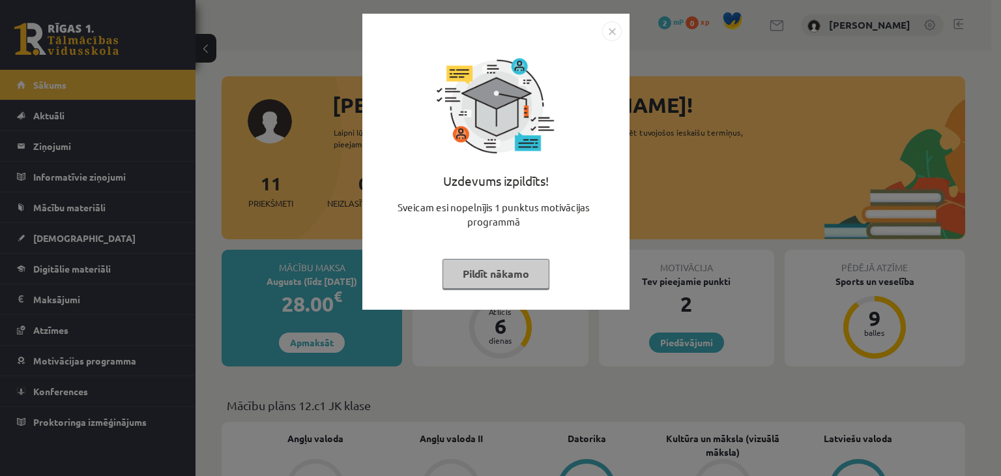
click at [608, 31] on img "Close" at bounding box center [612, 32] width 20 height 20
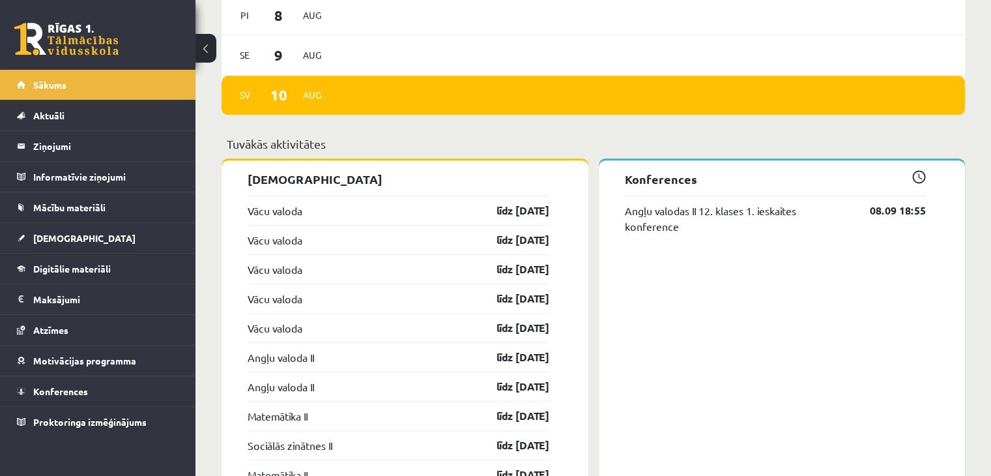
scroll to position [1043, 0]
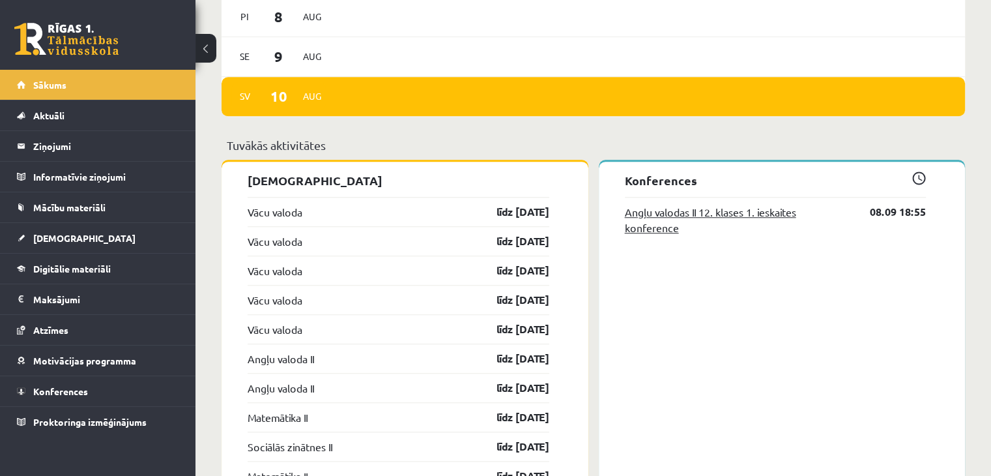
click at [662, 212] on link "Angļu valodas II 12. klases 1. ieskaites konference" at bounding box center [738, 219] width 226 height 31
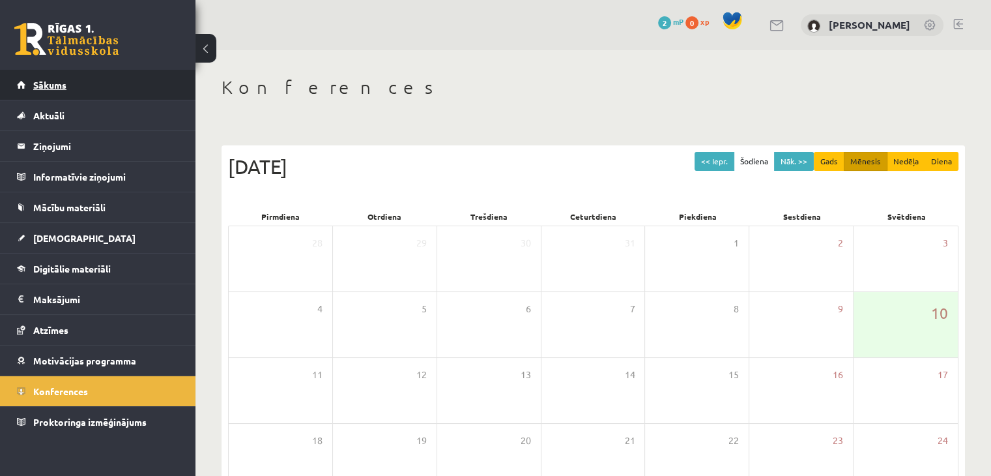
click at [123, 83] on link "Sākums" at bounding box center [98, 85] width 162 height 30
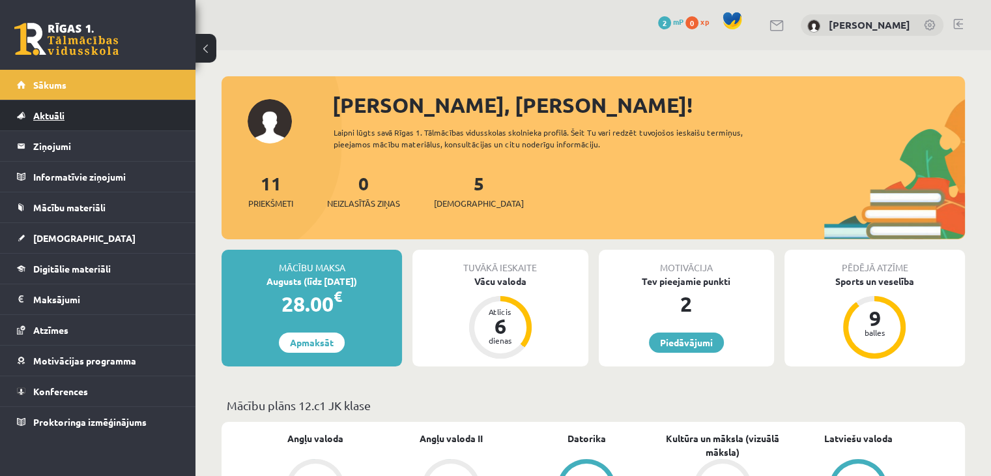
click at [110, 114] on link "Aktuāli" at bounding box center [98, 115] width 162 height 30
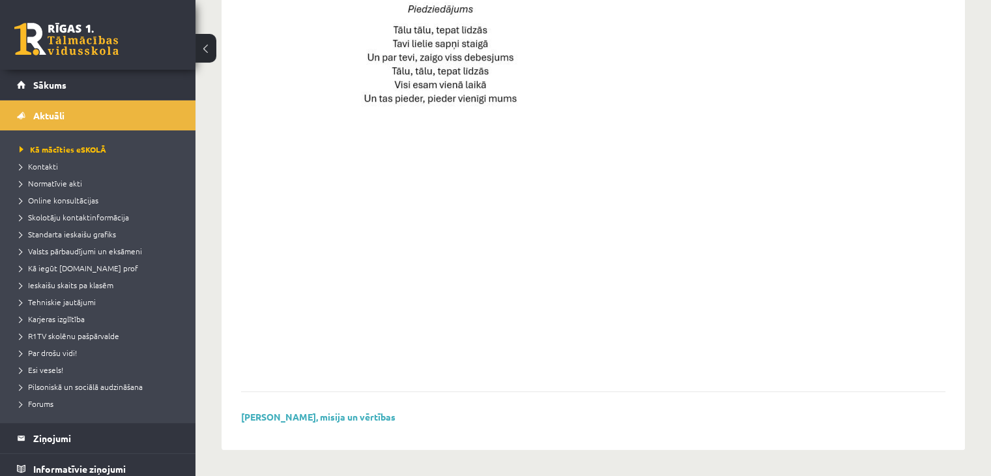
scroll to position [944, 0]
click at [63, 160] on li "Kontakti" at bounding box center [101, 166] width 163 height 17
click at [52, 163] on span "Kontakti" at bounding box center [42, 166] width 44 height 10
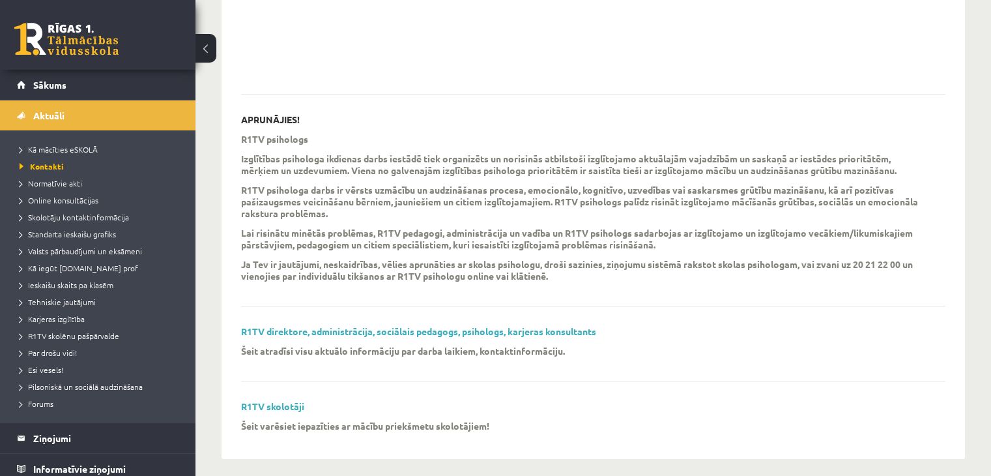
scroll to position [356, 0]
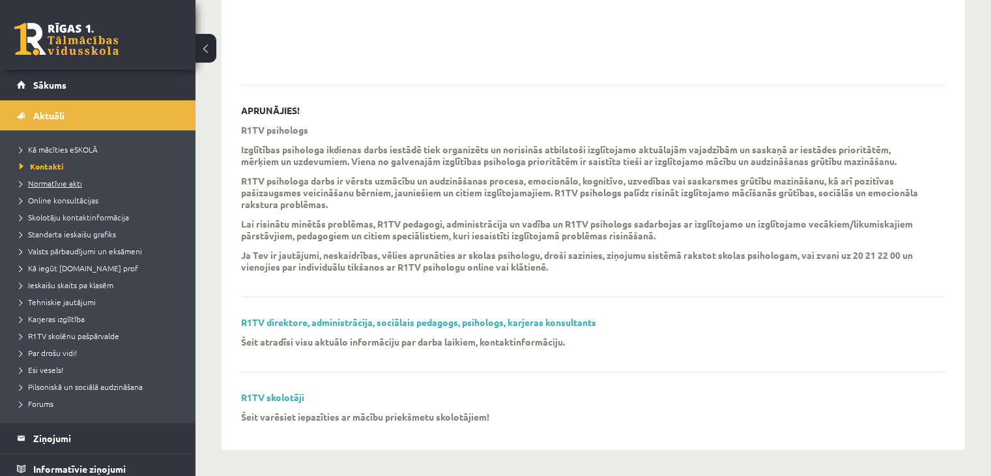
click at [78, 185] on span "Normatīvie akti" at bounding box center [51, 183] width 63 height 10
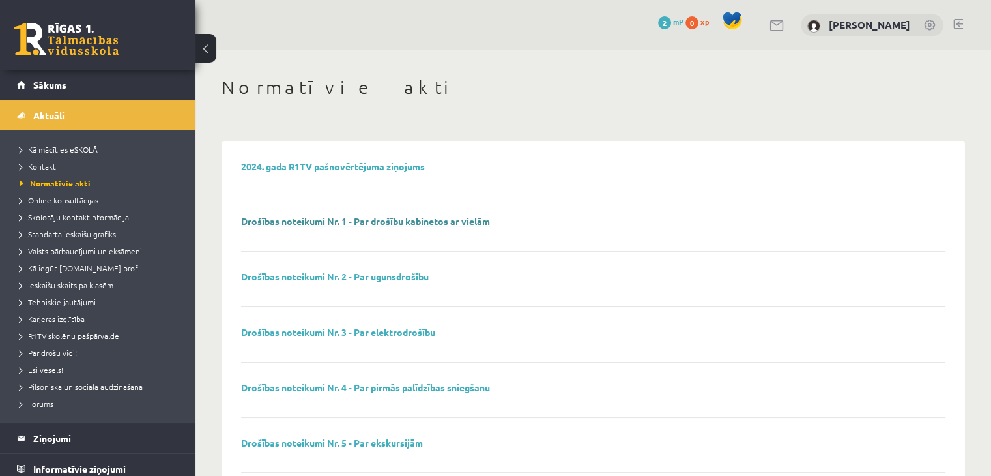
click at [361, 221] on link "Drošības noteikumi Nr. 1 - Par drošību kabinetos ar vielām" at bounding box center [365, 221] width 249 height 12
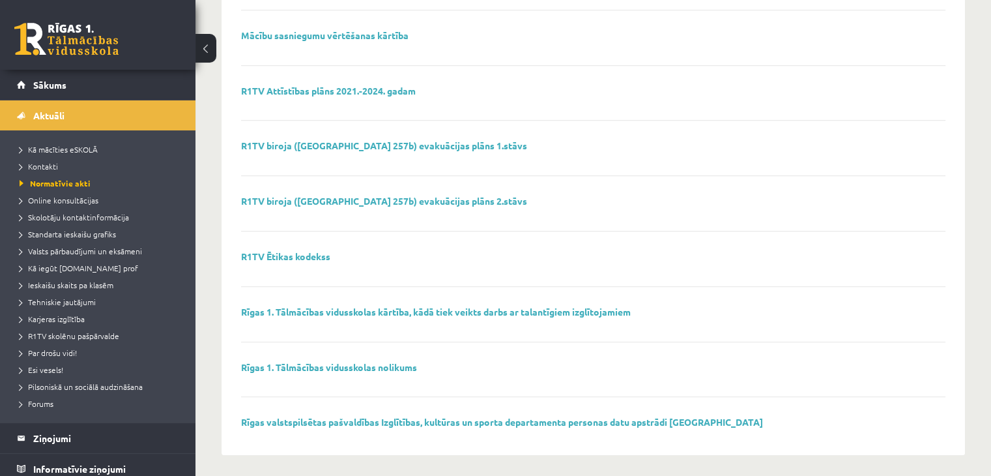
scroll to position [863, 0]
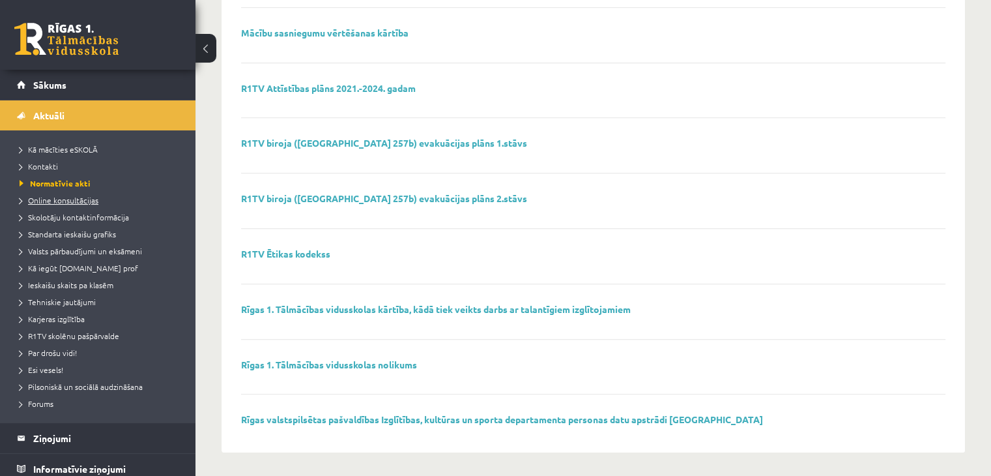
click at [84, 196] on span "Online konsultācijas" at bounding box center [59, 200] width 79 height 10
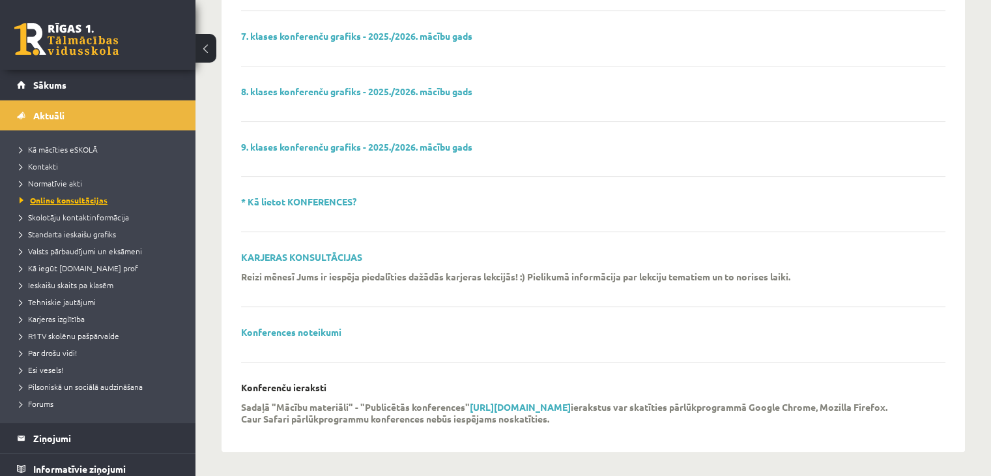
click at [84, 196] on span "Online konsultācijas" at bounding box center [64, 200] width 88 height 10
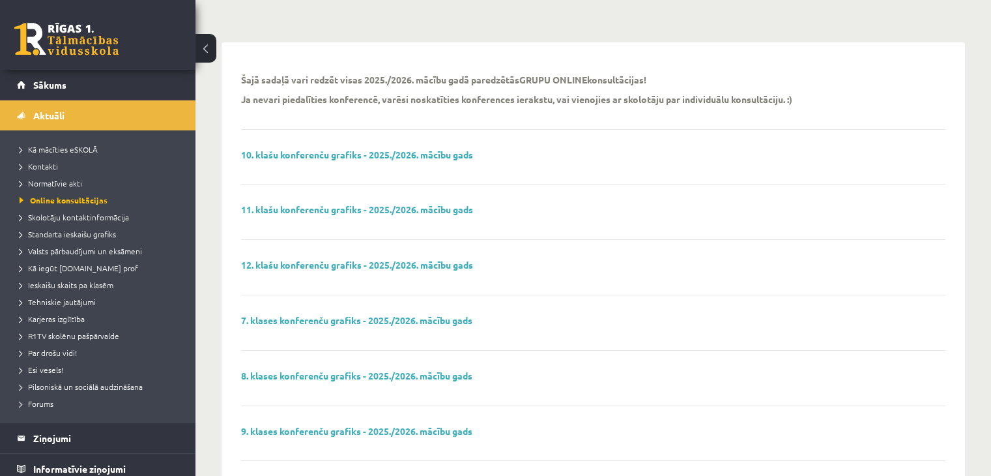
scroll to position [130, 0]
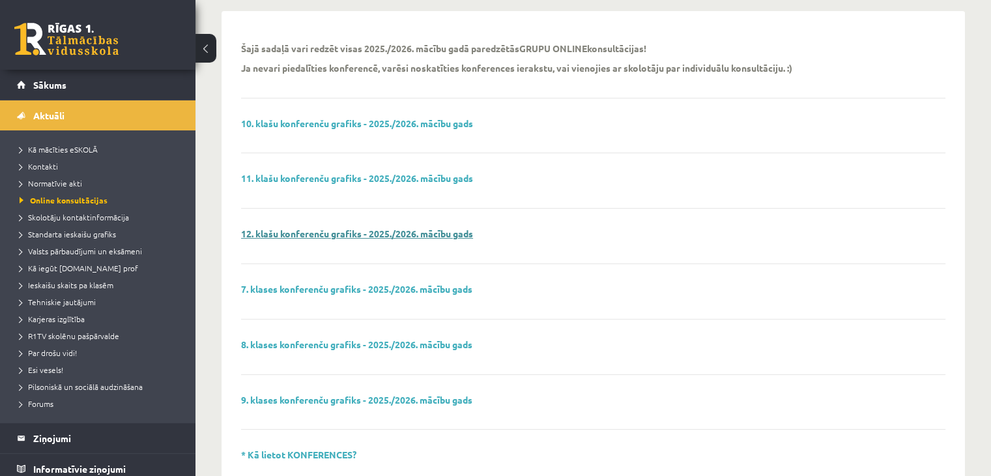
click at [287, 233] on link "12. klašu konferenču grafiks - 2025./2026. mācību gads" at bounding box center [357, 233] width 232 height 12
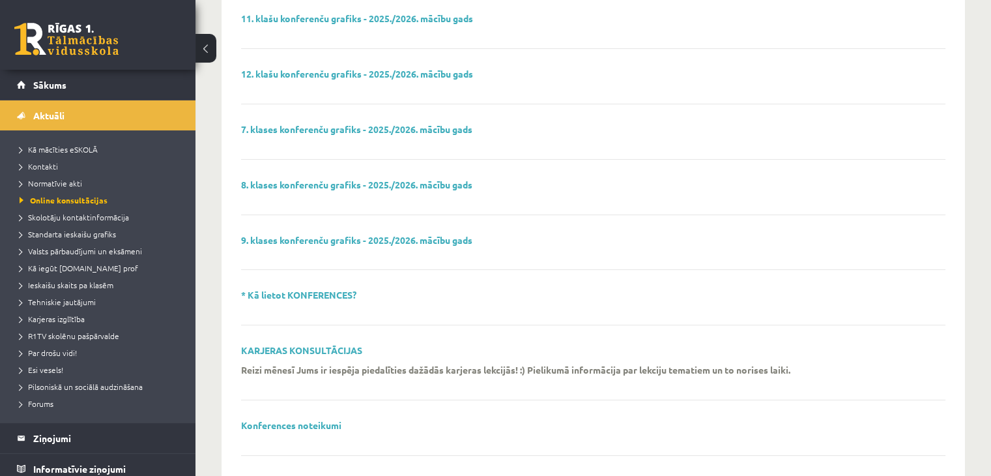
scroll to position [383, 0]
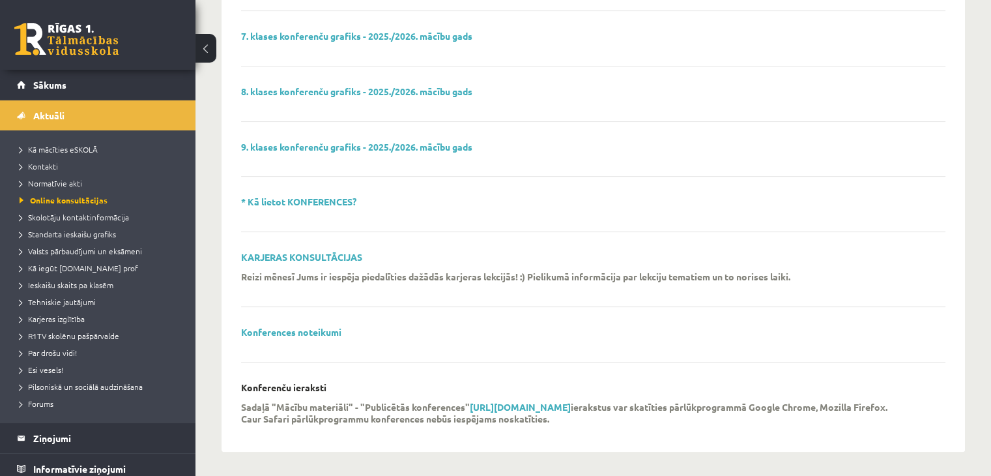
click at [318, 194] on div "Šajā sadaļā vari redzēt visas 2025./2026. mācību gadā paredzētās GRUPU ONLINE k…" at bounding box center [593, 105] width 705 height 654
click at [318, 196] on p "* Kā lietot KONFERENCES?" at bounding box center [298, 201] width 115 height 11
click at [317, 196] on link "* Kā lietot KONFERENCES?" at bounding box center [298, 202] width 115 height 12
click at [133, 89] on link "Sākums" at bounding box center [98, 85] width 162 height 30
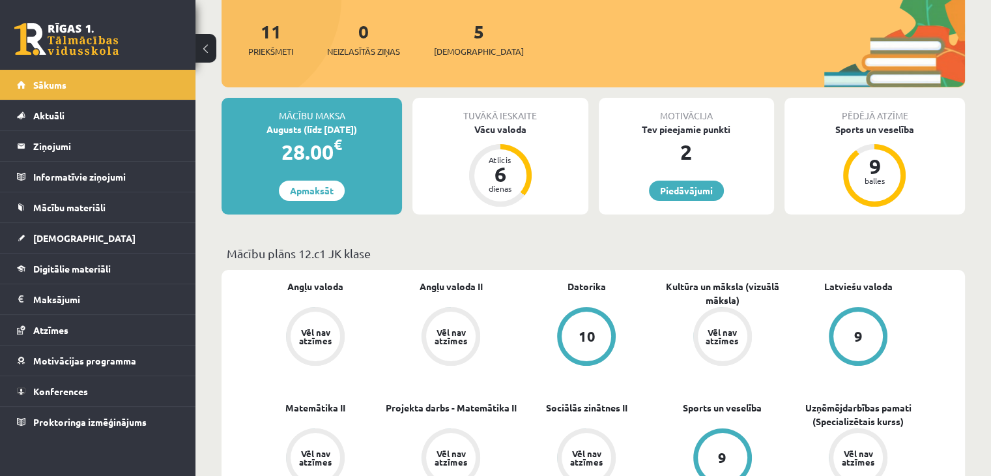
scroll to position [261, 0]
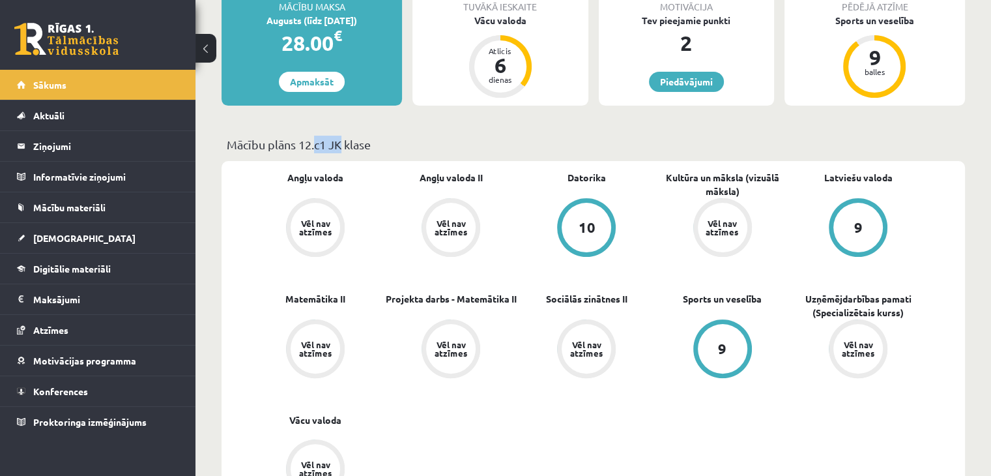
drag, startPoint x: 313, startPoint y: 136, endPoint x: 337, endPoint y: 143, distance: 25.0
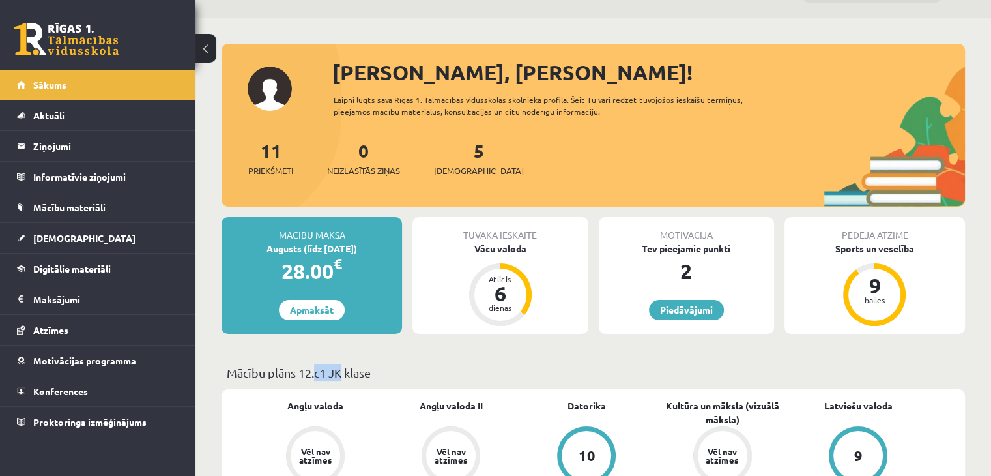
scroll to position [0, 0]
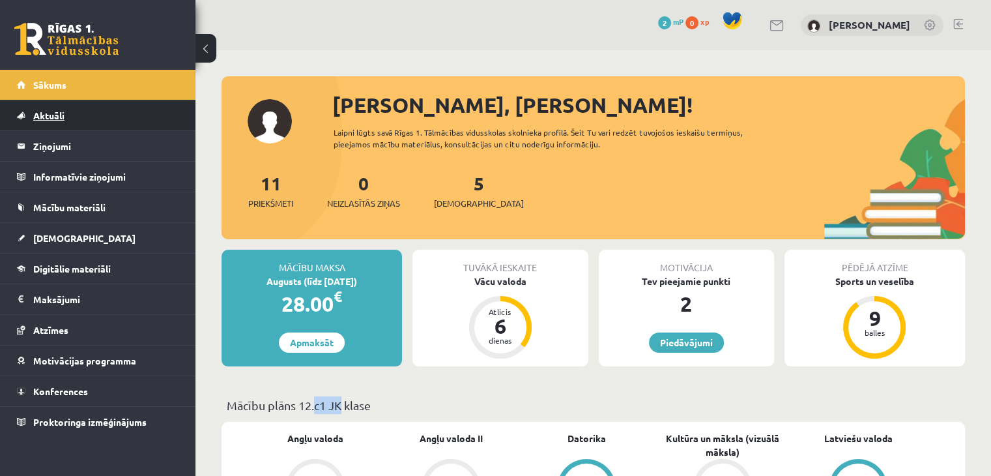
click at [72, 121] on link "Aktuāli" at bounding box center [98, 115] width 162 height 30
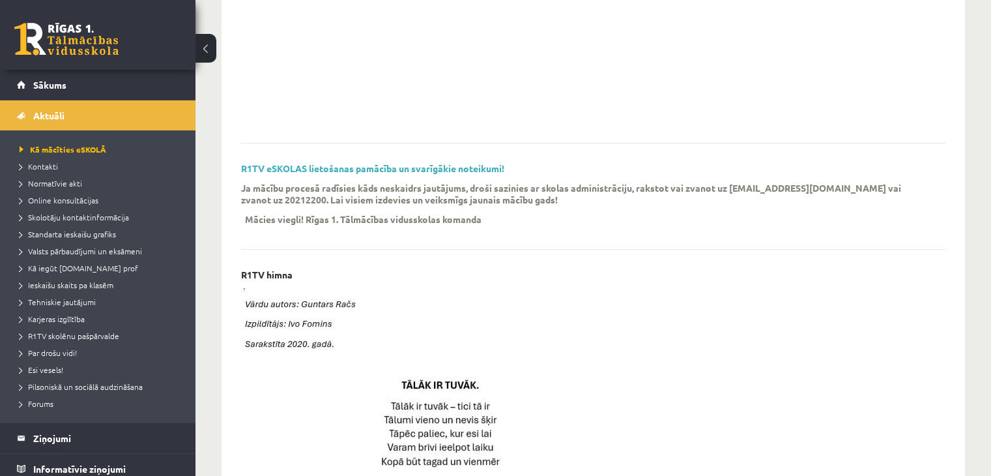
scroll to position [326, 0]
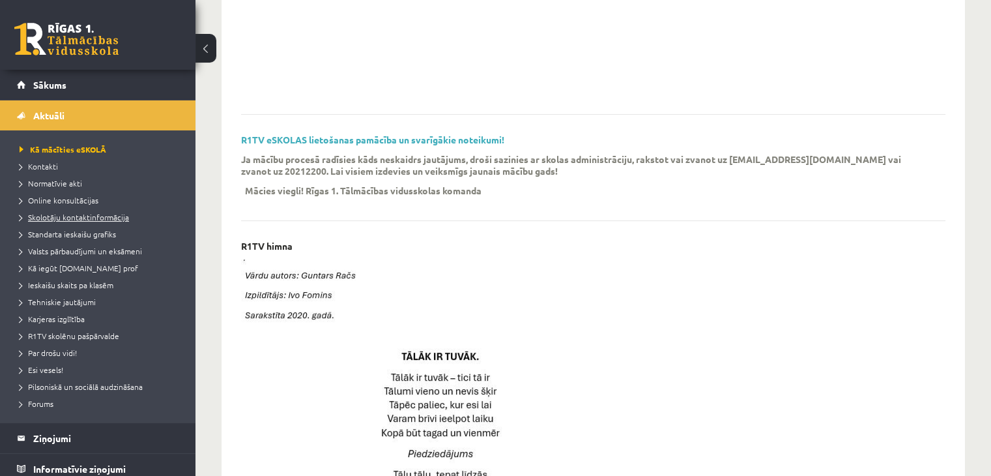
click at [66, 214] on span "Skolotāju kontaktinformācija" at bounding box center [74, 217] width 109 height 10
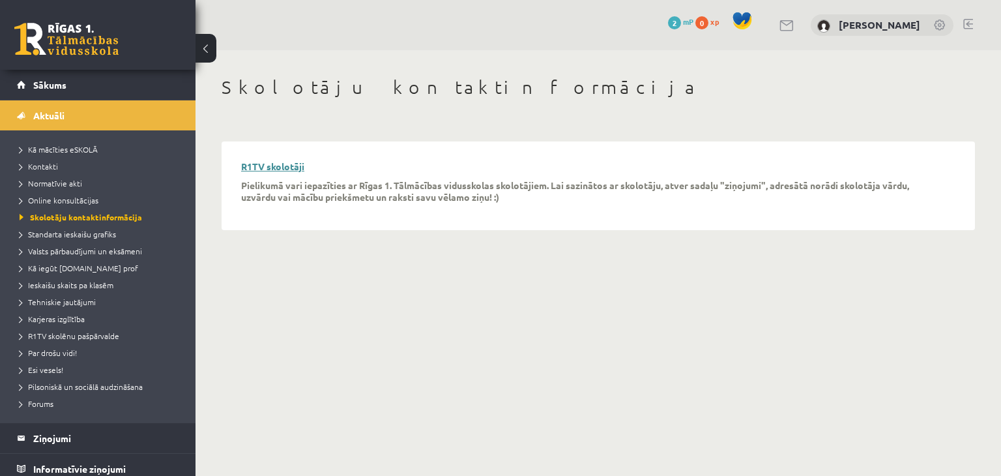
click at [286, 164] on link "R1TV skolotāji" at bounding box center [272, 166] width 63 height 12
click at [89, 229] on span "Standarta ieskaišu grafiks" at bounding box center [68, 234] width 96 height 10
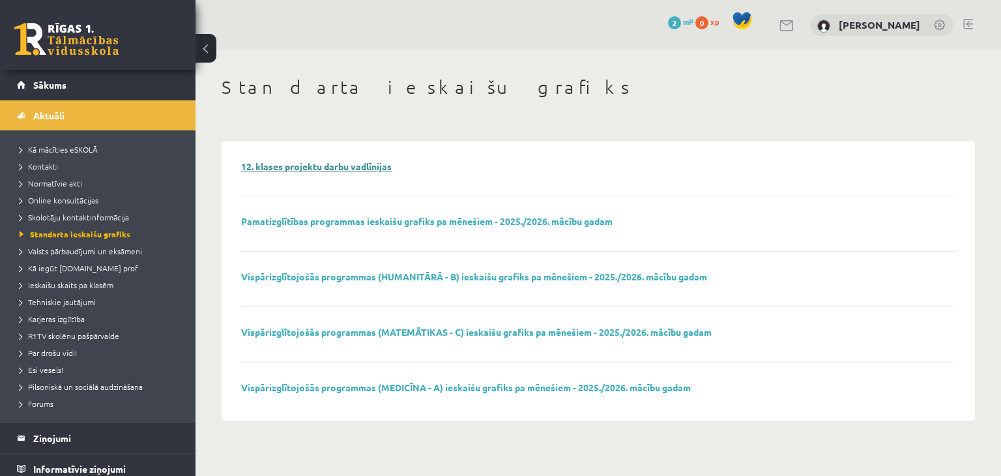
click at [282, 165] on link "12. klases projektu darbu vadlīnijas" at bounding box center [316, 166] width 151 height 12
click at [421, 222] on link "Pamatizglītības programmas ieskaišu grafiks pa mēnešiem - 2025./2026. mācību ga…" at bounding box center [426, 221] width 371 height 12
click at [415, 329] on link "Vispārizglītojošās programmas (MATEMĀTIKAS - C) ieskaišu grafiks pa mēnešiem - …" at bounding box center [476, 332] width 471 height 12
click at [96, 248] on span "Valsts pārbaudījumi un eksāmeni" at bounding box center [81, 251] width 123 height 10
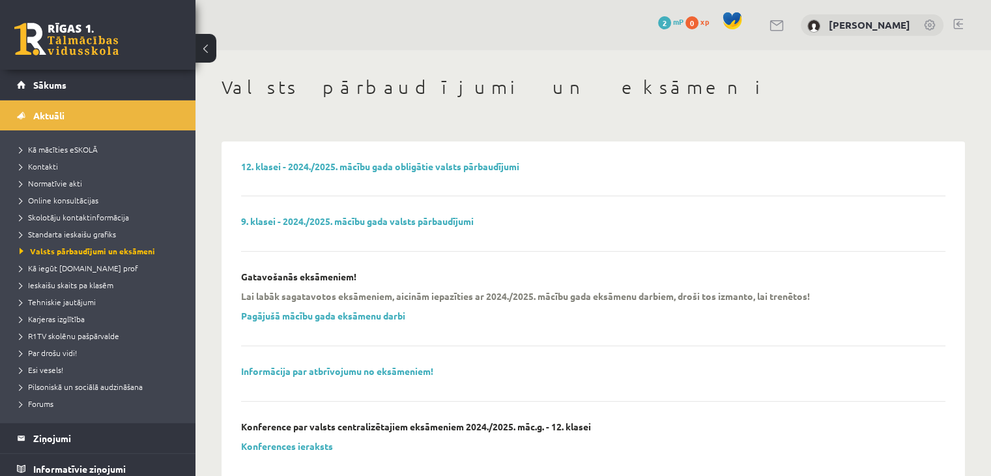
click at [390, 172] on div "12. klasei - 2024./2025. mācību gada obligātie valsts pārbaudījumi" at bounding box center [593, 179] width 705 height 36
click at [391, 167] on link "12. klasei - 2024./2025. mācību gada obligātie valsts pārbaudījumi" at bounding box center [380, 166] width 278 height 12
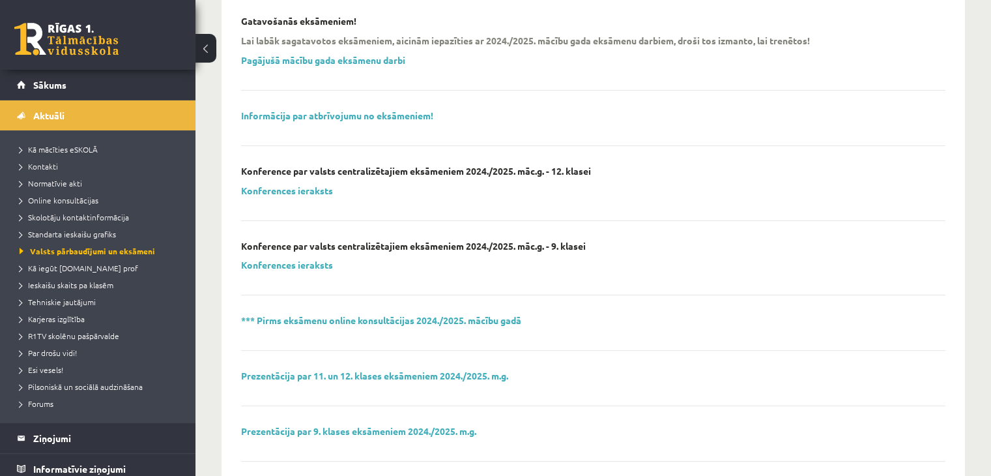
scroll to position [261, 0]
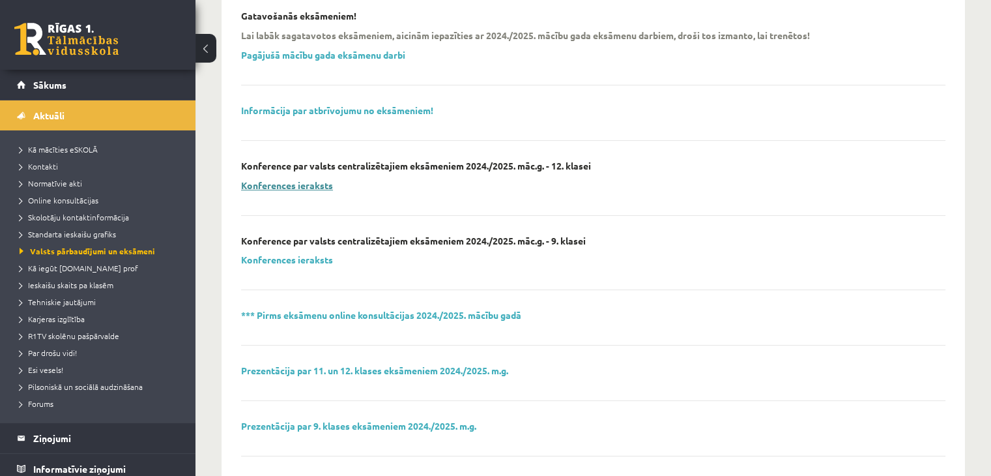
click at [300, 183] on link "Konferences ieraksts" at bounding box center [287, 185] width 92 height 12
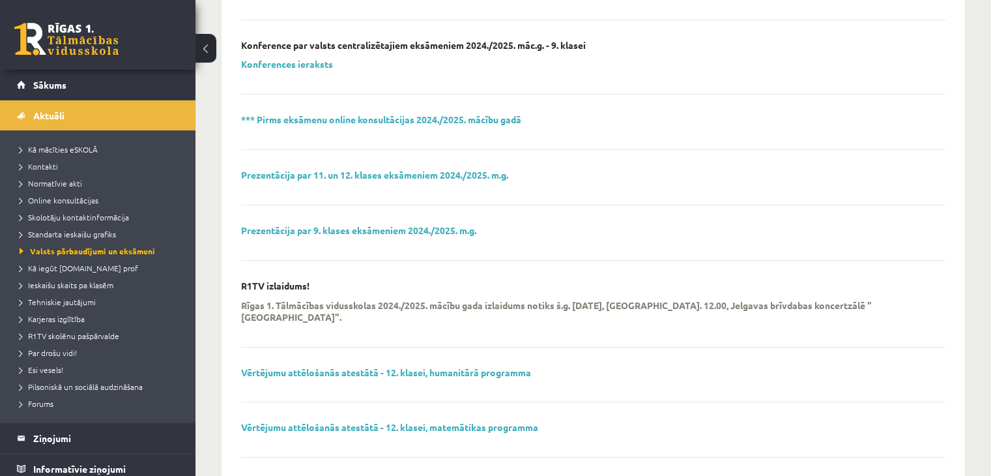
scroll to position [508, 0]
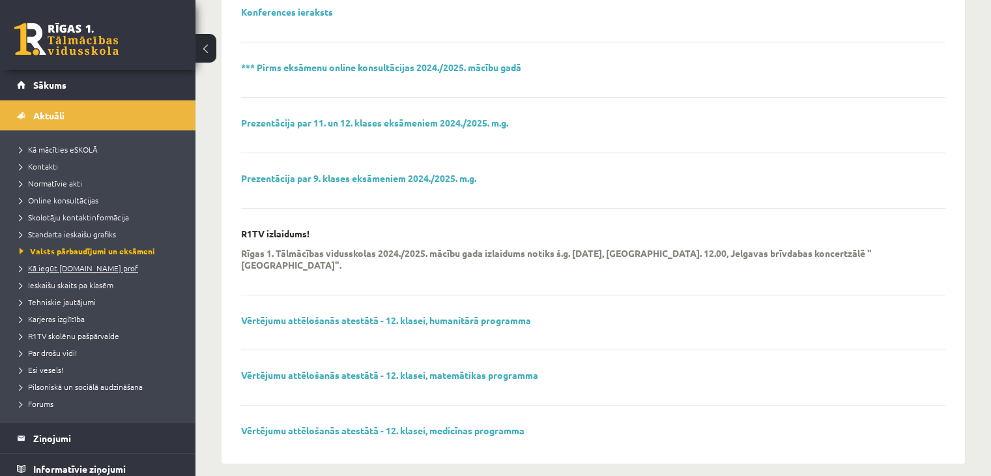
click at [99, 263] on span "Kā iegūt [DOMAIN_NAME] prof" at bounding box center [79, 268] width 119 height 10
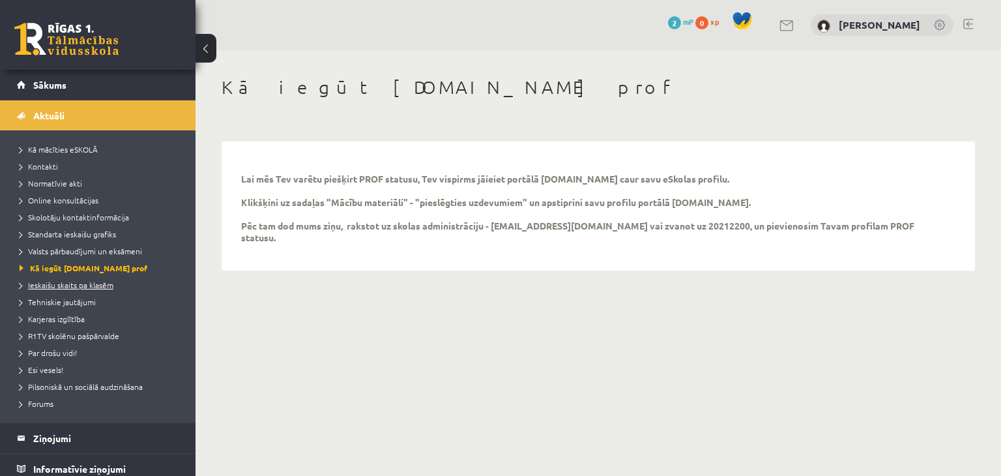
click at [105, 282] on span "Ieskaišu skaits pa klasēm" at bounding box center [67, 285] width 94 height 10
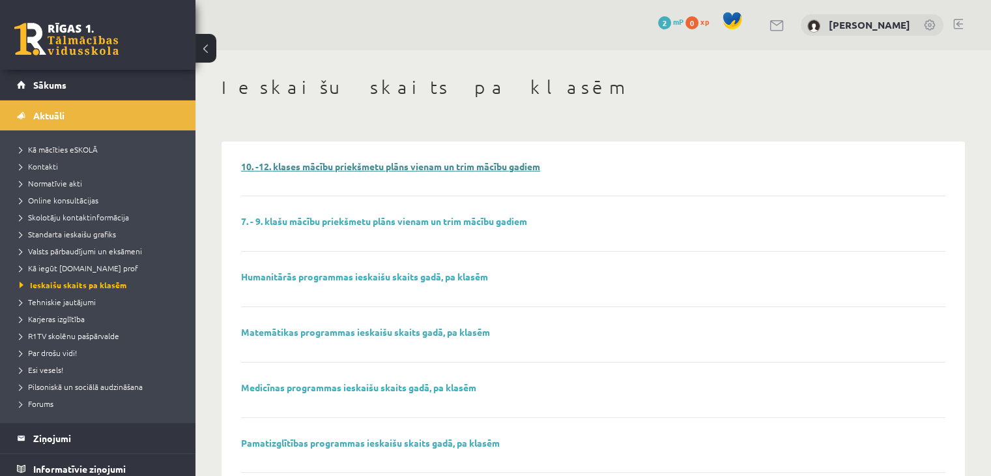
click at [407, 169] on link "10. -12. klases mācību priekšmetu plāns vienam un trim mācību gadiem" at bounding box center [390, 166] width 299 height 12
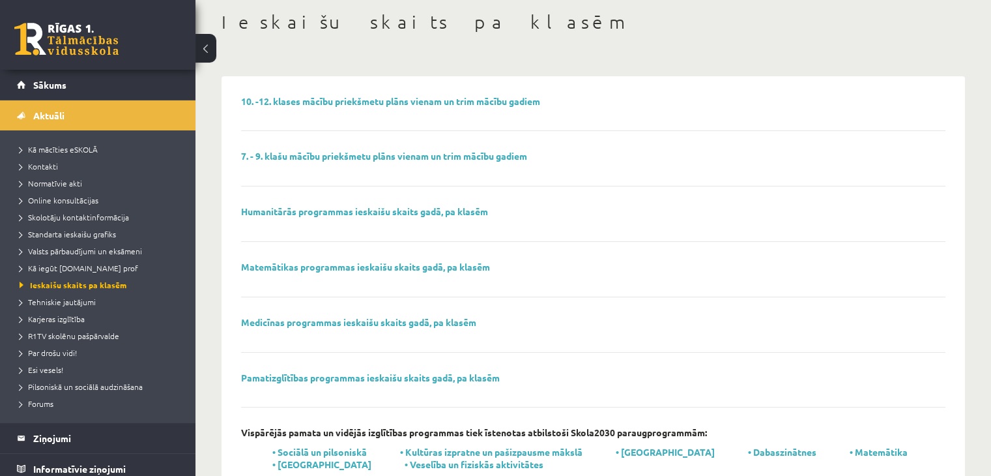
scroll to position [104, 0]
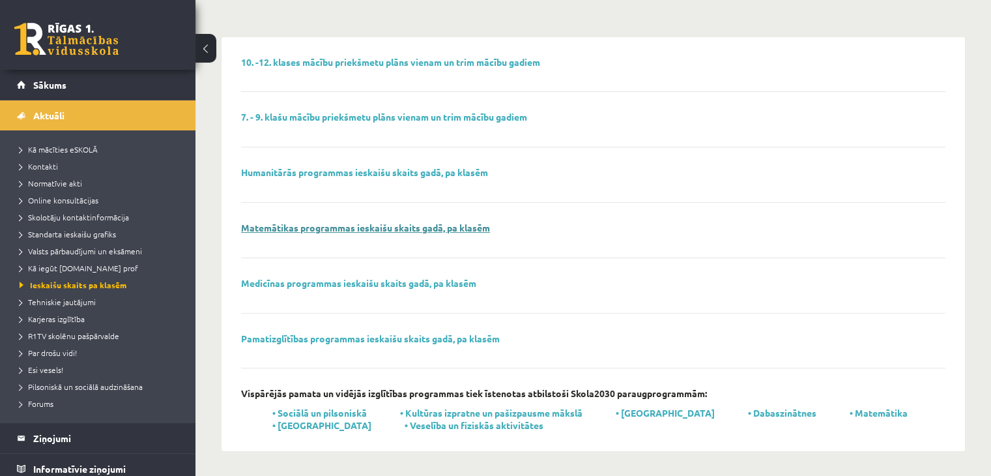
click at [456, 225] on link "Matemātikas programmas ieskaišu skaits gadā, pa klasēm" at bounding box center [365, 228] width 249 height 12
click at [75, 221] on link "Skolotāju kontaktinformācija" at bounding box center [101, 217] width 163 height 12
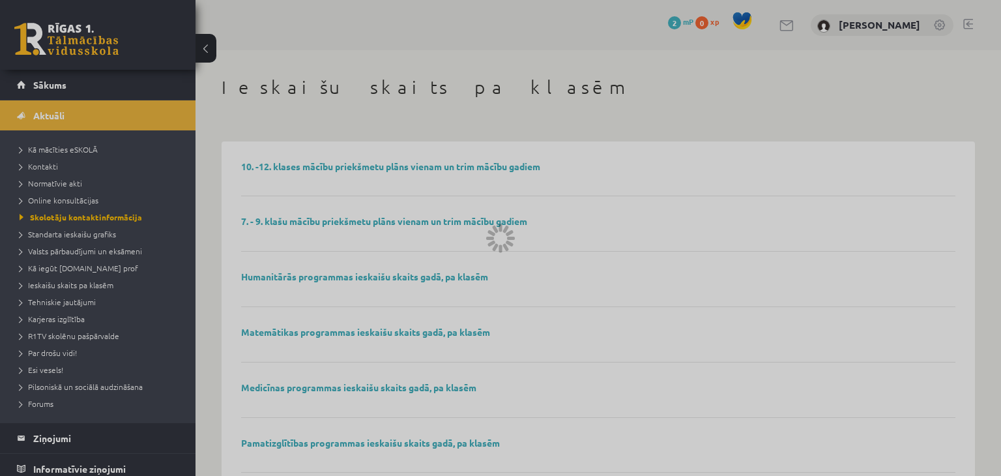
click at [79, 233] on span "Standarta ieskaišu grafiks" at bounding box center [68, 234] width 96 height 10
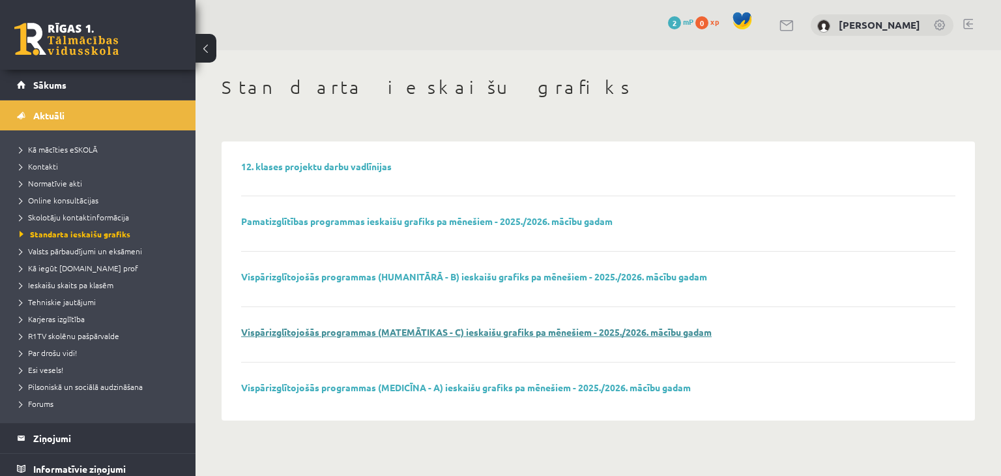
click at [512, 330] on link "Vispārizglītojošās programmas (MATEMĀTIKAS - C) ieskaišu grafiks pa mēnešiem - …" at bounding box center [476, 332] width 471 height 12
click at [79, 280] on span "Ieskaišu skaits pa klasēm" at bounding box center [67, 285] width 94 height 10
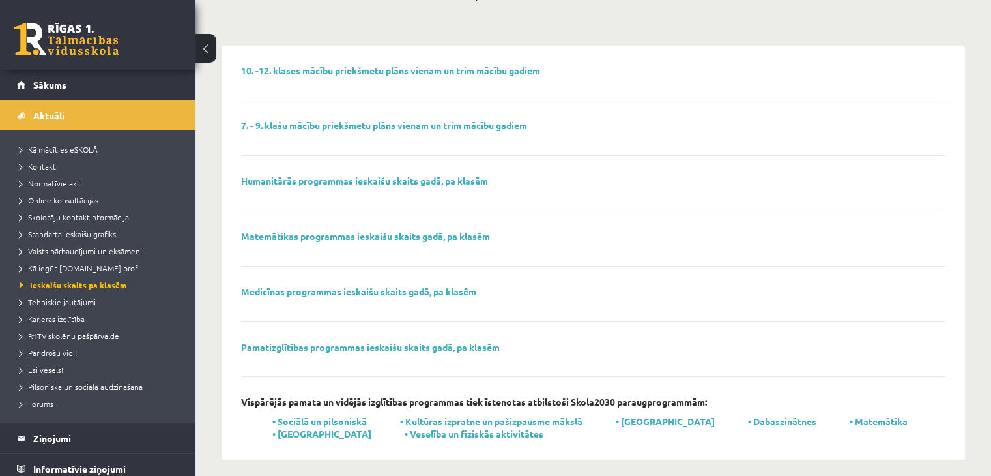
scroll to position [104, 0]
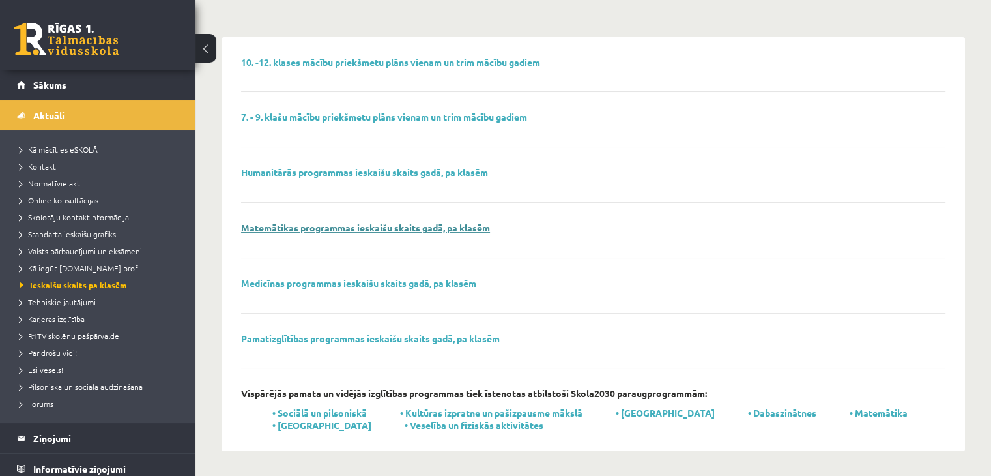
click at [370, 229] on link "Matemātikas programmas ieskaišu skaits gadā, pa klasēm" at bounding box center [365, 228] width 249 height 12
click at [446, 337] on link "Pamatizglītības programmas ieskaišu skaits gadā, pa klasēm" at bounding box center [370, 338] width 259 height 12
click at [72, 302] on span "Tehniskie jautājumi" at bounding box center [58, 302] width 76 height 10
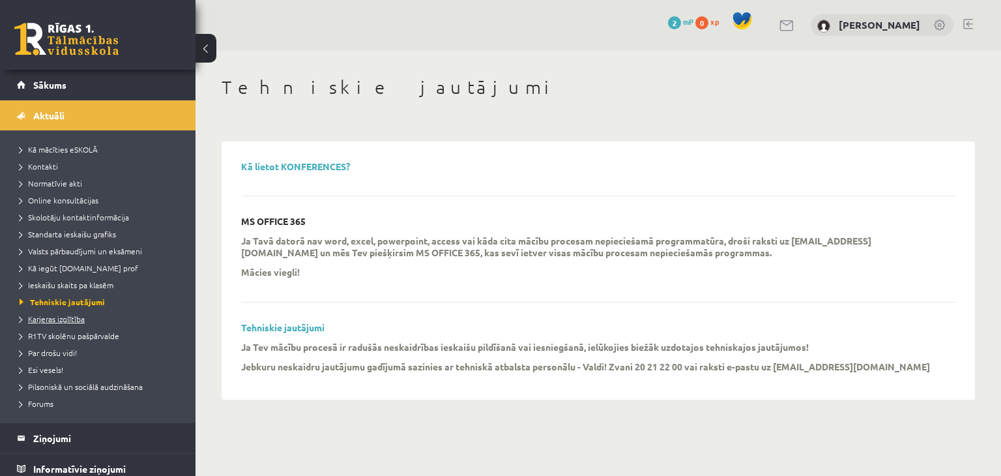
click at [63, 316] on span "Karjeras izglītība" at bounding box center [52, 318] width 65 height 10
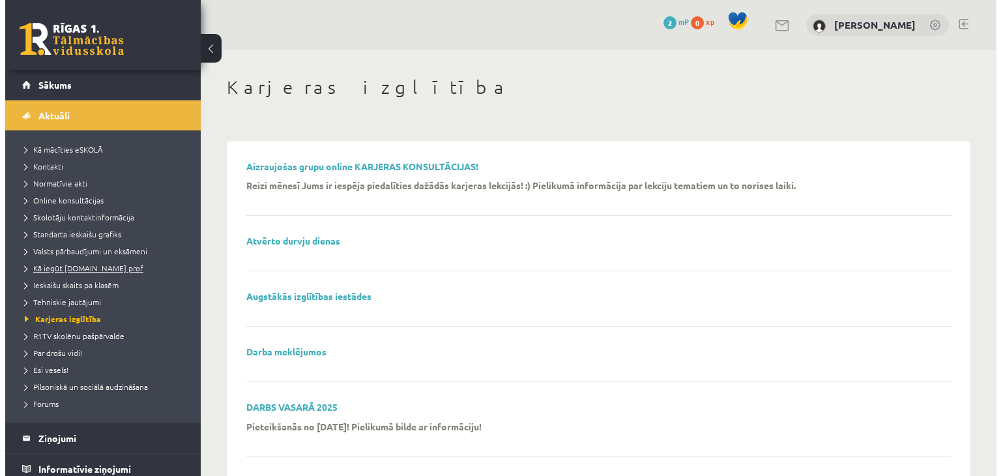
scroll to position [65, 0]
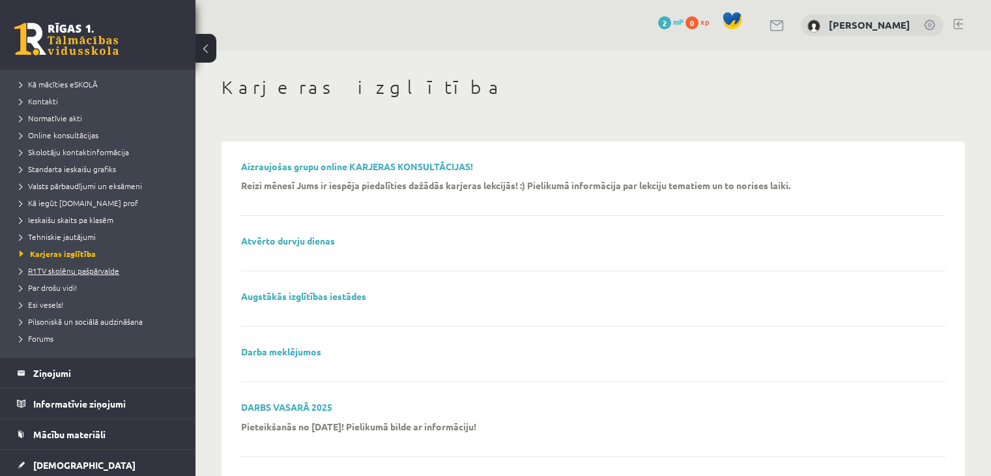
click at [68, 270] on span "R1TV skolēnu pašpārvalde" at bounding box center [70, 270] width 100 height 10
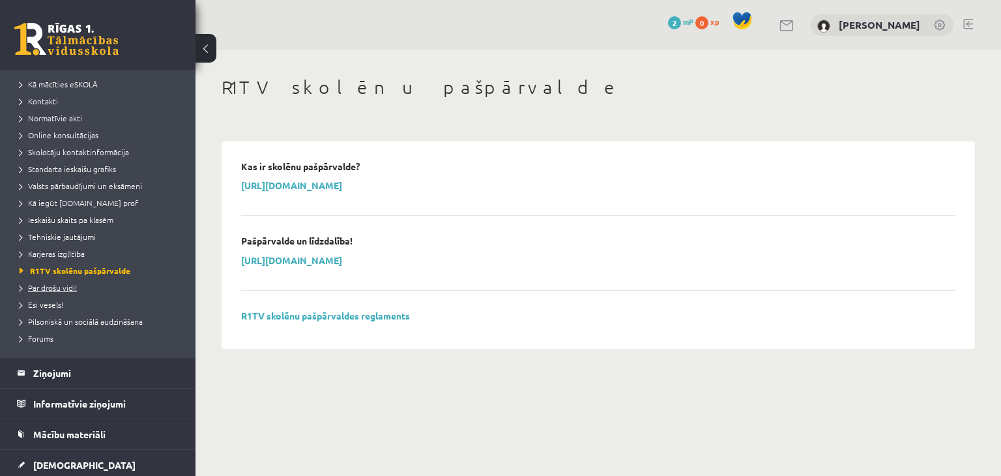
click at [66, 291] on span "Par drošu vidi!" at bounding box center [48, 287] width 57 height 10
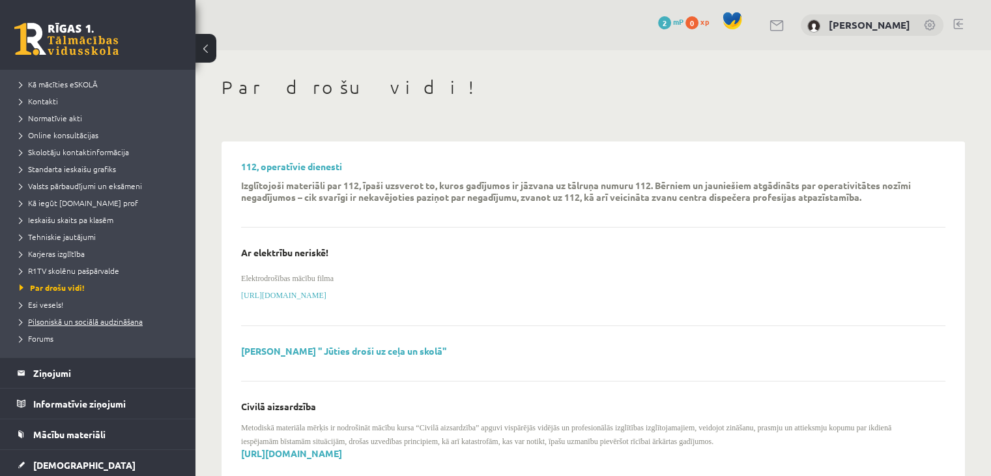
click at [81, 317] on span "Pilsoniskā un sociālā audzināšana" at bounding box center [81, 321] width 123 height 10
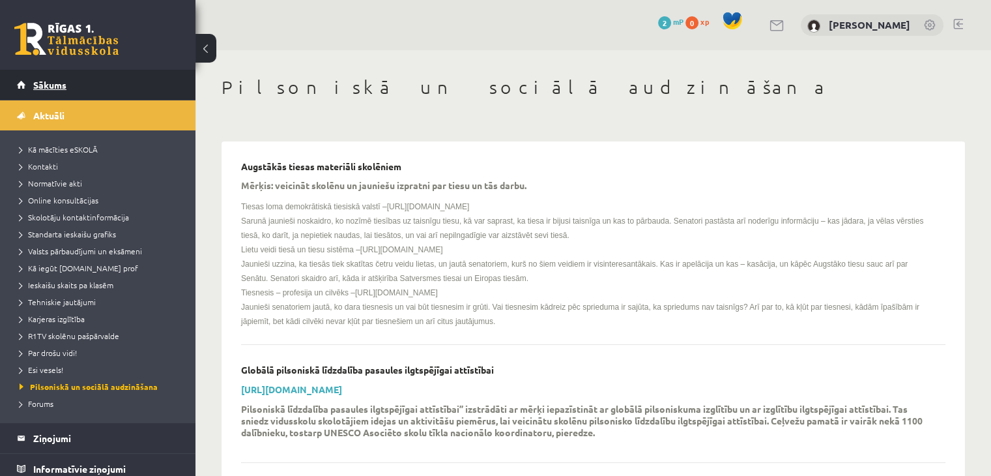
click at [35, 76] on link "Sākums" at bounding box center [98, 85] width 162 height 30
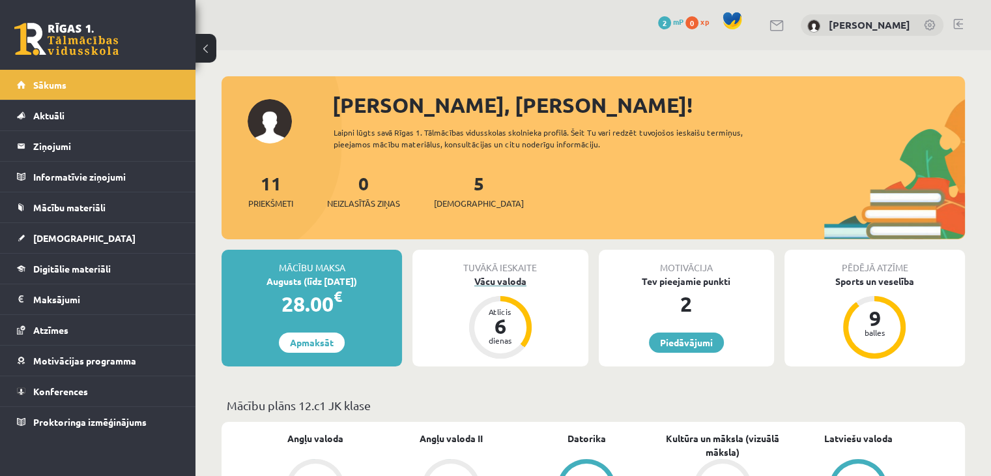
click at [500, 327] on div "6" at bounding box center [500, 325] width 39 height 21
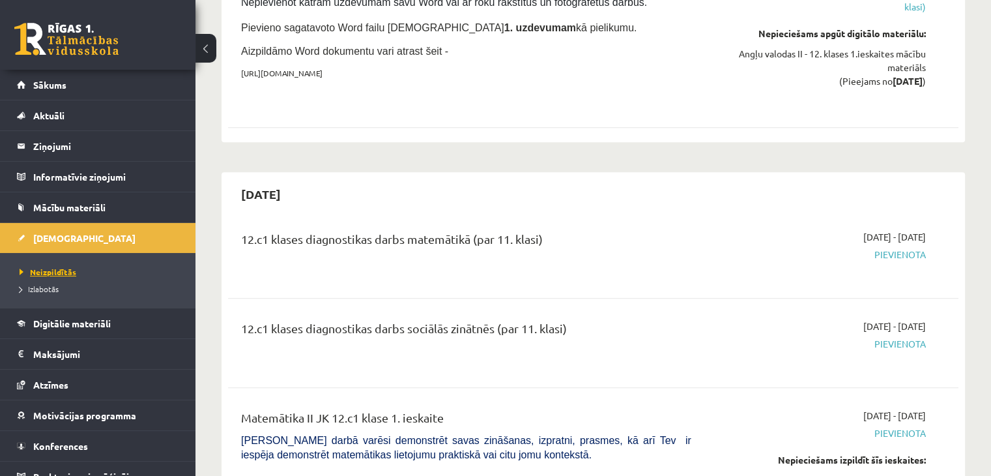
scroll to position [1108, 0]
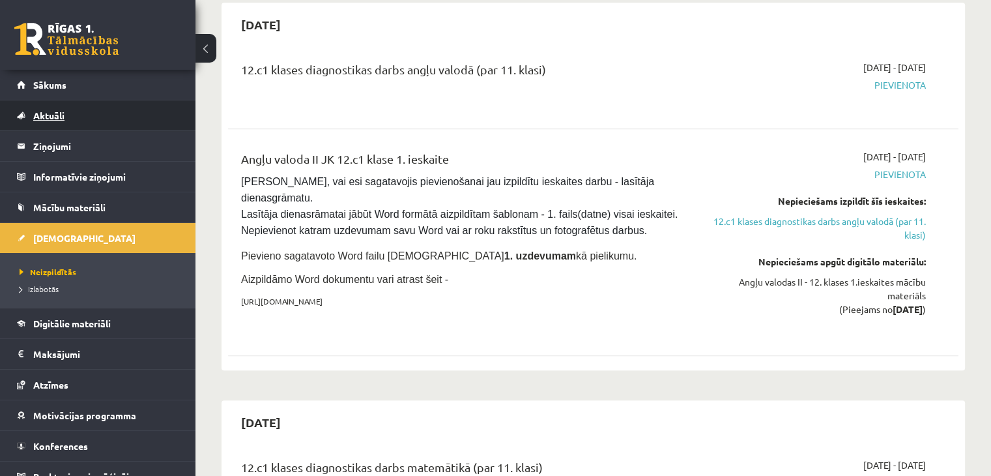
click at [72, 116] on link "Aktuāli" at bounding box center [98, 115] width 162 height 30
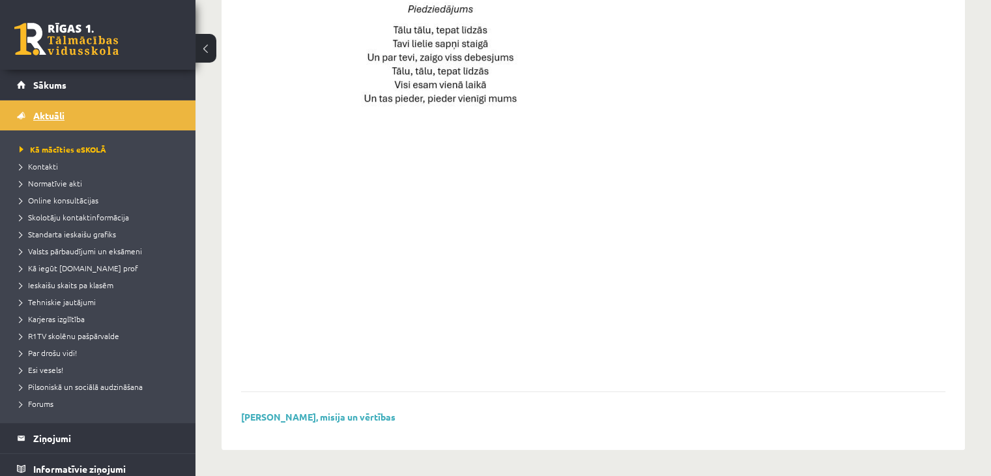
click at [53, 114] on span "Aktuāli" at bounding box center [48, 115] width 31 height 12
click at [57, 93] on link "Sākums" at bounding box center [98, 85] width 162 height 30
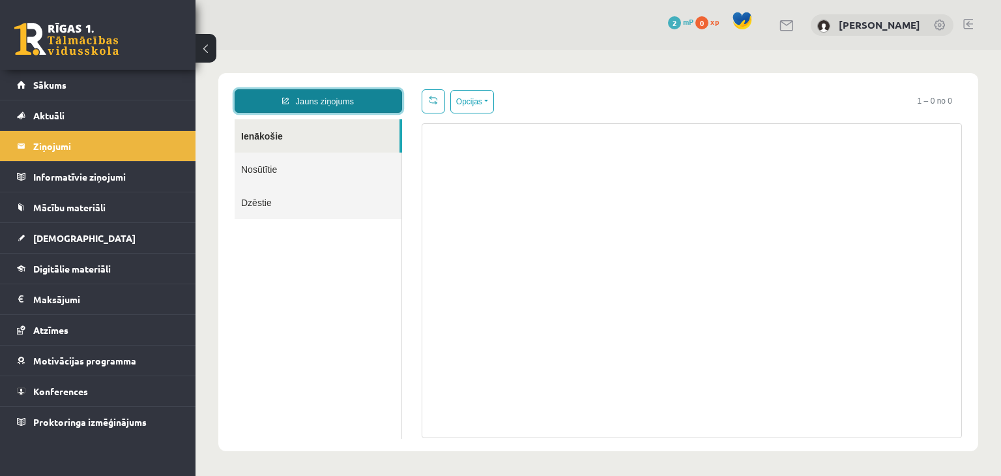
click at [316, 97] on link "Jauns ziņojums" at bounding box center [318, 100] width 167 height 23
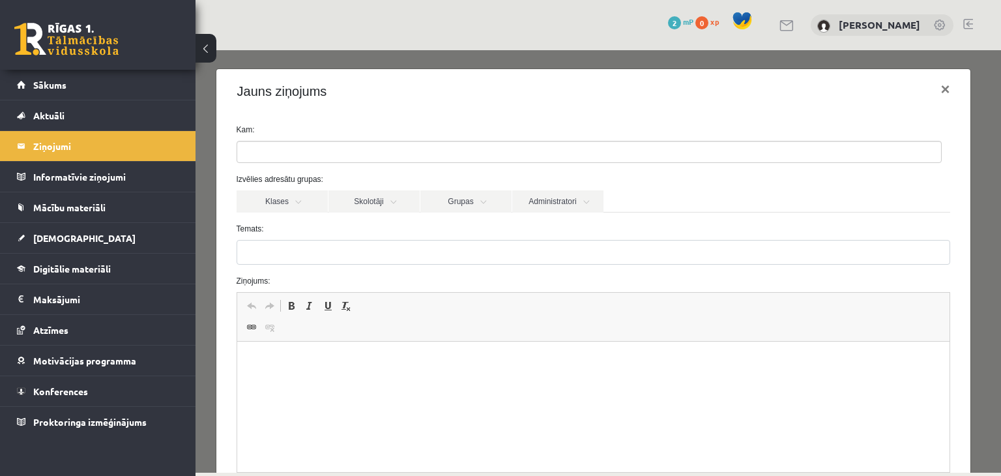
click at [300, 149] on ul at bounding box center [589, 151] width 704 height 21
click at [340, 121] on div "Kam: Izvēlies adresātu grupas: Klases Skolotāji Grupas Administratori 12.c1 JK …" at bounding box center [593, 333] width 755 height 441
click at [300, 200] on link "Klases" at bounding box center [282, 201] width 91 height 22
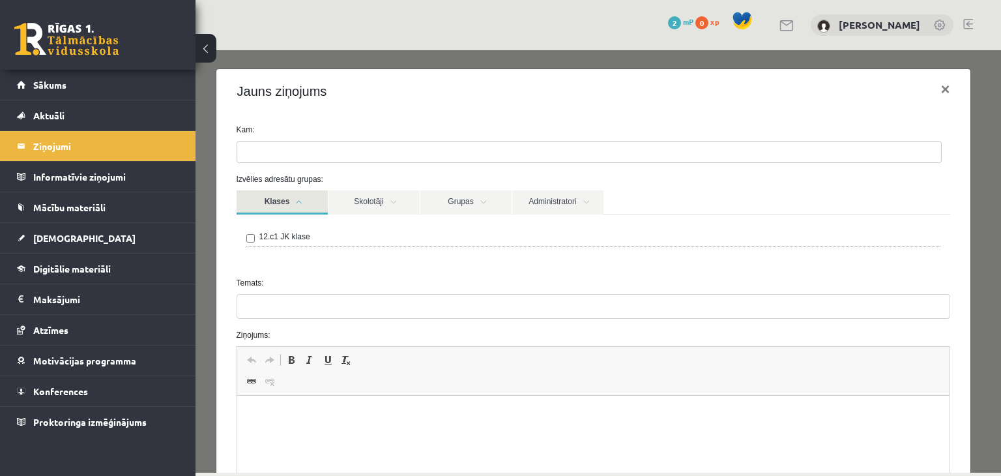
click at [299, 200] on link "Klases" at bounding box center [282, 202] width 91 height 24
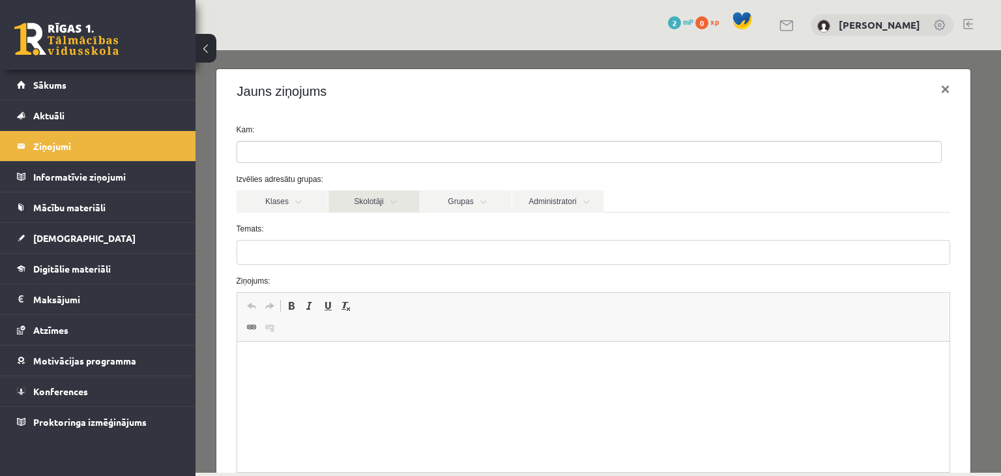
click at [363, 206] on link "Skolotāji" at bounding box center [373, 201] width 91 height 22
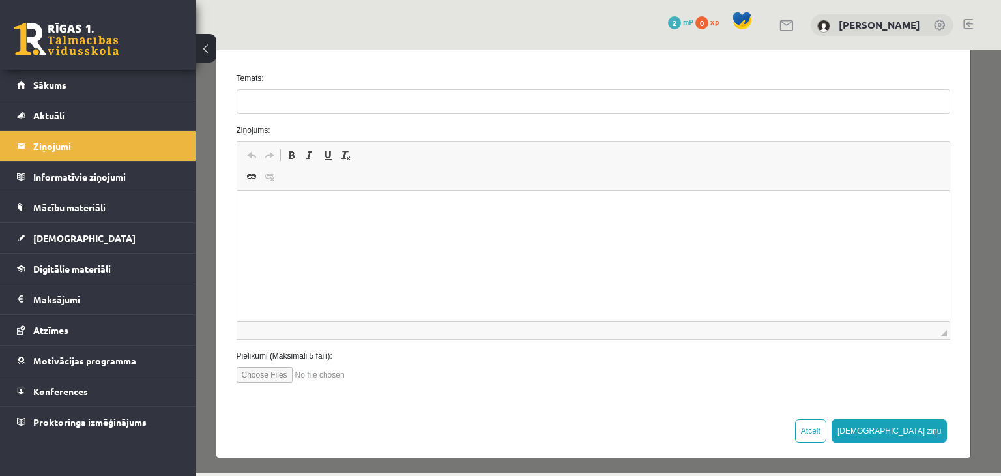
scroll to position [57, 0]
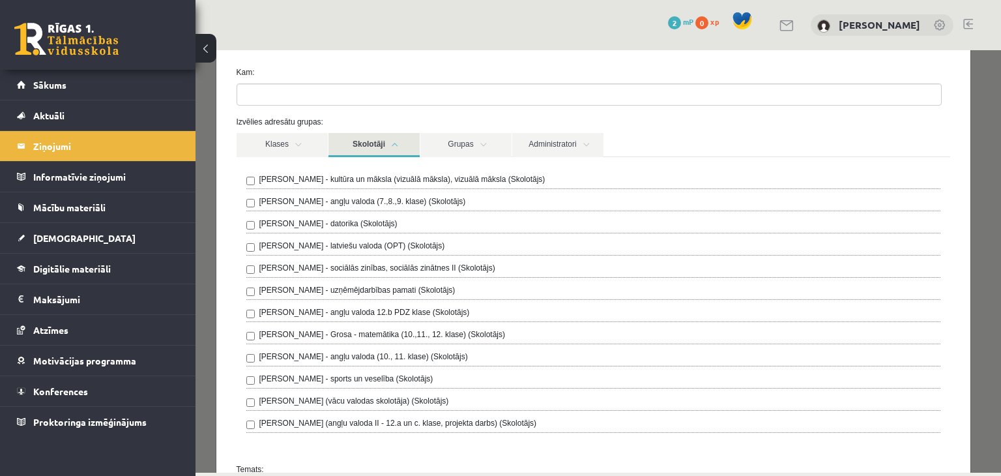
drag, startPoint x: 373, startPoint y: 151, endPoint x: 384, endPoint y: 153, distance: 10.6
click at [374, 151] on link "Skolotāji" at bounding box center [373, 145] width 91 height 24
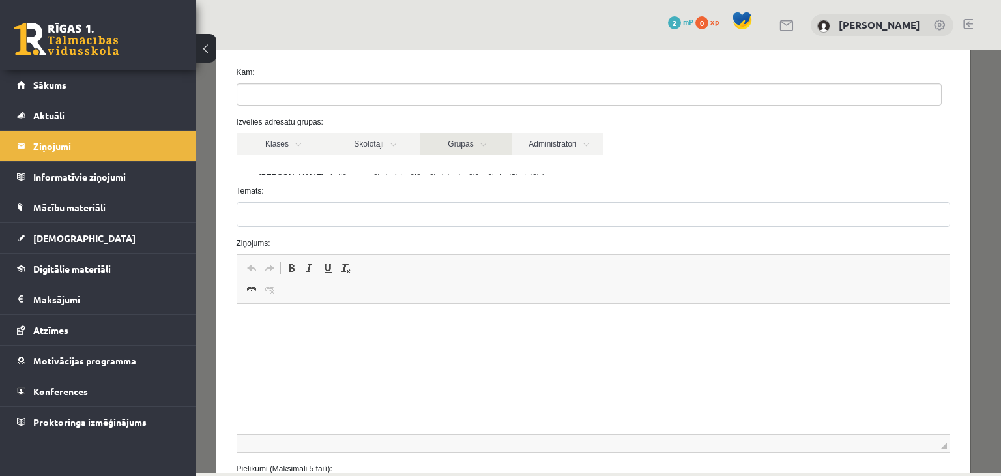
click at [456, 147] on link "Grupas" at bounding box center [465, 144] width 91 height 22
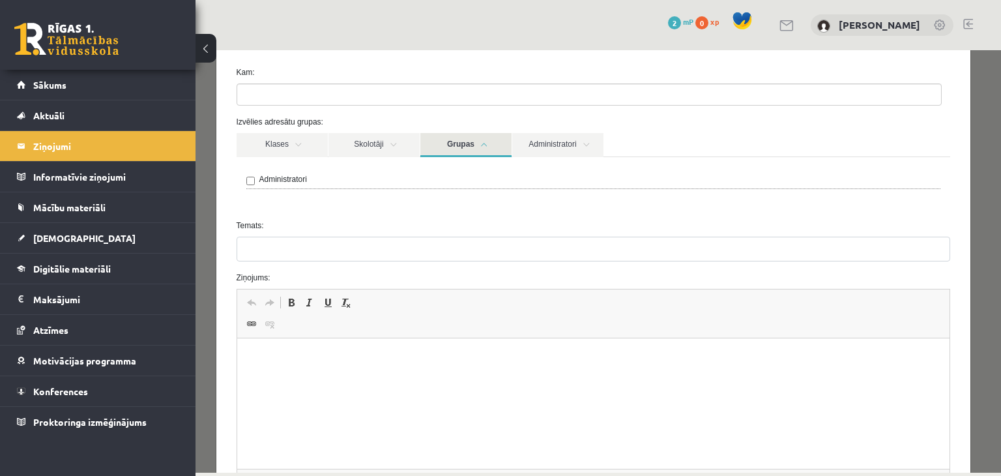
drag, startPoint x: 456, startPoint y: 147, endPoint x: 462, endPoint y: 151, distance: 7.0
click at [456, 147] on link "Grupas" at bounding box center [465, 145] width 91 height 24
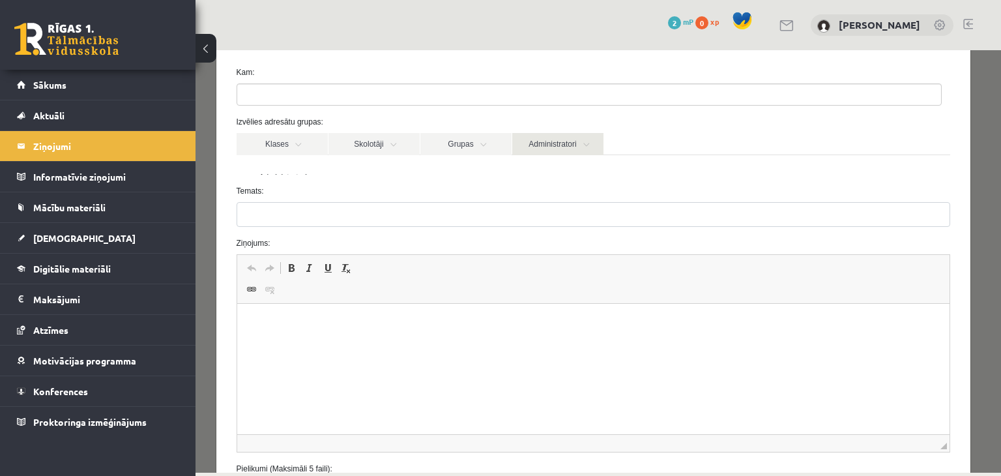
click at [542, 151] on link "Administratori" at bounding box center [557, 144] width 91 height 22
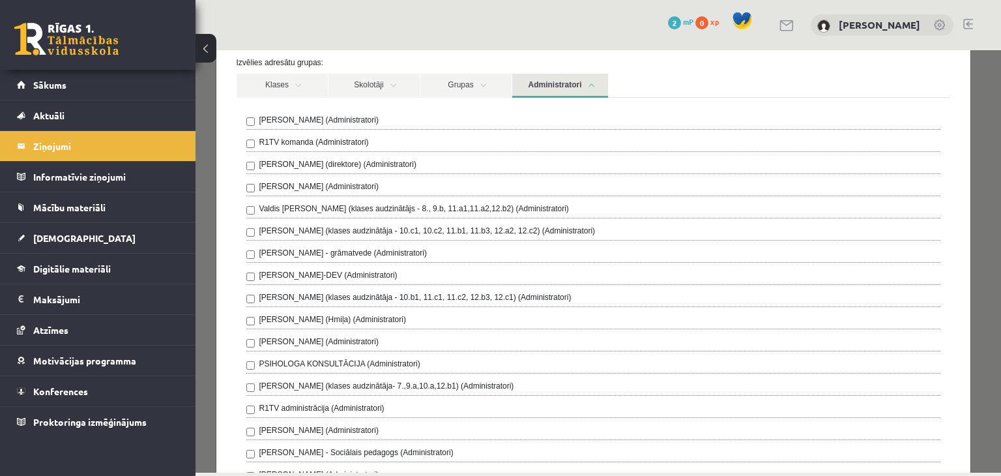
scroll to position [0, 0]
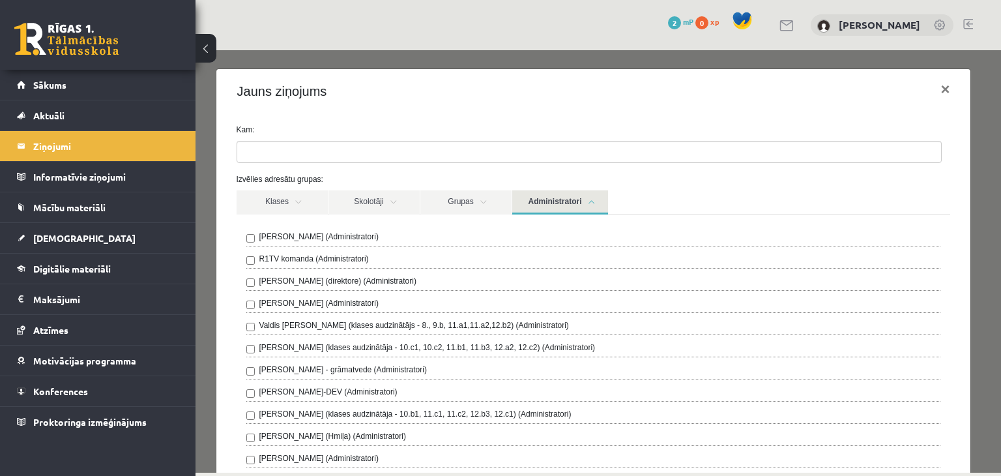
click at [550, 199] on link "Administratori" at bounding box center [560, 202] width 96 height 24
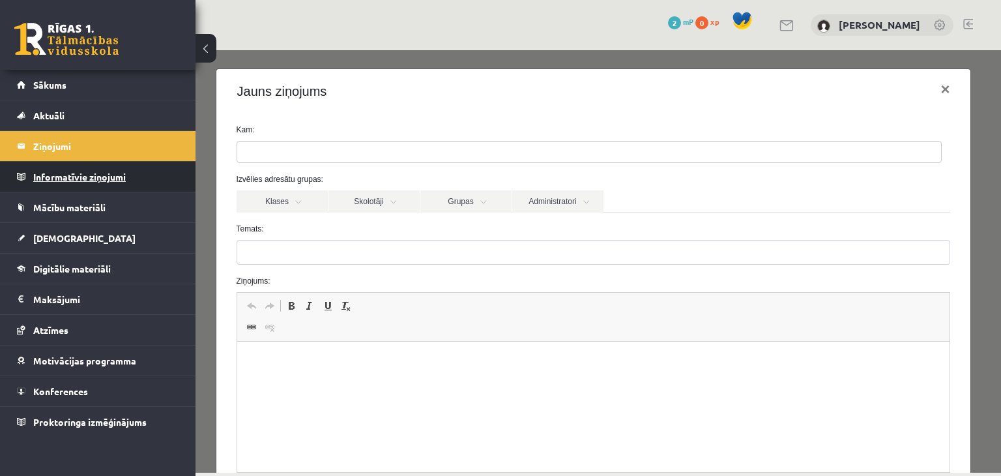
click at [95, 173] on legend "Informatīvie ziņojumi 0" at bounding box center [106, 177] width 146 height 30
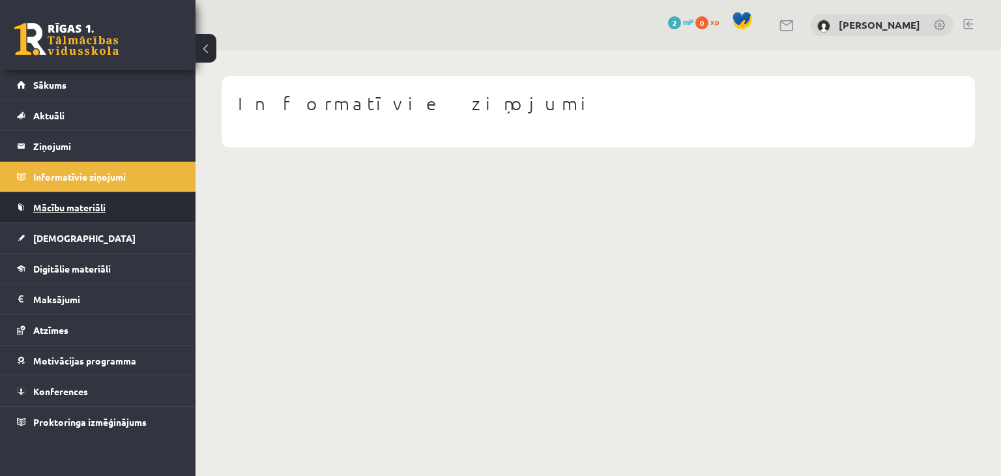
click at [119, 199] on link "Mācību materiāli" at bounding box center [98, 207] width 162 height 30
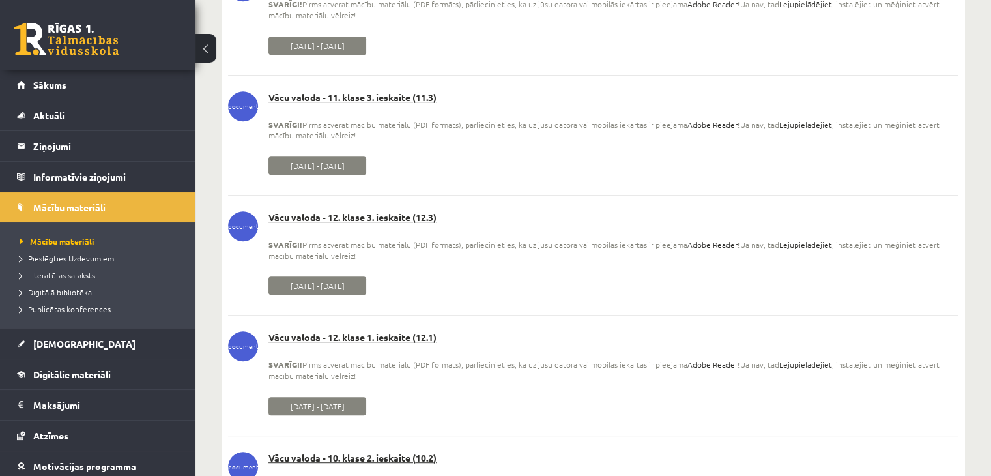
scroll to position [652, 0]
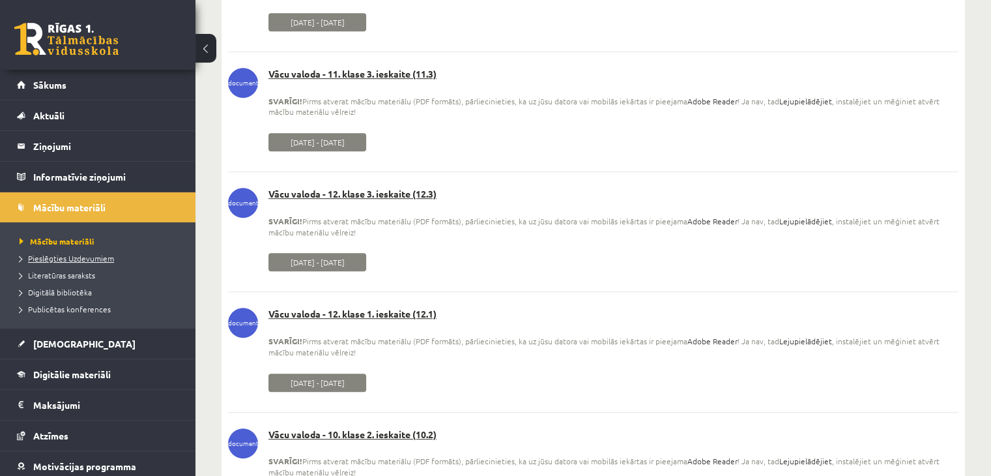
click at [73, 256] on span "Pieslēgties Uzdevumiem" at bounding box center [67, 258] width 95 height 10
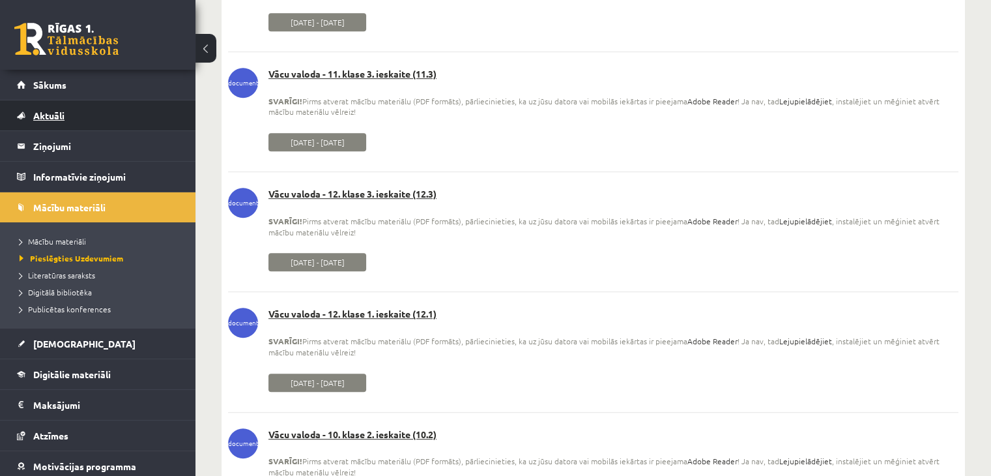
click at [98, 110] on link "Aktuāli" at bounding box center [98, 115] width 162 height 30
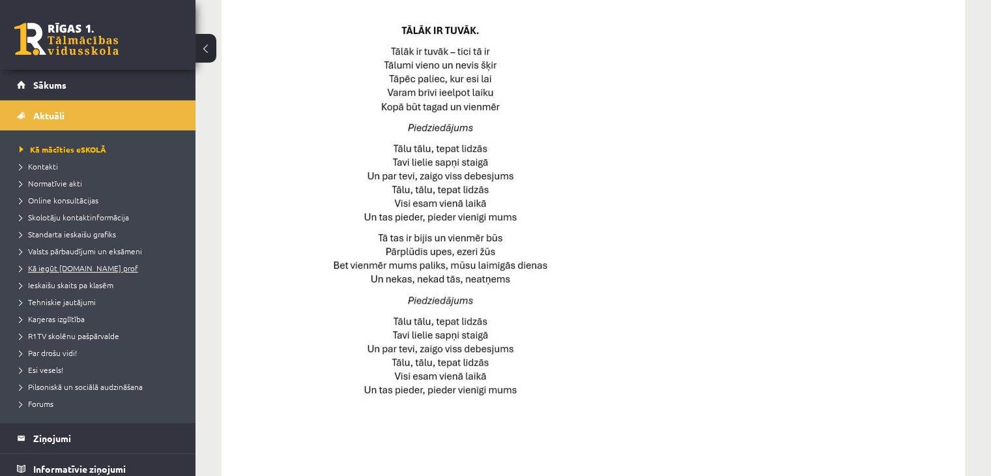
click at [74, 267] on span "Kā iegūt [DOMAIN_NAME] prof" at bounding box center [79, 268] width 119 height 10
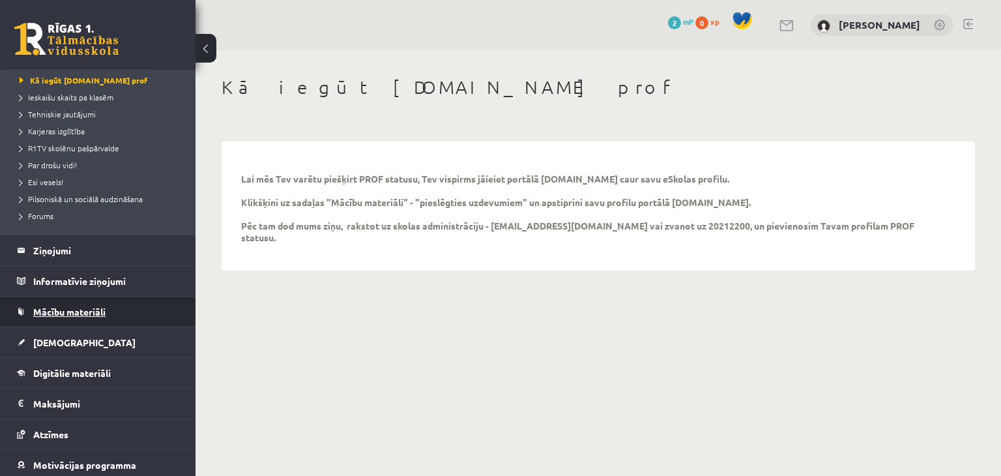
scroll to position [196, 0]
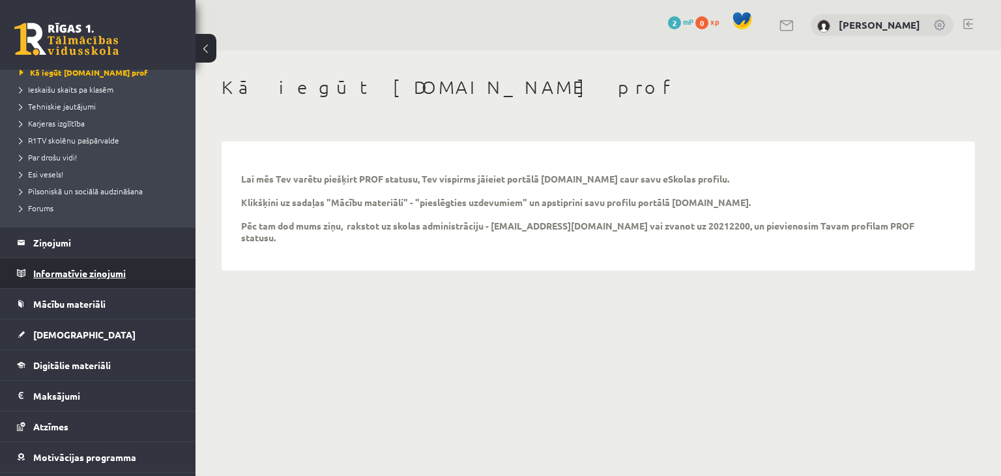
click at [80, 270] on legend "Informatīvie ziņojumi 0" at bounding box center [106, 273] width 146 height 30
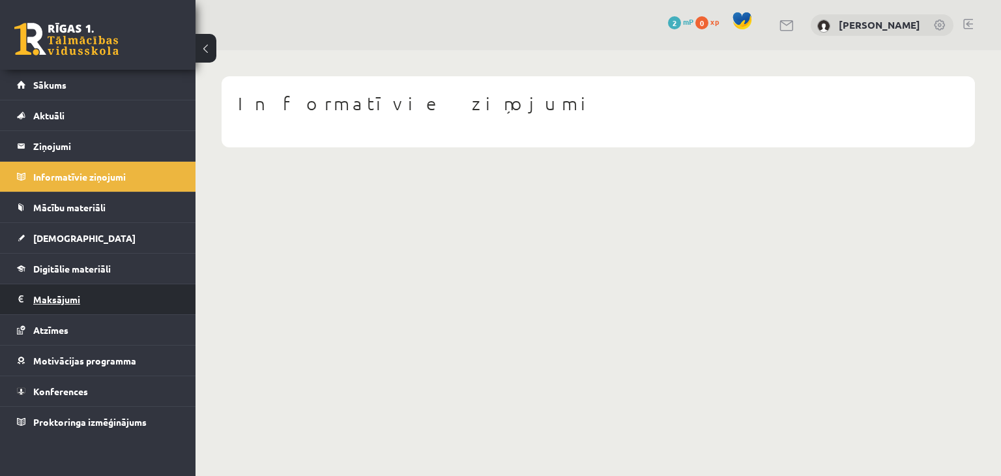
click at [85, 306] on legend "Maksājumi 0" at bounding box center [106, 299] width 146 height 30
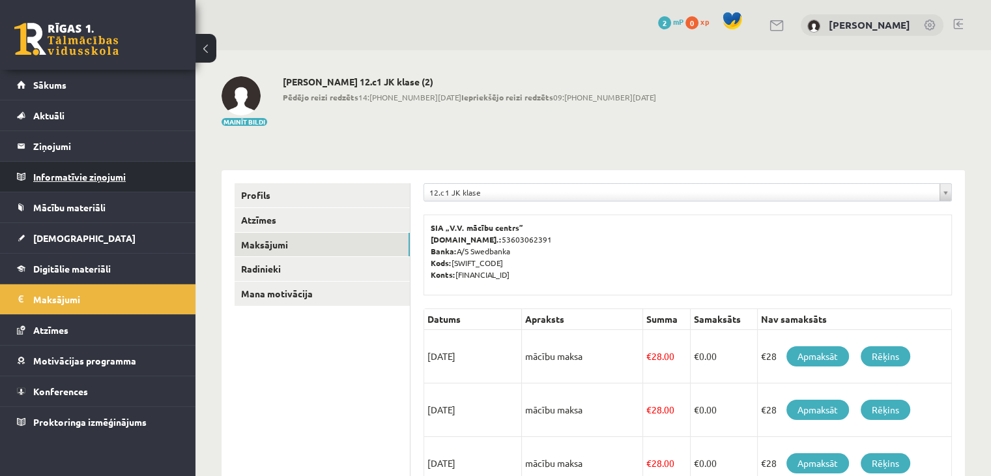
click at [97, 181] on legend "Informatīvie ziņojumi 0" at bounding box center [106, 177] width 146 height 30
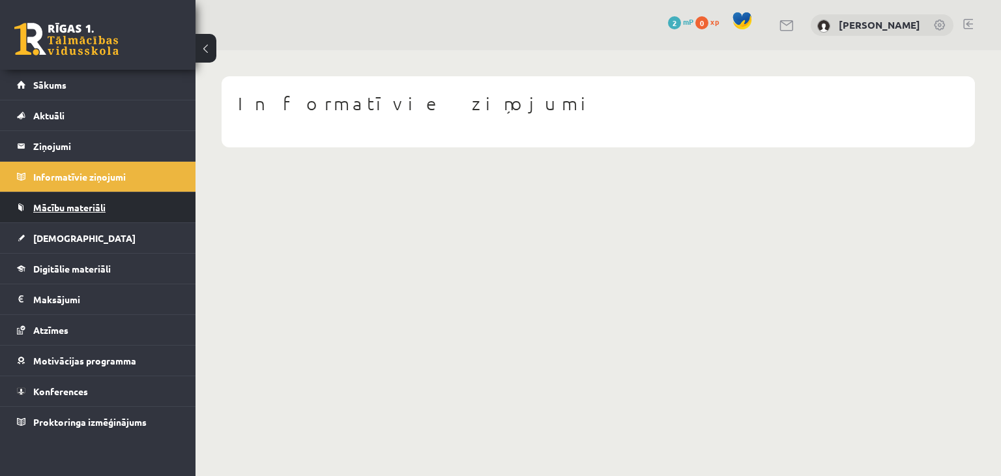
click at [99, 196] on link "Mācību materiāli" at bounding box center [98, 207] width 162 height 30
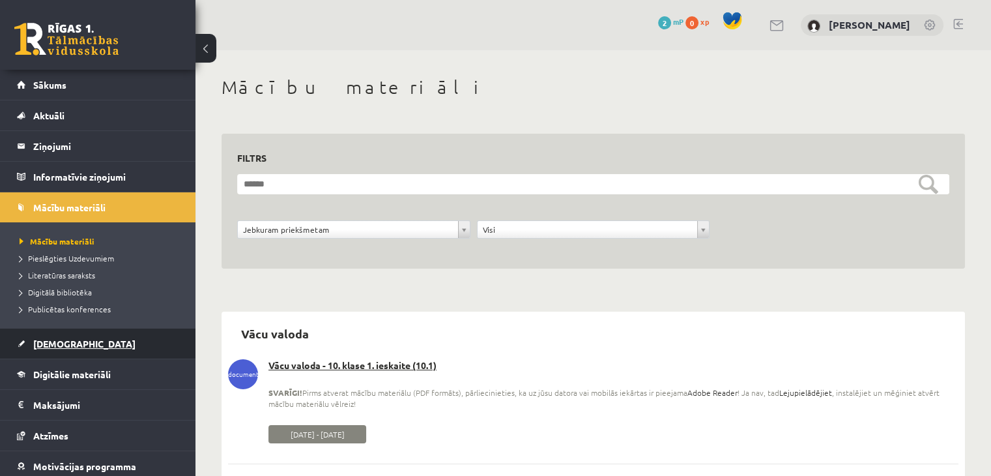
click at [89, 342] on link "[DEMOGRAPHIC_DATA]" at bounding box center [98, 343] width 162 height 30
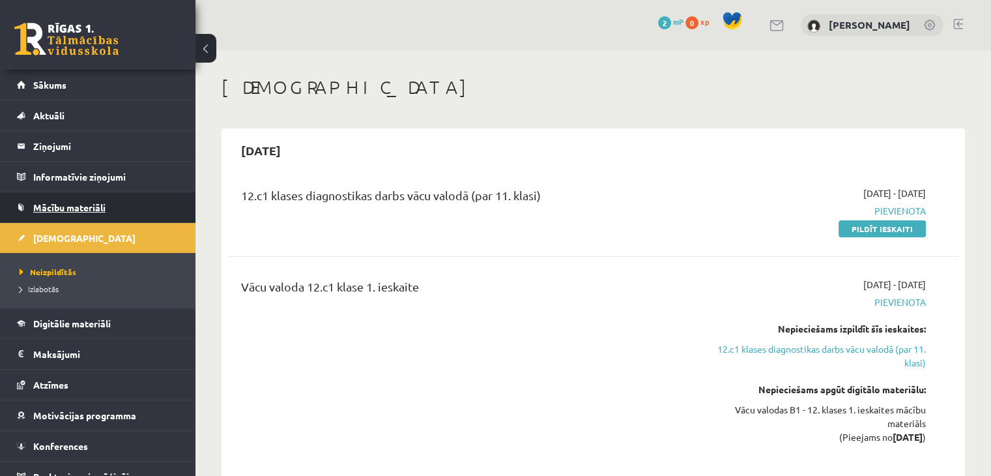
click at [70, 201] on span "Mācību materiāli" at bounding box center [69, 207] width 72 height 12
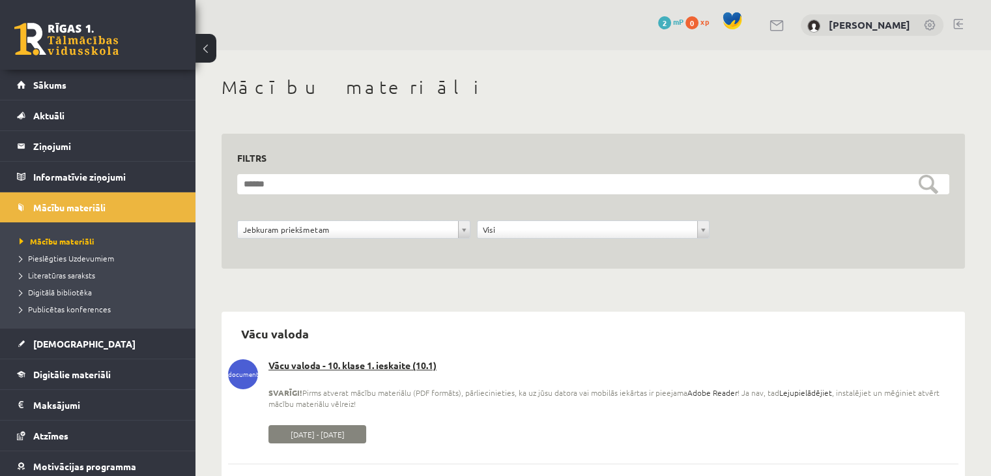
click at [18, 235] on ul "Mācību materiāli Pieslēgties Uzdevumiem Literatūras saraksts Digitālā bibliotēk…" at bounding box center [98, 275] width 196 height 106
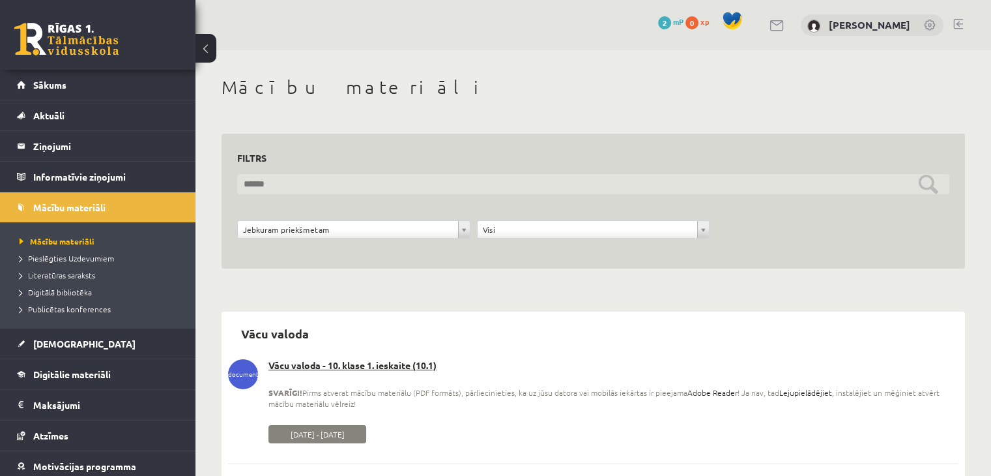
click at [345, 177] on input "text" at bounding box center [593, 184] width 712 height 20
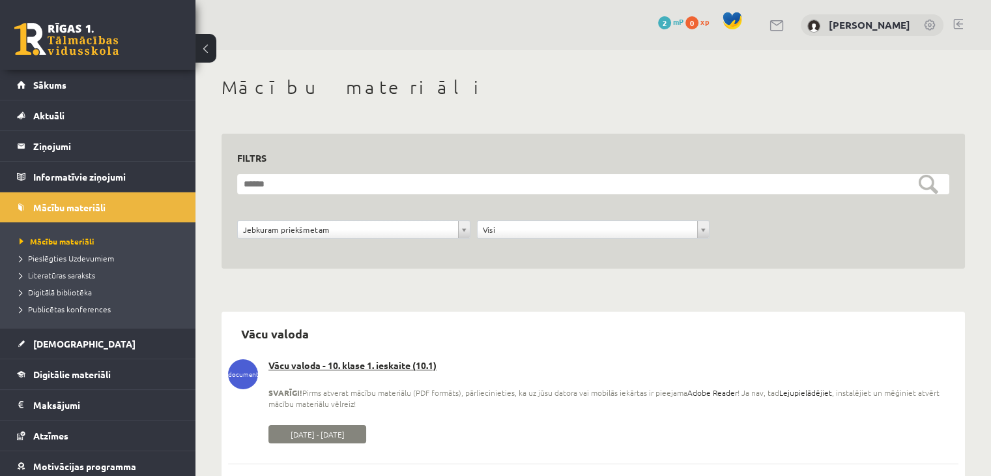
click at [362, 265] on div "**********" at bounding box center [594, 202] width 744 height 136
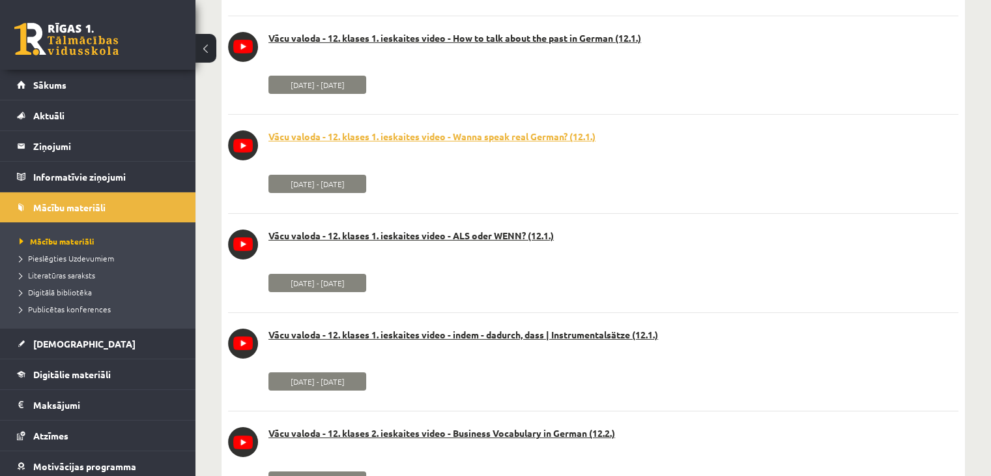
scroll to position [4367, 0]
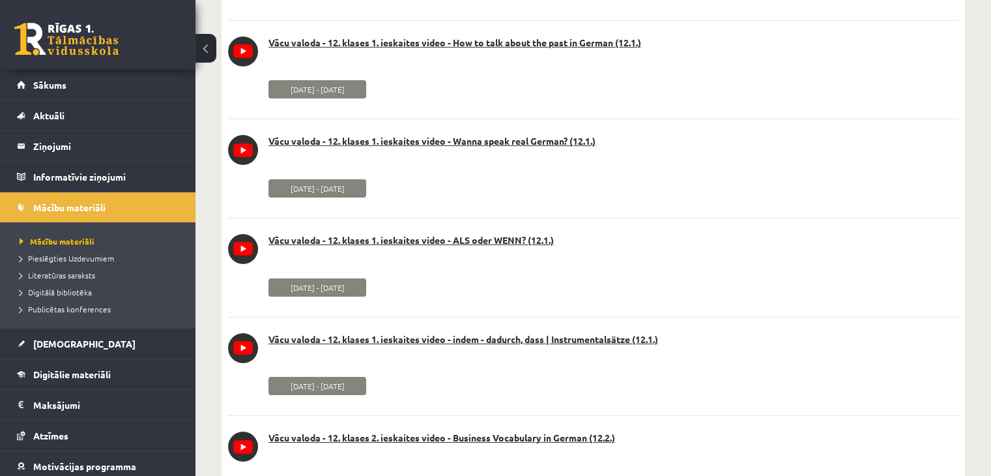
click at [456, 233] on li "youtube_video Vācu valoda - 12. klases 1. ieskaites video - ALS oder WENN? (12.…" at bounding box center [593, 259] width 731 height 83
click at [456, 240] on link "Vācu valoda - 12. klases 1. ieskaites video - ALS oder WENN? (12.1.)" at bounding box center [593, 240] width 731 height 13
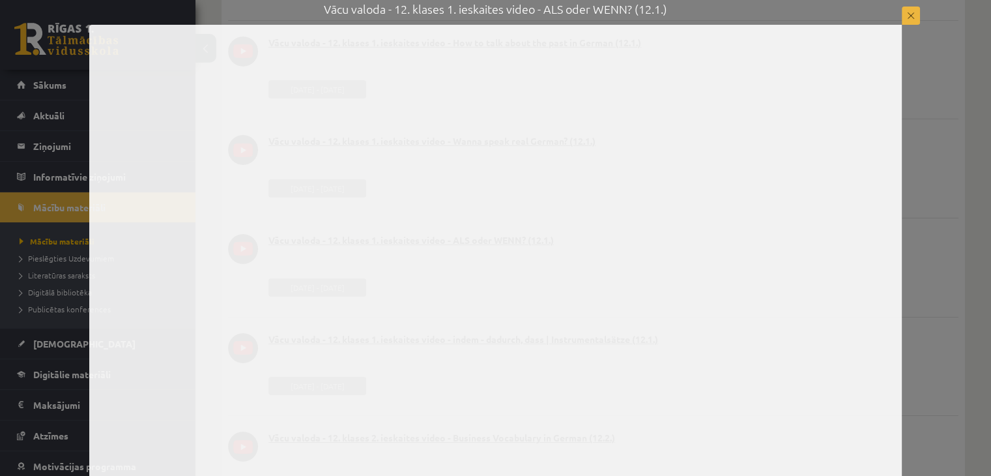
click at [933, 150] on div "Vācu valoda - 12. klases 1. ieskaites video - ALS oder WENN? (12.1.)" at bounding box center [495, 242] width 991 height 485
click at [916, 12] on button at bounding box center [911, 16] width 18 height 18
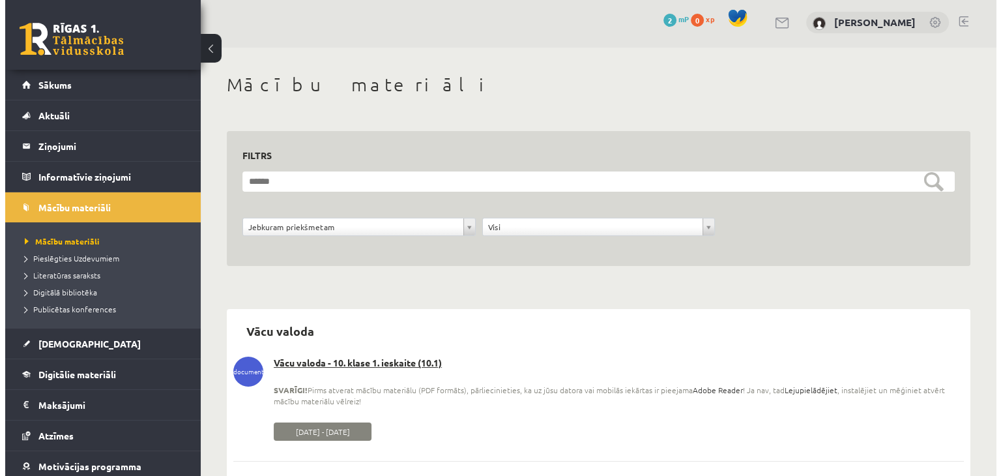
scroll to position [0, 0]
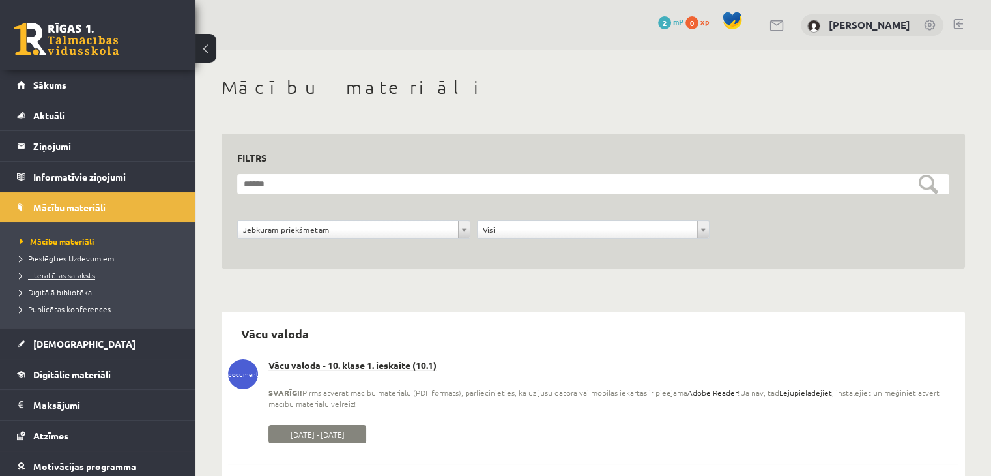
click at [88, 271] on span "Literatūras saraksts" at bounding box center [58, 275] width 76 height 10
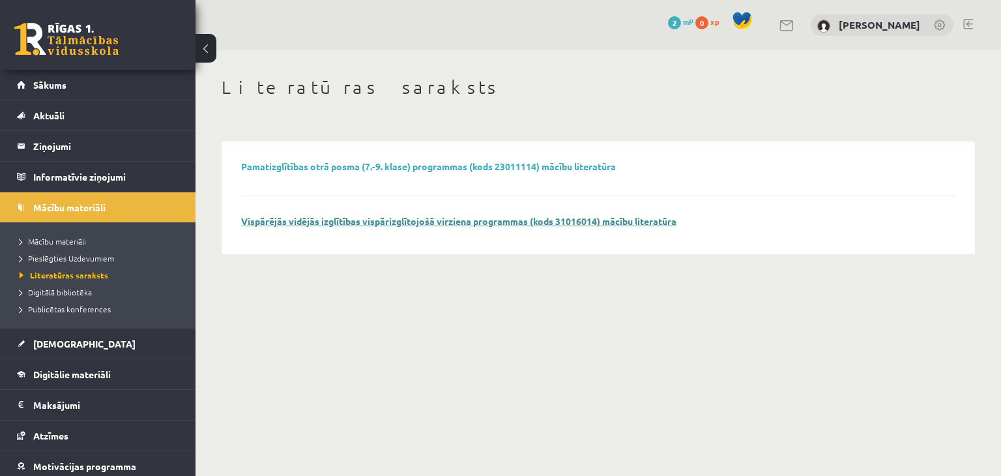
click at [360, 222] on link "Vispārējās vidējās izglītības vispārizglītojošā virziena programmas (kods 31016…" at bounding box center [458, 221] width 435 height 12
click at [74, 280] on li "Literatūras saraksts" at bounding box center [101, 275] width 163 height 17
click at [74, 289] on span "Digitālā bibliotēka" at bounding box center [56, 292] width 72 height 10
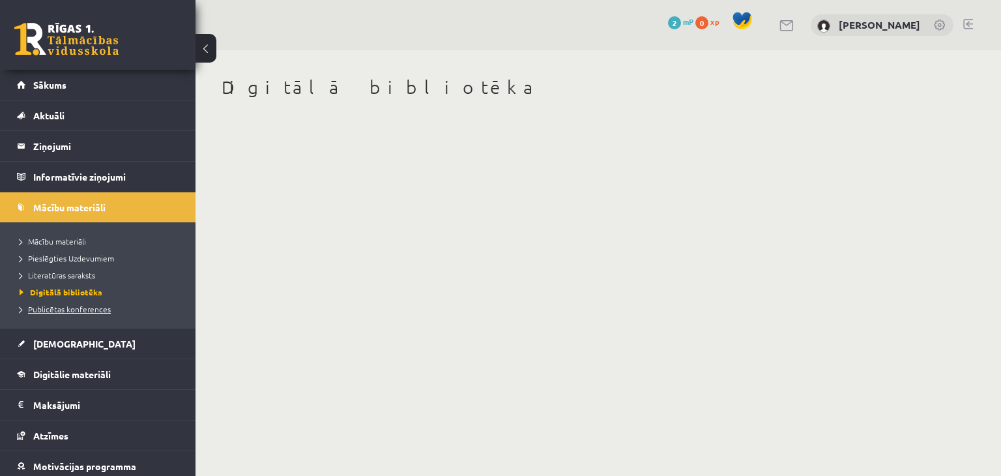
click at [91, 306] on span "Publicētas konferences" at bounding box center [65, 309] width 91 height 10
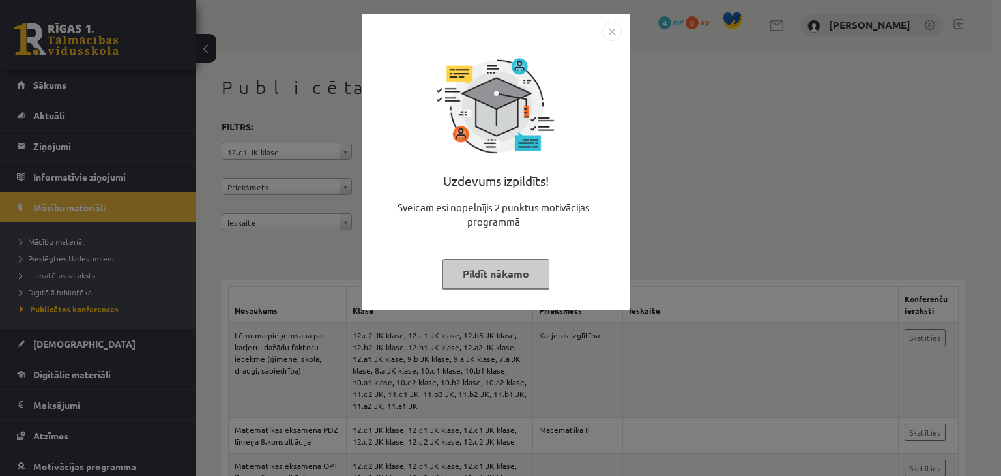
click at [609, 33] on img "Close" at bounding box center [612, 32] width 20 height 20
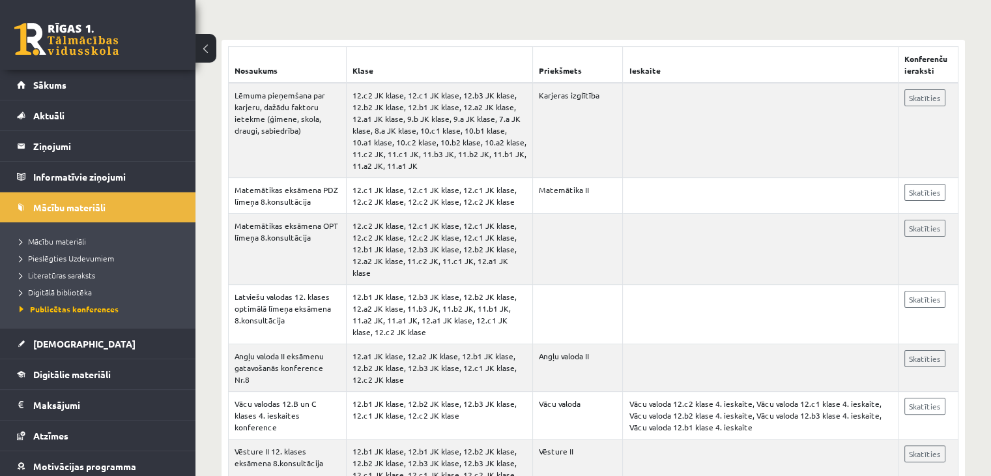
scroll to position [261, 0]
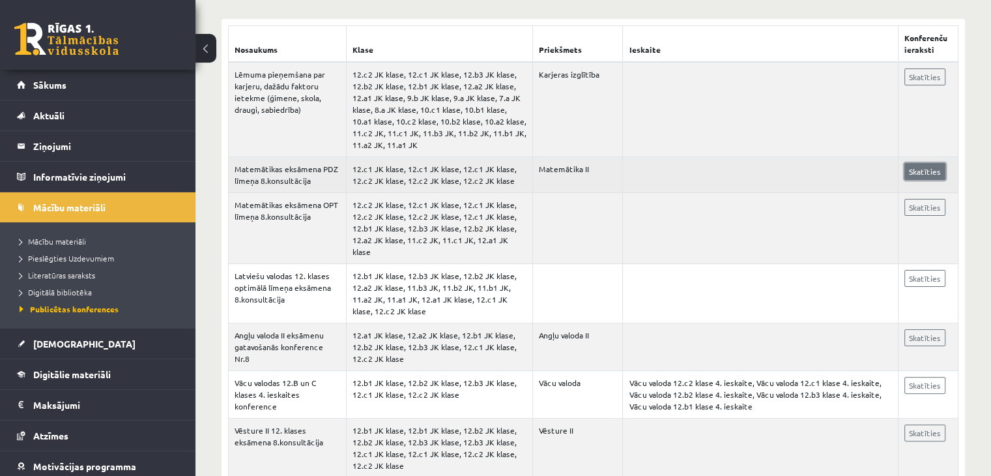
click at [929, 168] on link "Skatīties" at bounding box center [925, 171] width 41 height 17
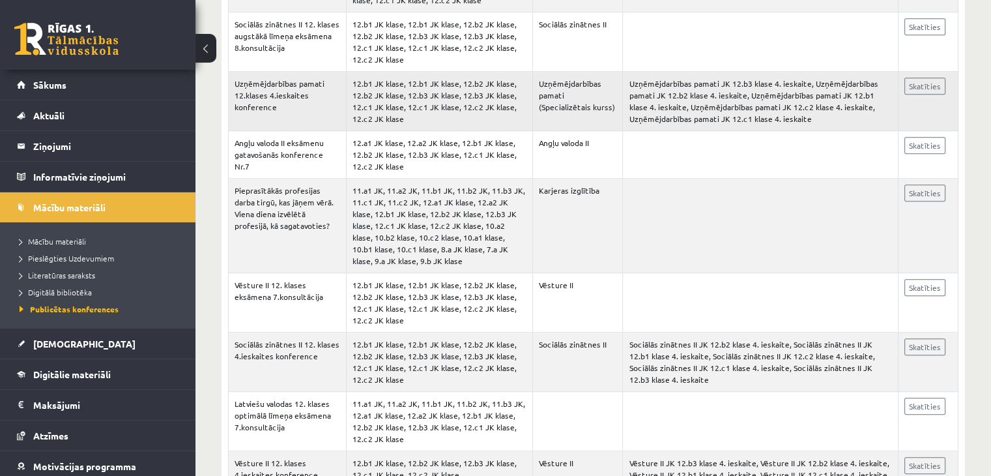
scroll to position [847, 0]
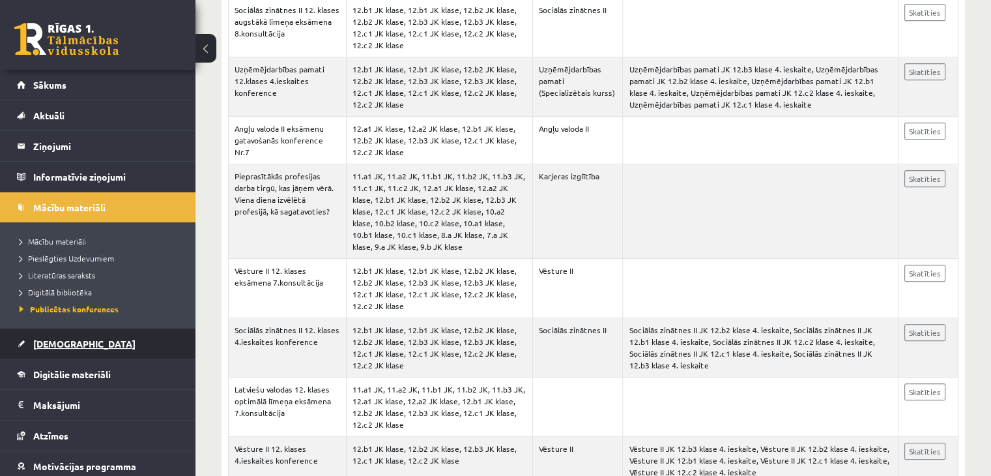
click at [57, 345] on span "[DEMOGRAPHIC_DATA]" at bounding box center [84, 344] width 102 height 12
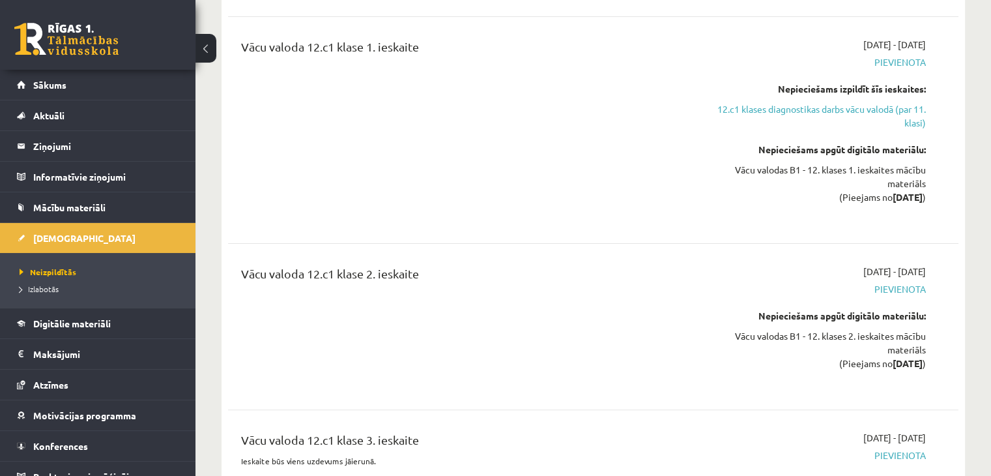
scroll to position [391, 0]
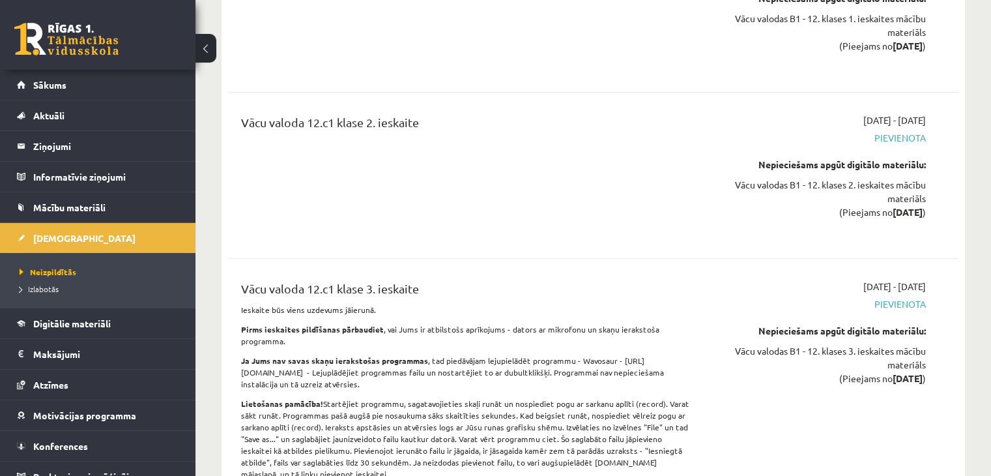
click at [34, 296] on li "Izlabotās" at bounding box center [101, 288] width 163 height 17
click at [44, 285] on span "Izlabotās" at bounding box center [43, 289] width 46 height 10
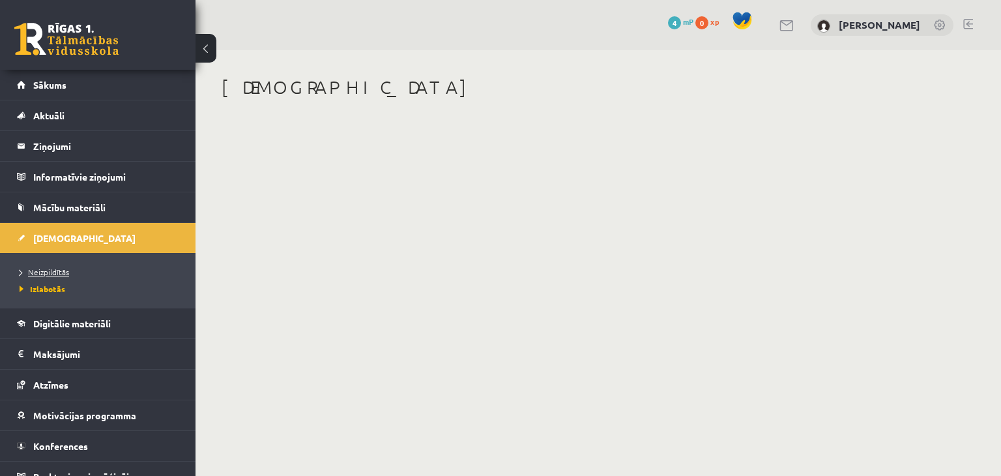
click at [48, 270] on span "Neizpildītās" at bounding box center [45, 272] width 50 height 10
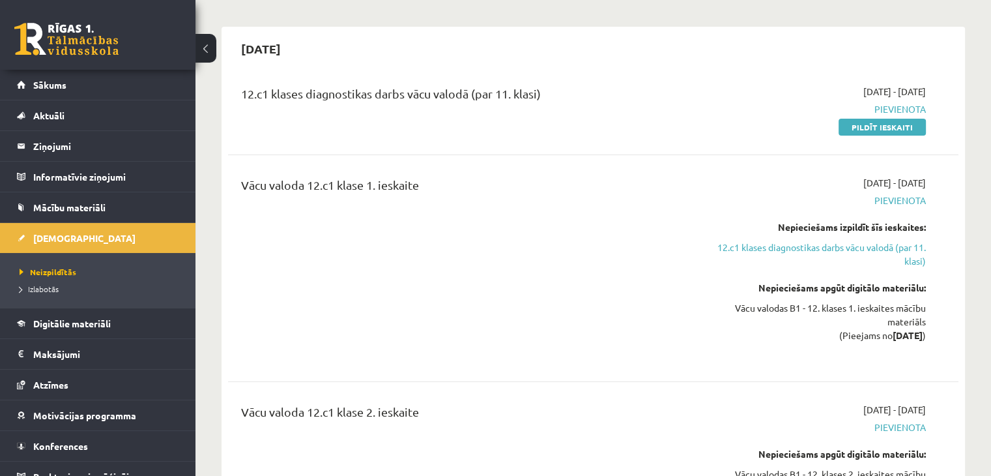
scroll to position [130, 0]
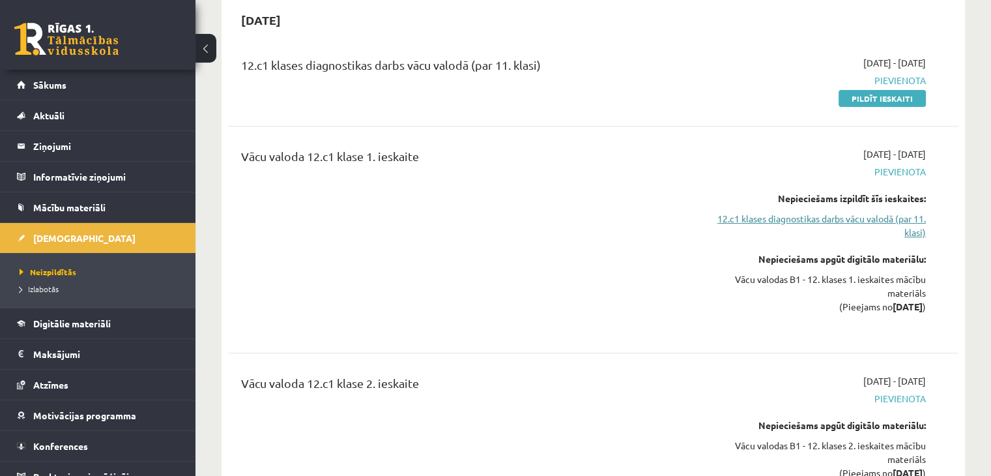
click at [885, 220] on link "12.c1 klases diagnostikas darbs vācu valodā (par 11. klasi)" at bounding box center [818, 225] width 215 height 27
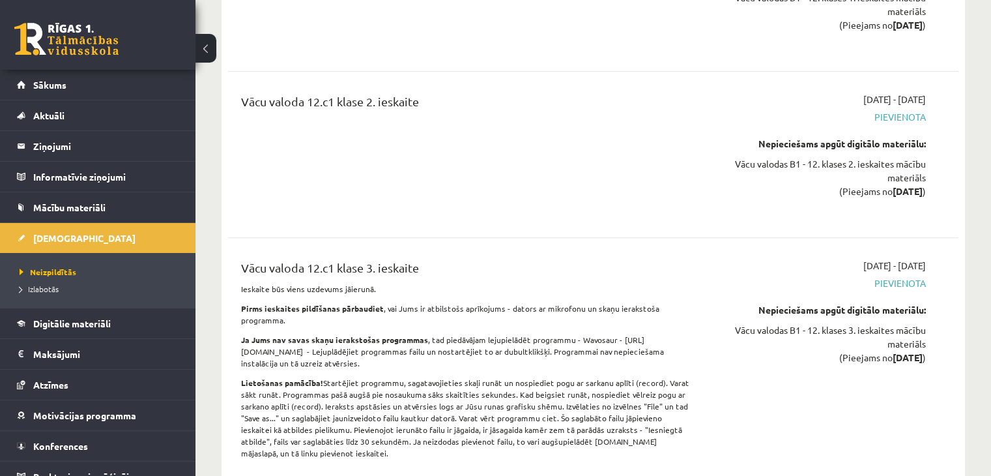
scroll to position [499, 0]
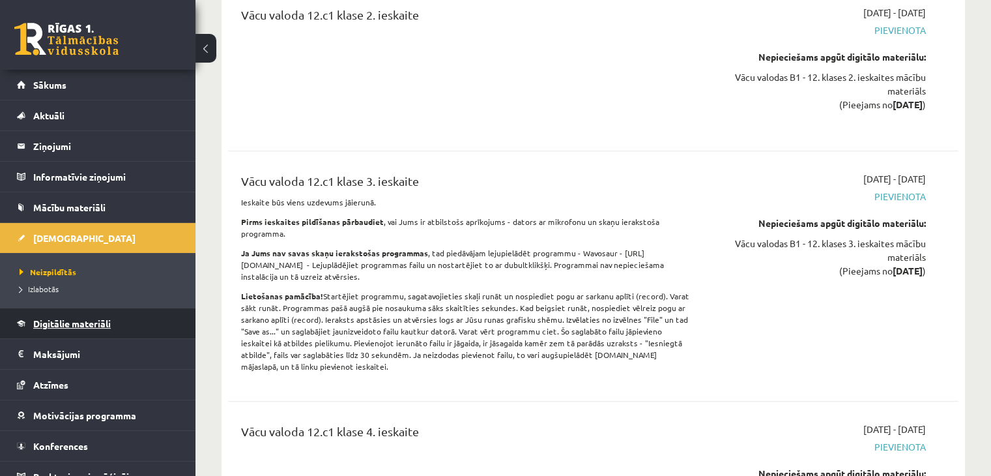
click at [85, 313] on link "Digitālie materiāli" at bounding box center [98, 323] width 162 height 30
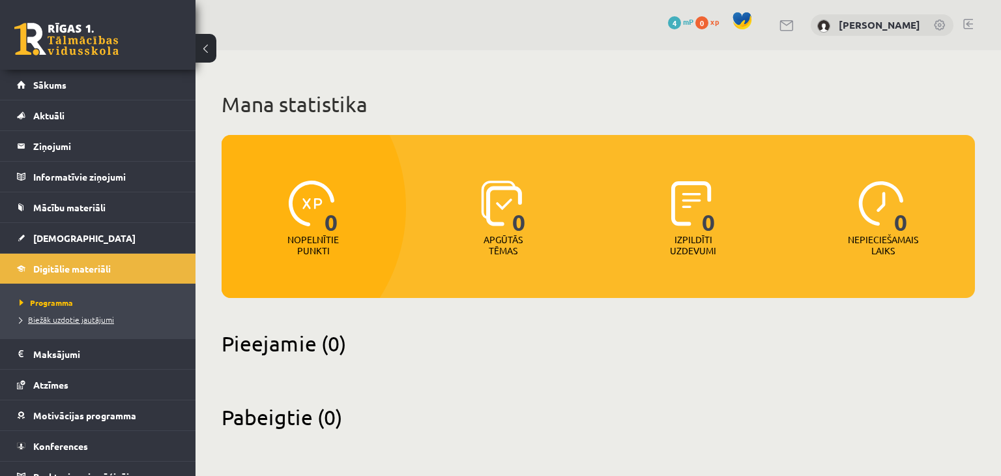
click at [79, 317] on span "Biežāk uzdotie jautājumi" at bounding box center [67, 319] width 95 height 10
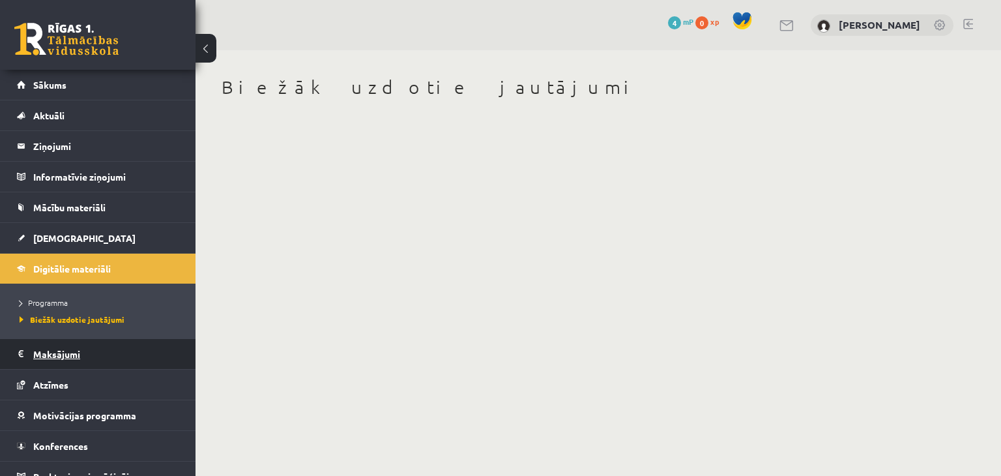
click at [81, 358] on legend "Maksājumi 0" at bounding box center [106, 354] width 146 height 30
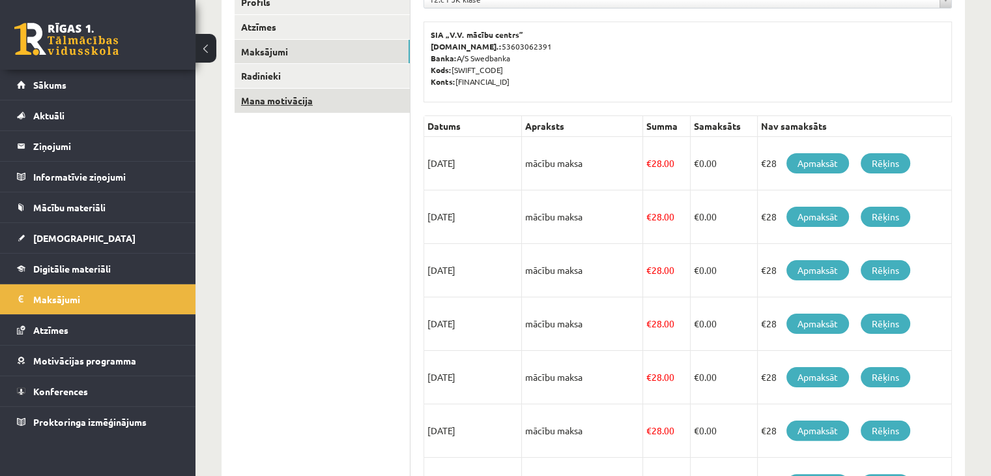
scroll to position [196, 0]
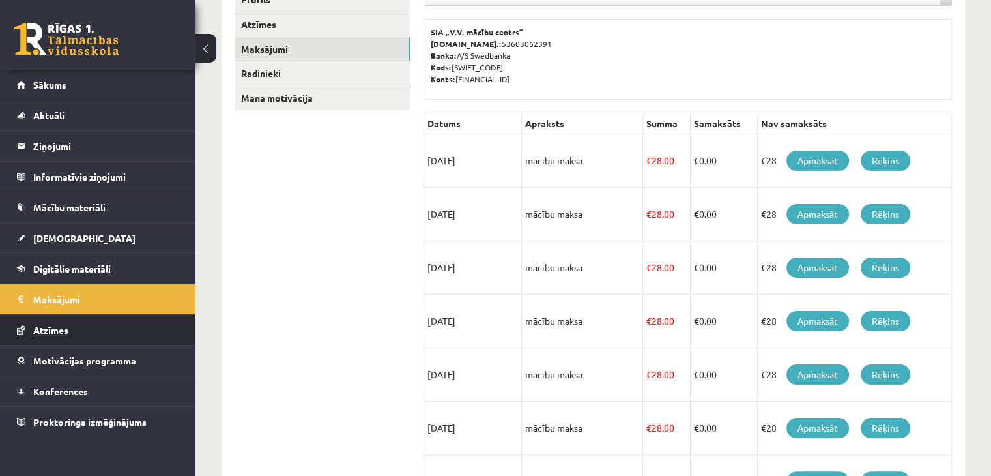
click at [83, 325] on link "Atzīmes" at bounding box center [98, 330] width 162 height 30
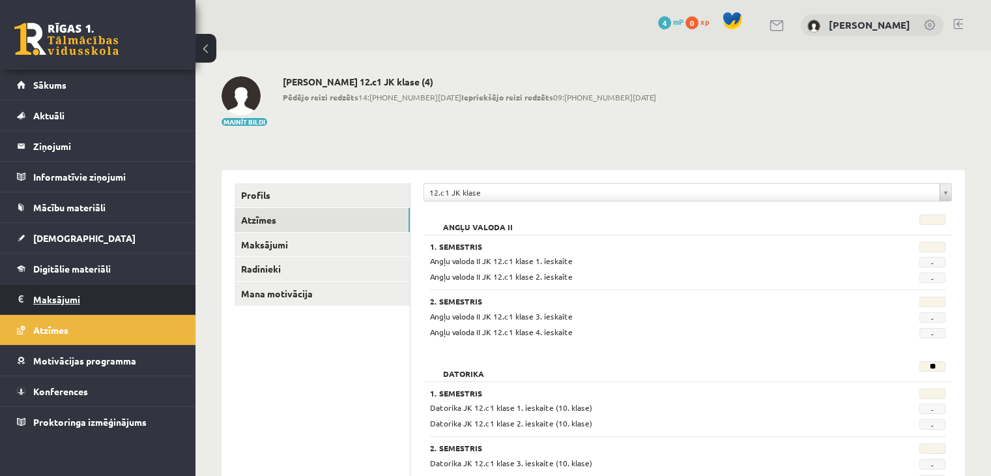
click at [141, 304] on legend "Maksājumi 0" at bounding box center [106, 299] width 146 height 30
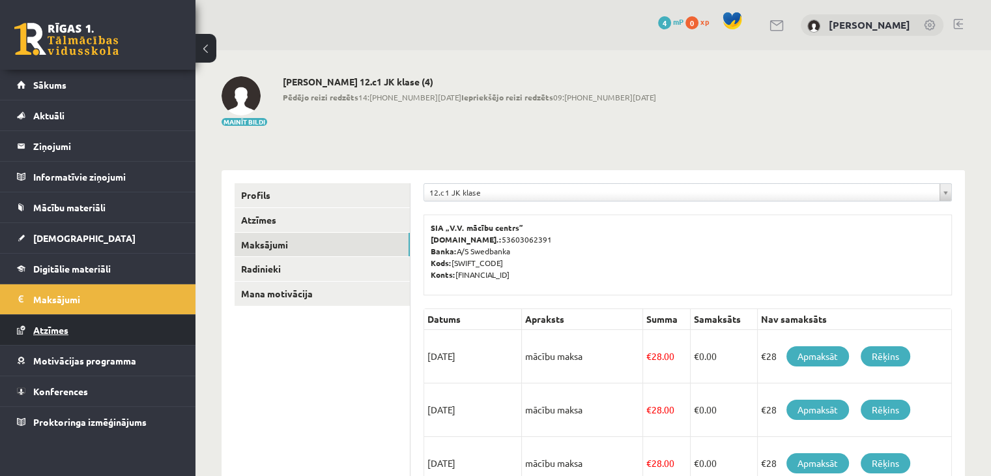
click at [134, 324] on link "Atzīmes" at bounding box center [98, 330] width 162 height 30
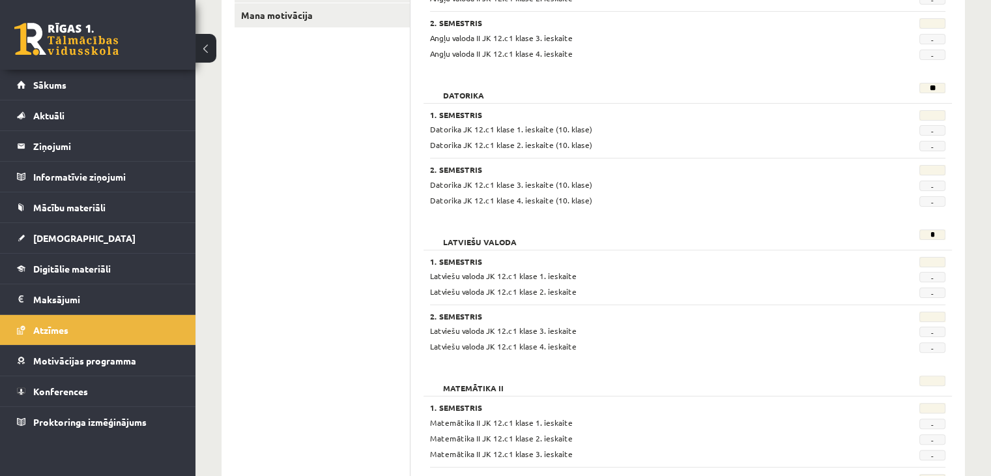
scroll to position [336, 0]
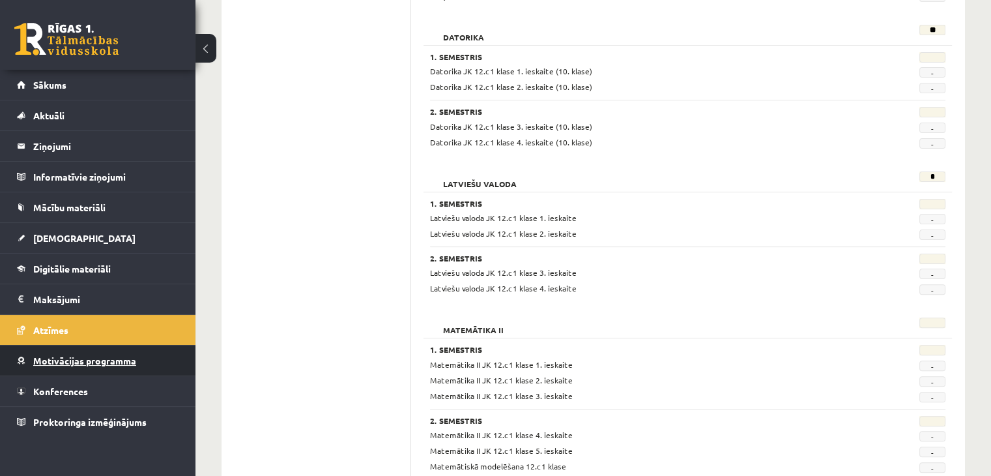
click at [115, 355] on span "Motivācijas programma" at bounding box center [84, 361] width 103 height 12
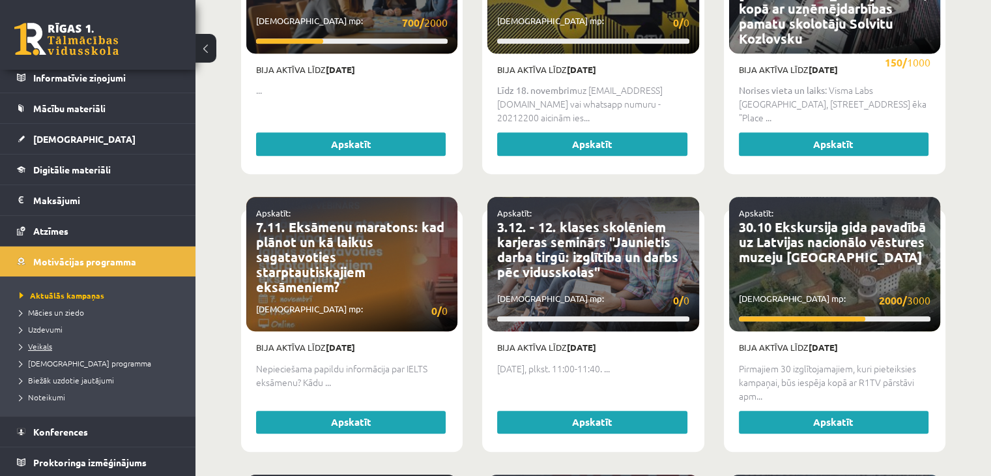
scroll to position [978, 0]
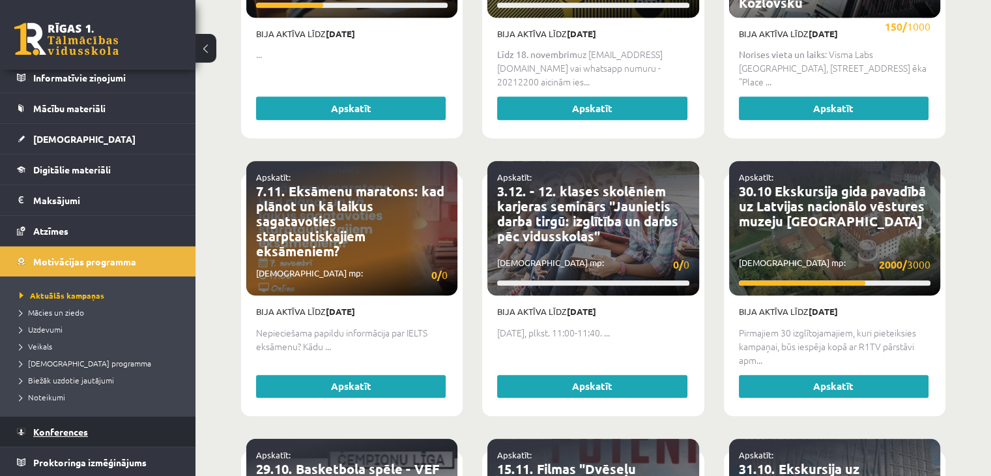
click at [53, 439] on link "Konferences" at bounding box center [98, 431] width 162 height 30
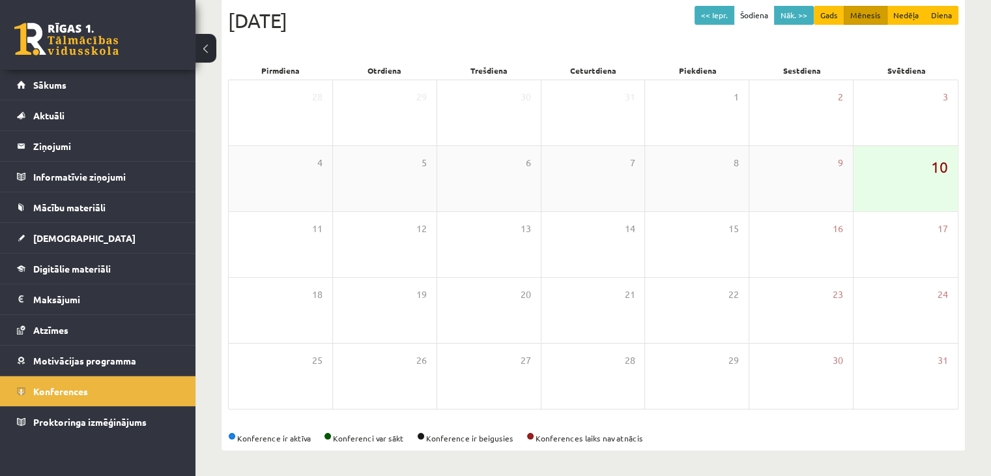
click at [946, 165] on span "10" at bounding box center [939, 167] width 17 height 22
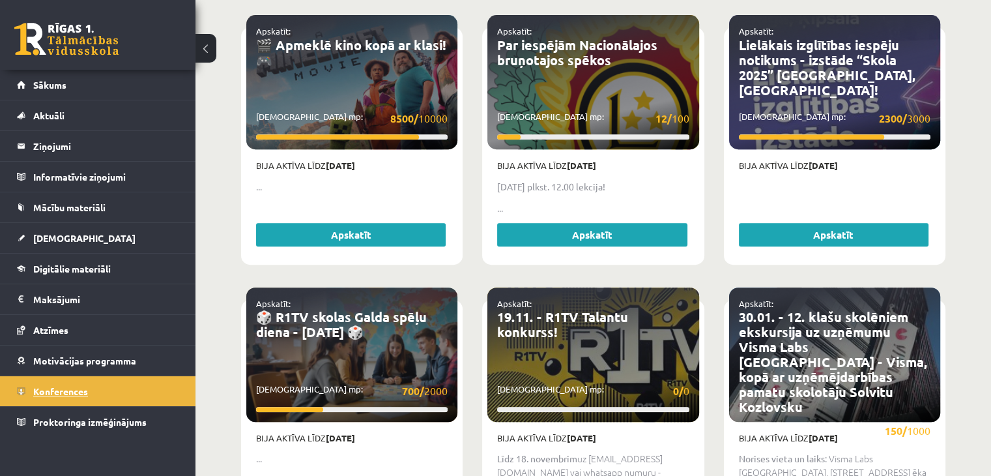
click at [83, 390] on span "Konferences" at bounding box center [60, 391] width 55 height 12
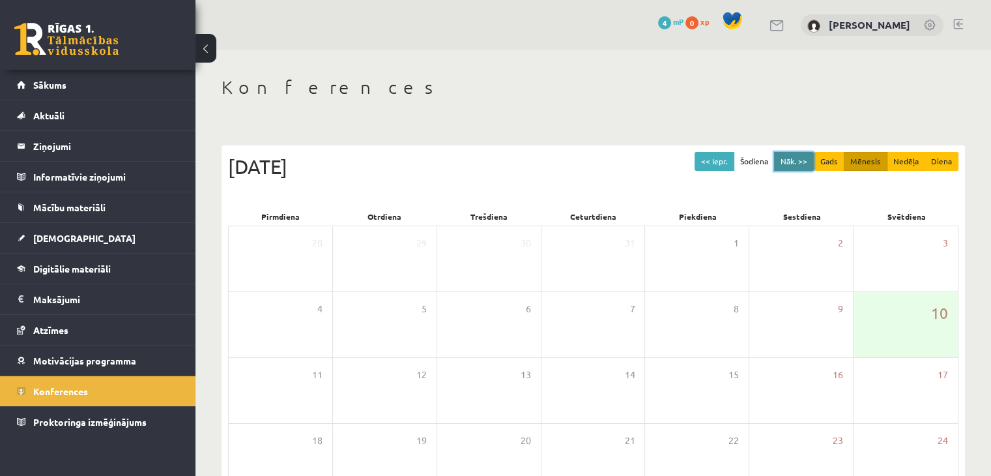
click at [798, 160] on button "Nāk. >>" at bounding box center [794, 161] width 40 height 19
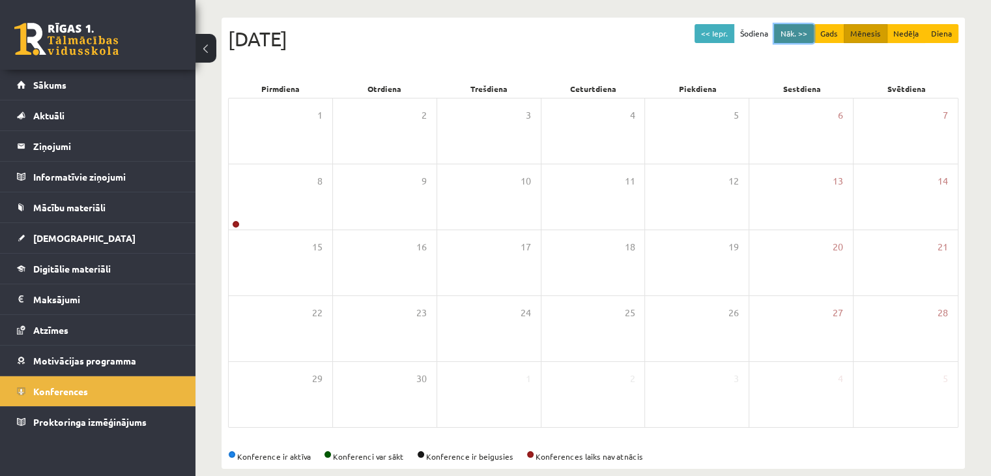
scroll to position [130, 0]
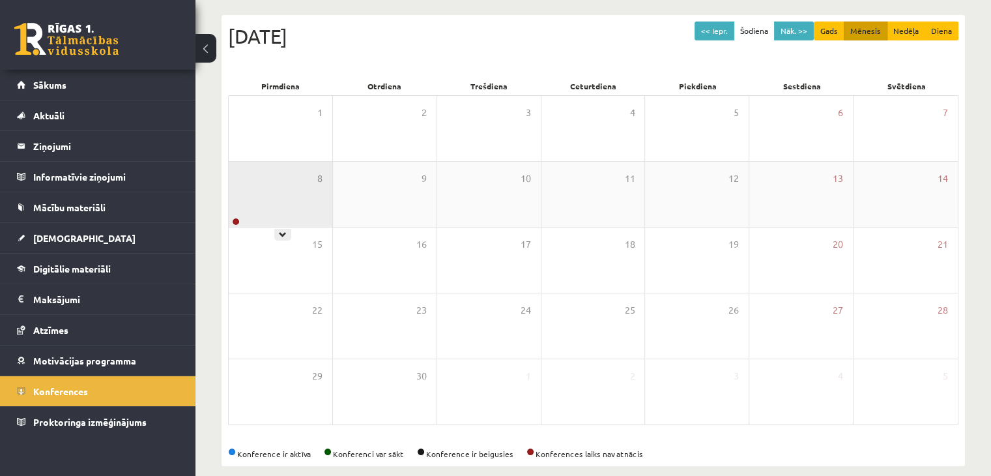
click at [250, 220] on div "8" at bounding box center [281, 194] width 104 height 65
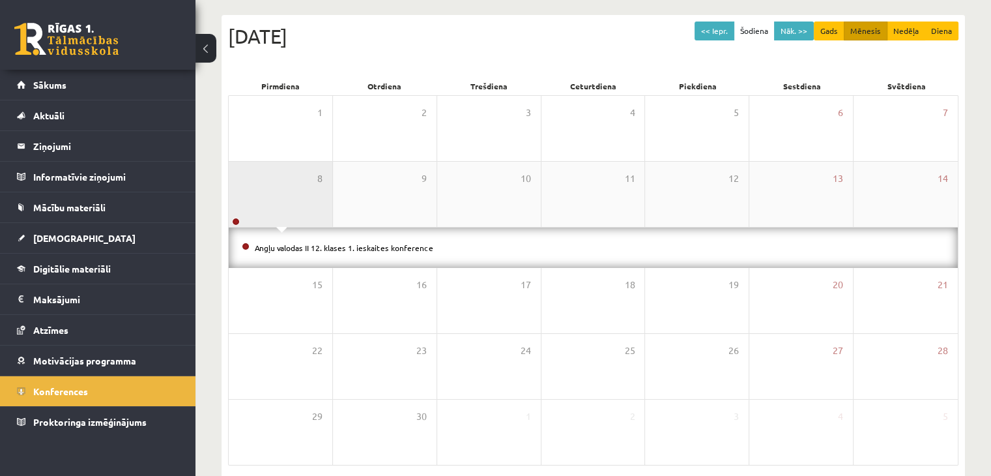
click at [274, 205] on div "8" at bounding box center [281, 194] width 104 height 65
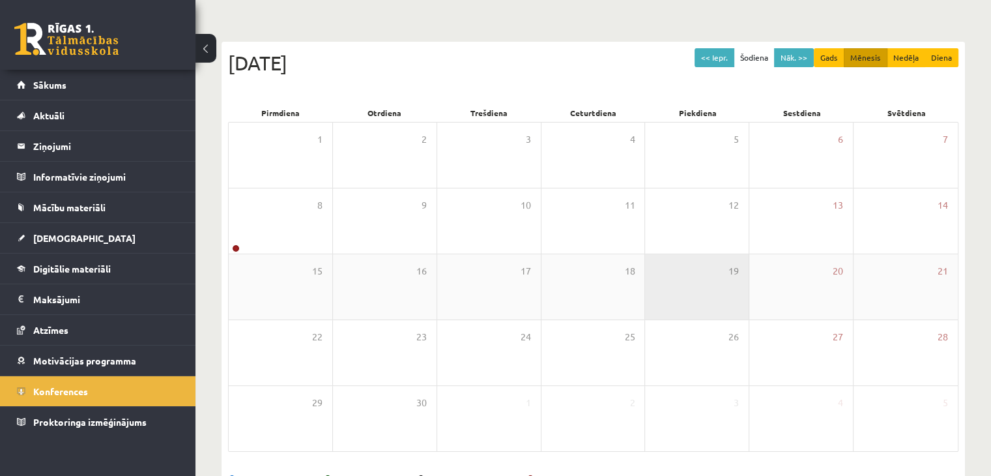
scroll to position [81, 0]
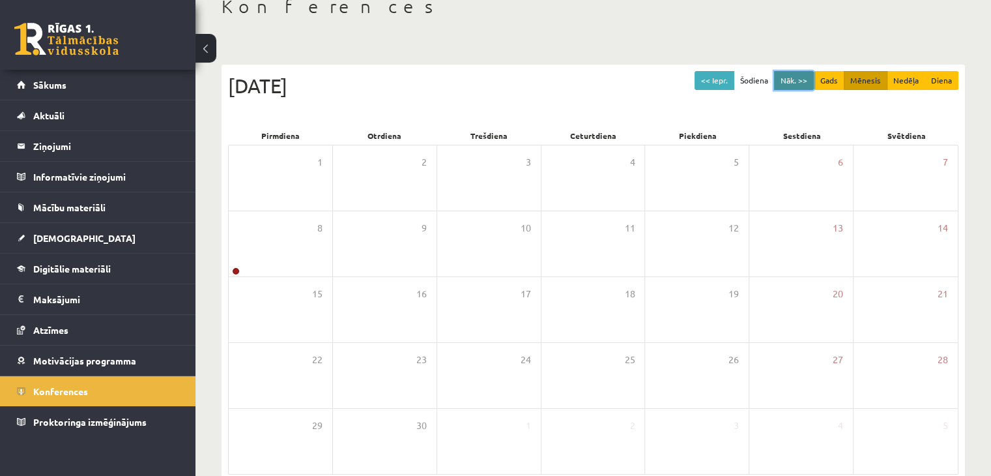
click at [795, 80] on button "Nāk. >>" at bounding box center [794, 80] width 40 height 19
click at [111, 414] on link "Proktoringa izmēģinājums" at bounding box center [98, 422] width 162 height 30
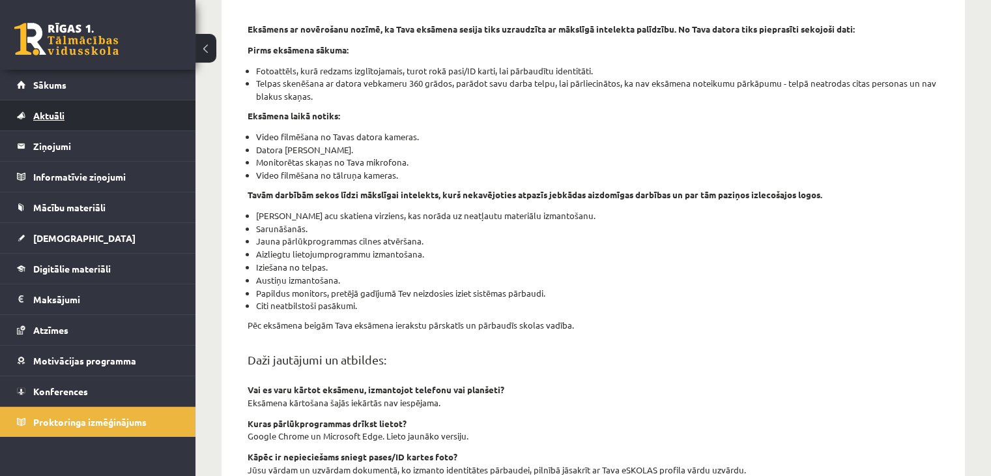
scroll to position [190, 0]
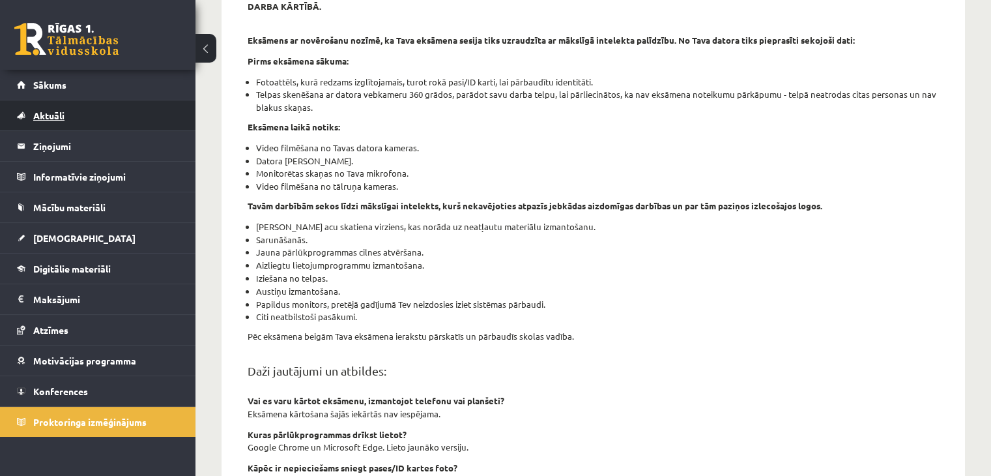
click at [86, 113] on link "Aktuāli" at bounding box center [98, 115] width 162 height 30
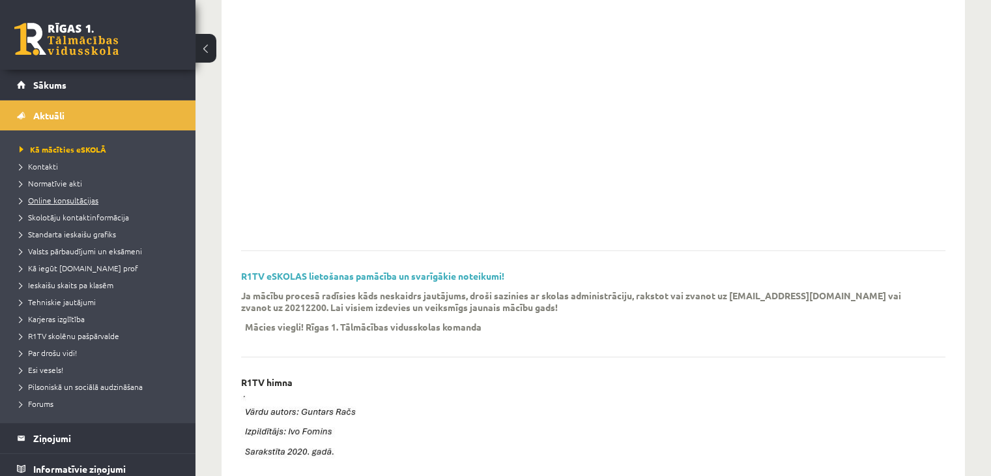
click at [72, 201] on span "Online konsultācijas" at bounding box center [59, 200] width 79 height 10
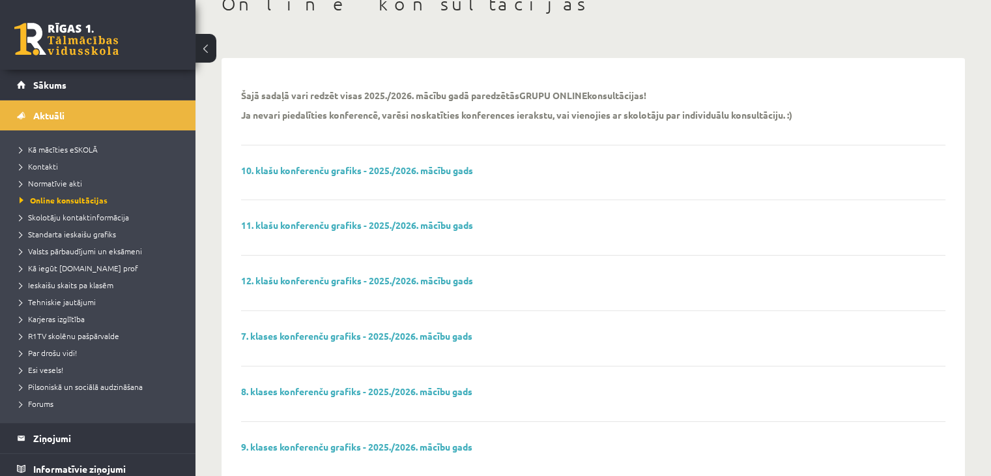
scroll to position [123, 0]
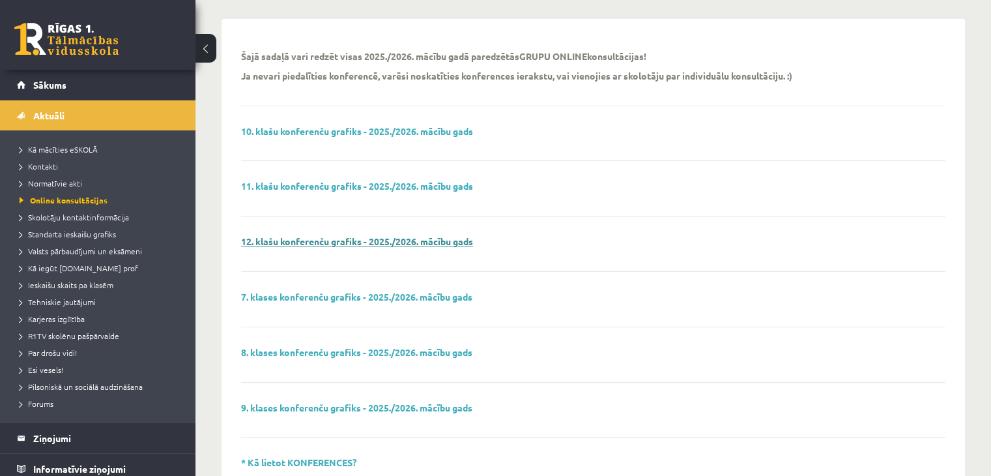
click at [423, 238] on link "12. klašu konferenču grafiks - 2025./2026. mācību gads" at bounding box center [357, 241] width 232 height 12
click at [57, 185] on span "Normatīvie akti" at bounding box center [51, 183] width 63 height 10
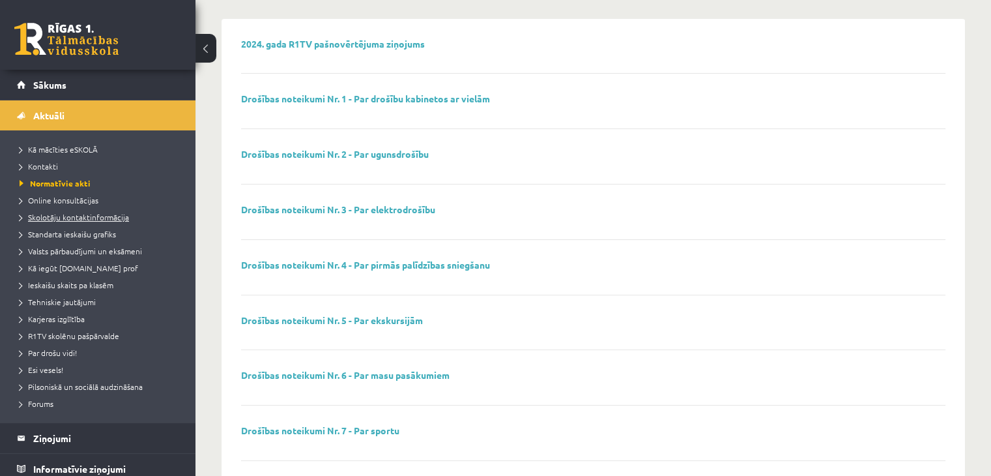
click at [108, 220] on span "Skolotāju kontaktinformācija" at bounding box center [74, 217] width 109 height 10
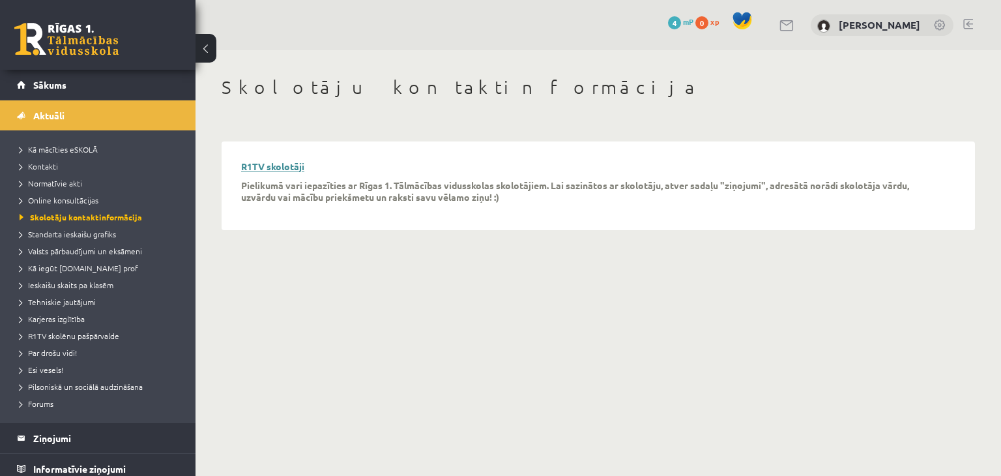
click at [269, 162] on link "R1TV skolotāji" at bounding box center [272, 166] width 63 height 12
click at [117, 235] on link "Standarta ieskaišu grafiks" at bounding box center [101, 234] width 163 height 12
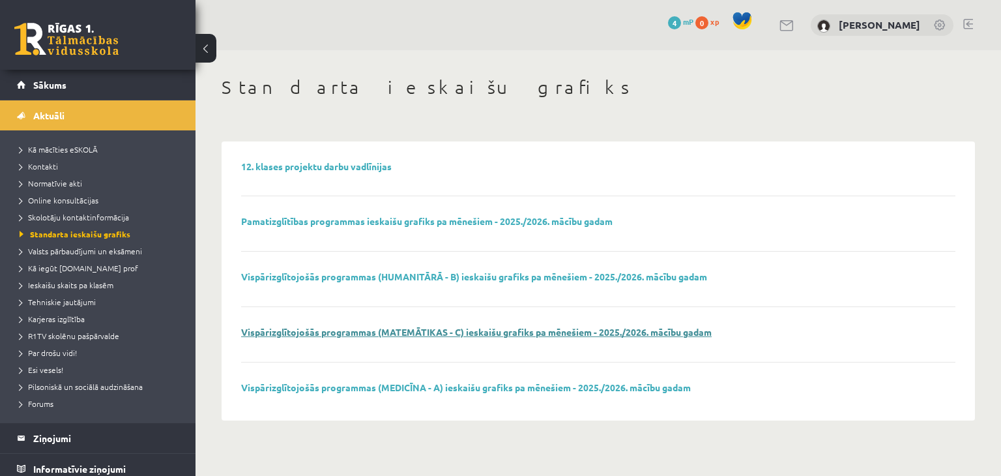
click at [418, 332] on link "Vispārizglītojošās programmas (MATEMĀTIKAS - C) ieskaišu grafiks pa mēnešiem - …" at bounding box center [476, 332] width 471 height 12
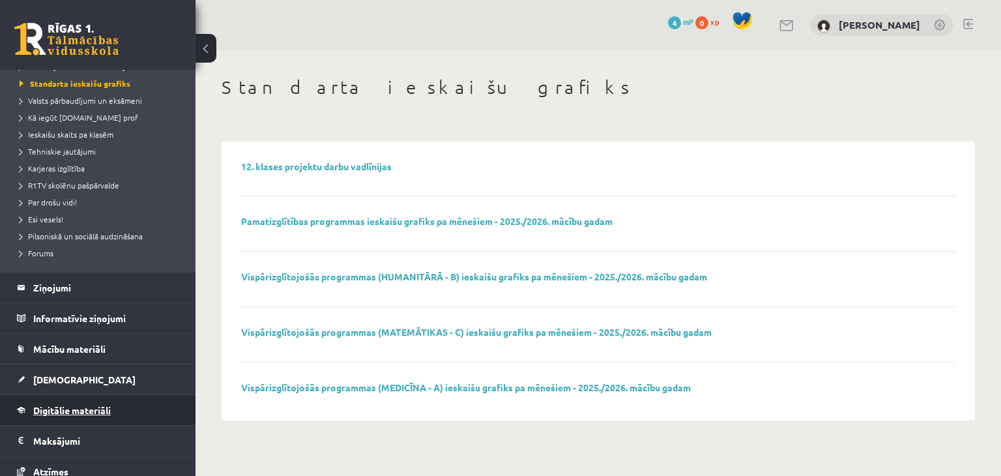
scroll to position [252, 0]
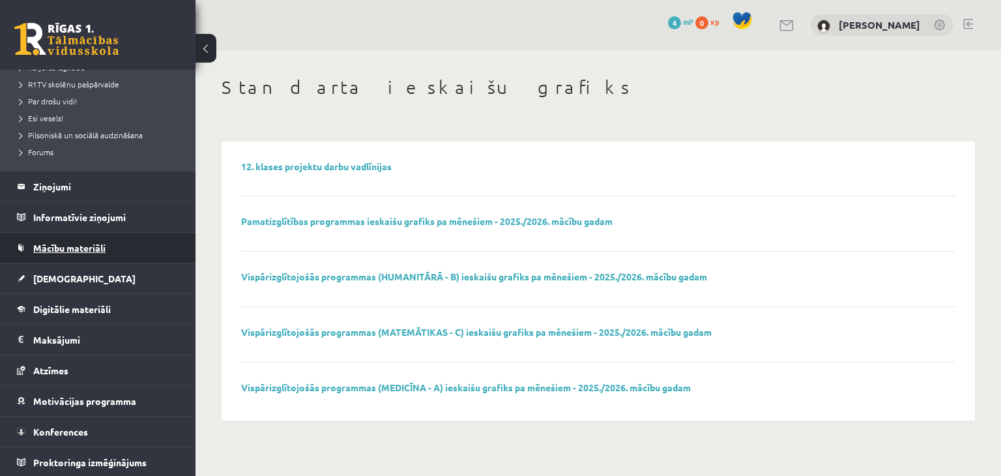
click at [87, 248] on span "Mācību materiāli" at bounding box center [69, 248] width 72 height 12
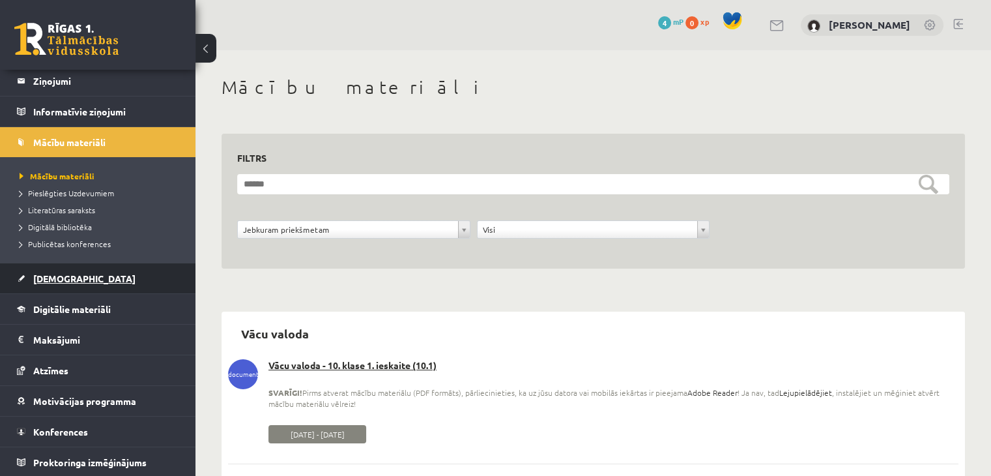
click at [76, 282] on link "[DEMOGRAPHIC_DATA]" at bounding box center [98, 278] width 162 height 30
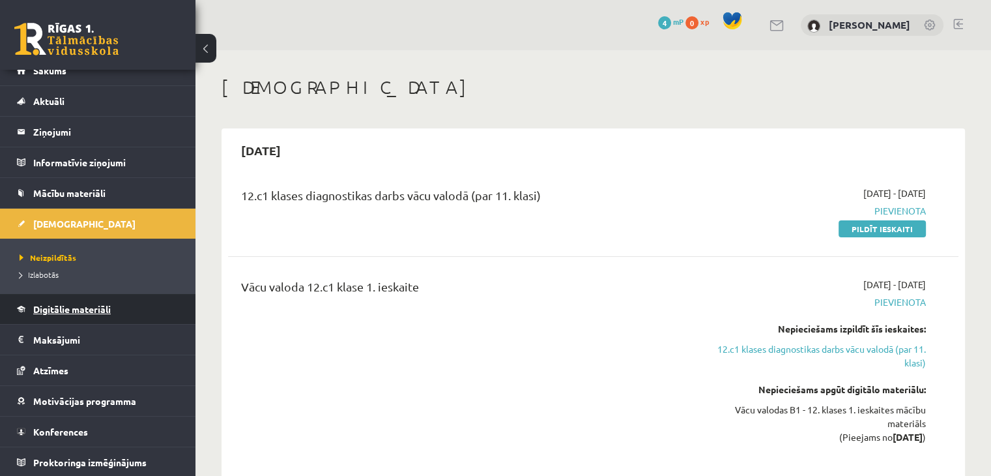
click at [70, 302] on link "Digitālie materiāli" at bounding box center [98, 309] width 162 height 30
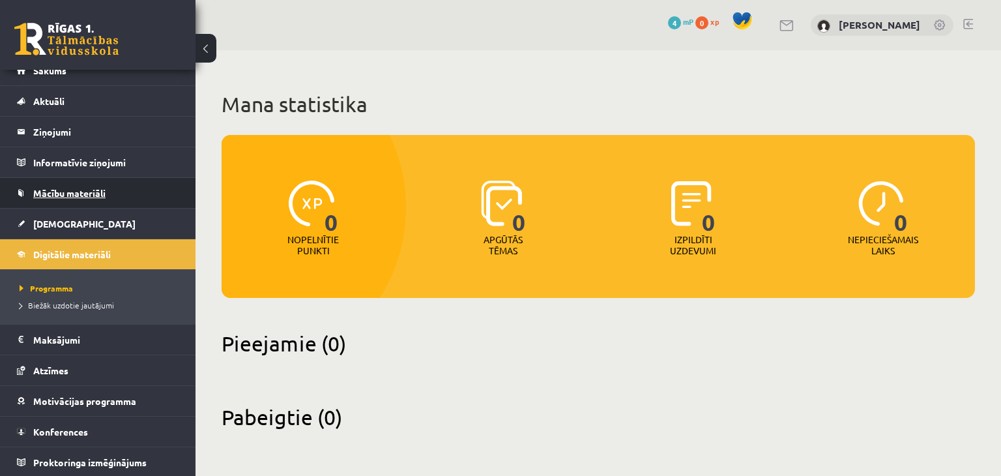
click at [106, 197] on link "Mācību materiāli" at bounding box center [98, 193] width 162 height 30
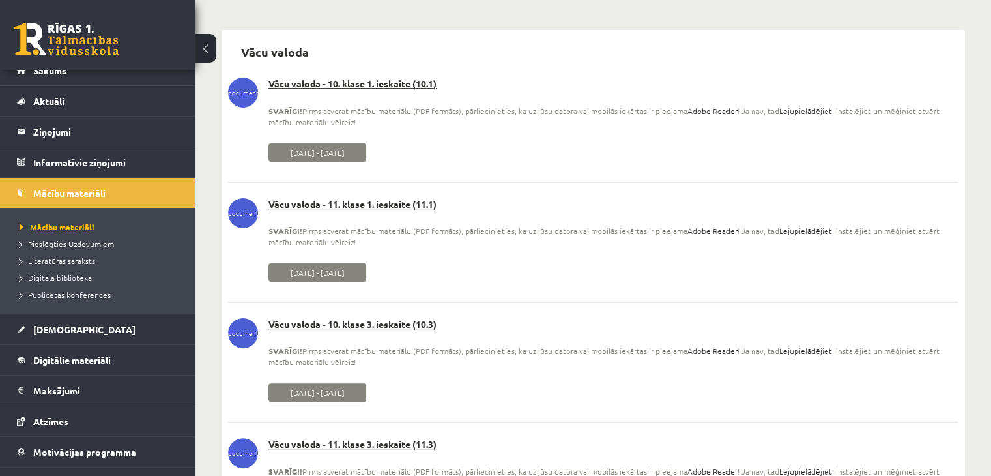
scroll to position [261, 0]
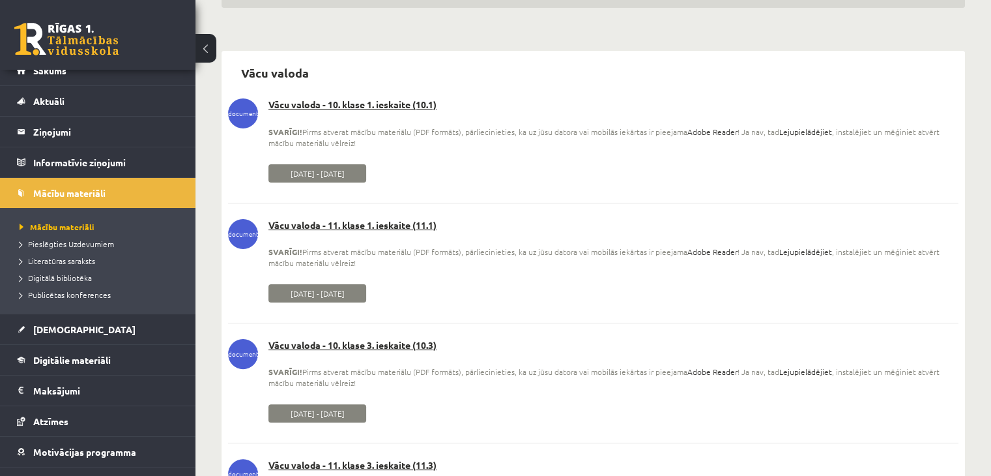
click at [307, 173] on span "[DATE] - [DATE]" at bounding box center [318, 173] width 98 height 18
click at [296, 96] on li "document Vācu valoda - 10. klase 1. ieskaite (10.1) SVARĪGI! Pirms atverat mācī…" at bounding box center [593, 135] width 731 height 104
click at [296, 102] on link "Vācu valoda - 10. klase 1. ieskaite (10.1)" at bounding box center [593, 104] width 731 height 13
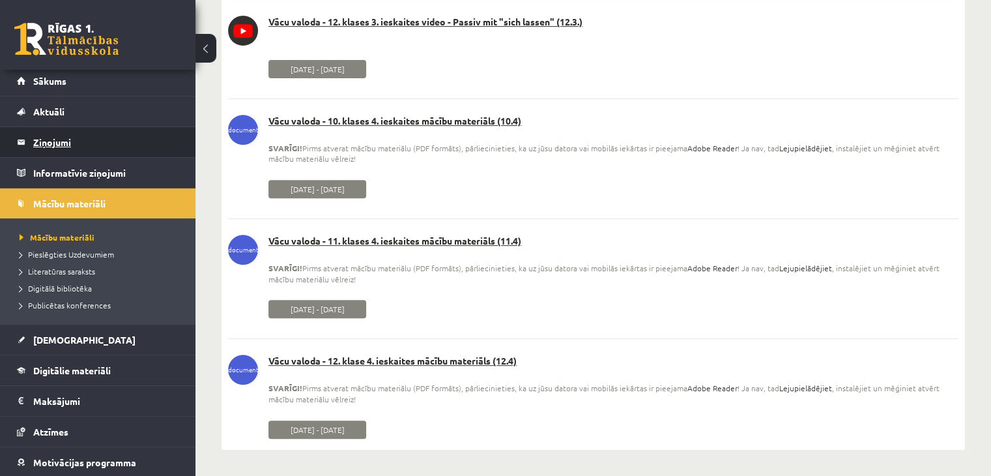
scroll to position [0, 0]
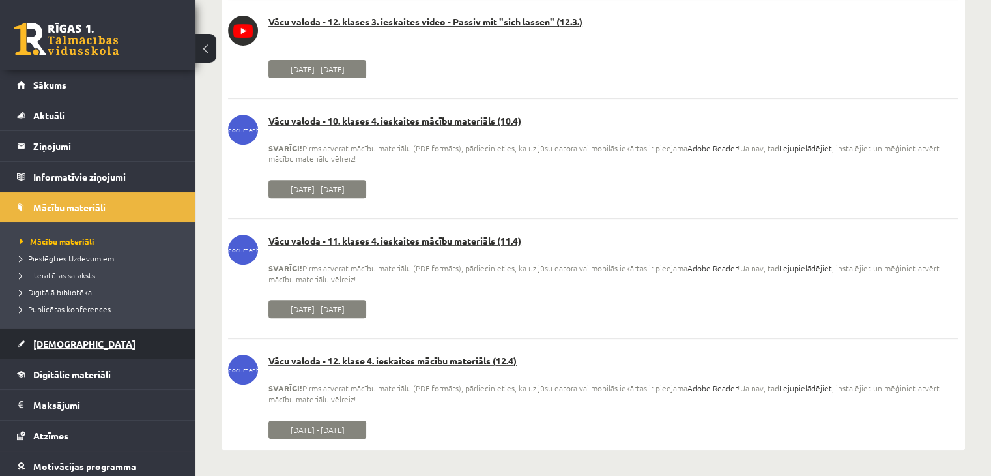
click at [89, 339] on link "[DEMOGRAPHIC_DATA]" at bounding box center [98, 343] width 162 height 30
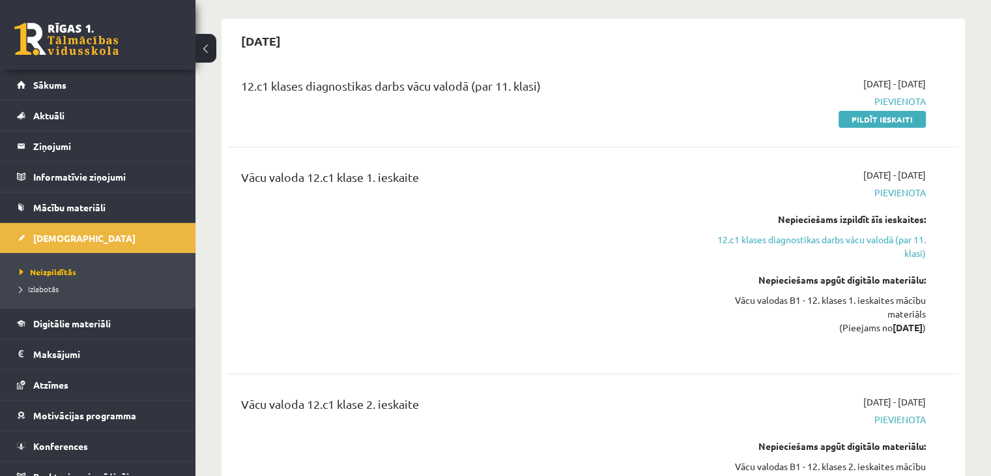
scroll to position [130, 0]
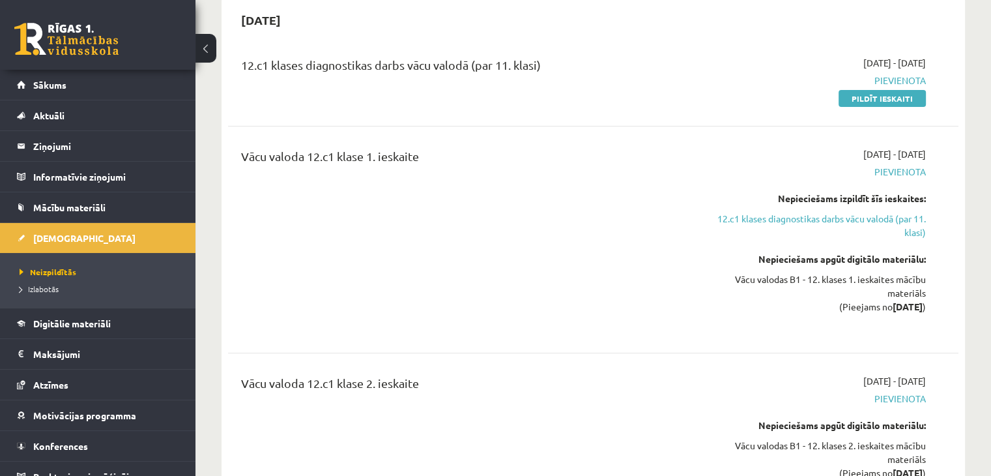
drag, startPoint x: 302, startPoint y: 63, endPoint x: 575, endPoint y: 67, distance: 273.1
click at [574, 67] on div "12.c1 klases diagnostikas darbs vācu valodā (par 11. klasi)" at bounding box center [466, 68] width 450 height 24
click at [575, 67] on div "12.c1 klases diagnostikas darbs vācu valodā (par 11. klasi)" at bounding box center [466, 68] width 450 height 24
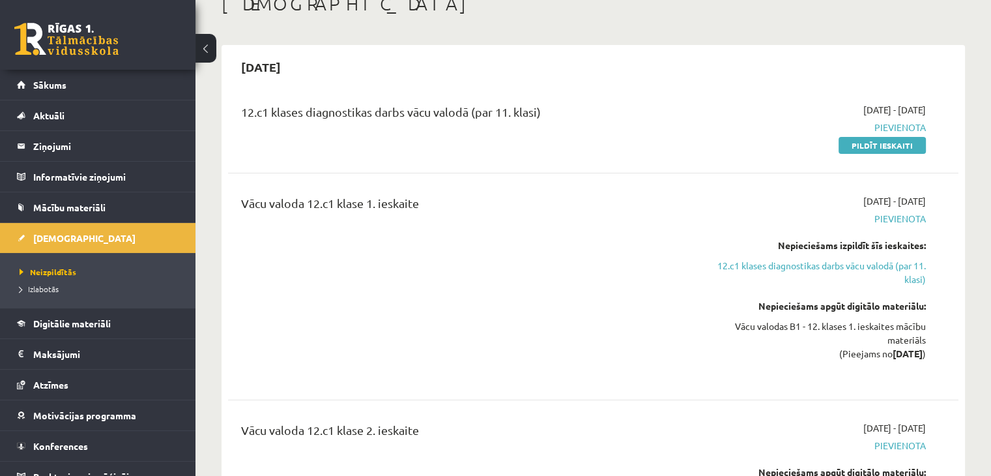
scroll to position [65, 0]
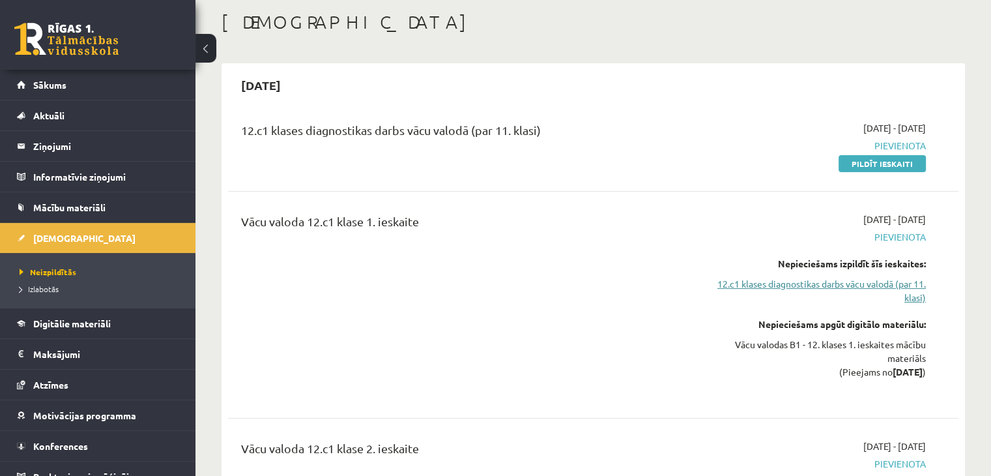
click at [821, 288] on link "12.c1 klases diagnostikas darbs vācu valodā (par 11. klasi)" at bounding box center [818, 290] width 215 height 27
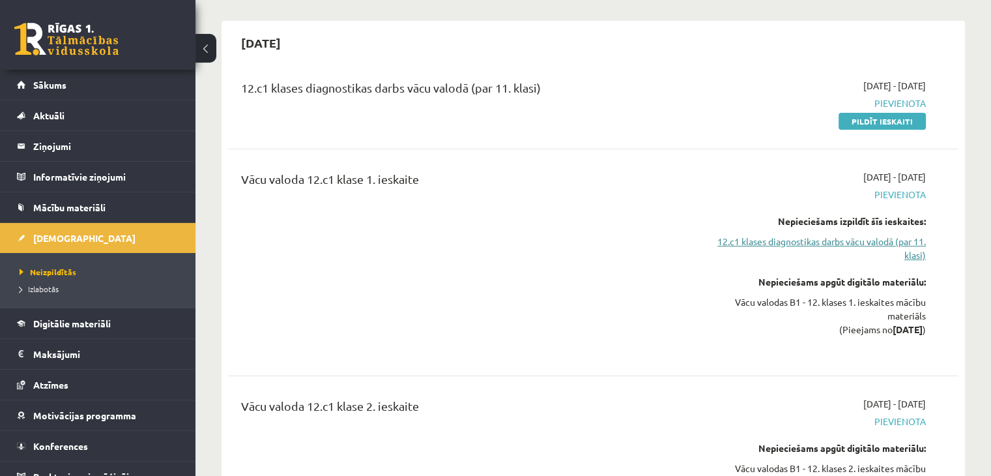
click at [849, 250] on link "12.c1 klases diagnostikas darbs vācu valodā (par 11. klasi)" at bounding box center [818, 248] width 215 height 27
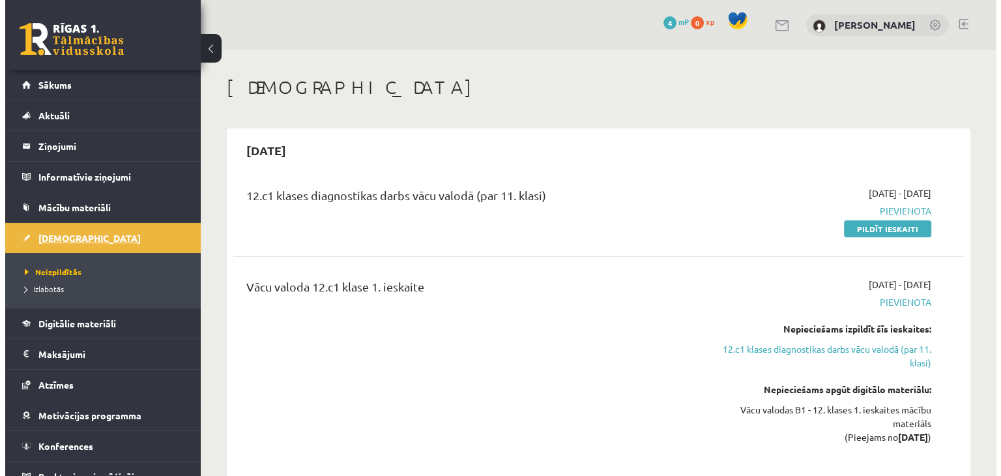
scroll to position [14, 0]
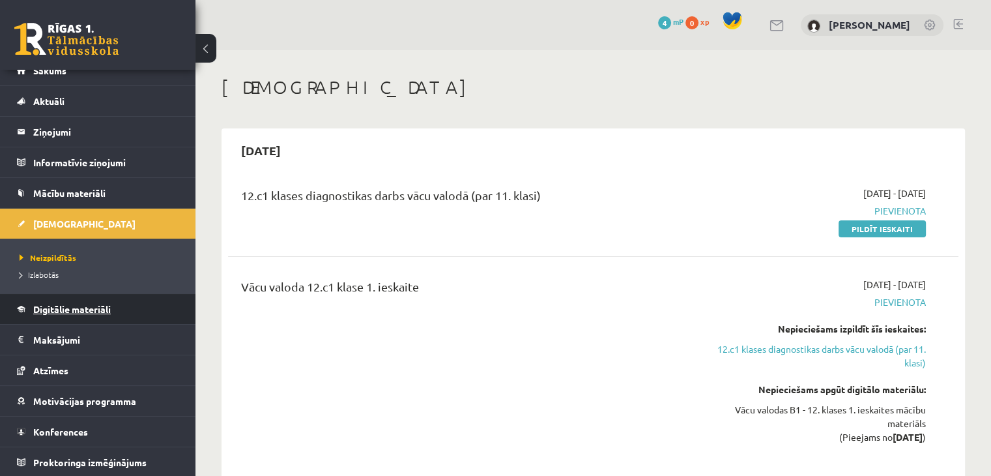
click at [59, 302] on link "Digitālie materiāli" at bounding box center [98, 309] width 162 height 30
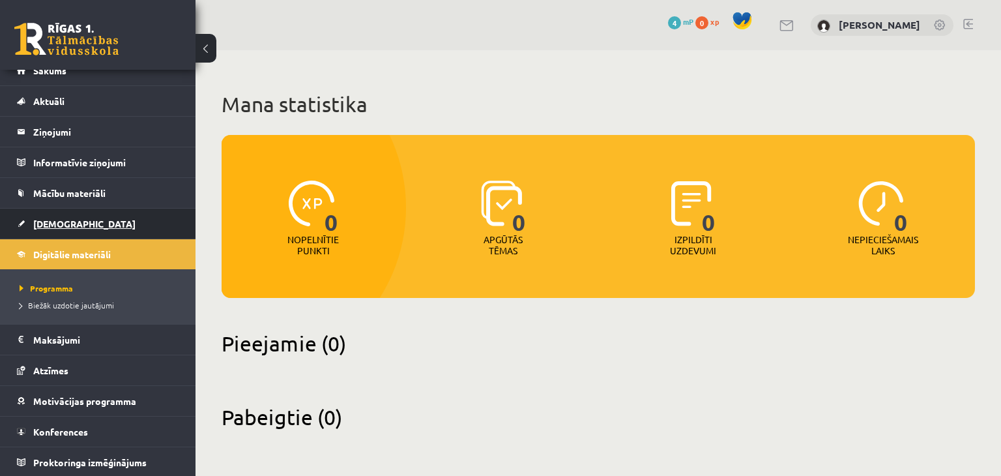
click at [37, 218] on span "[DEMOGRAPHIC_DATA]" at bounding box center [84, 224] width 102 height 12
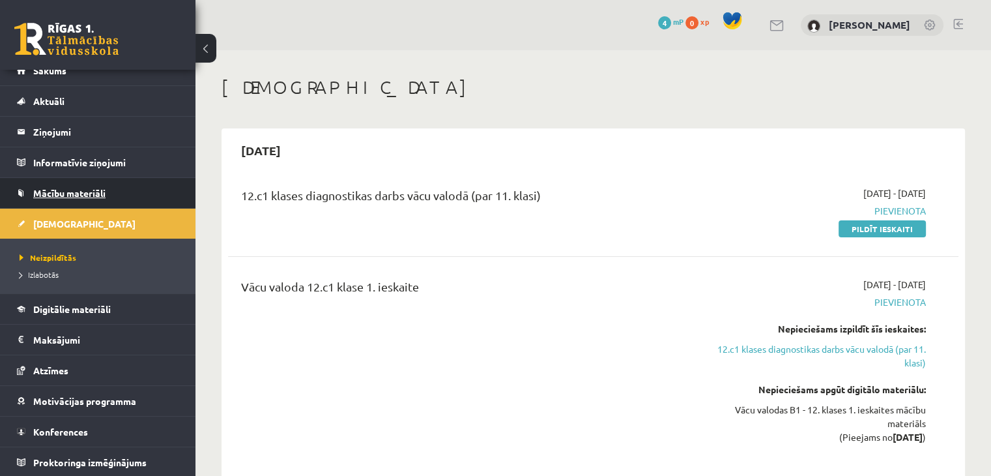
click at [57, 205] on link "Mācību materiāli" at bounding box center [98, 193] width 162 height 30
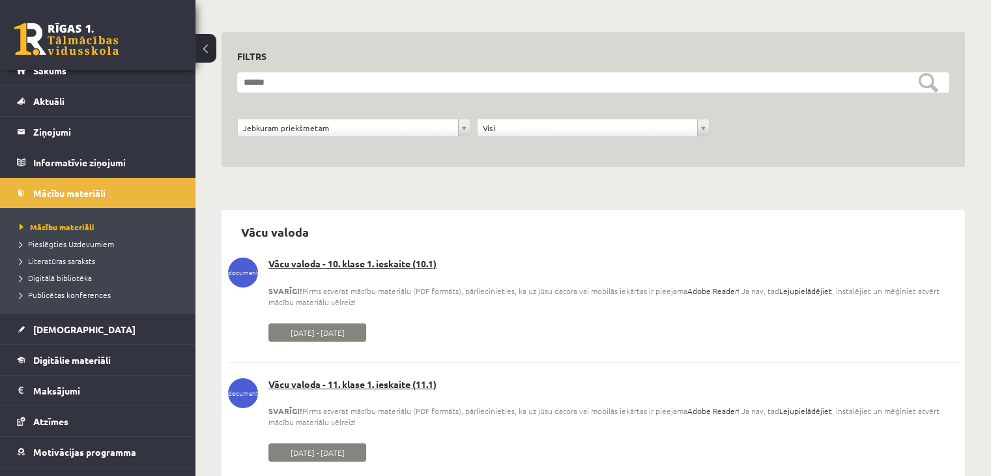
scroll to position [326, 0]
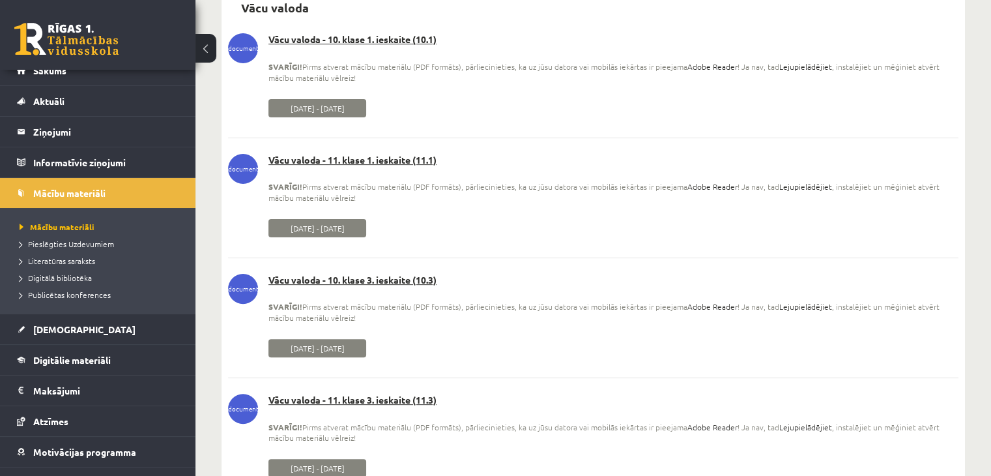
click at [570, 108] on div "[DATE] - [DATE]" at bounding box center [614, 108] width 690 height 27
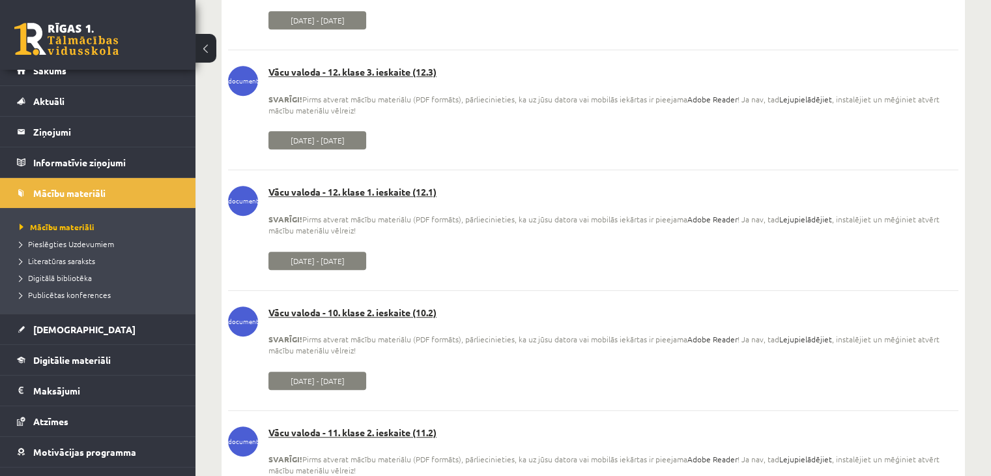
scroll to position [782, 0]
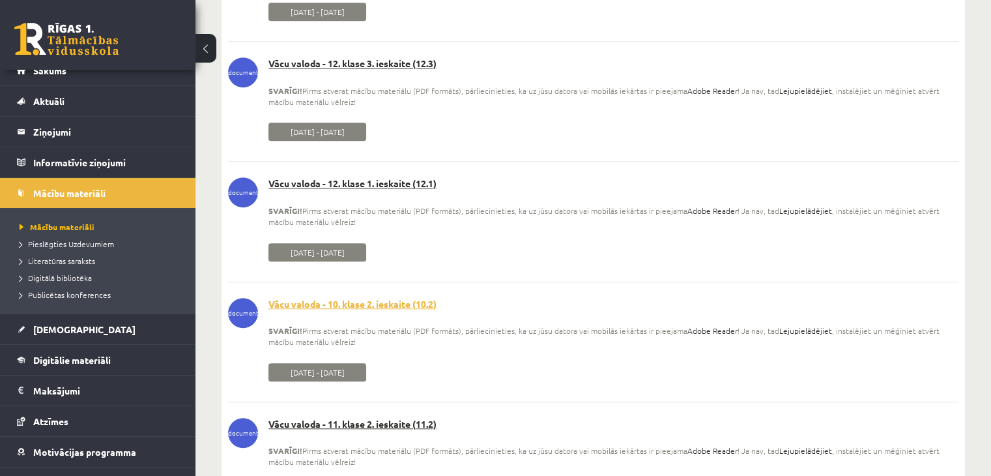
click at [373, 311] on link "Vācu valoda - 10. klase 2. ieskaite (10.2)" at bounding box center [593, 304] width 731 height 13
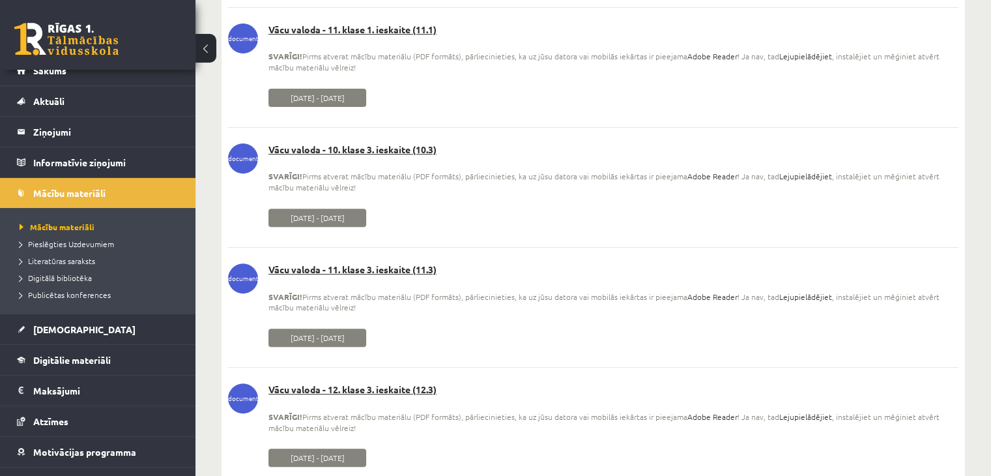
scroll to position [391, 0]
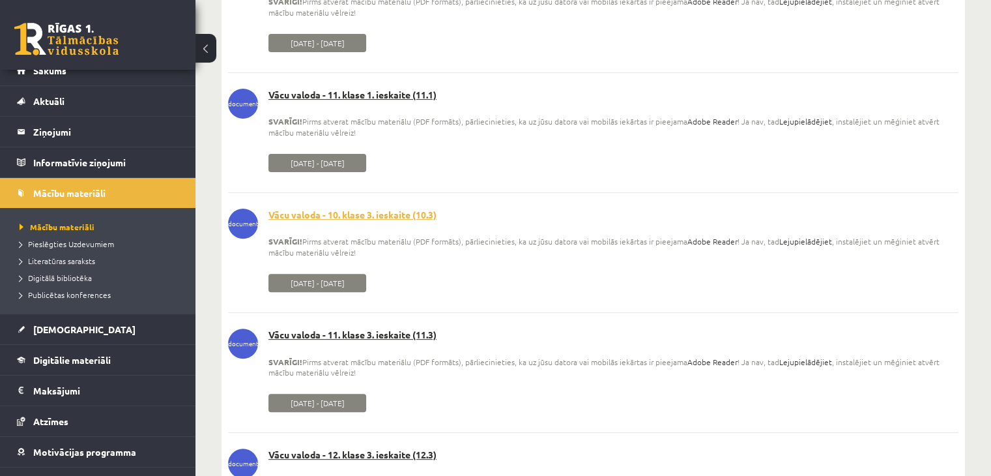
click at [416, 218] on link "Vācu valoda - 10. klase 3. ieskaite (10.3)" at bounding box center [593, 215] width 731 height 13
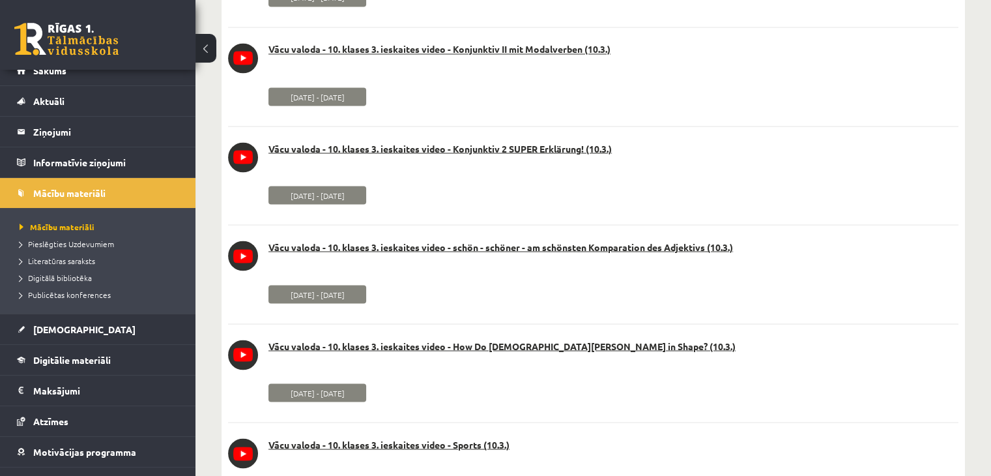
scroll to position [5230, 0]
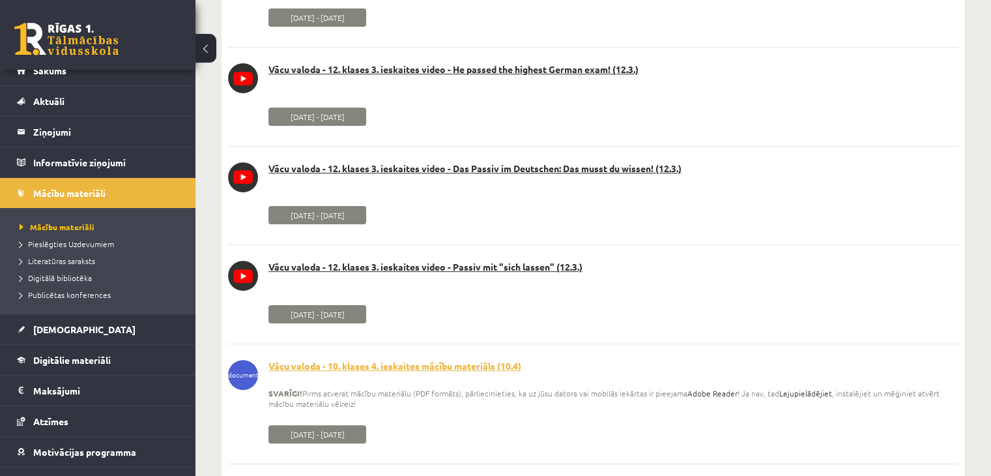
click at [381, 366] on link "Vācu valoda - 10. klases 4. ieskaites mācību materiāls (10.4)" at bounding box center [593, 366] width 731 height 13
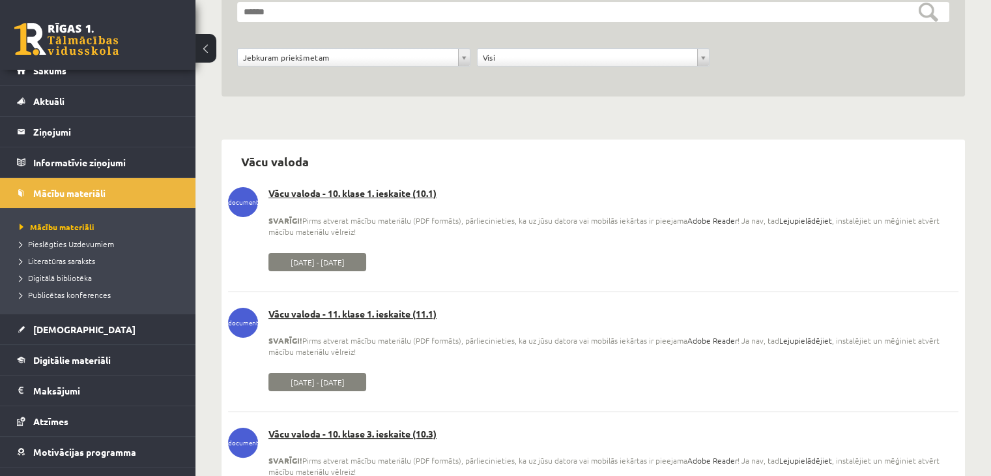
scroll to position [261, 0]
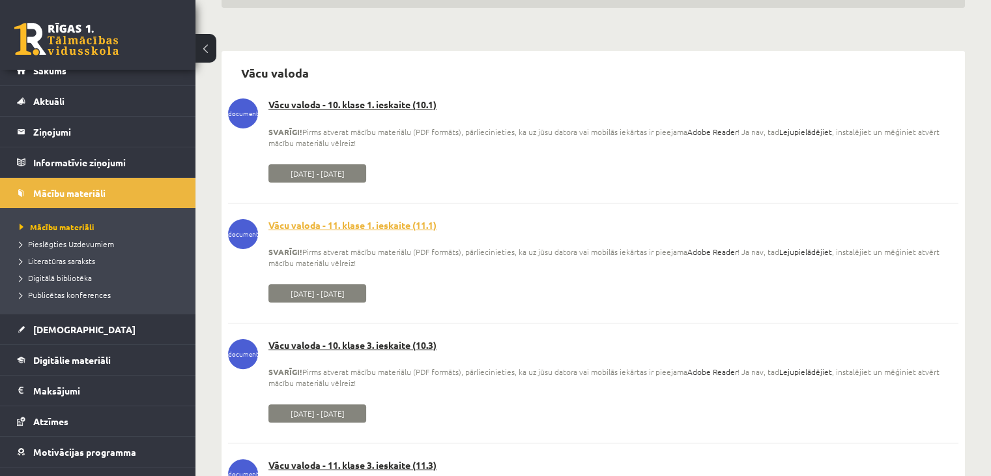
click at [402, 222] on link "Vācu valoda - 11. klase 1. ieskaite (11.1)" at bounding box center [593, 225] width 731 height 13
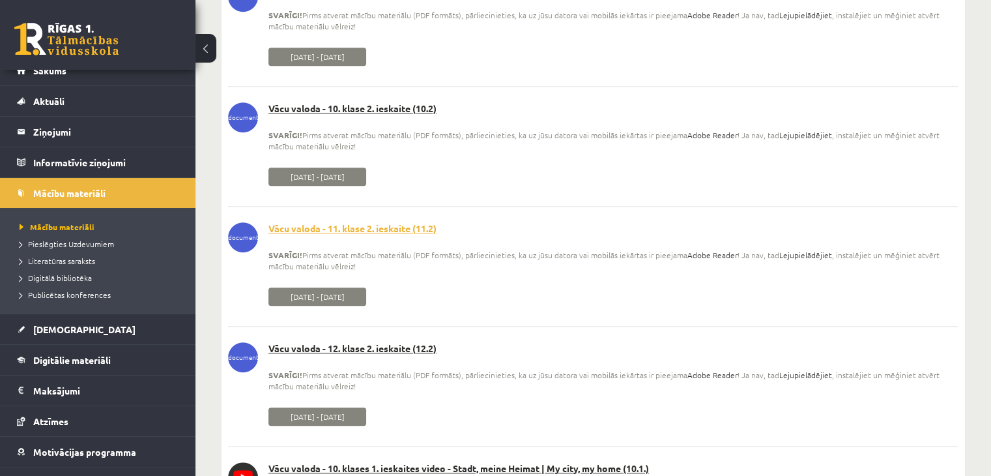
click at [403, 227] on link "Vācu valoda - 11. klase 2. ieskaite (11.2)" at bounding box center [593, 228] width 731 height 13
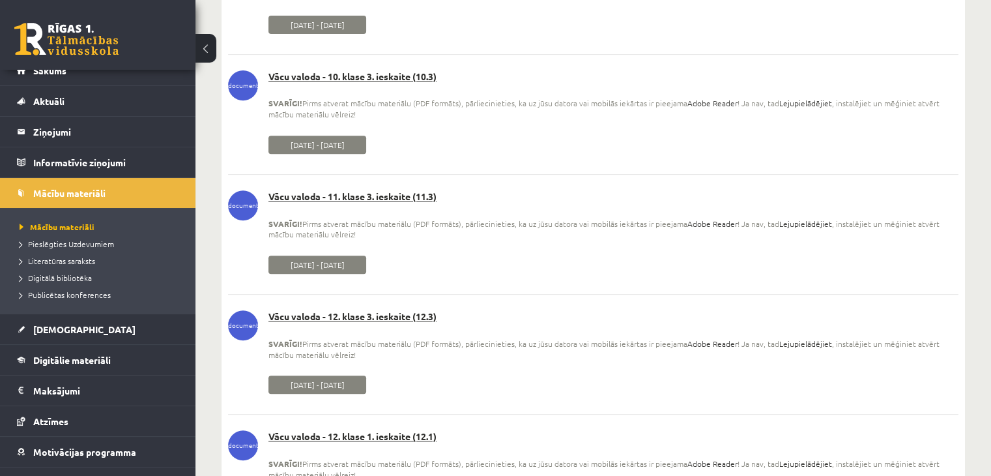
scroll to position [456, 0]
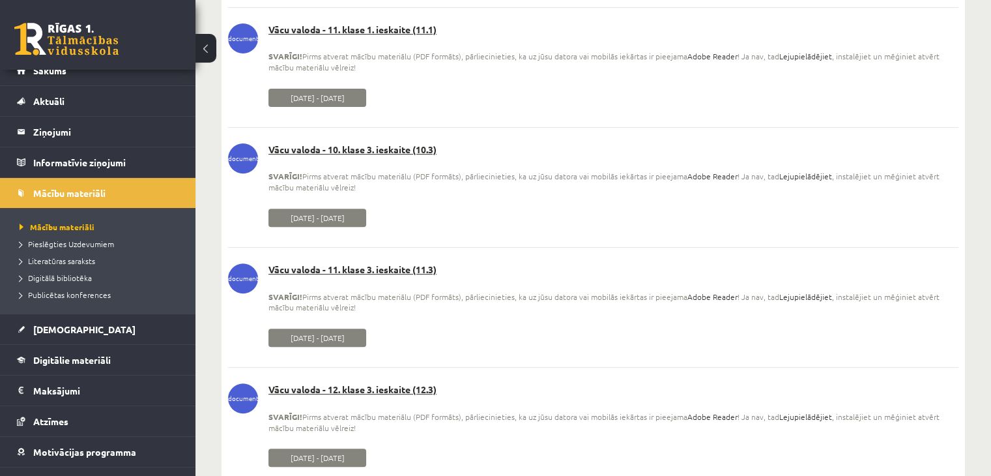
click at [406, 264] on link "Vācu valoda - 11. klase 3. ieskaite (11.3)" at bounding box center [593, 269] width 731 height 13
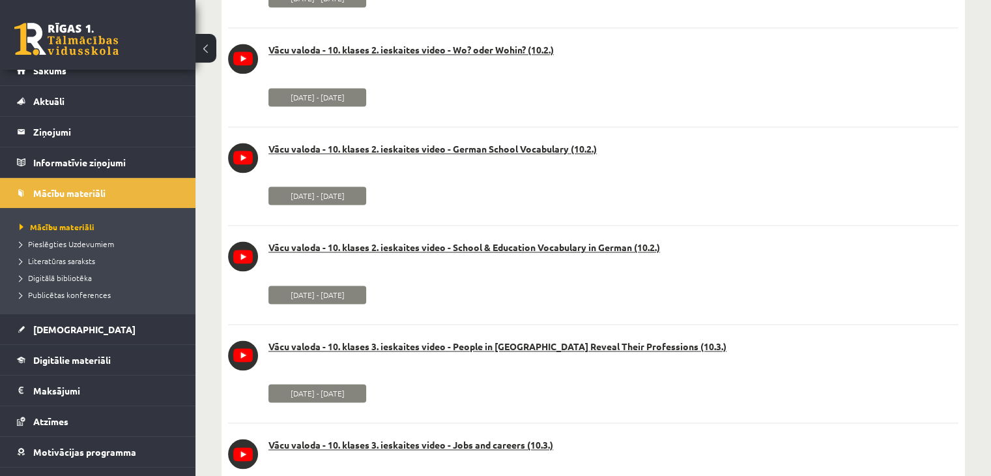
scroll to position [5475, 0]
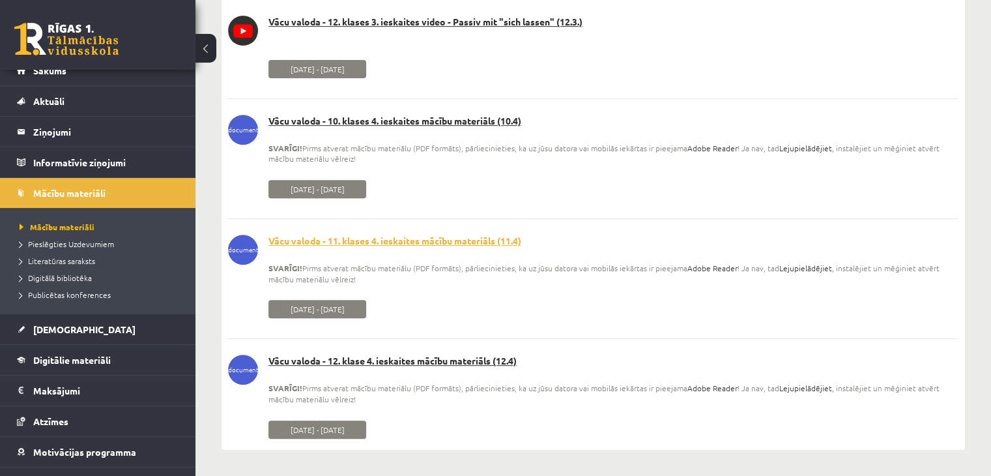
click at [415, 235] on link "Vācu valoda - 11. klases 4. ieskaites mācību materiāls (11.4)" at bounding box center [593, 241] width 731 height 13
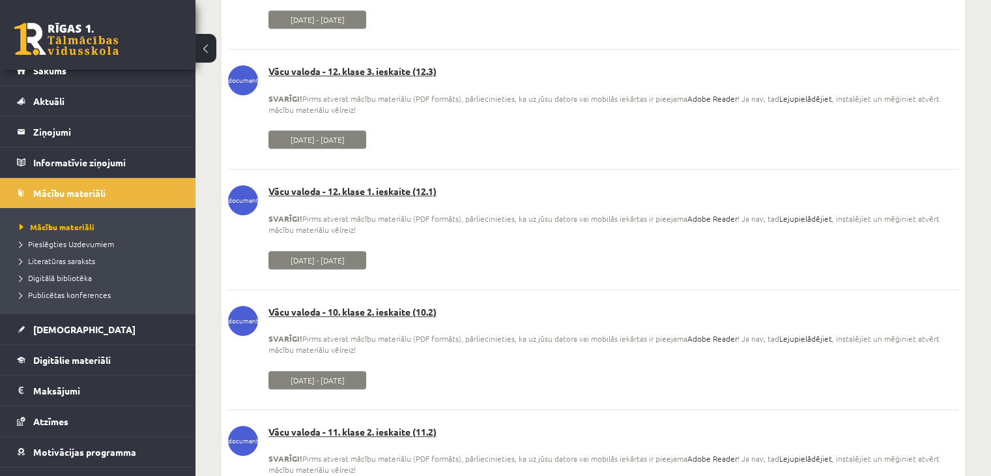
scroll to position [782, 0]
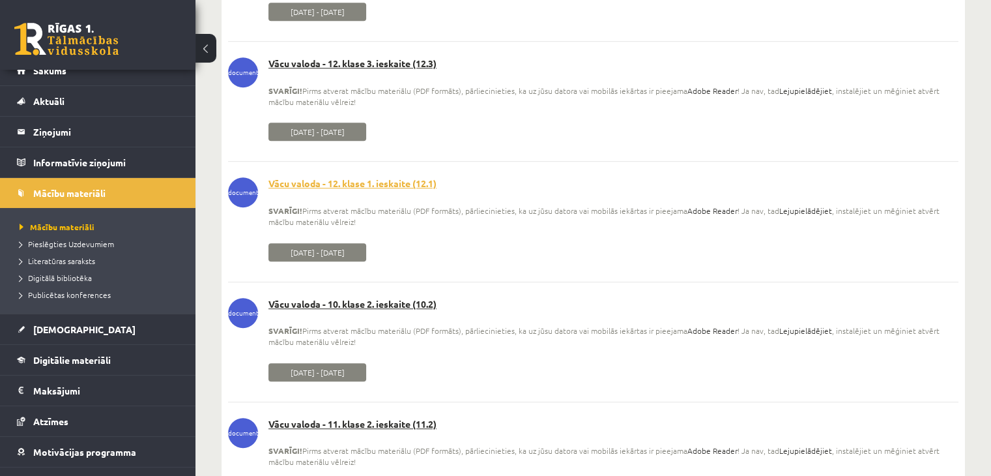
click at [394, 181] on link "Vācu valoda - 12. klase 1. ieskaite (12.1)" at bounding box center [593, 183] width 731 height 13
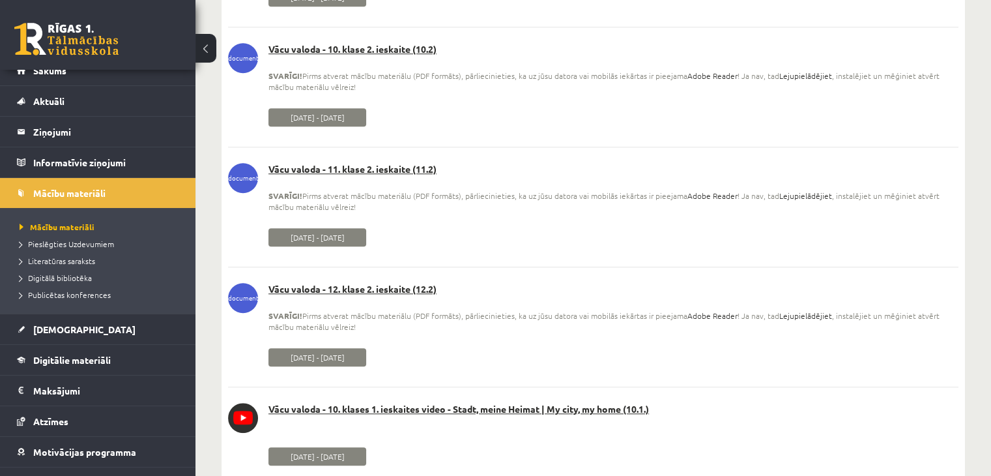
scroll to position [1108, 0]
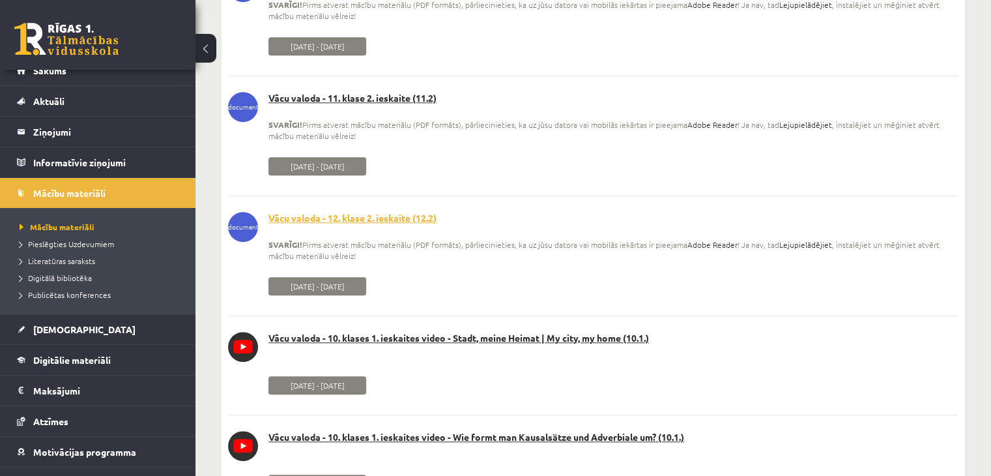
click at [400, 224] on link "Vācu valoda - 12. klase 2. ieskaite (12.2)" at bounding box center [593, 218] width 731 height 13
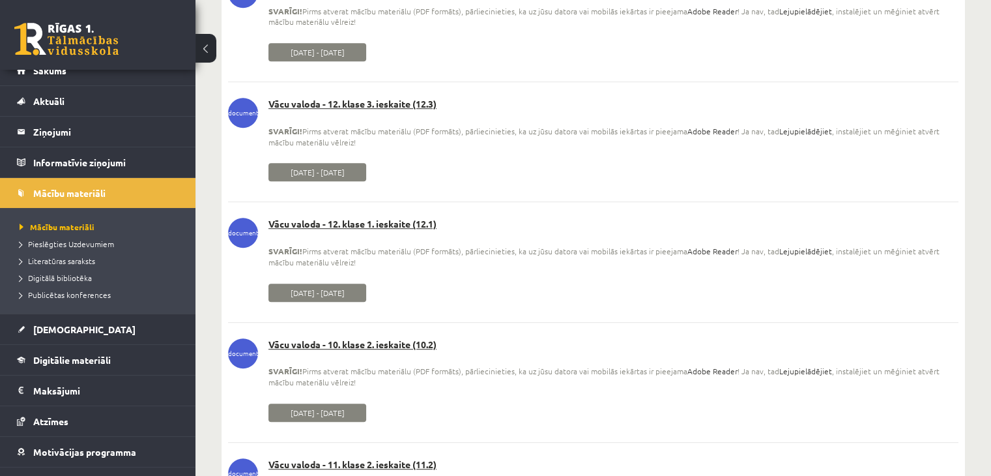
scroll to position [587, 0]
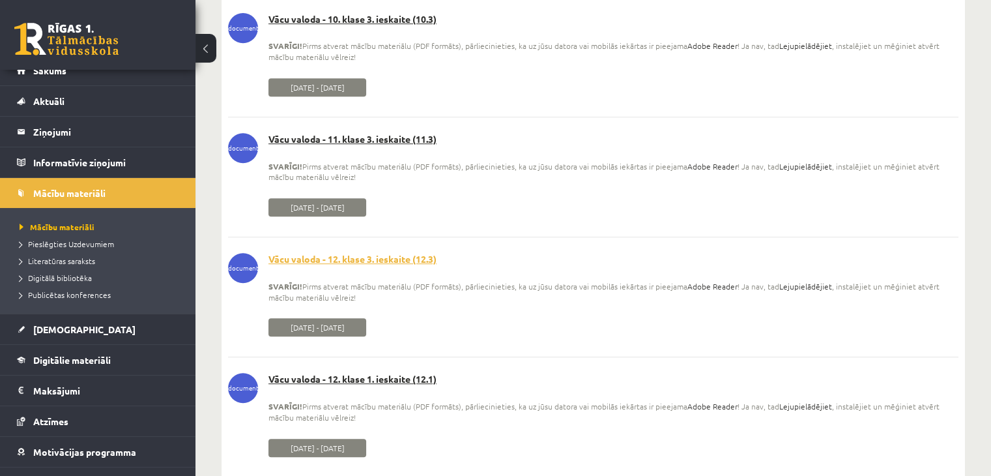
click at [394, 262] on link "Vācu valoda - 12. klase 3. ieskaite (12.3)" at bounding box center [593, 259] width 731 height 13
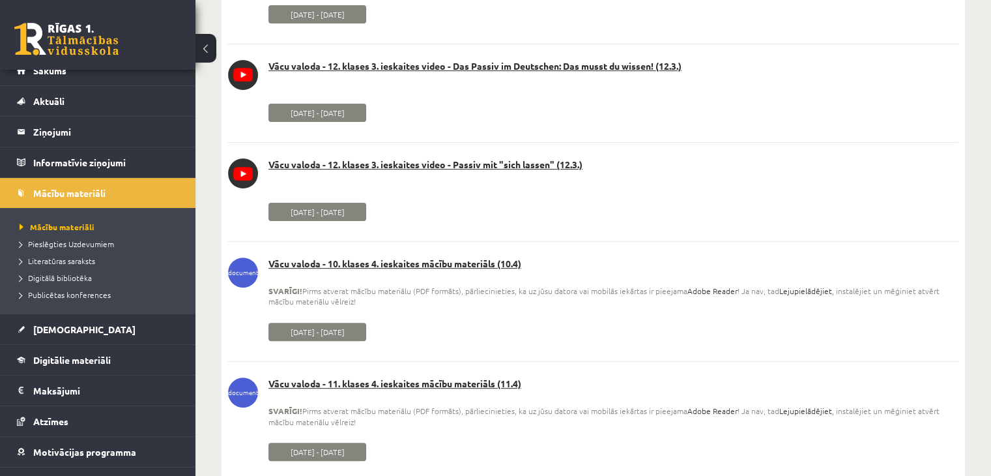
scroll to position [5475, 0]
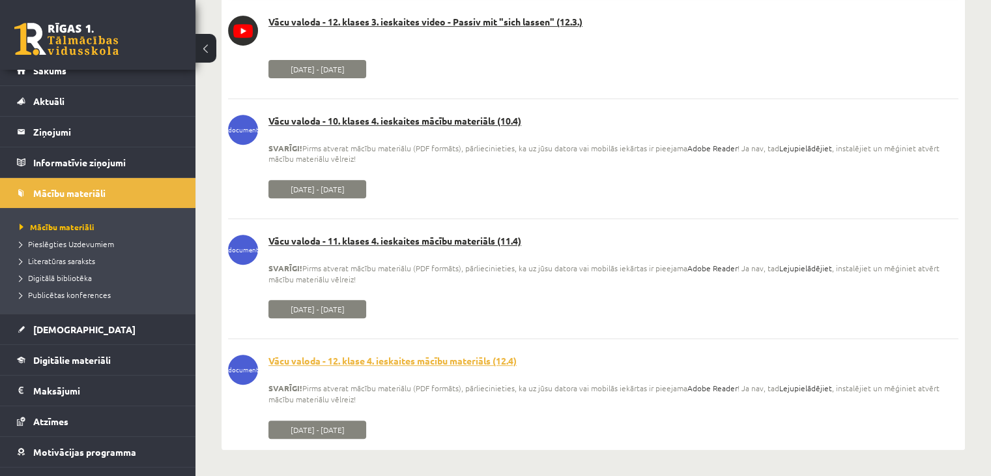
click at [420, 356] on link "Vācu valoda - 12. klase 4. ieskaites mācību materiāls (12.4)" at bounding box center [593, 361] width 731 height 13
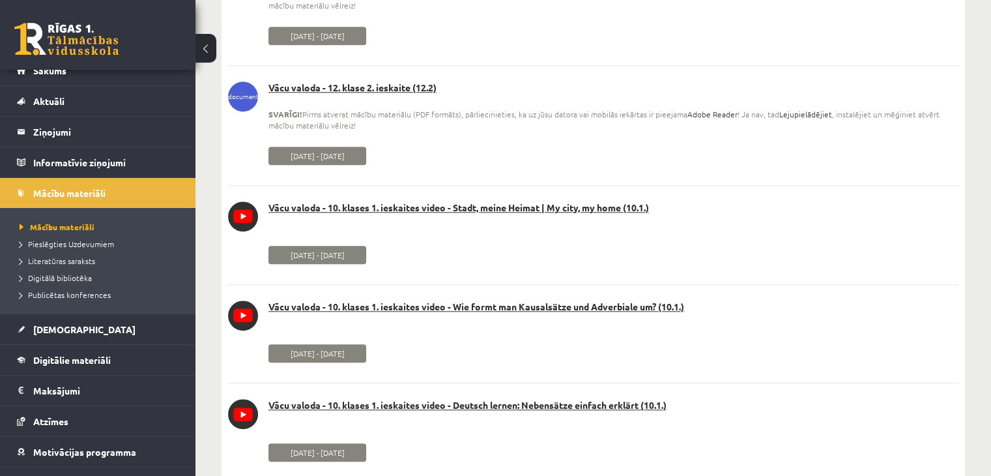
scroll to position [1238, 0]
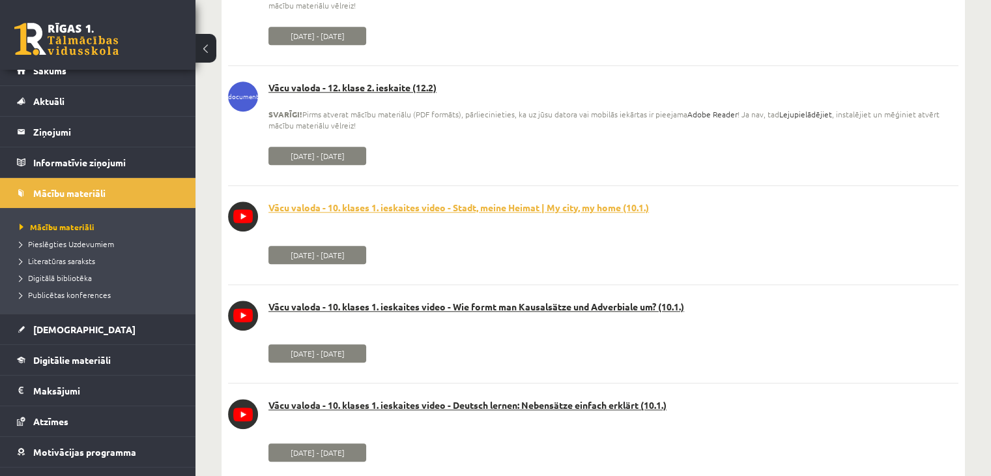
click at [565, 208] on link "Vācu valoda - 10. klases 1. ieskaites video - Stadt, meine Heimat | My city, my…" at bounding box center [593, 207] width 731 height 13
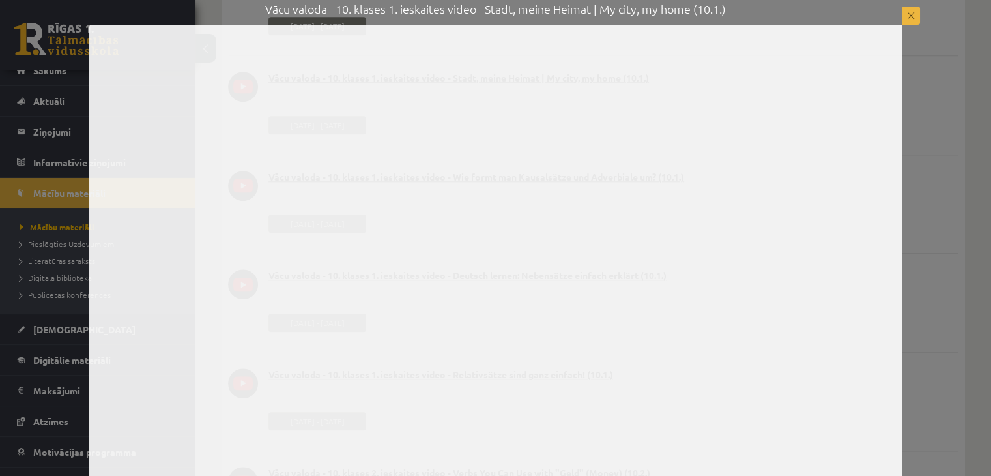
scroll to position [1369, 0]
click at [907, 7] on button at bounding box center [911, 16] width 18 height 18
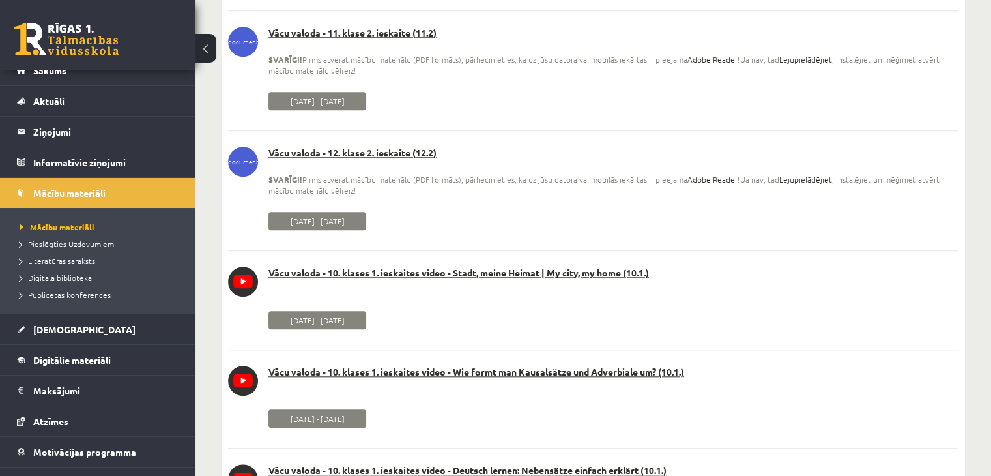
scroll to position [1238, 0]
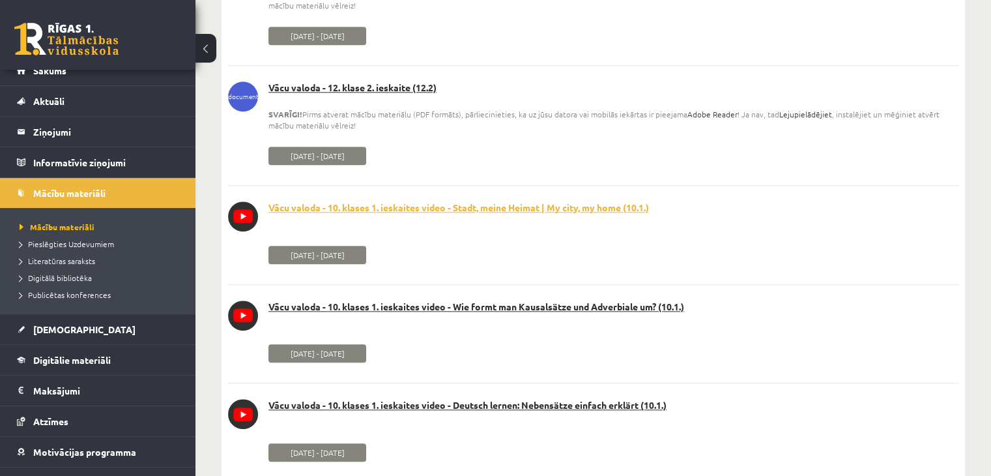
click at [352, 209] on link "Vācu valoda - 10. klases 1. ieskaites video - Stadt, meine Heimat | My city, my…" at bounding box center [593, 207] width 731 height 13
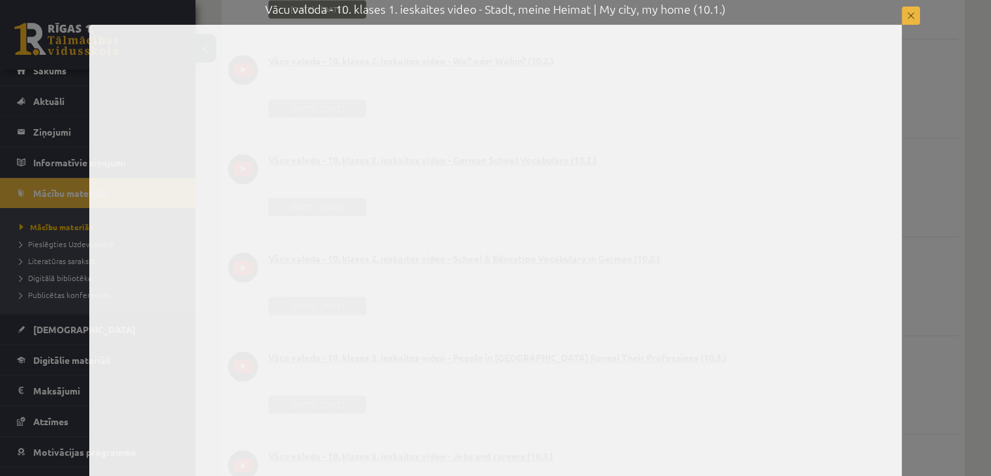
scroll to position [1890, 0]
click at [913, 12] on button at bounding box center [911, 16] width 18 height 18
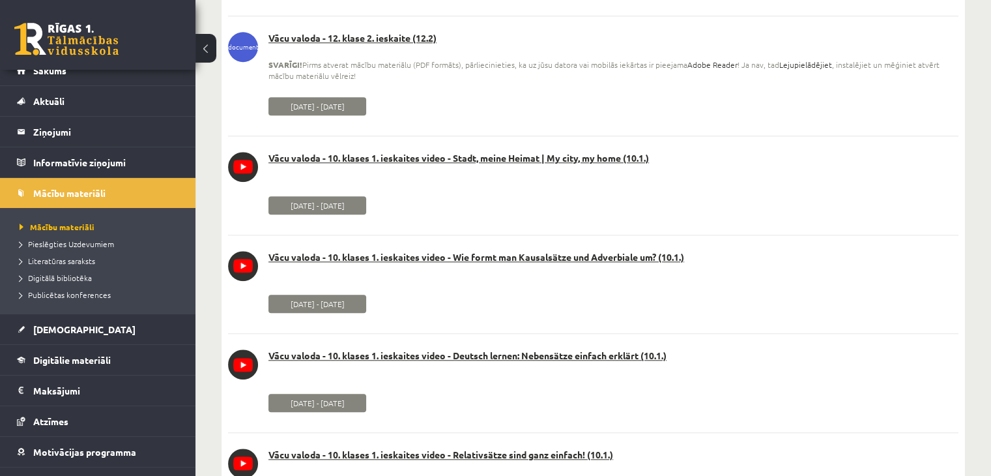
scroll to position [1369, 0]
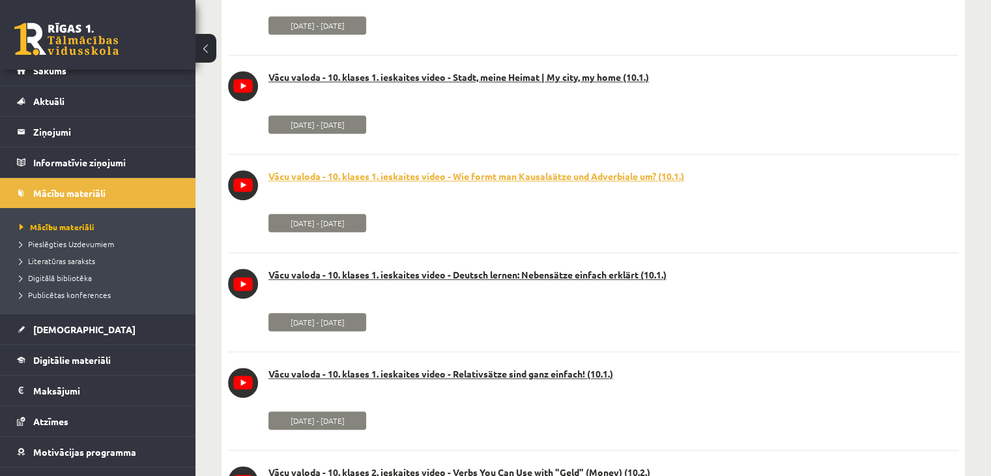
click at [597, 180] on link "Vācu valoda - 10. klases 1. ieskaites video - Wie formt man Kausalsätze und Adv…" at bounding box center [593, 176] width 731 height 13
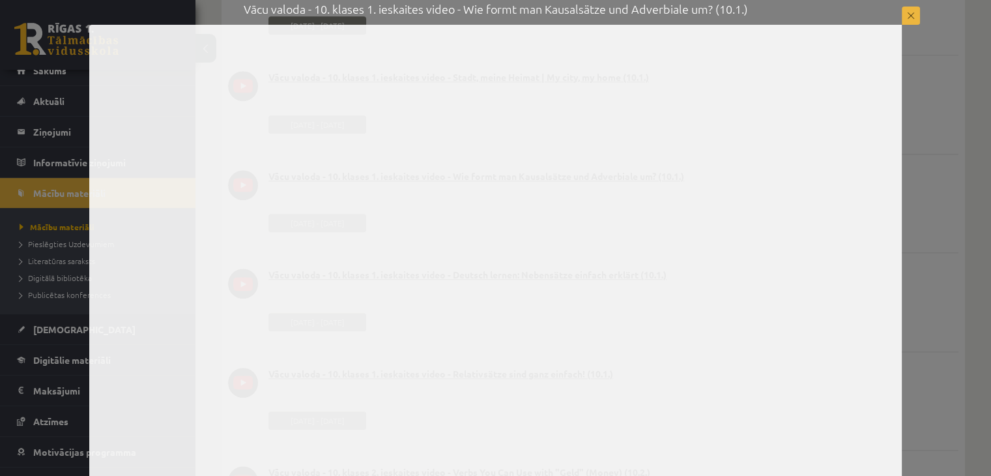
click at [915, 11] on button at bounding box center [911, 16] width 18 height 18
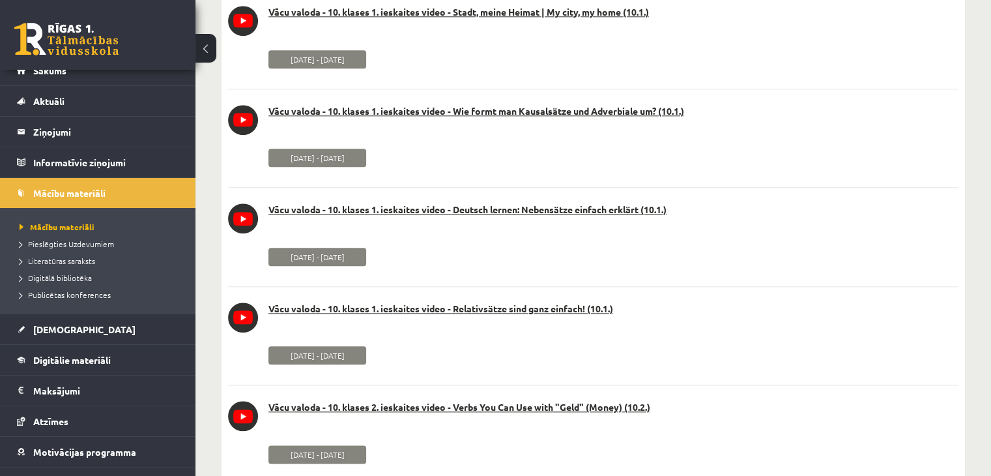
scroll to position [1499, 0]
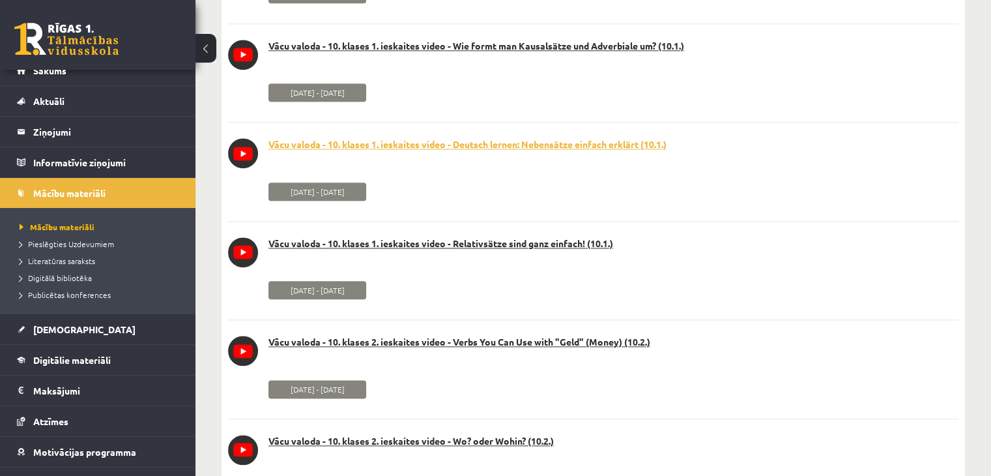
click at [545, 147] on link "Vācu valoda - 10. klases 1. ieskaites video - Deutsch lernen: Nebensätze einfac…" at bounding box center [593, 144] width 731 height 13
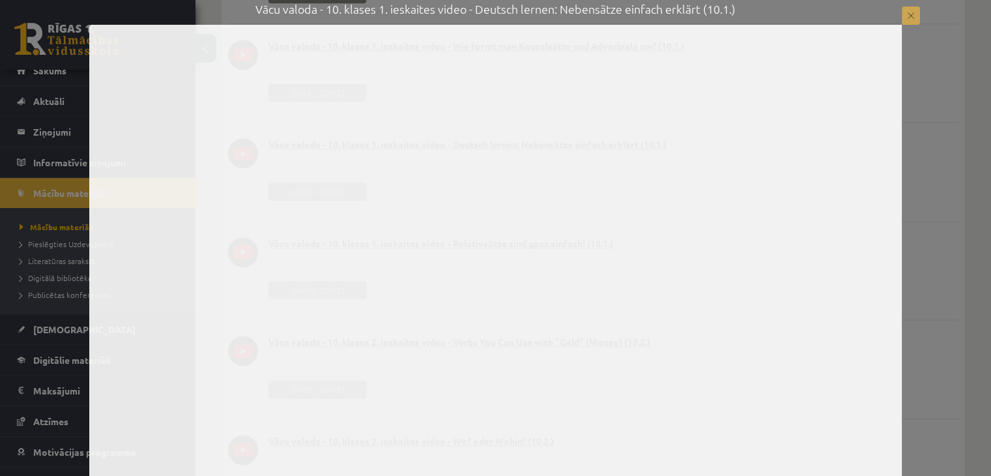
click at [916, 16] on button at bounding box center [911, 16] width 18 height 18
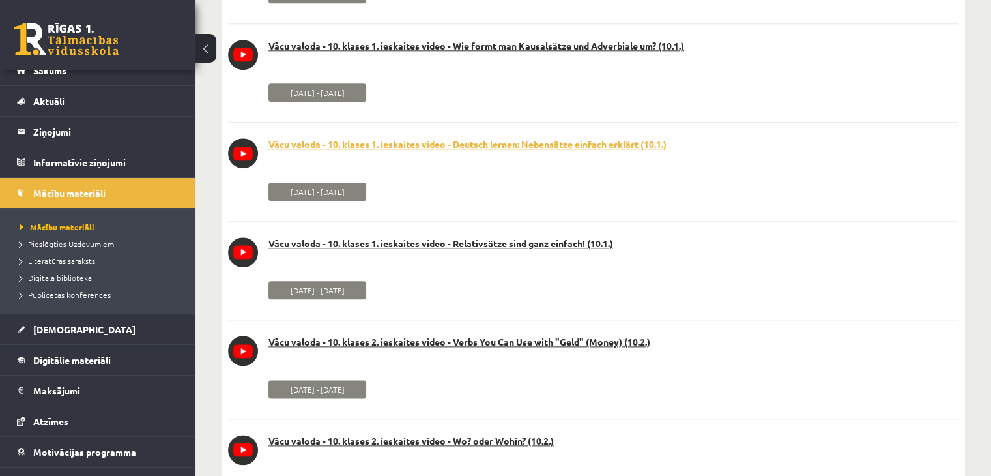
click at [471, 144] on link "Vācu valoda - 10. klases 1. ieskaites video - Deutsch lernen: Nebensätze einfac…" at bounding box center [593, 144] width 731 height 13
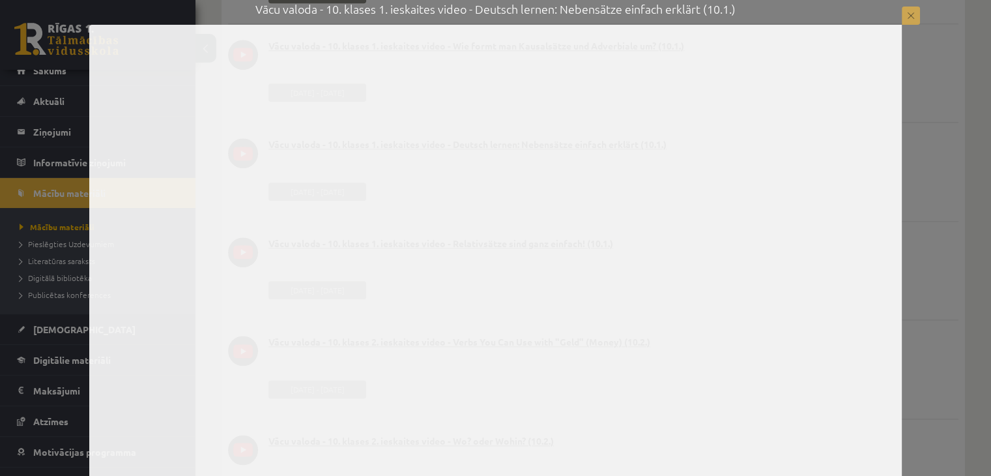
click at [912, 13] on button at bounding box center [911, 16] width 18 height 18
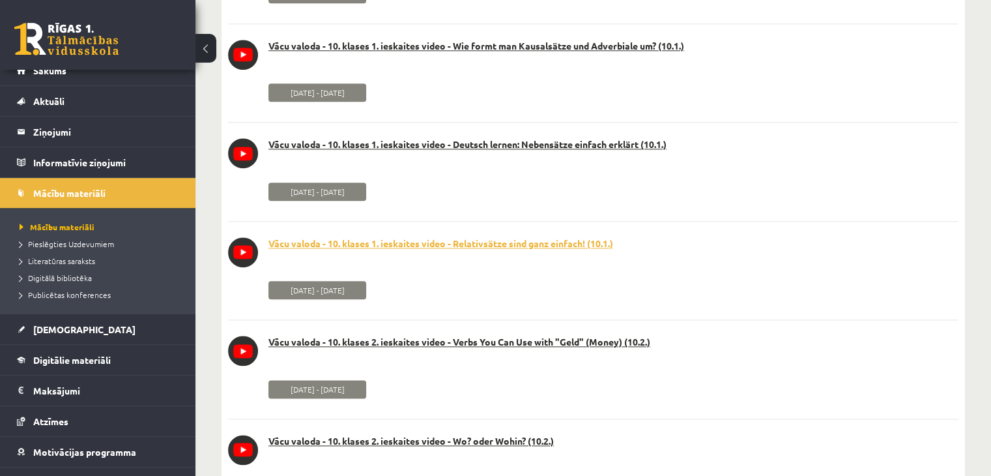
click at [543, 244] on link "Vācu valoda - 10. klases 1. ieskaites video - Relativsätze sind ganz einfach! (…" at bounding box center [593, 243] width 731 height 13
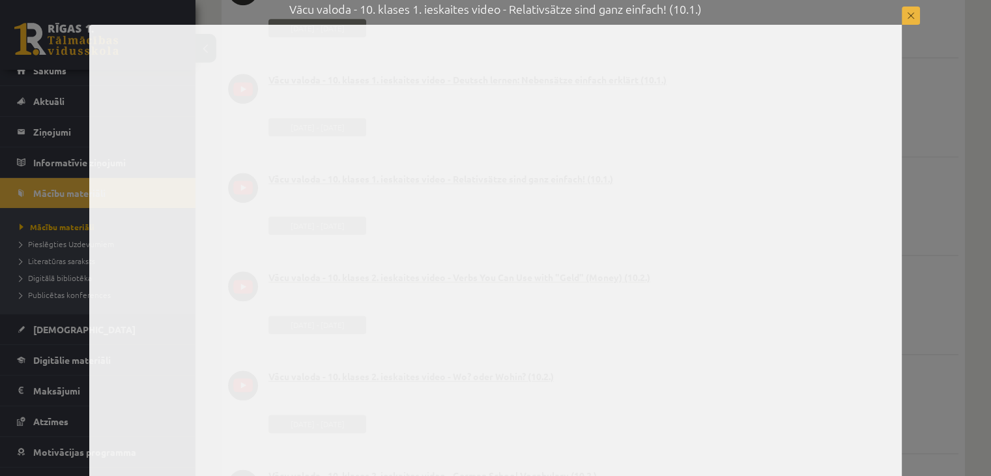
scroll to position [1564, 0]
click at [905, 27] on div "Vācu valoda - 10. klases 1. ieskaites video - Relativsätze sind ganz einfach! (…" at bounding box center [495, 242] width 991 height 485
click at [915, 18] on button at bounding box center [911, 16] width 18 height 18
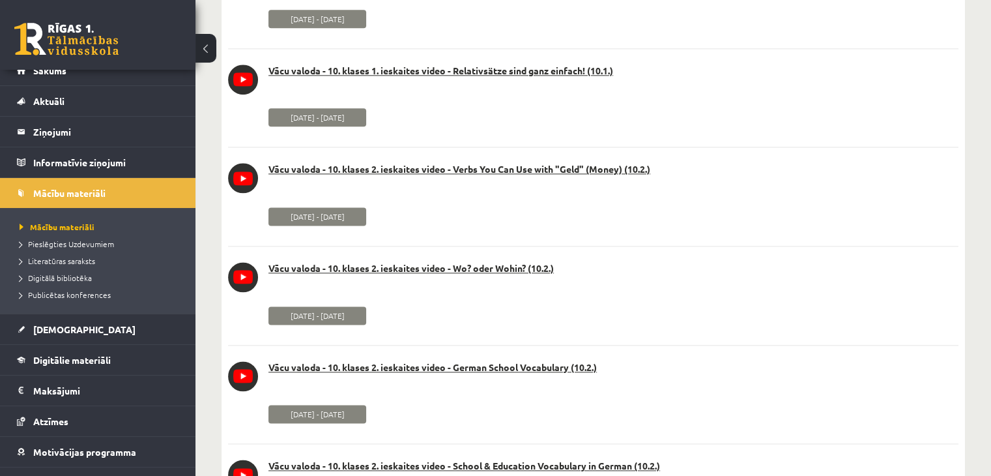
scroll to position [1695, 0]
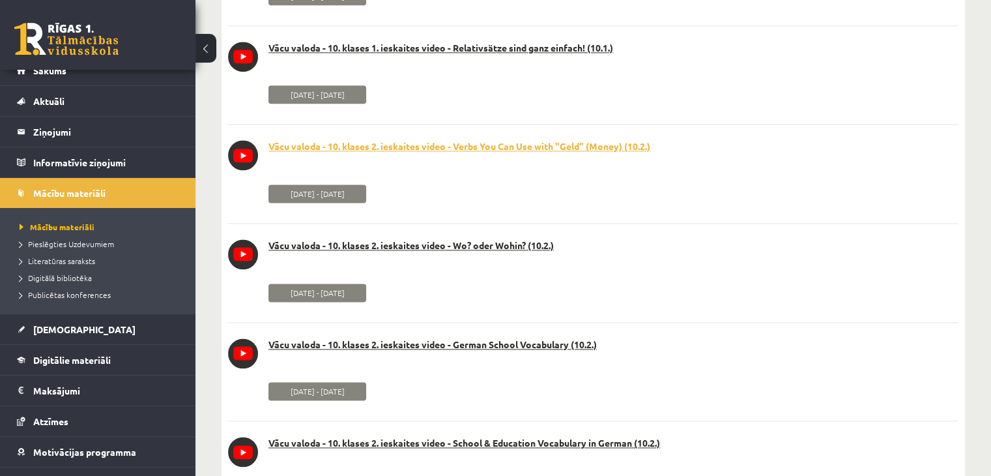
click at [444, 151] on link "Vācu valoda - 10. klases 2. ieskaites video - Verbs You Can Use with "Geld" (Mo…" at bounding box center [593, 146] width 731 height 13
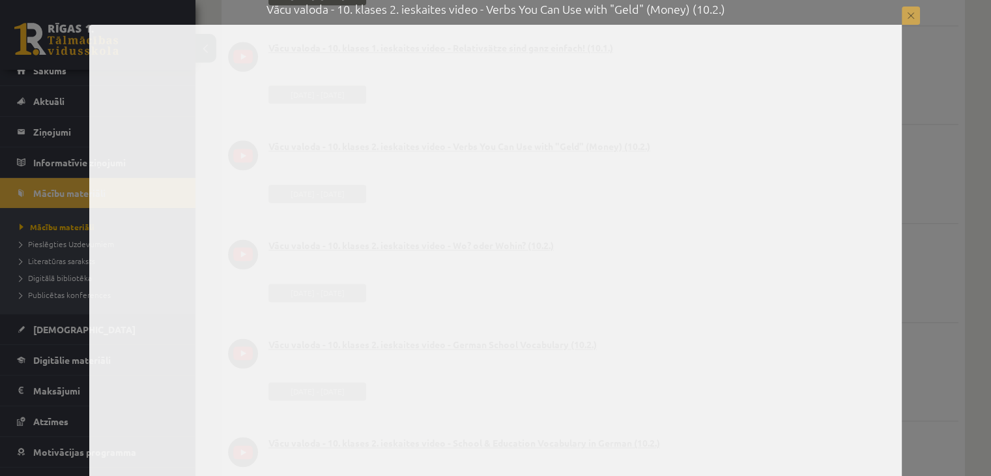
click at [918, 10] on button at bounding box center [911, 16] width 18 height 18
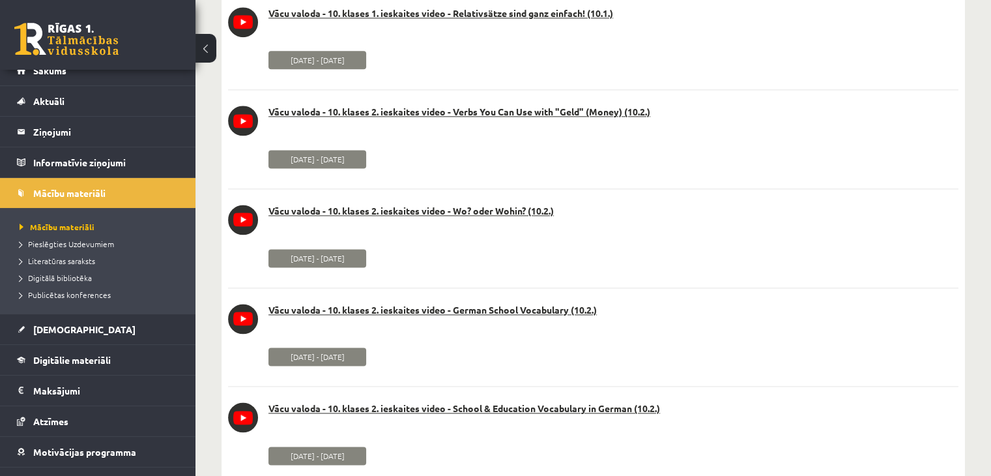
scroll to position [1760, 0]
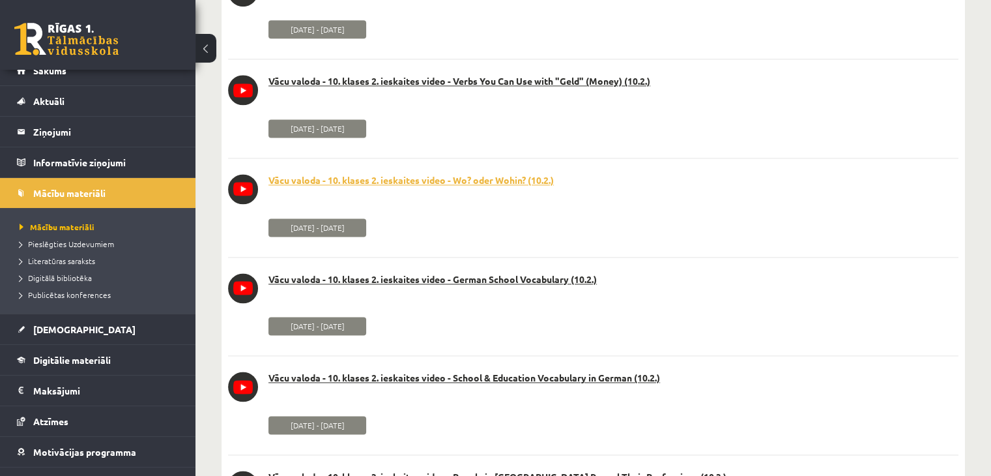
click at [473, 182] on link "Vācu valoda - 10. klases 2. ieskaites video - Wo? oder Wohin? (10.2.)" at bounding box center [593, 180] width 731 height 13
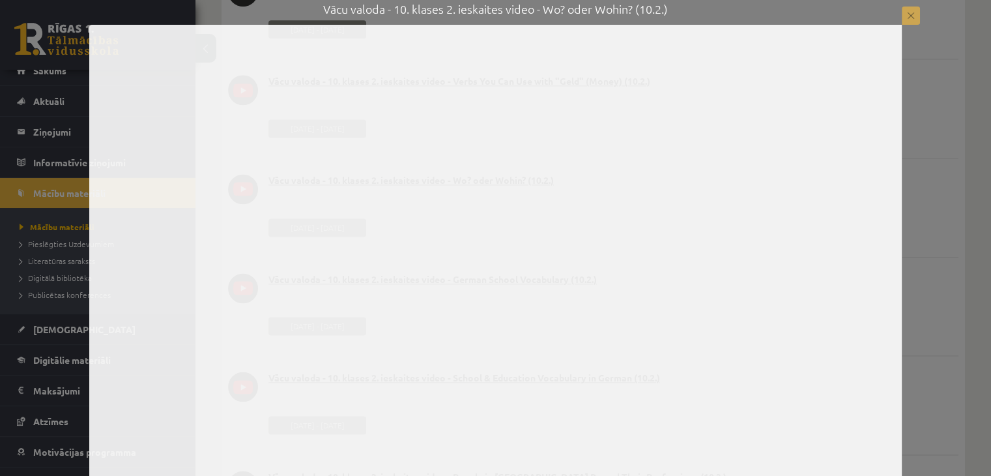
click at [905, 11] on button at bounding box center [911, 16] width 18 height 18
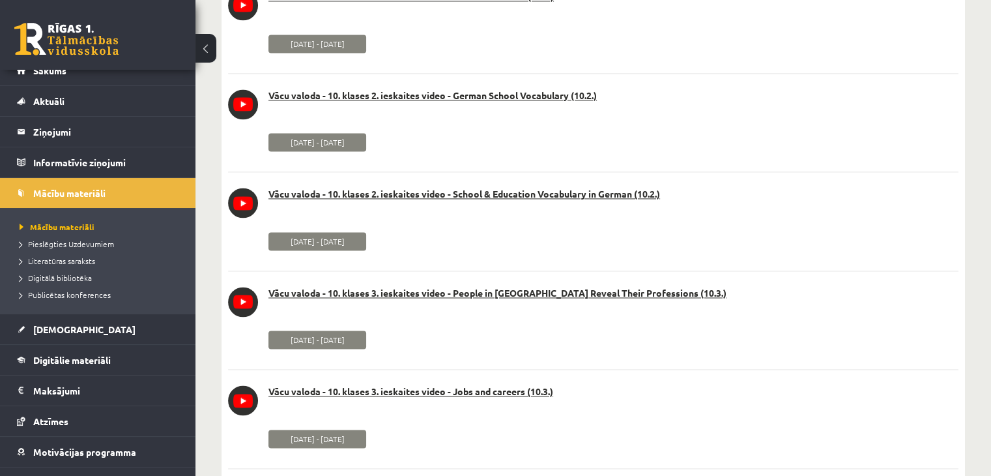
scroll to position [1955, 0]
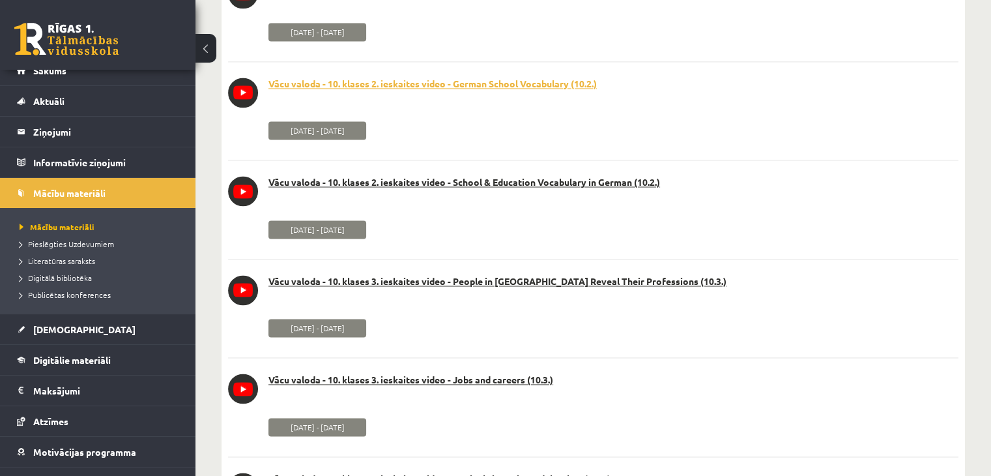
click at [578, 89] on link "Vācu valoda - 10. klases 2. ieskaites video - German School Vocabulary (10.2.)" at bounding box center [593, 84] width 731 height 13
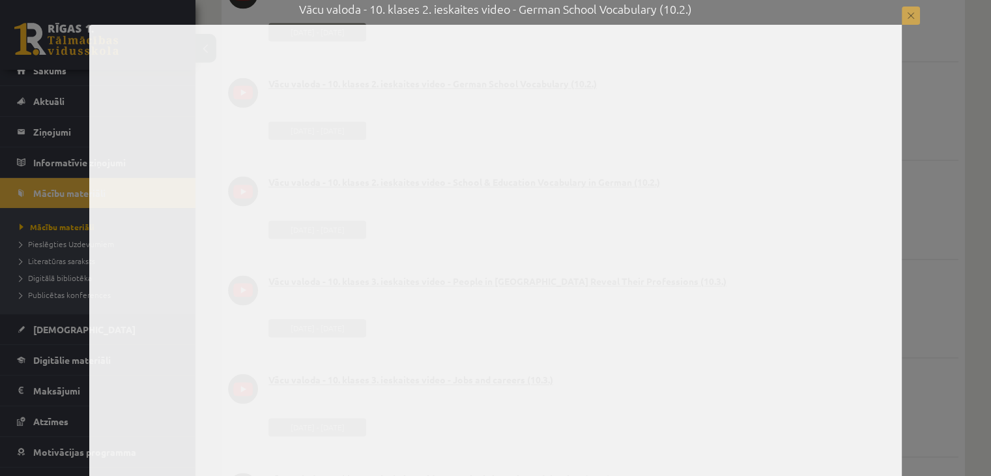
click at [915, 14] on button at bounding box center [911, 16] width 18 height 18
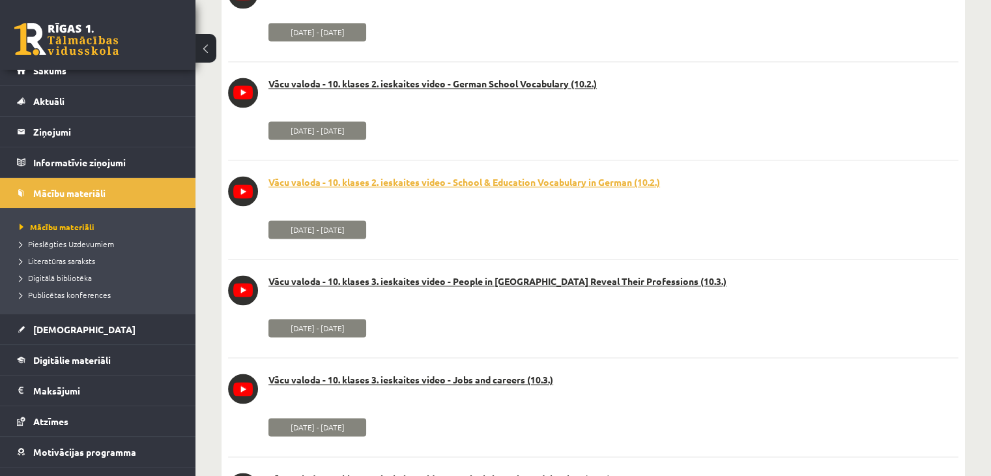
click at [553, 181] on link "Vācu valoda - 10. klases 2. ieskaites video - School & Education Vocabulary in …" at bounding box center [593, 182] width 731 height 13
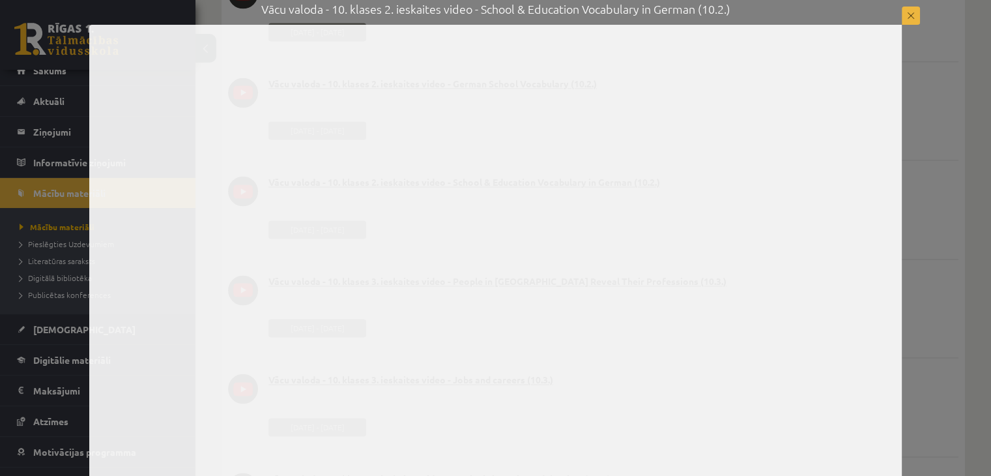
click at [911, 3] on div "Vācu valoda - 10. klases 2. ieskaites video - School & Education Vocabulary in …" at bounding box center [495, 242] width 991 height 485
click at [914, 9] on button at bounding box center [911, 16] width 18 height 18
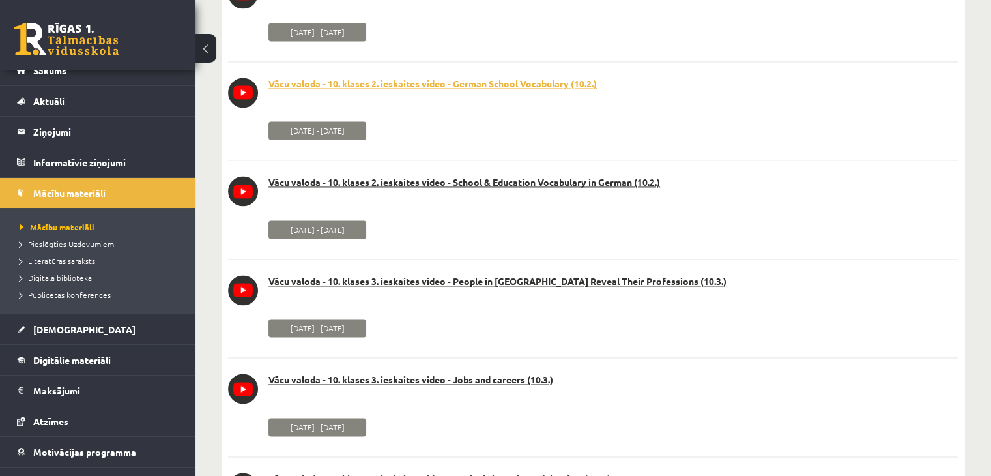
click at [546, 86] on link "Vācu valoda - 10. klases 2. ieskaites video - German School Vocabulary (10.2.)" at bounding box center [593, 84] width 731 height 13
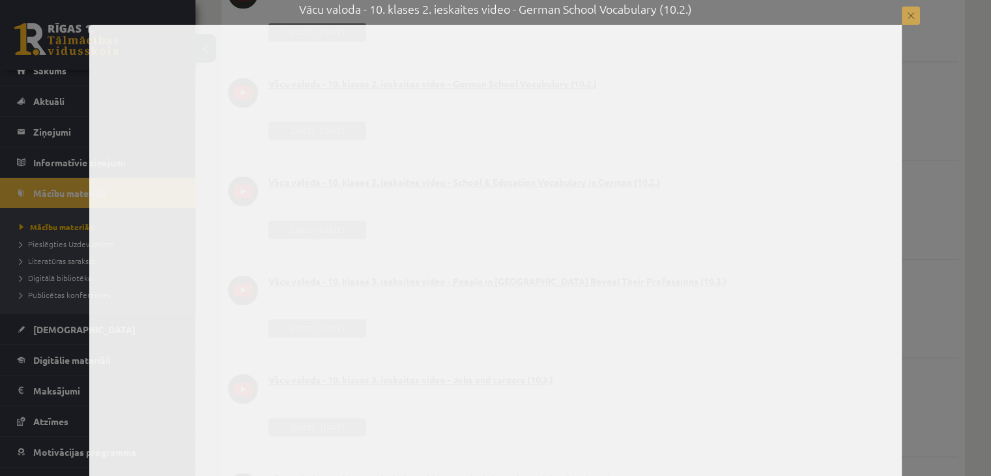
click at [913, 10] on button at bounding box center [911, 16] width 18 height 18
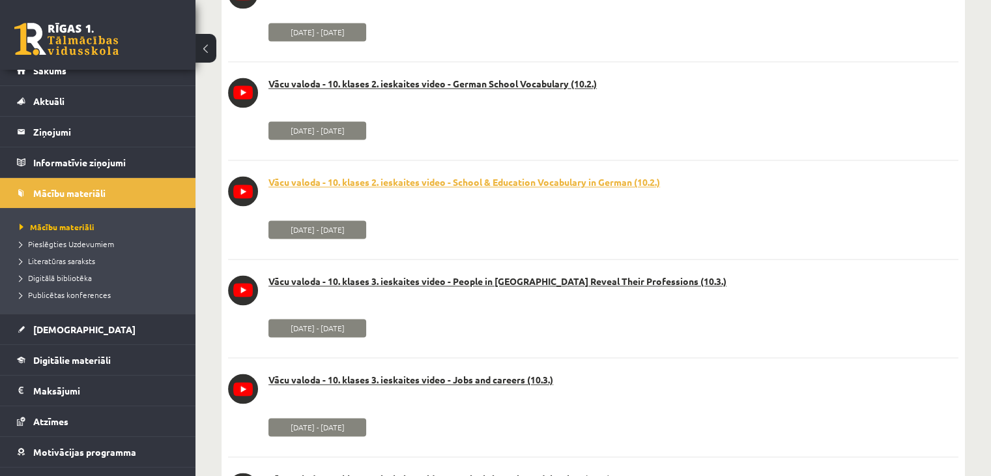
click at [483, 188] on link "Vācu valoda - 10. klases 2. ieskaites video - School & Education Vocabulary in …" at bounding box center [593, 182] width 731 height 13
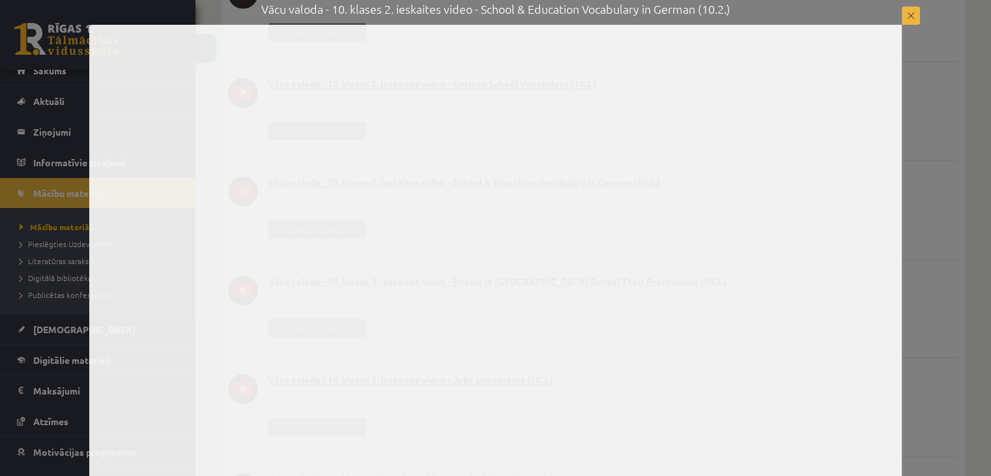
click at [922, 100] on div "Vācu valoda - 10. klases 2. ieskaites video - School & Education Vocabulary in …" at bounding box center [495, 242] width 991 height 485
click at [912, 7] on button at bounding box center [911, 16] width 18 height 18
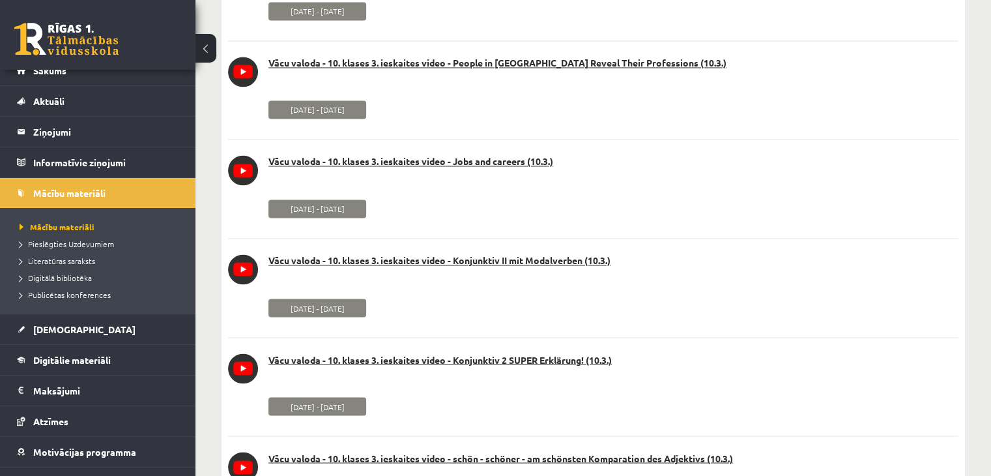
scroll to position [2151, 0]
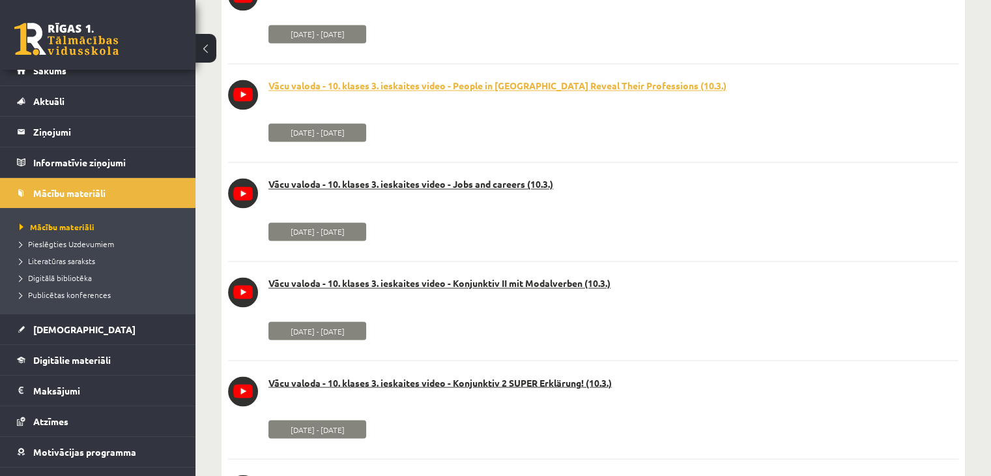
click at [446, 87] on link "Vācu valoda - 10. klases 3. ieskaites video - People in [GEOGRAPHIC_DATA] Revea…" at bounding box center [593, 86] width 731 height 13
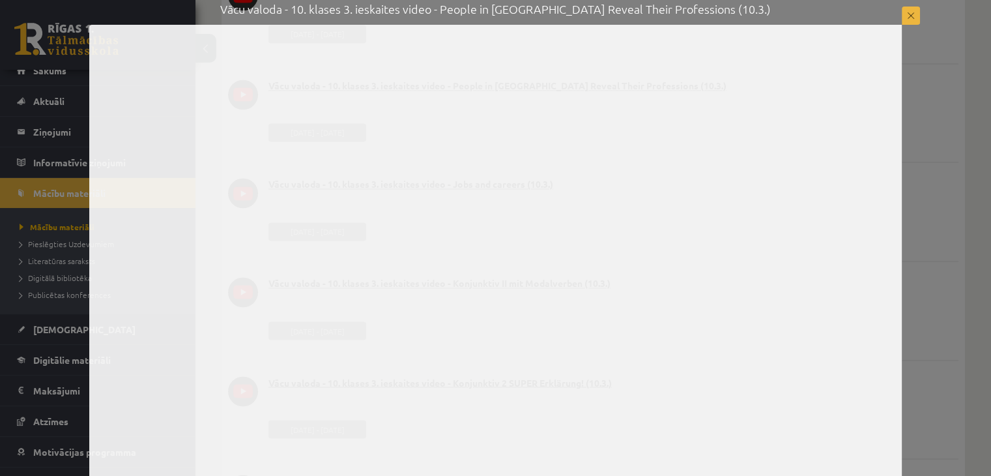
click at [523, 6] on h3 "Vācu valoda - 10. klases 3. ieskaites video - People in [GEOGRAPHIC_DATA] Revea…" at bounding box center [495, 9] width 813 height 18
click at [527, 19] on div "Vācu valoda - 10. klases 3. ieskaites video - People in [GEOGRAPHIC_DATA] Revea…" at bounding box center [495, 241] width 813 height 482
click at [985, 145] on div "Vācu valoda - 10. klases 3. ieskaites video - People in [GEOGRAPHIC_DATA] Revea…" at bounding box center [495, 242] width 991 height 485
click at [918, 9] on button at bounding box center [911, 16] width 18 height 18
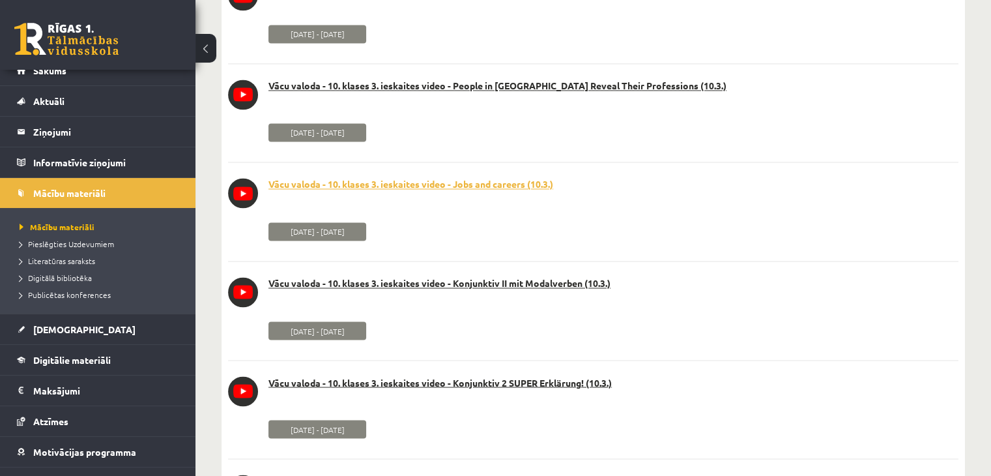
click at [474, 189] on link "Vācu valoda - 10. klases 3. ieskaites video - Jobs and careers (10.3.)" at bounding box center [593, 184] width 731 height 13
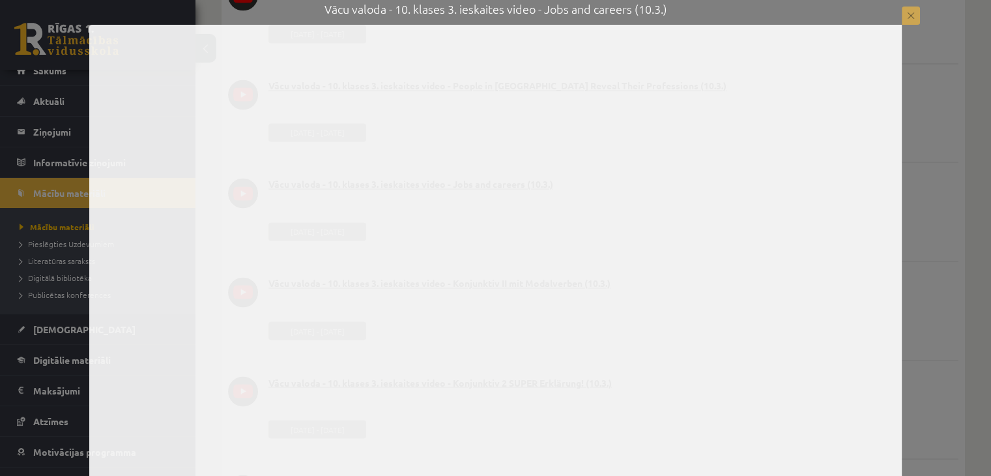
click at [913, 14] on button at bounding box center [911, 16] width 18 height 18
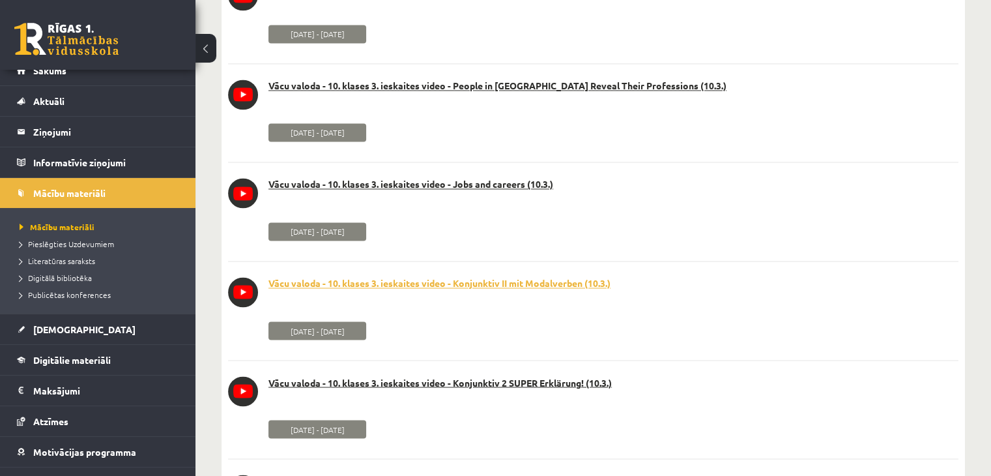
click at [544, 285] on link "Vācu valoda - 10. klases 3. ieskaites video - Konjunktiv II mit Modalverben (10…" at bounding box center [593, 283] width 731 height 13
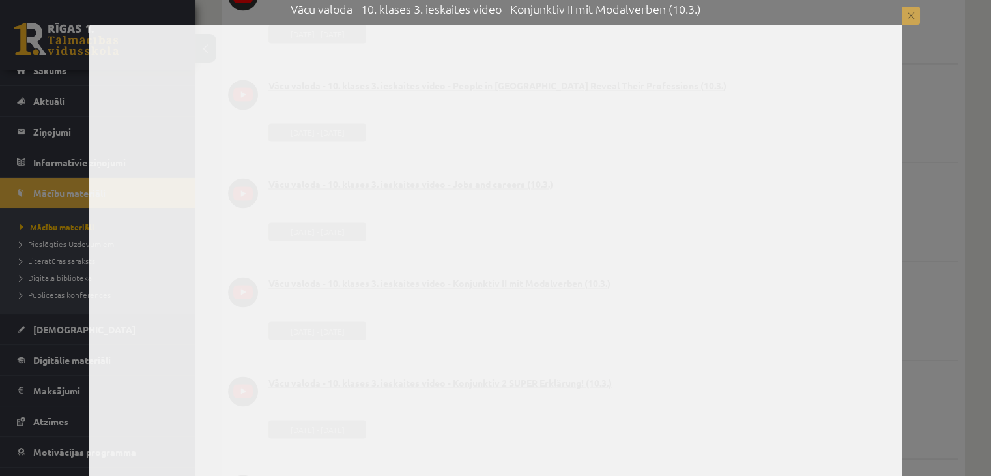
click at [913, 8] on button at bounding box center [911, 16] width 18 height 18
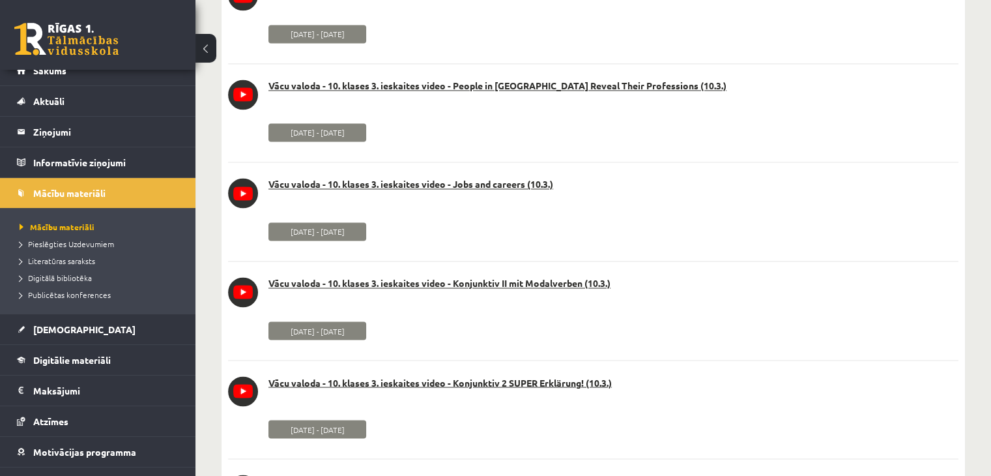
click at [540, 394] on div "Vācu valoda - 10. klases 3. ieskaites video - Konjunktiv 2 SUPER Erklärung! (10…" at bounding box center [593, 396] width 731 height 40
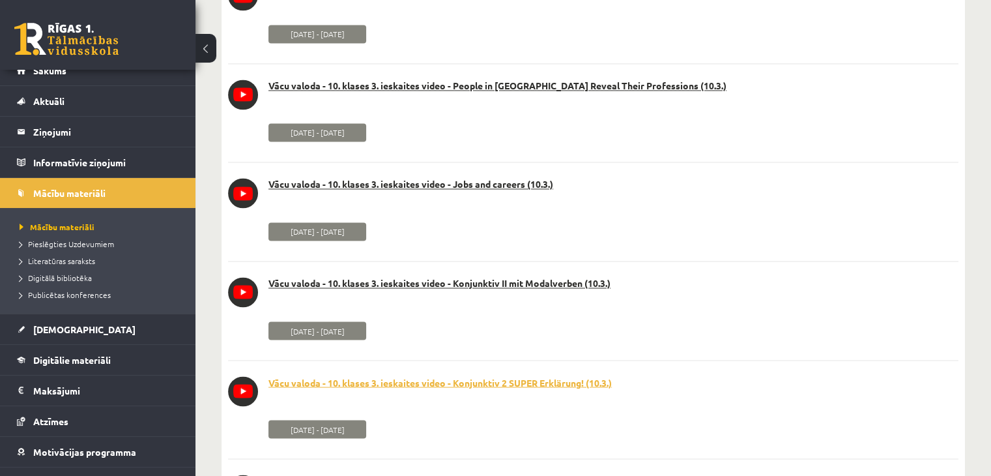
click at [540, 386] on link "Vācu valoda - 10. klases 3. ieskaites video - Konjunktiv 2 SUPER Erklärung! (10…" at bounding box center [593, 382] width 731 height 13
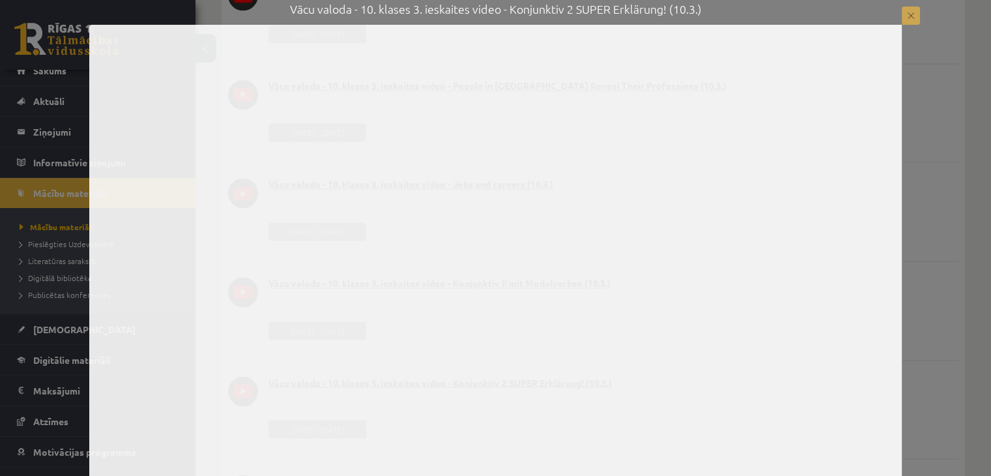
click at [907, 17] on button at bounding box center [911, 16] width 18 height 18
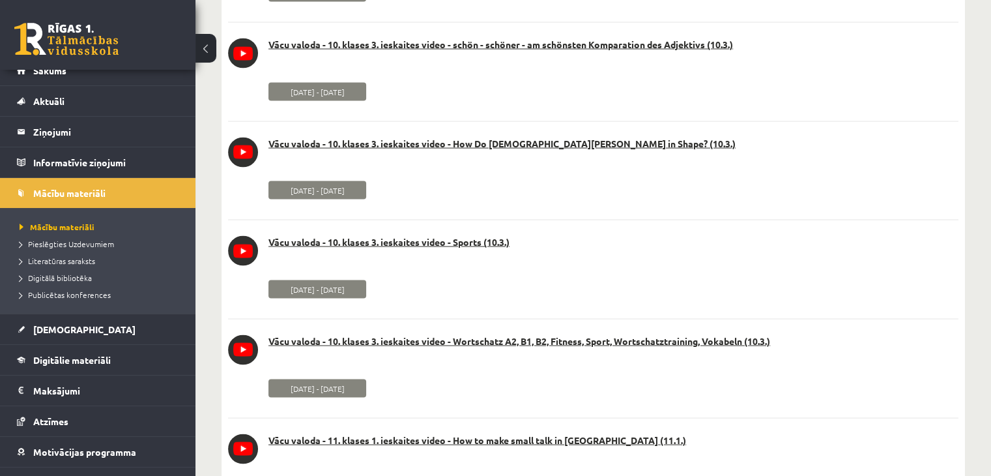
scroll to position [2607, 0]
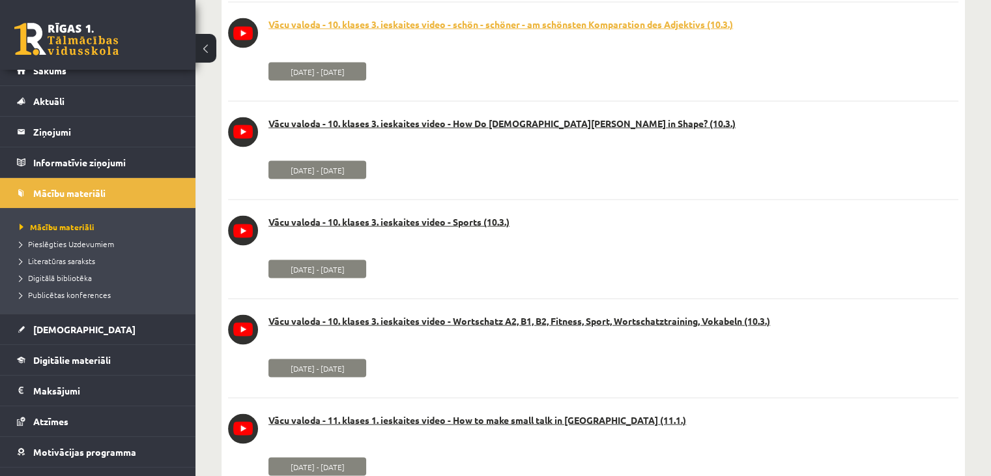
click at [366, 31] on link "Vācu valoda - 10. klases 3. ieskaites video - schön - schöner - am schönsten Ko…" at bounding box center [593, 24] width 731 height 13
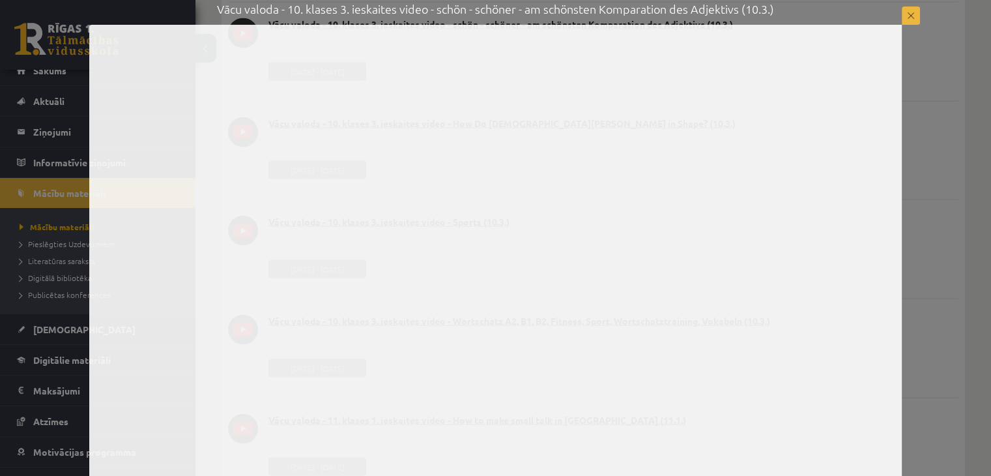
click at [641, 13] on h3 "Vācu valoda - 10. klases 3. ieskaites video - schön - schöner - am schönsten Ko…" at bounding box center [495, 9] width 813 height 18
click at [916, 8] on button at bounding box center [911, 16] width 18 height 18
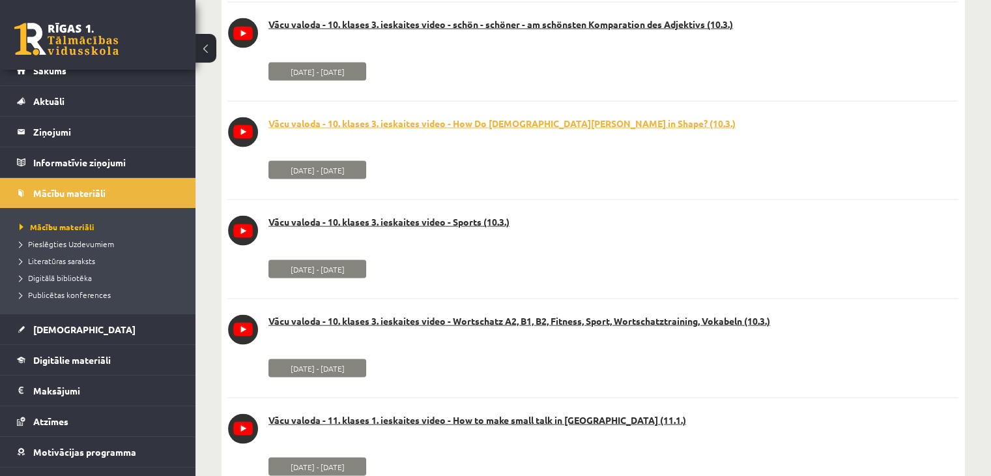
click at [506, 123] on link "Vācu valoda - 10. klases 3. ieskaites video - How Do [DEMOGRAPHIC_DATA][PERSON_…" at bounding box center [593, 123] width 731 height 13
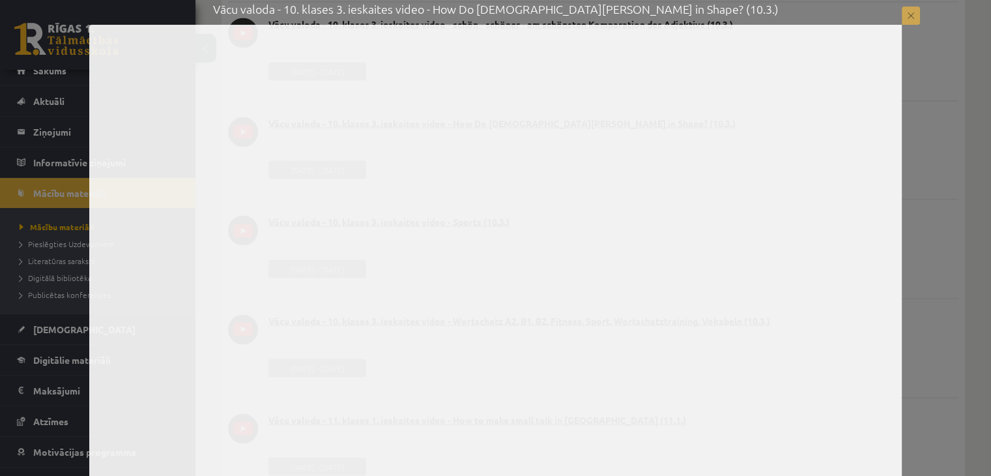
click at [914, 12] on button at bounding box center [911, 16] width 18 height 18
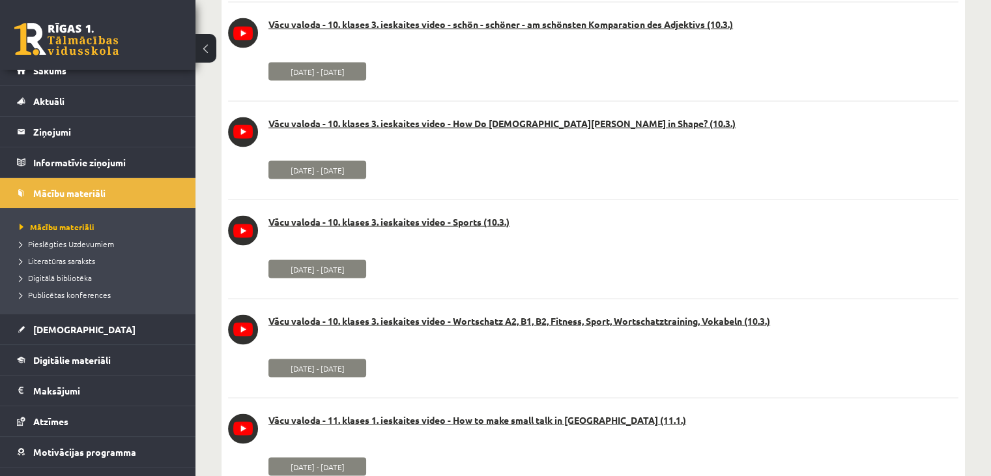
click at [424, 218] on li "youtube_video Vācu valoda - 10. klases 3. ieskaites video - Sports (10.3.) [DAT…" at bounding box center [593, 240] width 731 height 83
click at [423, 226] on link "Vācu valoda - 10. klases 3. ieskaites video - Sports (10.3.)" at bounding box center [593, 222] width 731 height 13
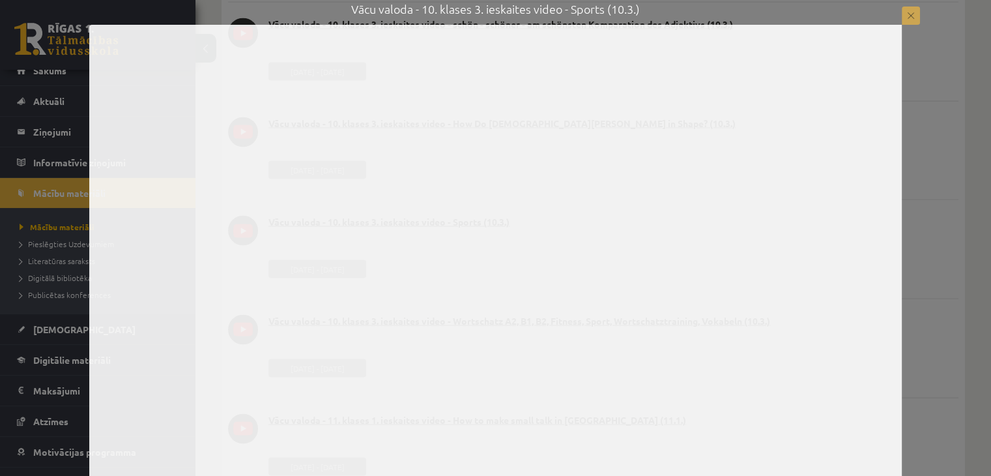
click at [905, 15] on button at bounding box center [911, 16] width 18 height 18
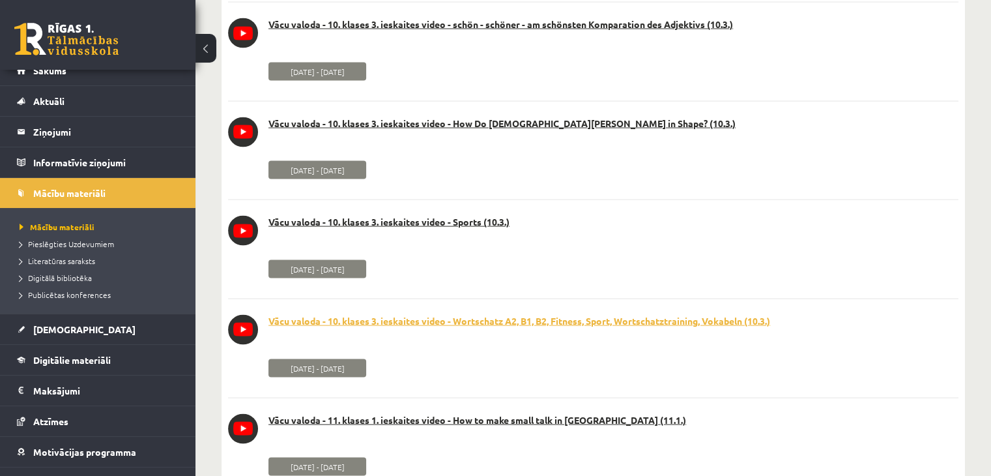
click at [473, 320] on link "Vācu valoda - 10. klases 3. ieskaites video - Wortschatz A2, B1, B2, Fitness, S…" at bounding box center [593, 321] width 731 height 13
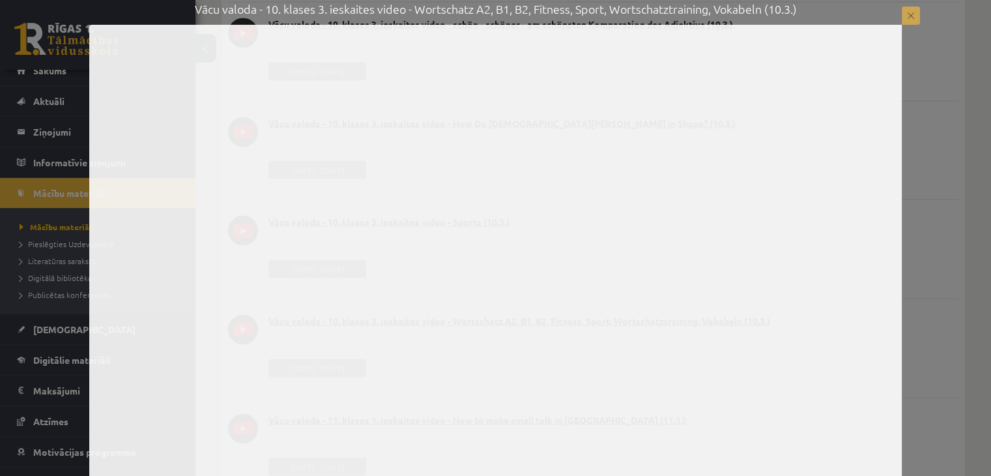
click at [910, 12] on button at bounding box center [911, 16] width 18 height 18
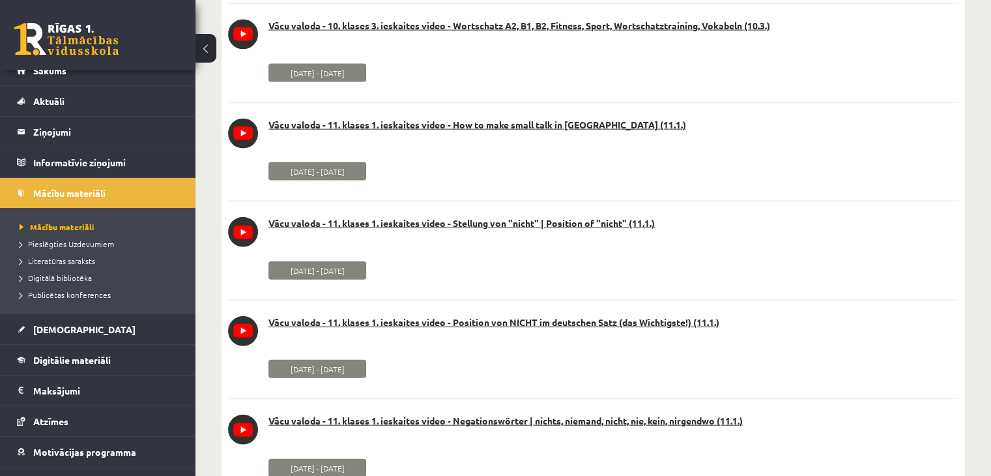
scroll to position [2933, 0]
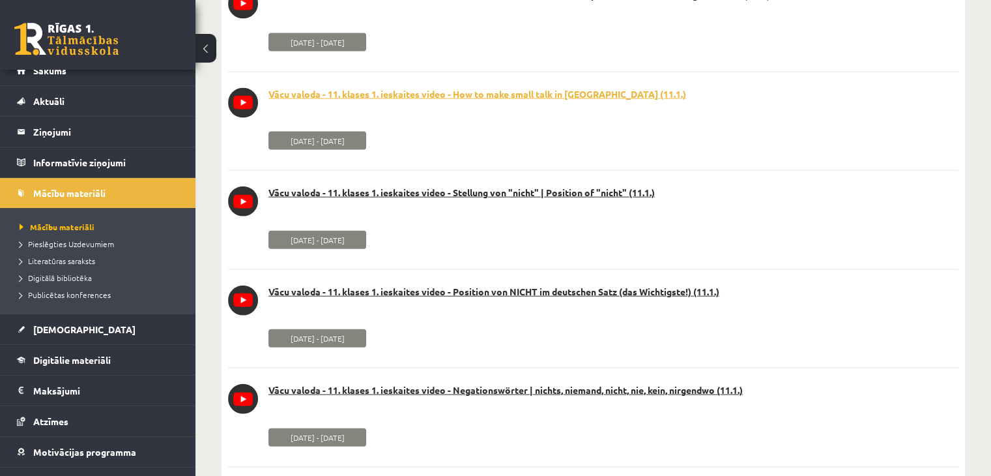
click at [452, 98] on link "Vācu valoda - 11. klases 1. ieskaites video - How to make small talk in [GEOGRA…" at bounding box center [593, 94] width 731 height 13
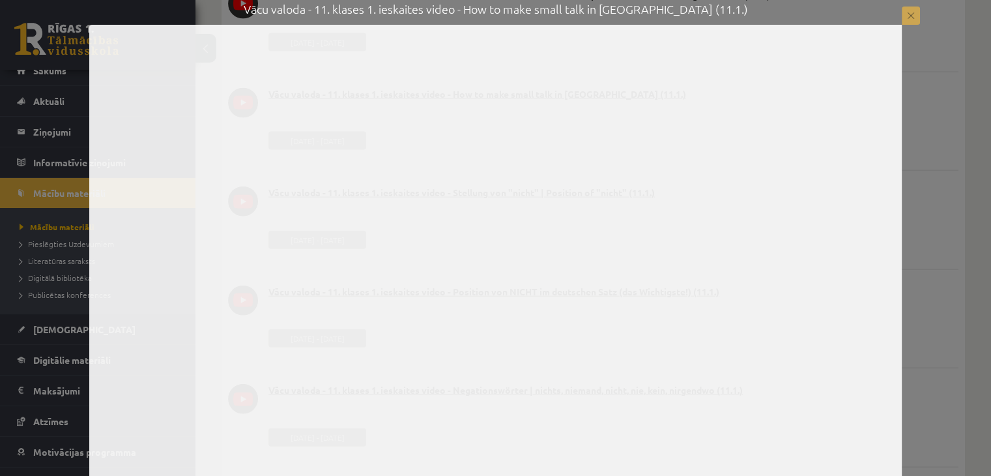
click at [918, 16] on button at bounding box center [911, 16] width 18 height 18
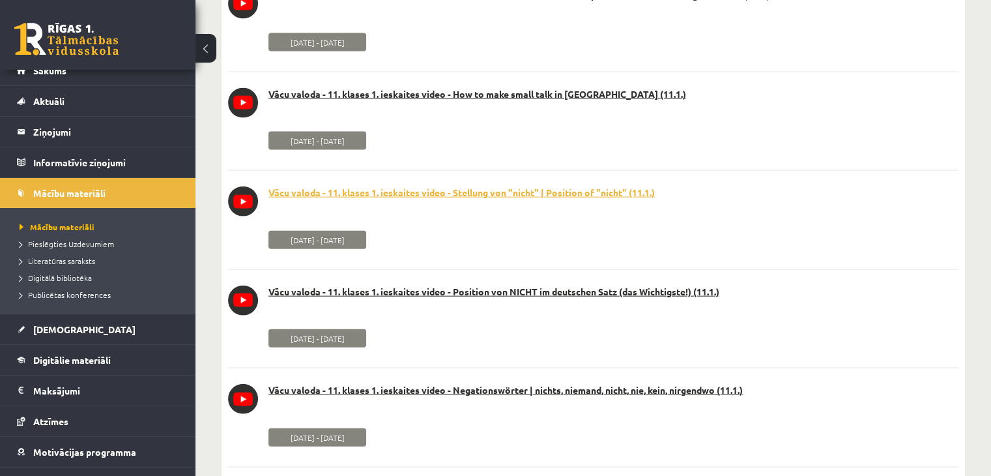
click at [535, 199] on link "Vācu valoda - 11. klases 1. ieskaites video - Stellung von "nicht" | Position o…" at bounding box center [593, 192] width 731 height 13
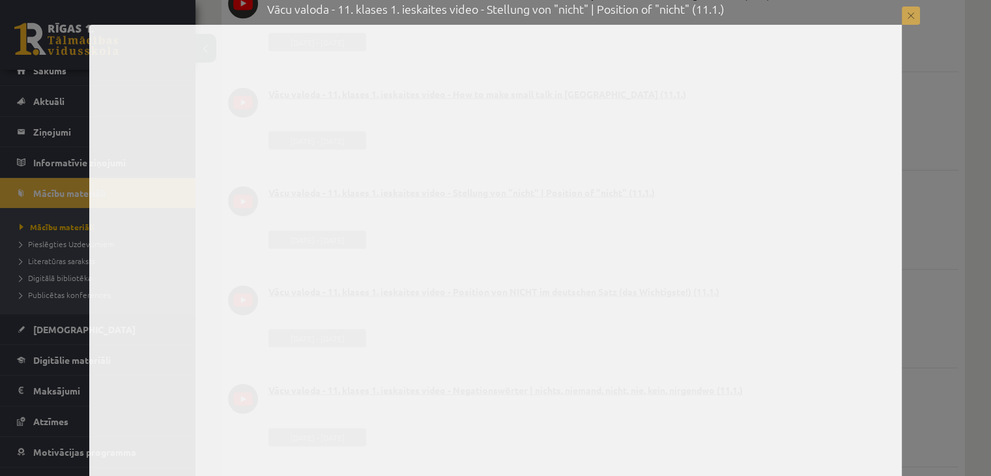
click at [910, 14] on button at bounding box center [911, 16] width 18 height 18
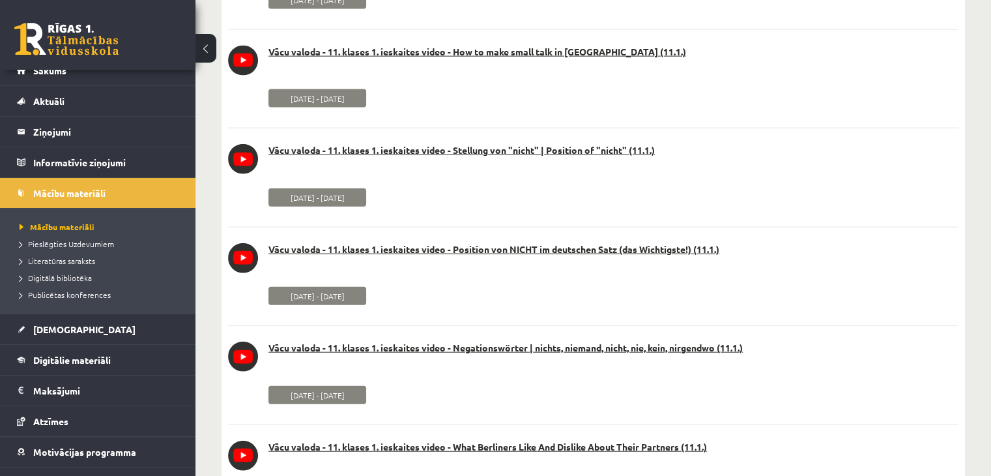
scroll to position [2998, 0]
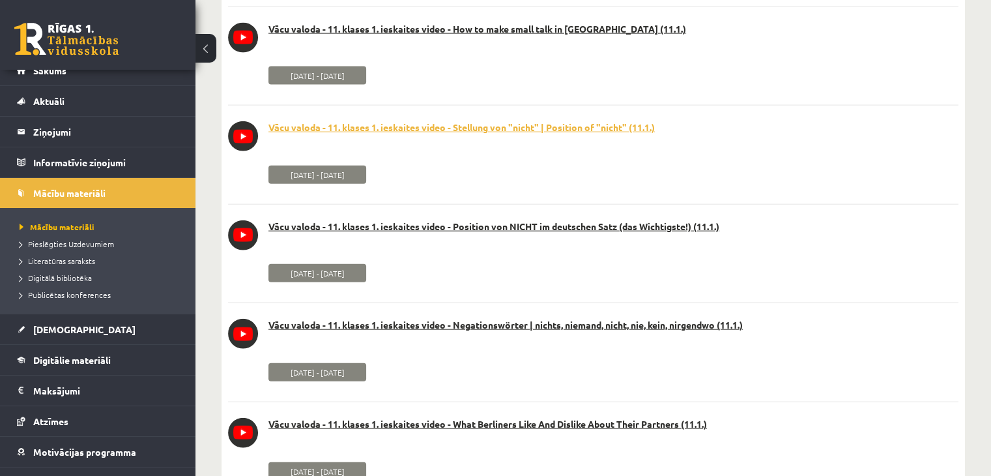
click at [632, 128] on link "Vācu valoda - 11. klases 1. ieskaites video - Stellung von "nicht" | Position o…" at bounding box center [593, 127] width 731 height 13
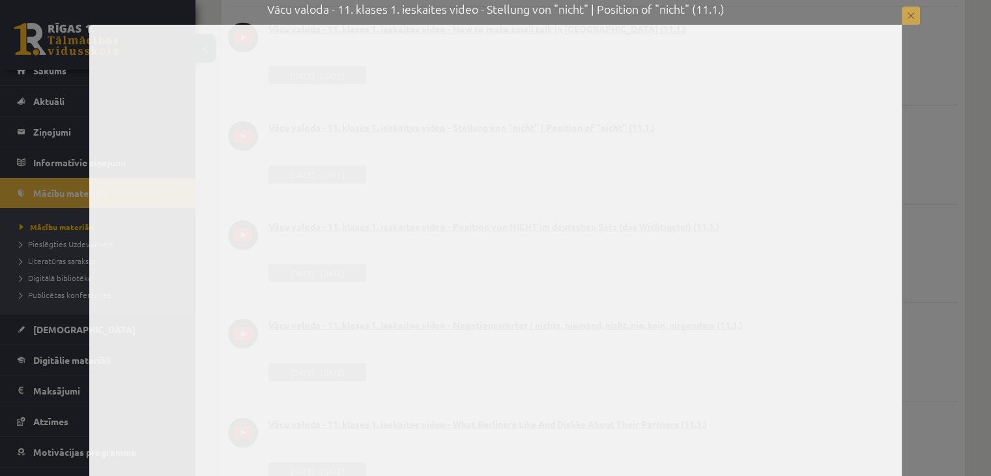
click at [910, 24] on button at bounding box center [911, 16] width 18 height 18
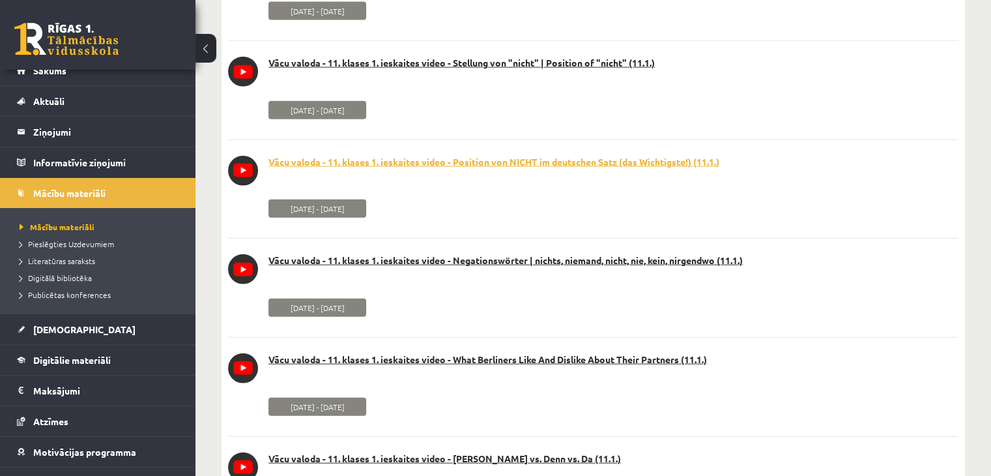
scroll to position [3063, 0]
click at [557, 162] on link "Vācu valoda - 11. klases 1. ieskaites video - Position von NICHT im deutschen S…" at bounding box center [593, 161] width 731 height 13
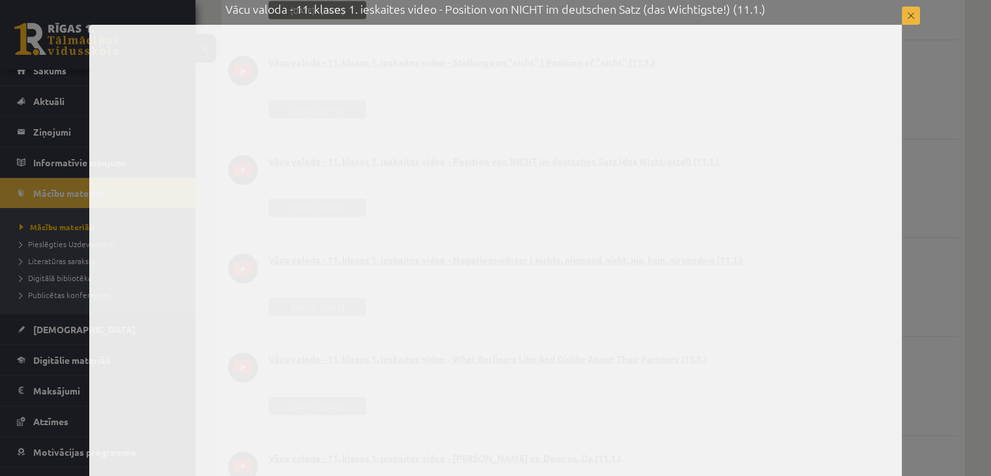
click at [912, 13] on button at bounding box center [911, 16] width 18 height 18
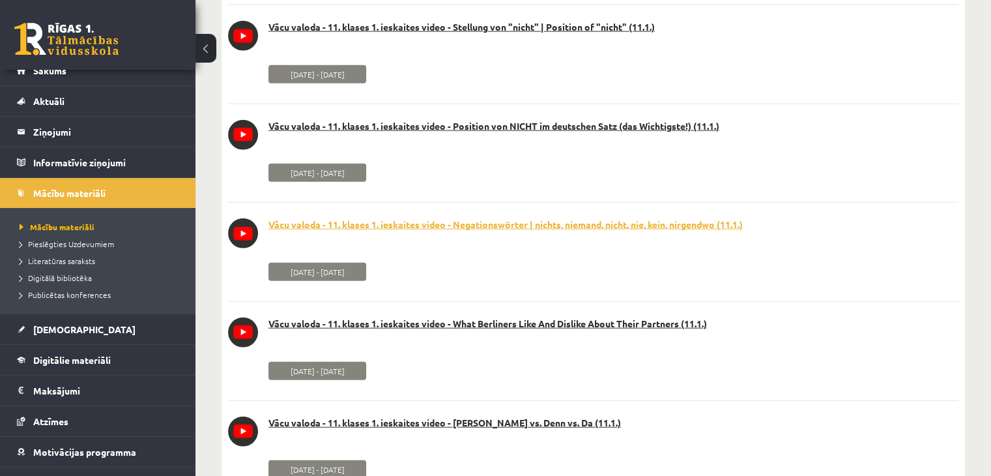
scroll to position [3128, 0]
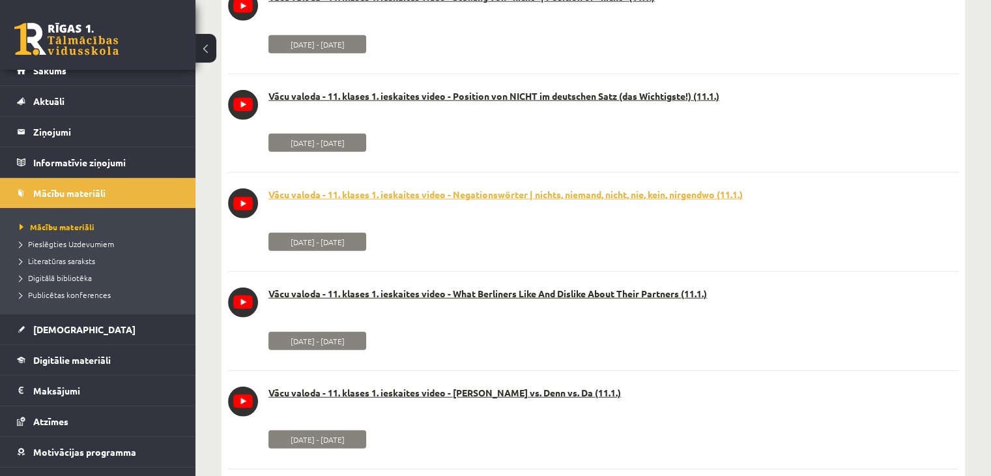
click at [516, 196] on link "Vācu valoda - 11. klases 1. ieskaites video - Negationswörter | nichts, niemand…" at bounding box center [593, 194] width 731 height 13
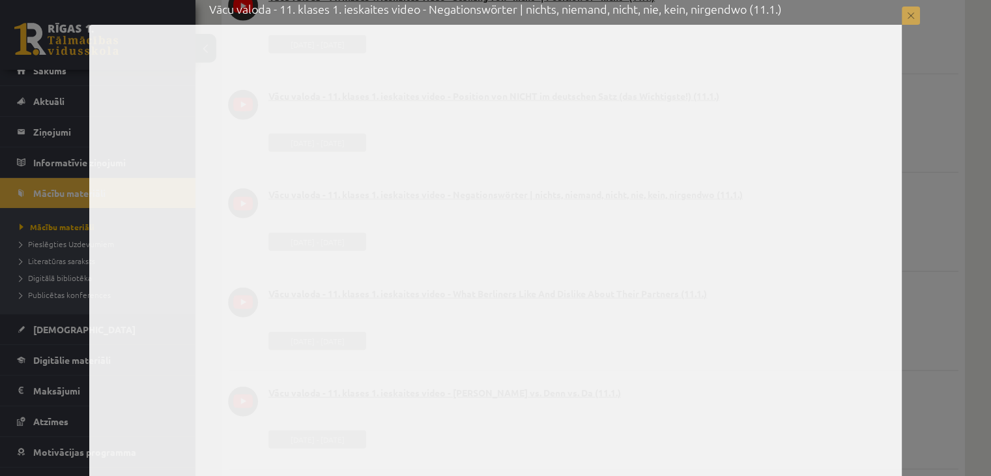
click at [908, 18] on button at bounding box center [911, 16] width 18 height 18
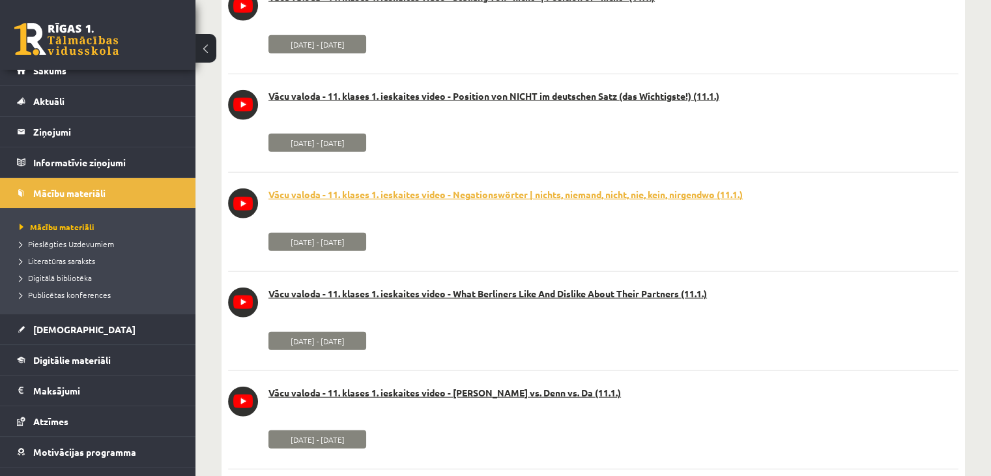
click at [480, 197] on link "Vācu valoda - 11. klases 1. ieskaites video - Negationswörter | nichts, niemand…" at bounding box center [593, 194] width 731 height 13
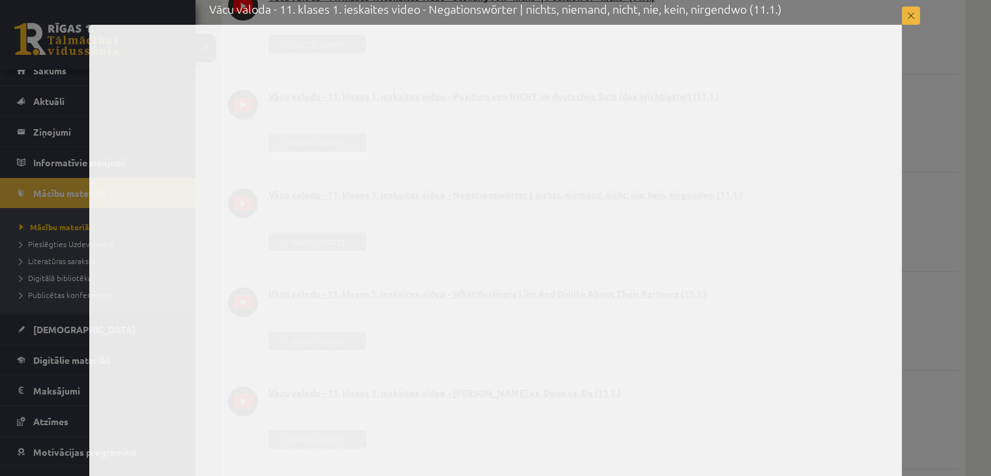
click at [914, 13] on button at bounding box center [911, 16] width 18 height 18
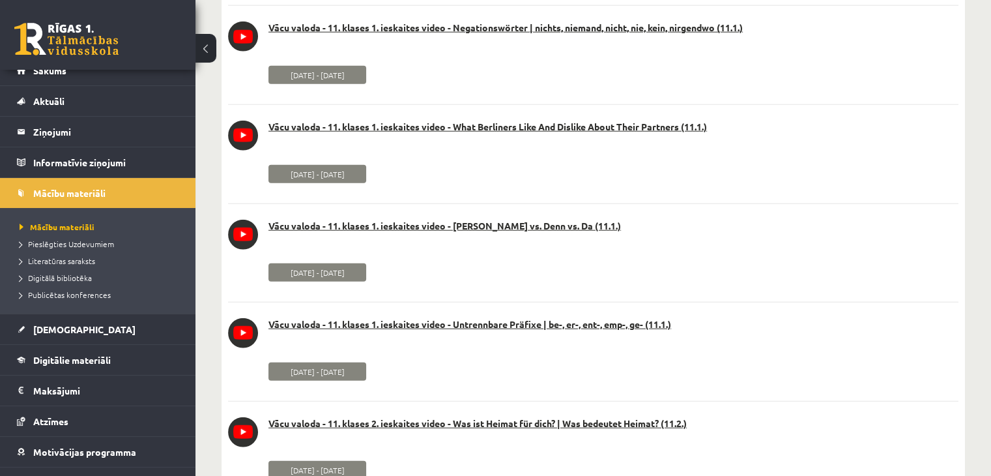
scroll to position [3324, 0]
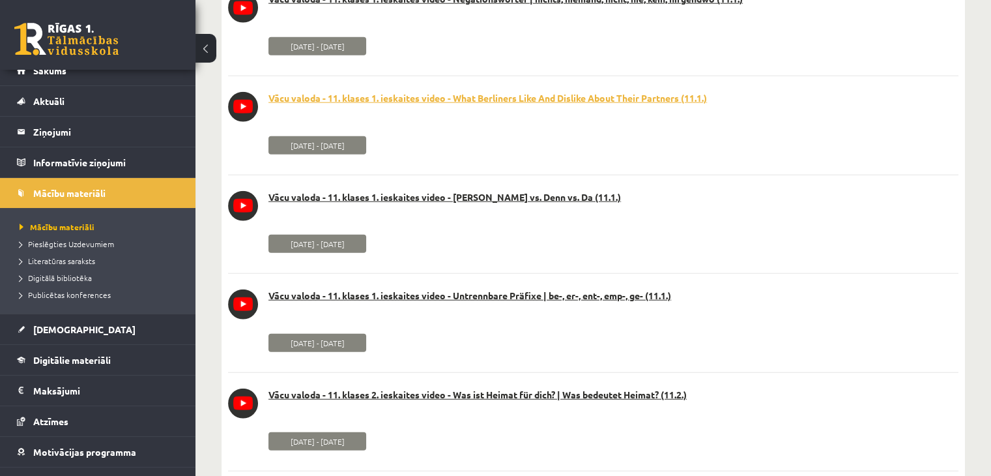
click at [598, 98] on link "Vācu valoda - 11. klases 1. ieskaites video - What Berliners Like And Dislike A…" at bounding box center [593, 98] width 731 height 13
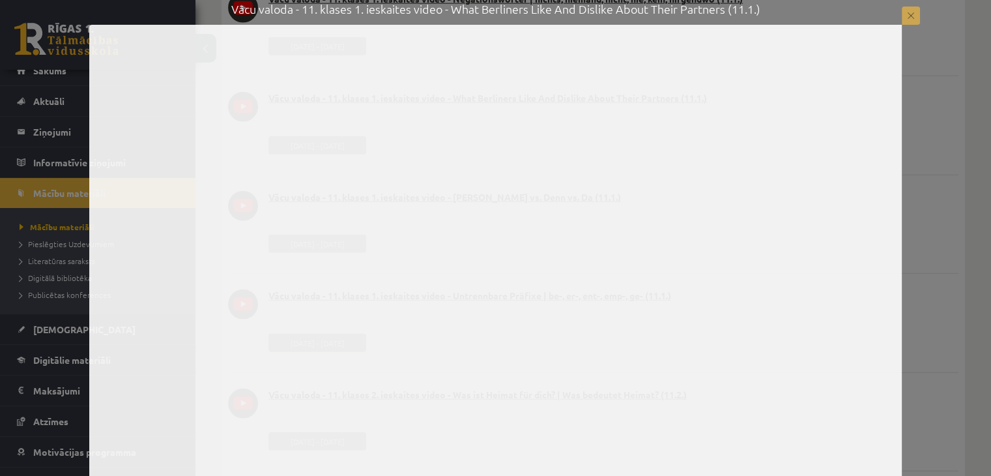
click at [910, 23] on button at bounding box center [911, 16] width 18 height 18
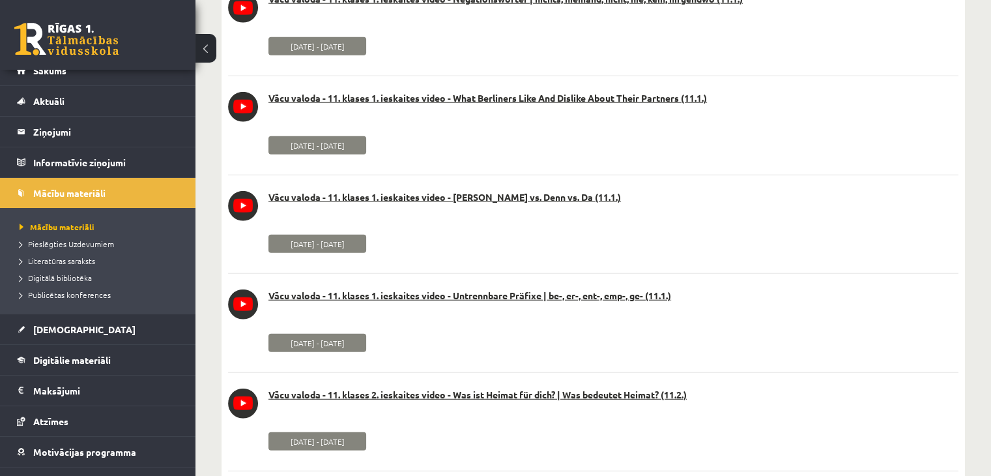
scroll to position [3389, 0]
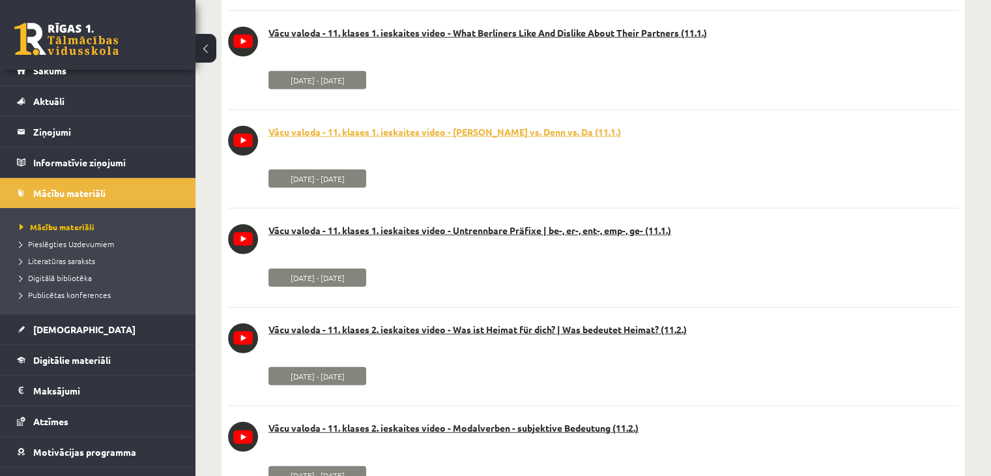
click at [514, 130] on link "Vācu valoda - 11. klases 1. ieskaites video - [PERSON_NAME] vs. Denn vs. Da (11…" at bounding box center [593, 132] width 731 height 13
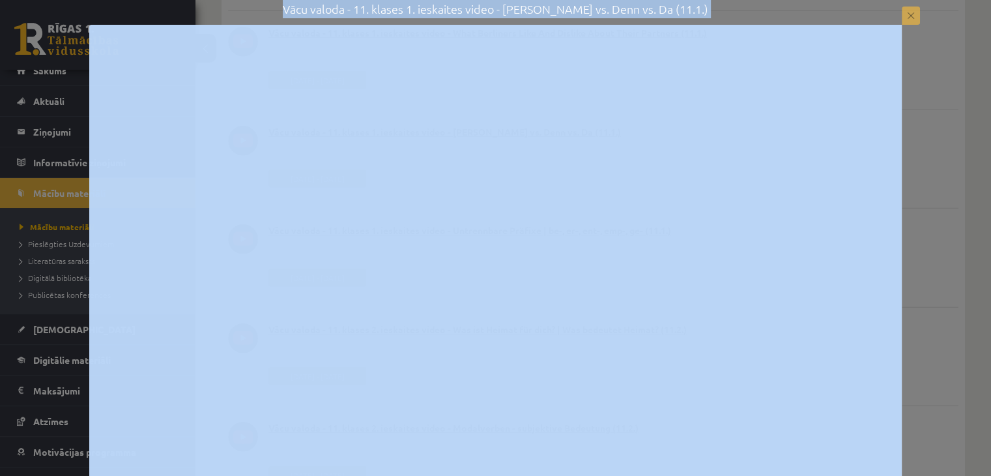
click at [908, 7] on div "Vācu valoda - 11. klases 1. ieskaites video - [PERSON_NAME] vs. Denn vs. Da (11…" at bounding box center [495, 242] width 991 height 485
click at [907, 8] on button at bounding box center [911, 16] width 18 height 18
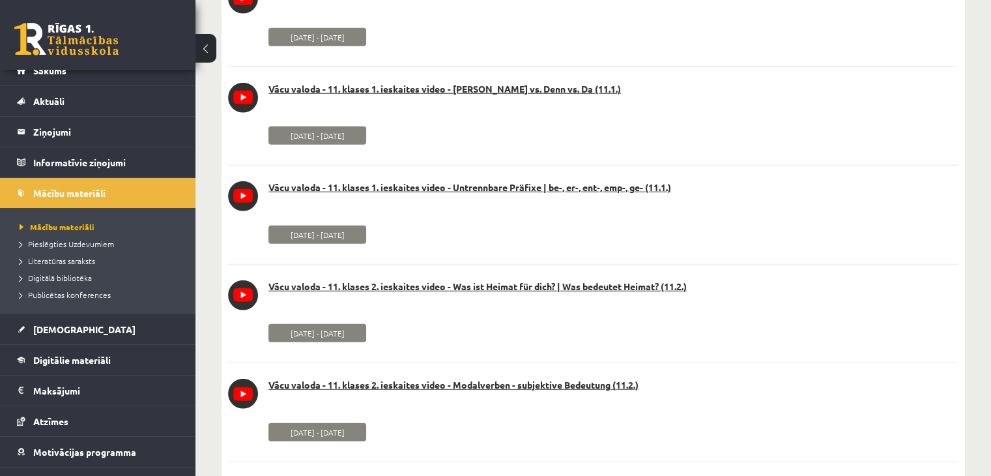
scroll to position [3454, 0]
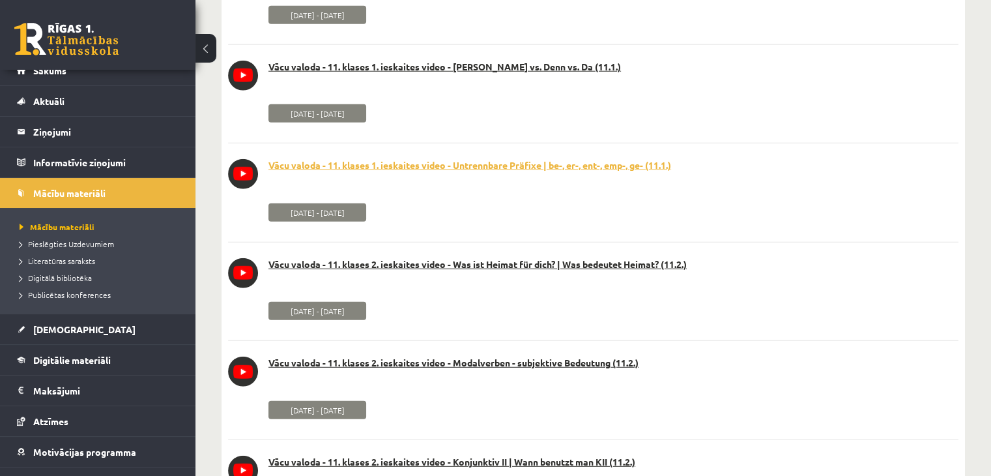
click at [439, 162] on link "Vācu valoda - 11. klases 1. ieskaites video - Untrennbare Präfixe | be-, er-, e…" at bounding box center [593, 165] width 731 height 13
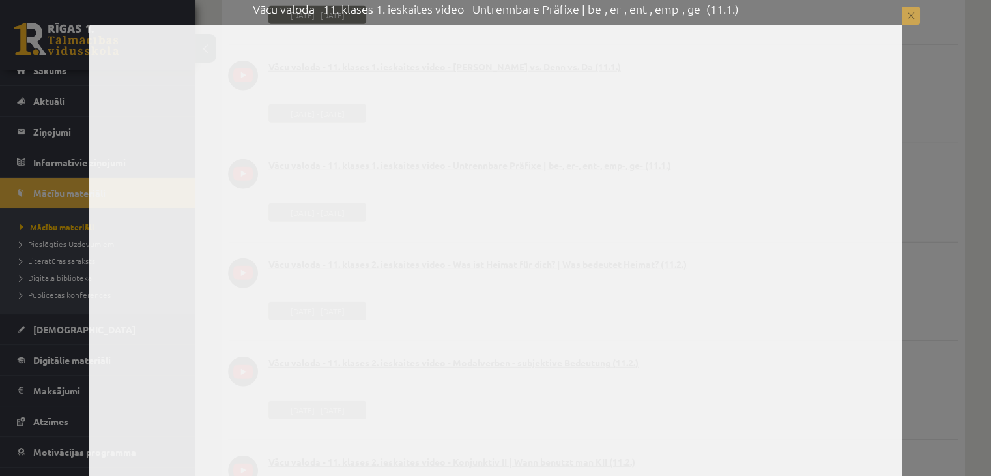
click at [910, 13] on button at bounding box center [911, 16] width 18 height 18
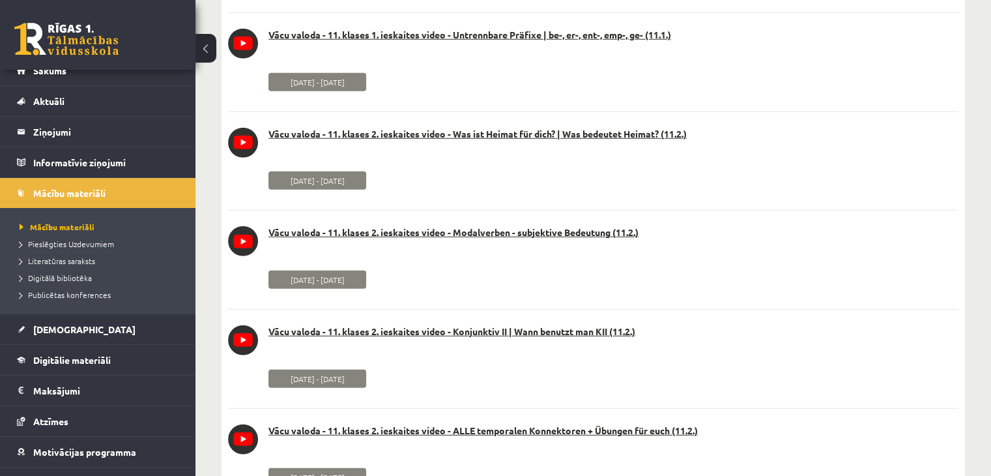
scroll to position [3650, 0]
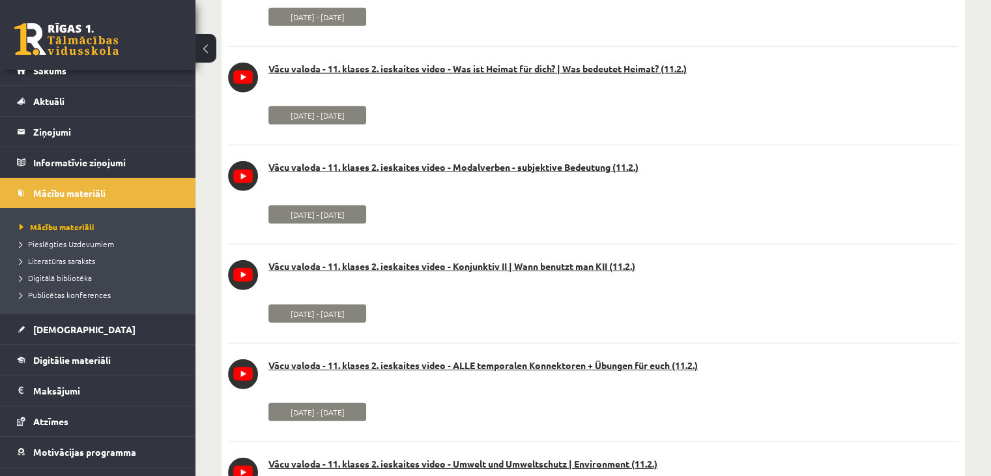
click at [547, 81] on div "Vācu valoda - 11. klases 2. ieskaites video - Was ist Heimat für dich? | Was be…" at bounding box center [593, 83] width 731 height 40
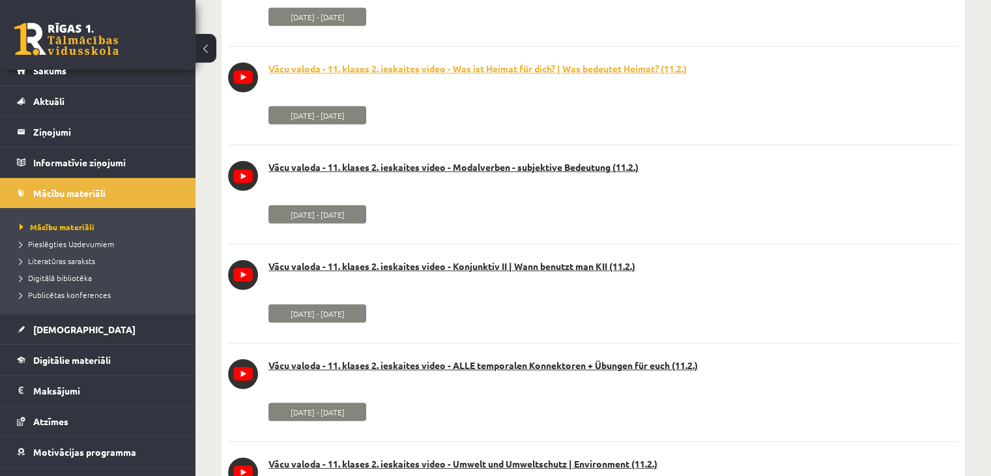
click at [545, 72] on link "Vācu valoda - 11. klases 2. ieskaites video - Was ist Heimat für dich? | Was be…" at bounding box center [593, 69] width 731 height 13
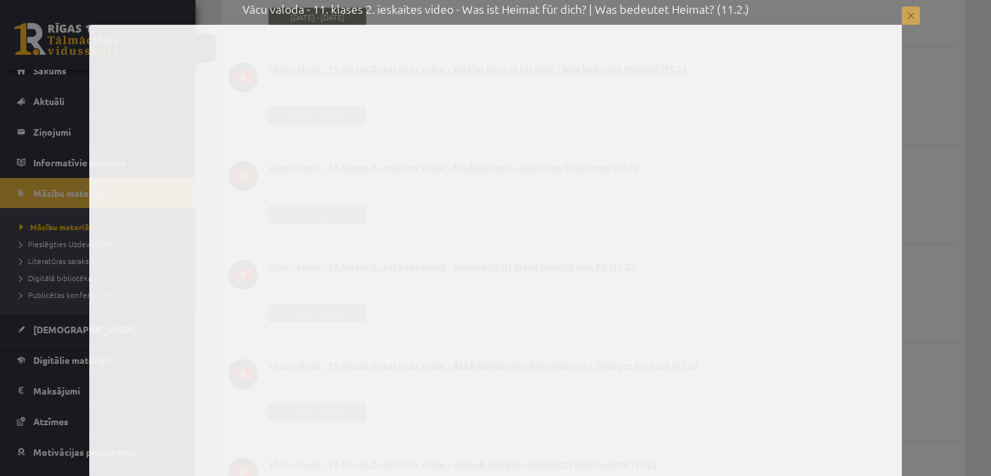
click at [914, 12] on button at bounding box center [911, 16] width 18 height 18
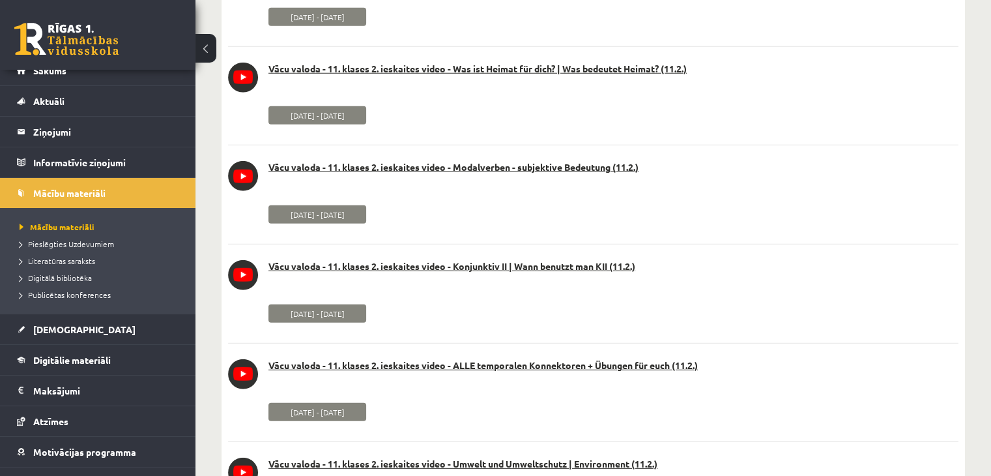
click at [539, 177] on div "Vācu valoda - 11. klases 2. ieskaites video - Modalverben - subjektive Bedeutun…" at bounding box center [593, 181] width 731 height 40
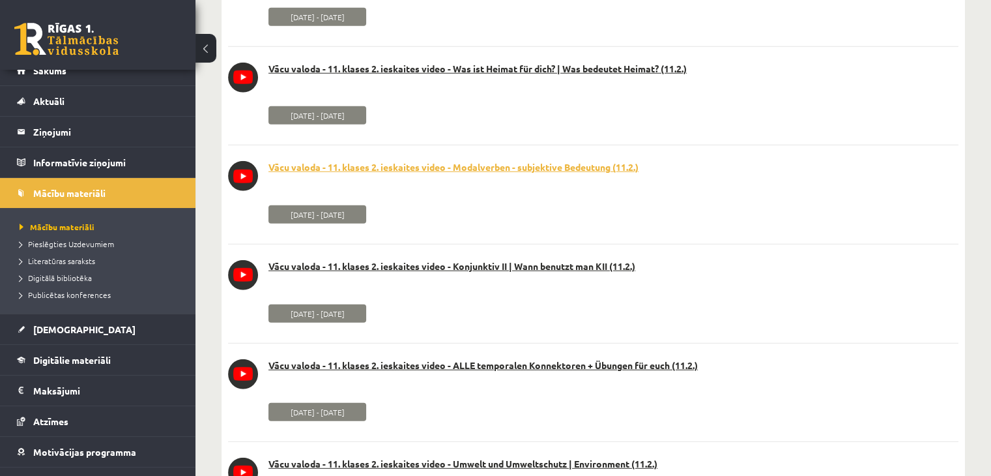
click at [542, 173] on link "Vācu valoda - 11. klases 2. ieskaites video - Modalverben - subjektive Bedeutun…" at bounding box center [593, 167] width 731 height 13
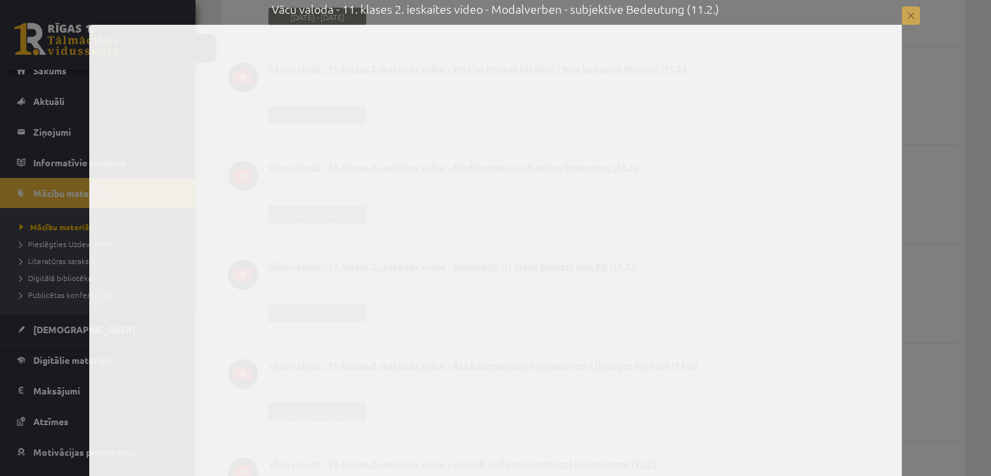
click at [915, 17] on button at bounding box center [911, 16] width 18 height 18
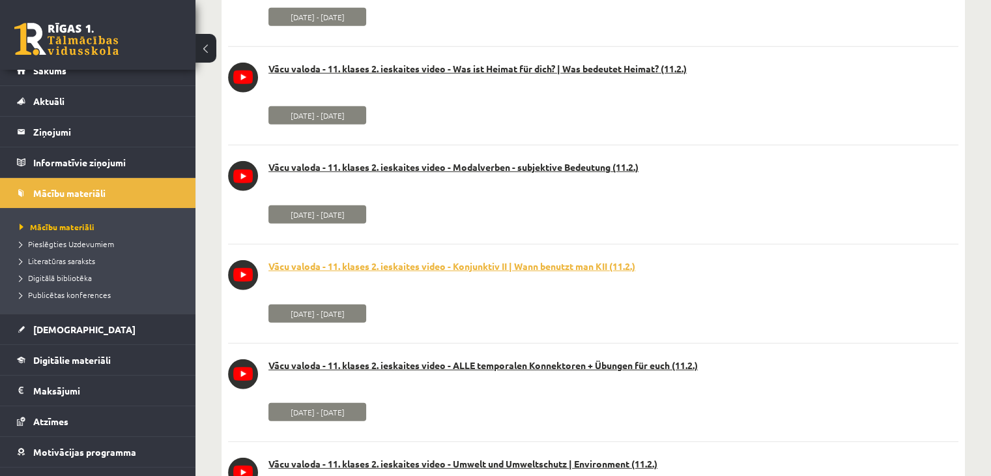
click at [581, 266] on link "Vācu valoda - 11. klases 2. ieskaites video - Konjunktiv II | Wann benutzt man …" at bounding box center [593, 266] width 731 height 13
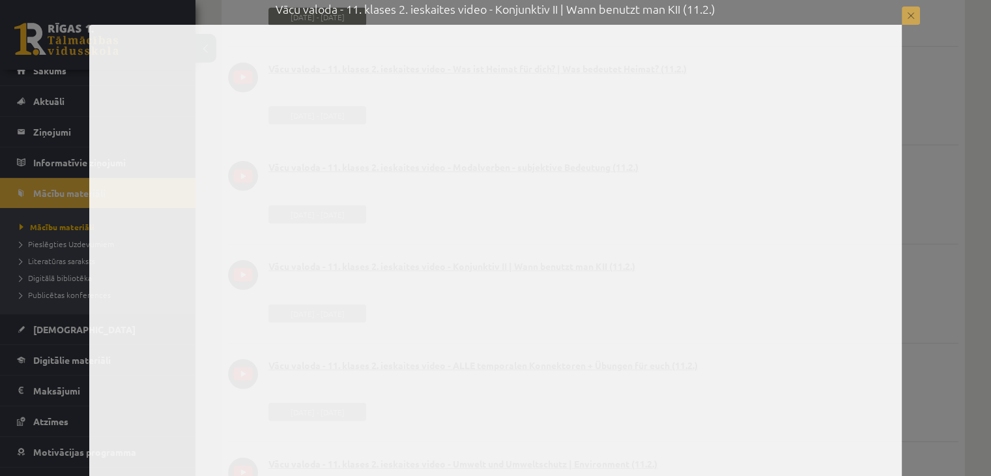
click at [906, 14] on button at bounding box center [911, 16] width 18 height 18
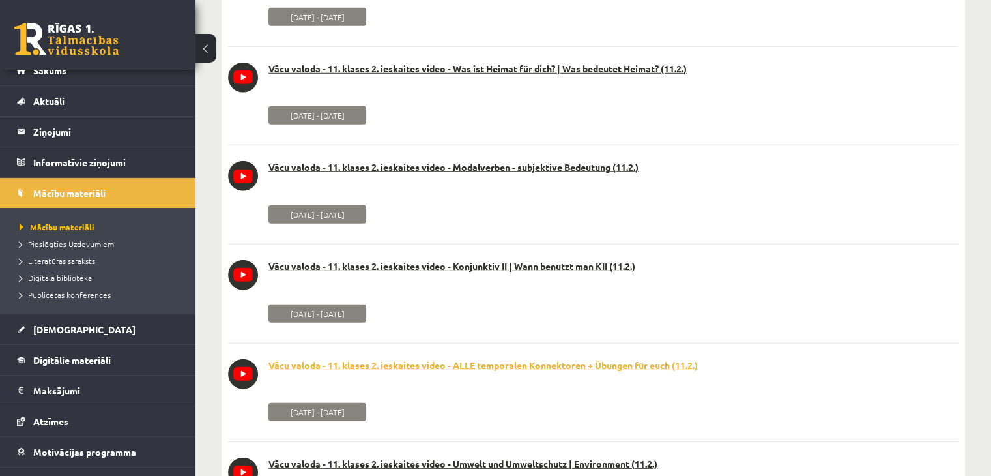
click at [518, 363] on link "Vācu valoda - 11. klases 2. ieskaites video - ALLE temporalen Konnektoren + Übu…" at bounding box center [593, 365] width 731 height 13
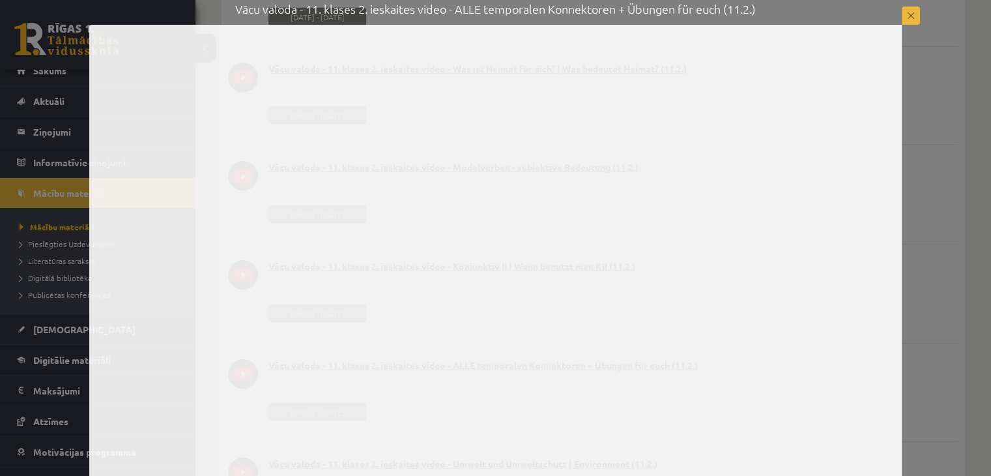
click at [915, 19] on button at bounding box center [911, 16] width 18 height 18
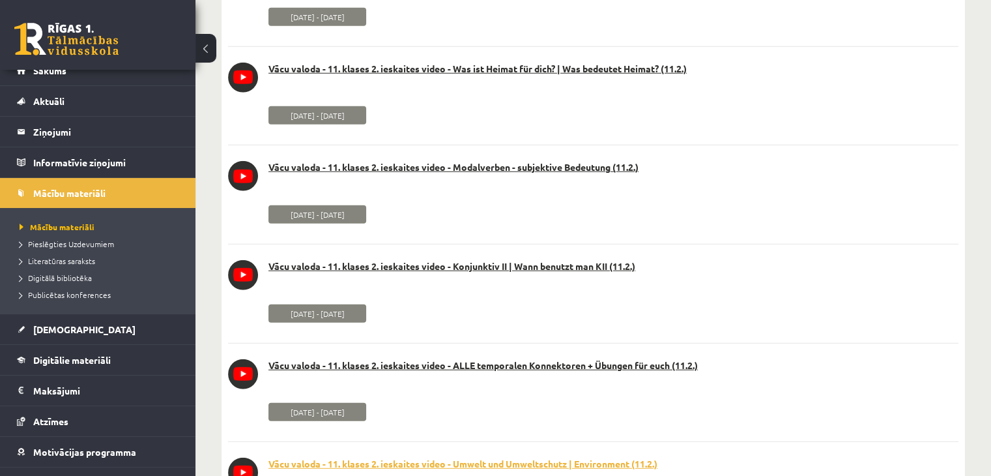
click at [604, 461] on link "Vācu valoda - 11. klases 2. ieskaites video - Umwelt und Umweltschutz | Environ…" at bounding box center [593, 464] width 731 height 13
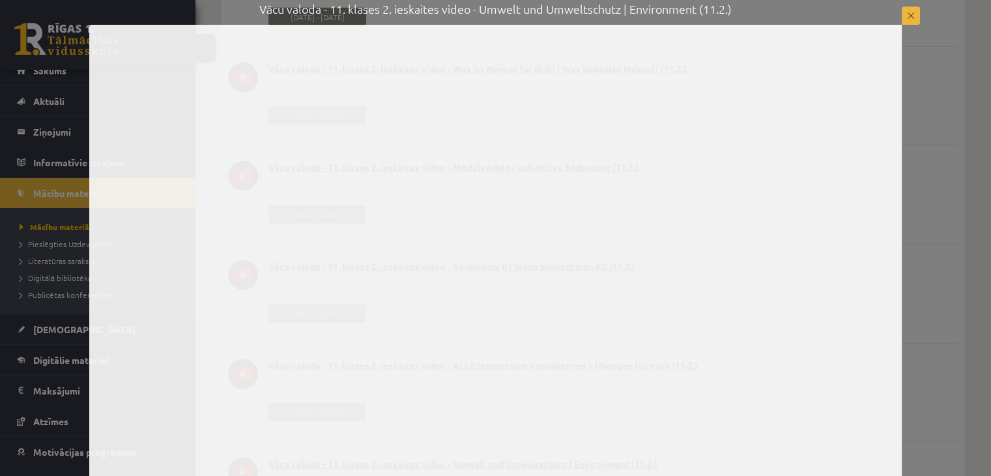
click at [920, 17] on div "Vācu valoda - 11. klases 2. ieskaites video - Umwelt und Umweltschutz | Environ…" at bounding box center [495, 242] width 991 height 485
click at [904, 16] on button at bounding box center [911, 16] width 18 height 18
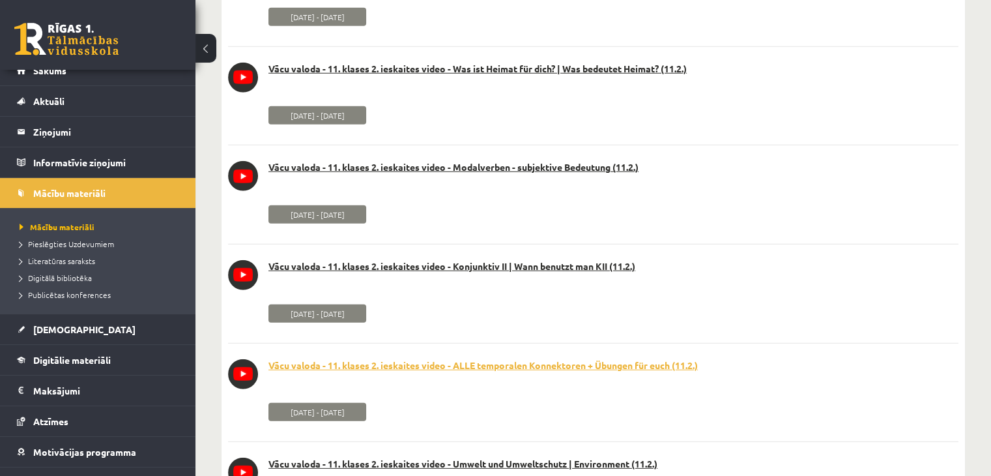
click at [547, 367] on link "Vācu valoda - 11. klases 2. ieskaites video - ALLE temporalen Konnektoren + Übu…" at bounding box center [593, 365] width 731 height 13
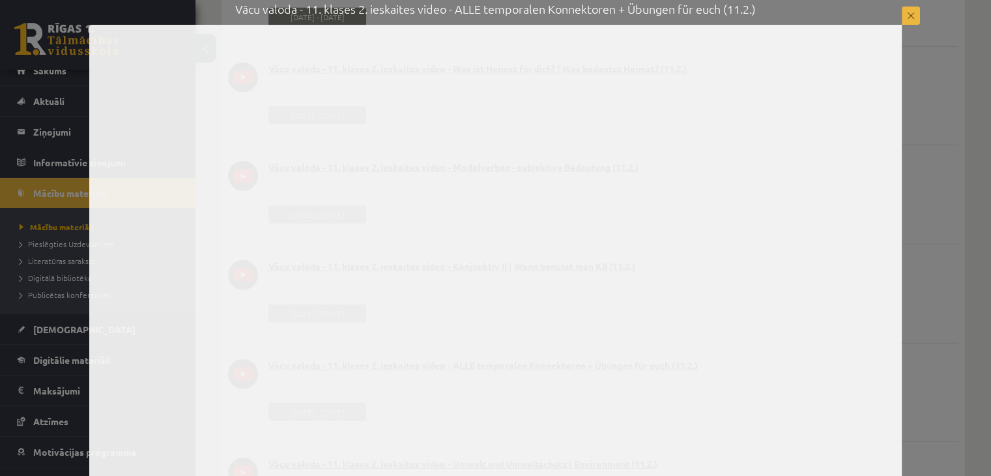
drag, startPoint x: 907, startPoint y: 16, endPoint x: 862, endPoint y: 6, distance: 46.8
click at [905, 14] on button at bounding box center [911, 16] width 18 height 18
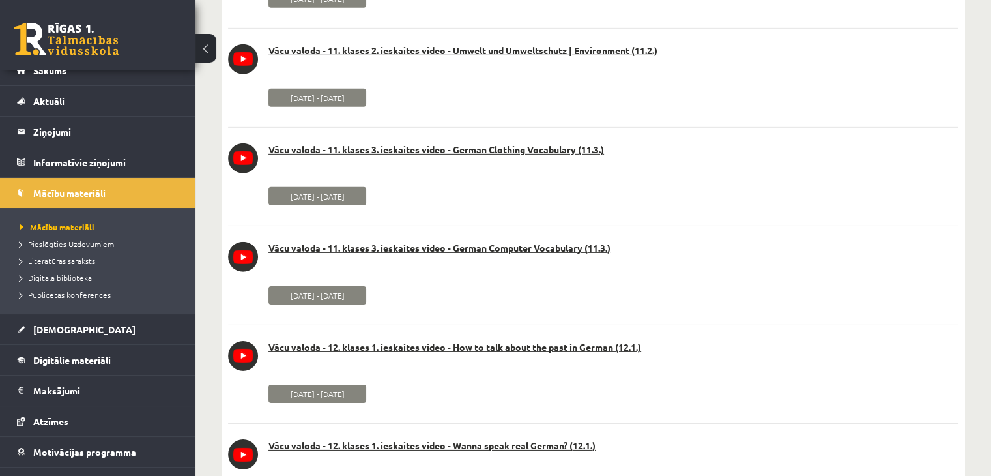
scroll to position [4041, 0]
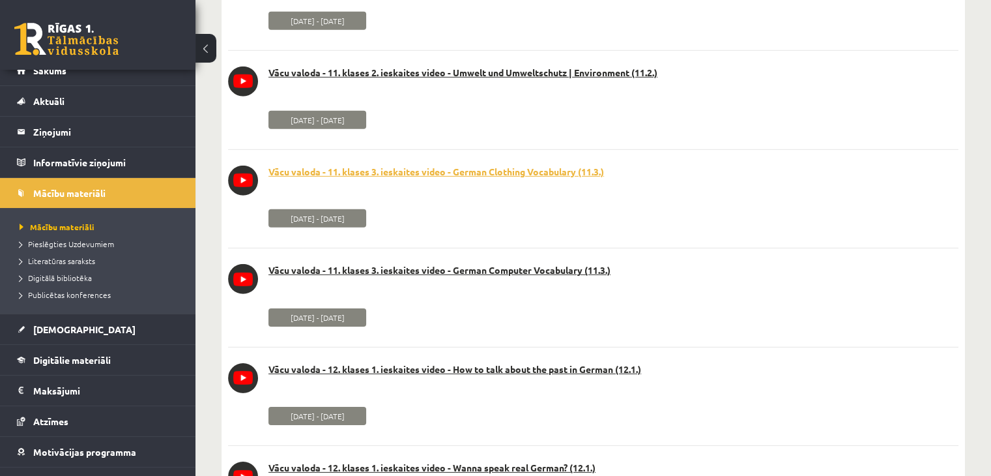
click at [477, 167] on link "Vācu valoda - 11. klases 3. ieskaites video - German Clothing Vocabulary (11.3.)" at bounding box center [593, 172] width 731 height 13
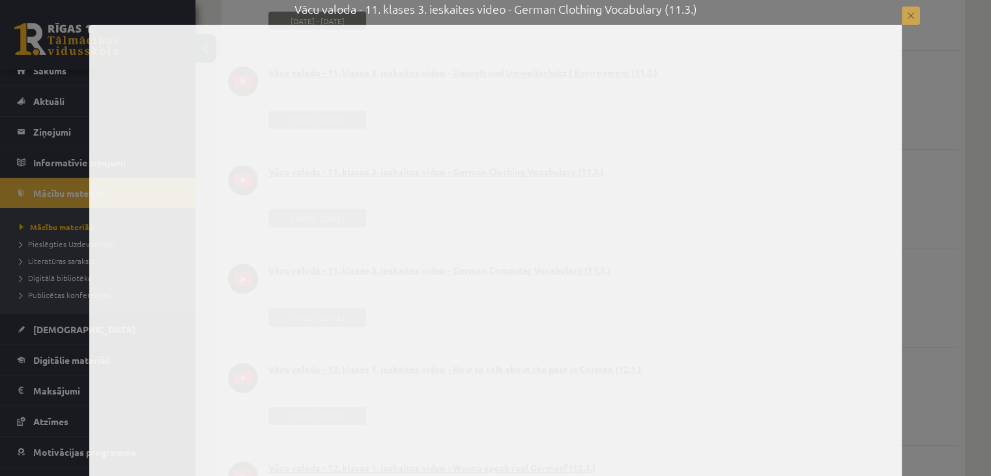
click at [912, 18] on button at bounding box center [911, 16] width 18 height 18
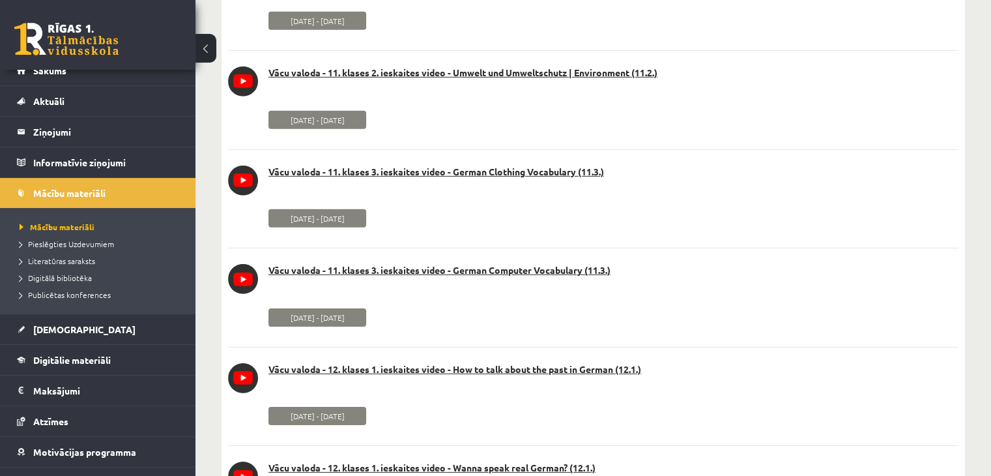
click at [433, 264] on li "youtube_video Vācu valoda - 11. klases 3. ieskaites video - German Computer Voc…" at bounding box center [593, 289] width 731 height 83
click at [434, 274] on link "Vācu valoda - 11. klases 3. ieskaites video - German Computer Vocabulary (11.3.)" at bounding box center [593, 270] width 731 height 13
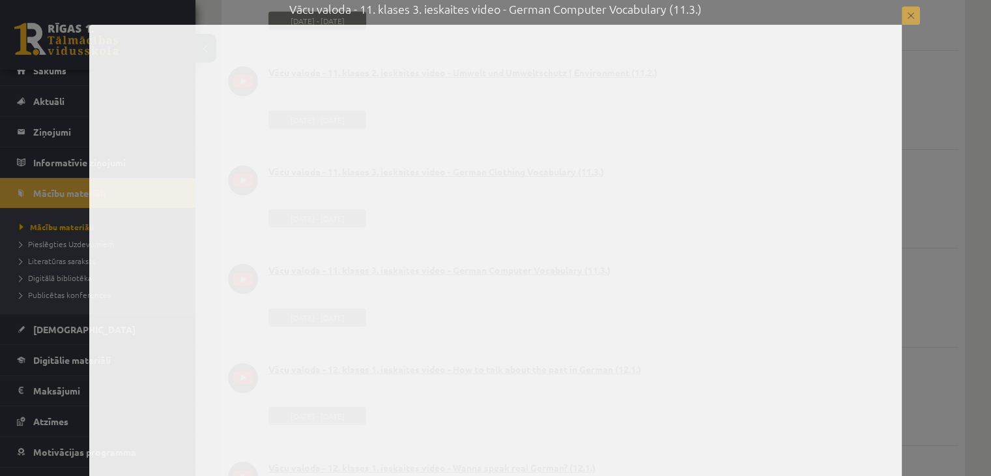
click at [902, 20] on button at bounding box center [911, 16] width 18 height 18
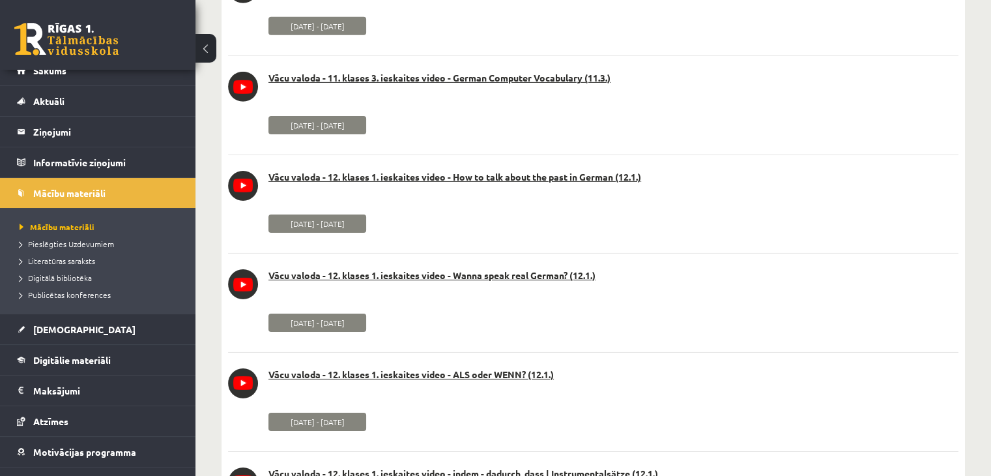
scroll to position [4301, 0]
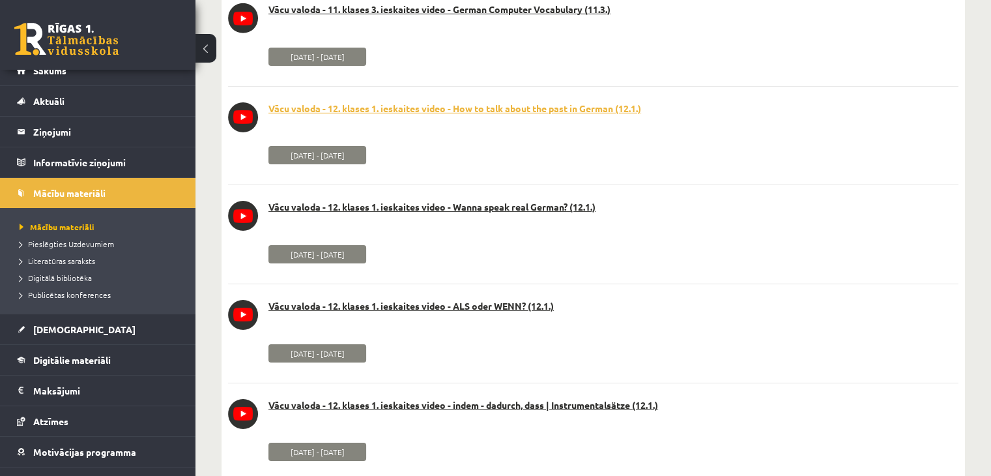
click at [450, 106] on link "Vācu valoda - 12. klases 1. ieskaites video - How to talk about the past in Ger…" at bounding box center [593, 108] width 731 height 13
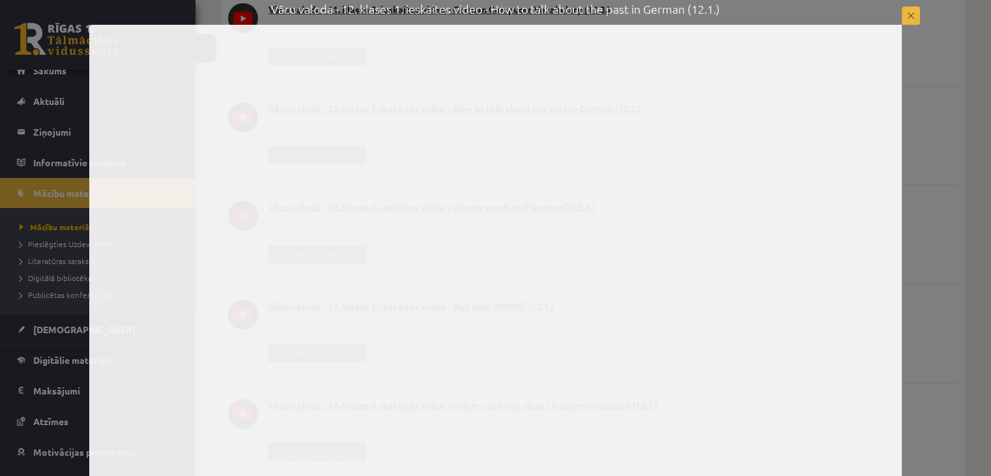
click at [921, 20] on div "Vācu valoda - 12. klases 1. ieskaites video - How to talk about the past in Ger…" at bounding box center [495, 242] width 991 height 485
click at [917, 18] on button at bounding box center [911, 16] width 18 height 18
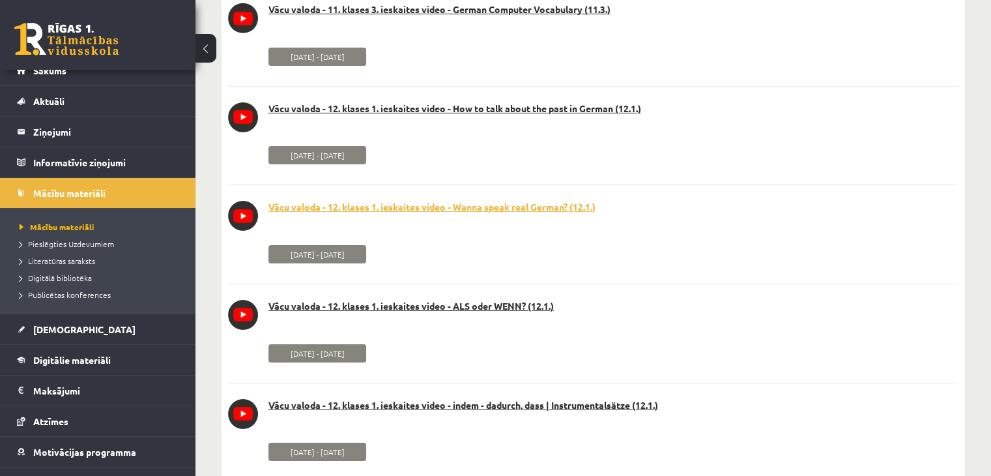
click at [445, 207] on link "Vācu valoda - 12. klases 1. ieskaites video - Wanna speak real German? (12.1.)" at bounding box center [593, 207] width 731 height 13
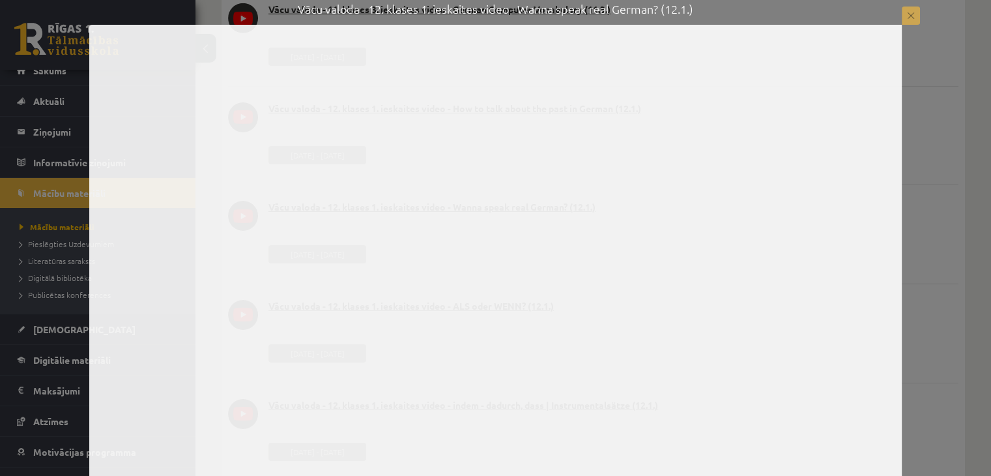
click at [904, 9] on button at bounding box center [911, 16] width 18 height 18
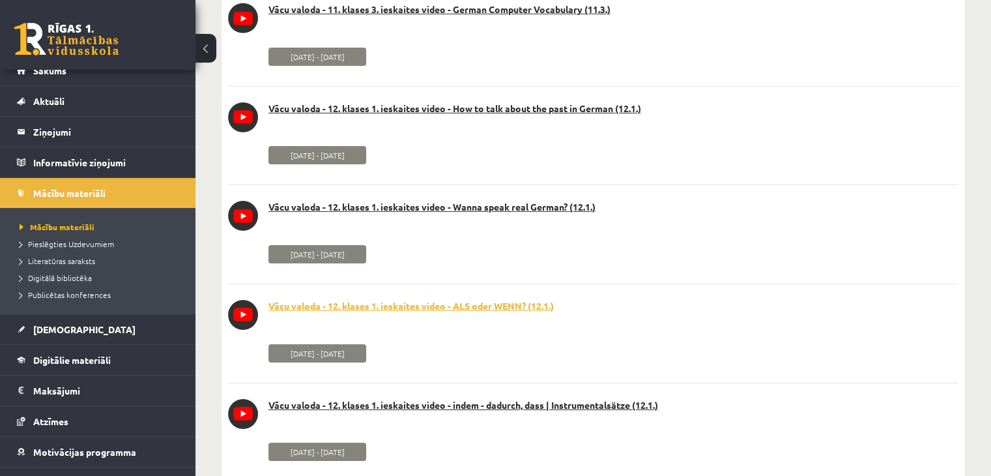
click at [502, 305] on link "Vācu valoda - 12. klases 1. ieskaites video - ALS oder WENN? (12.1.)" at bounding box center [593, 306] width 731 height 13
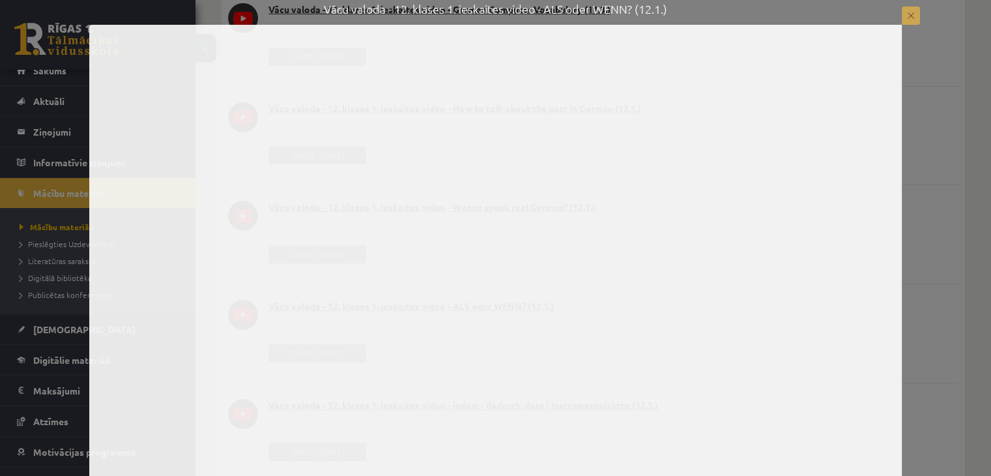
click at [910, 11] on button at bounding box center [911, 16] width 18 height 18
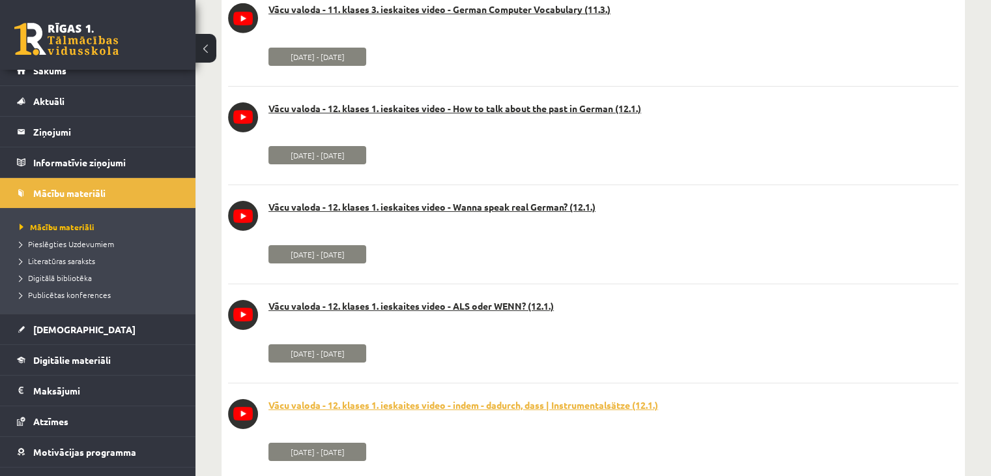
click at [518, 406] on link "Vācu valoda - 12. klases 1. ieskaites video - indem - dadurch, dass | Instrumen…" at bounding box center [593, 405] width 731 height 13
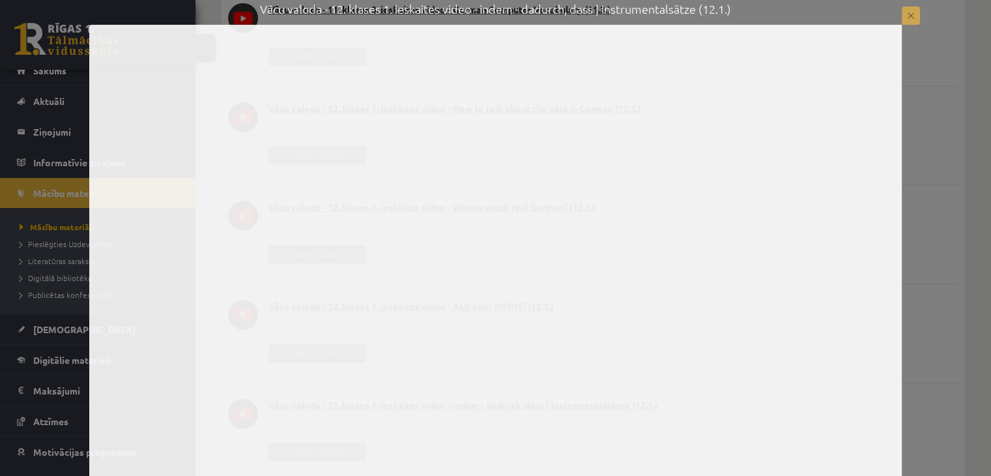
click at [908, 14] on button at bounding box center [911, 16] width 18 height 18
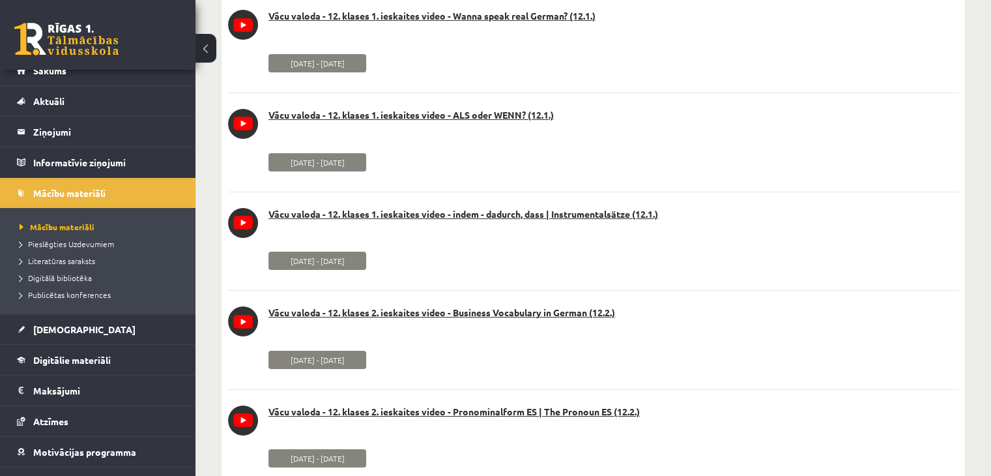
scroll to position [4497, 0]
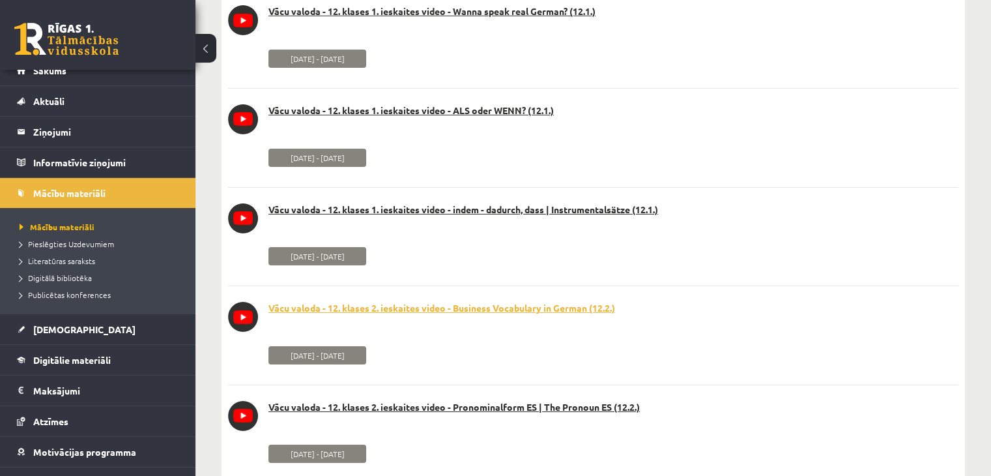
click at [418, 308] on link "Vācu valoda - 12. klases 2. ieskaites video - Business Vocabulary in German (12…" at bounding box center [593, 308] width 731 height 13
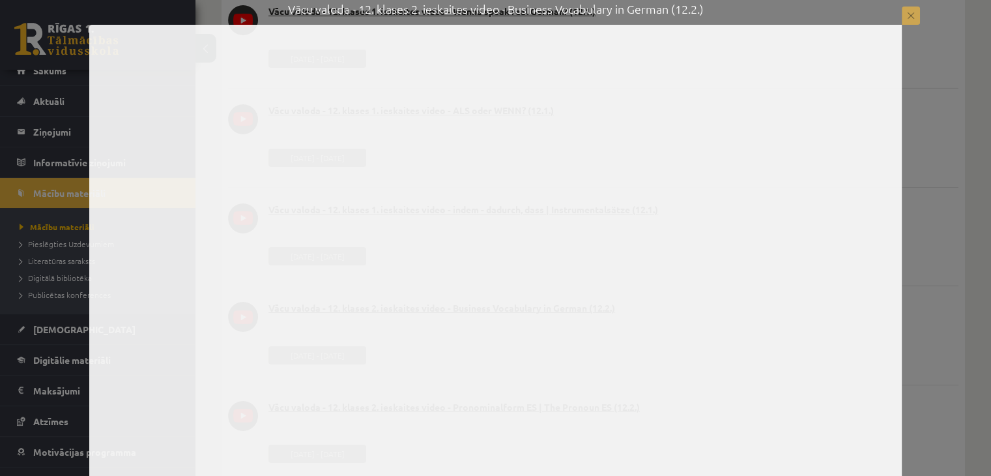
click at [913, 16] on button at bounding box center [911, 16] width 18 height 18
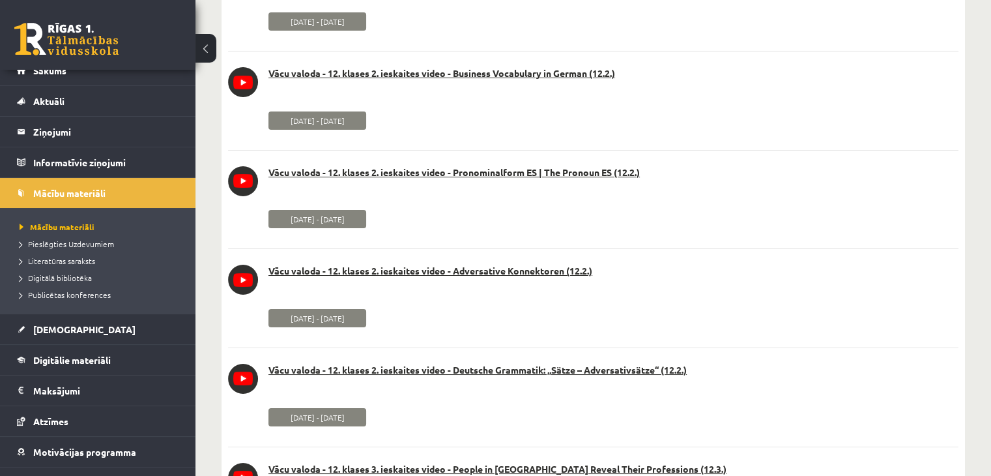
scroll to position [4758, 0]
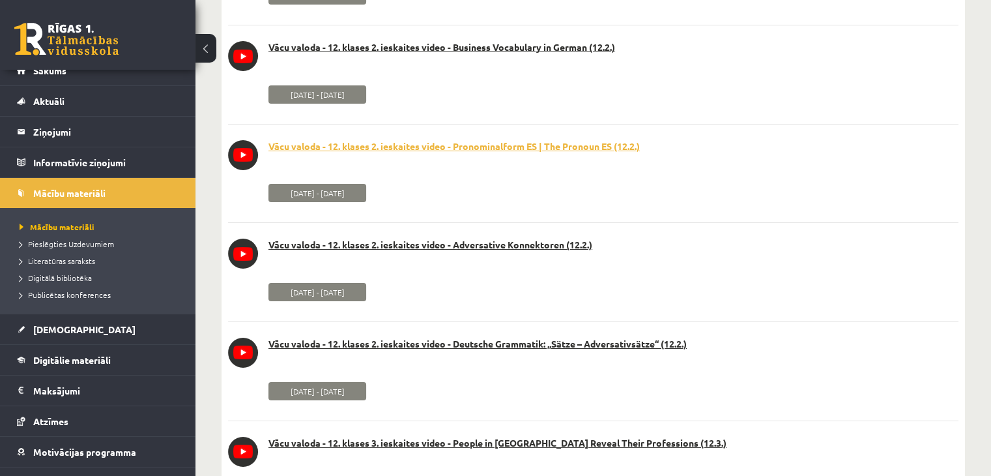
click at [516, 149] on link "Vācu valoda - 12. klases 2. ieskaites video - Pronominalform ES | The Pronoun E…" at bounding box center [593, 146] width 731 height 13
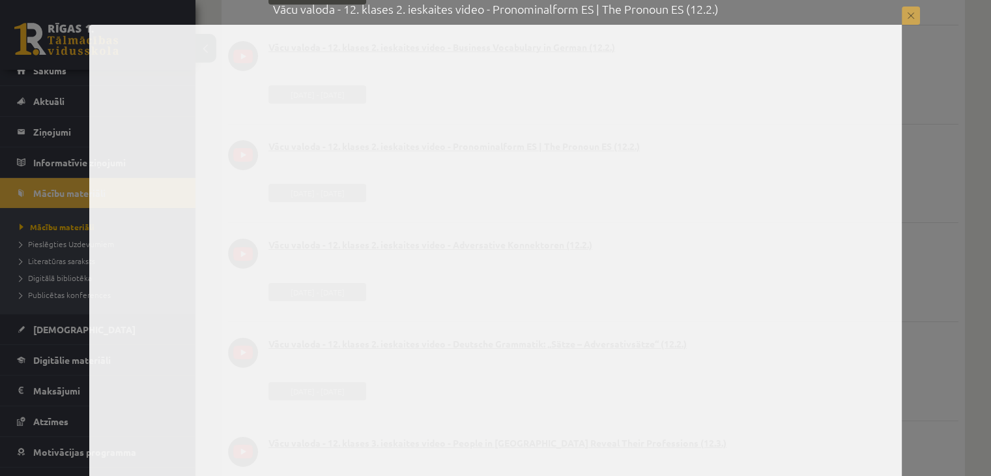
click at [904, 14] on button at bounding box center [911, 16] width 18 height 18
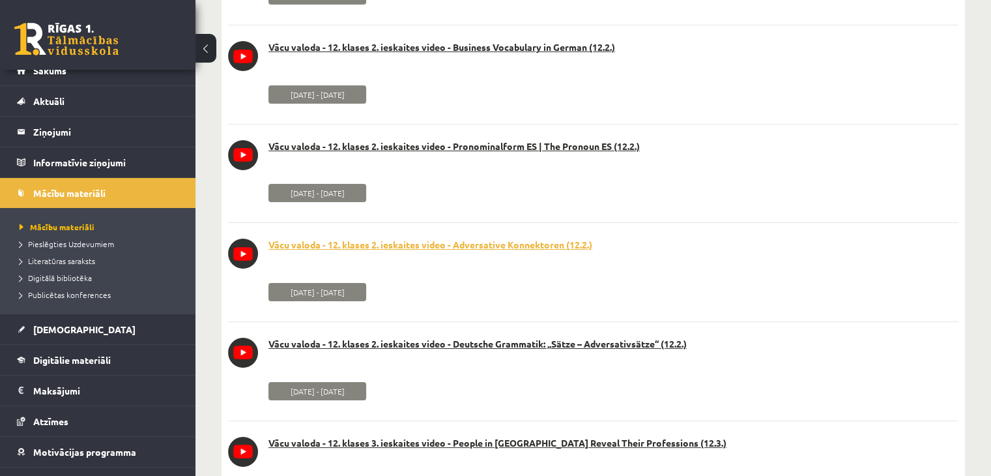
click at [501, 250] on link "Vācu valoda - 12. klases 2. ieskaites video - Adversative Konnektoren (12.2.)" at bounding box center [593, 245] width 731 height 13
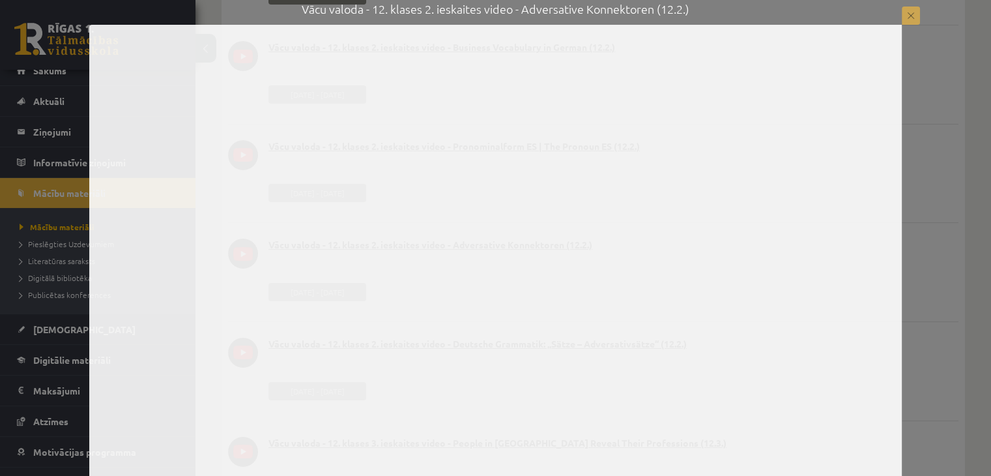
click at [913, 11] on button at bounding box center [911, 16] width 18 height 18
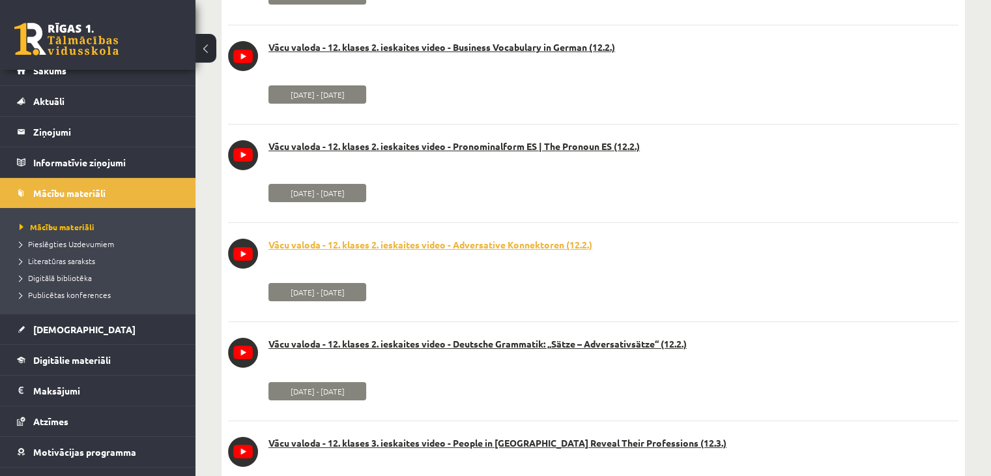
click at [535, 250] on link "Vācu valoda - 12. klases 2. ieskaites video - Adversative Konnektoren (12.2.)" at bounding box center [593, 245] width 731 height 13
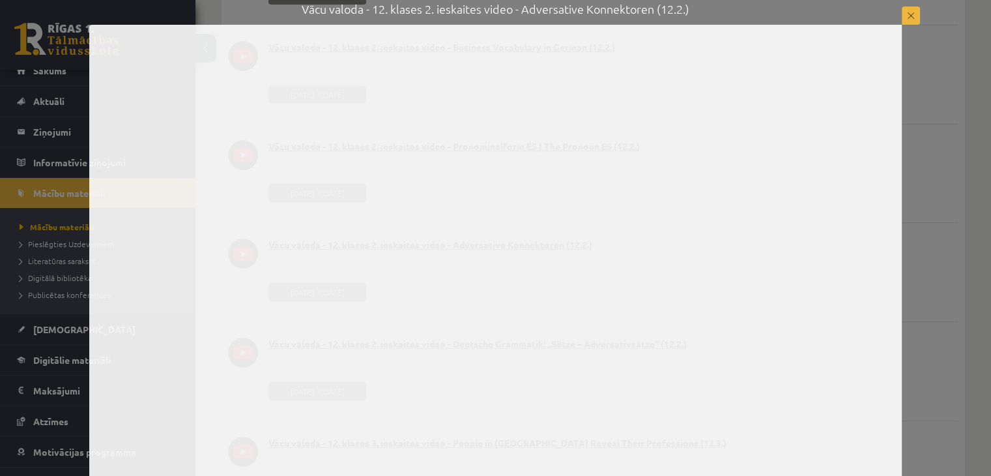
click at [912, 17] on button at bounding box center [911, 16] width 18 height 18
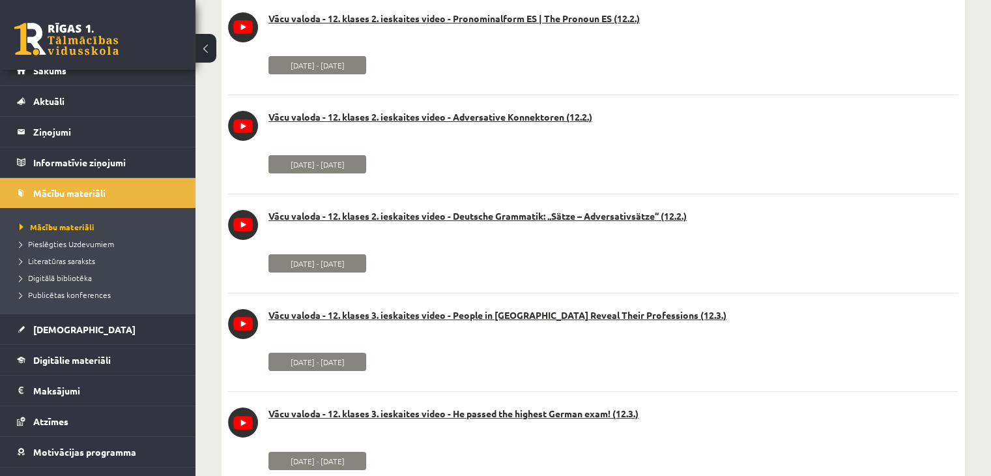
scroll to position [4888, 0]
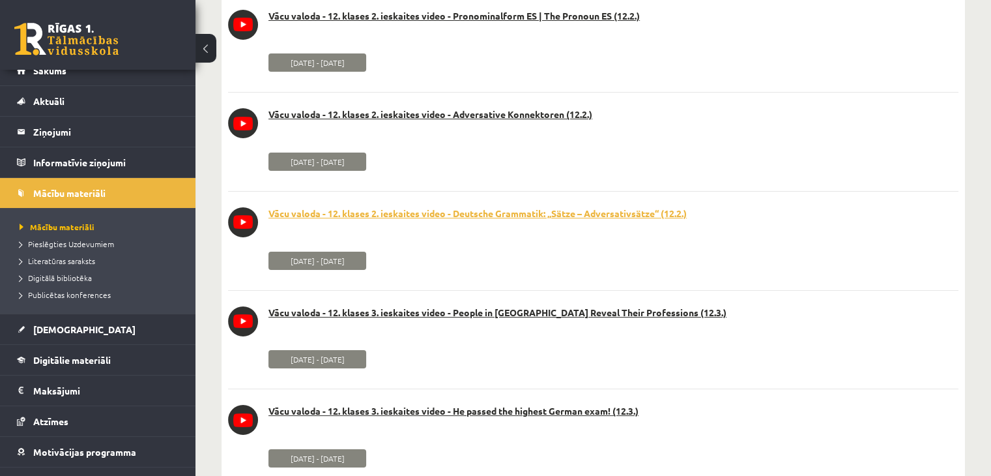
click at [472, 212] on link "Vācu valoda - 12. klases 2. ieskaites video - Deutsche Grammatik: „Sätze – Adve…" at bounding box center [593, 213] width 731 height 13
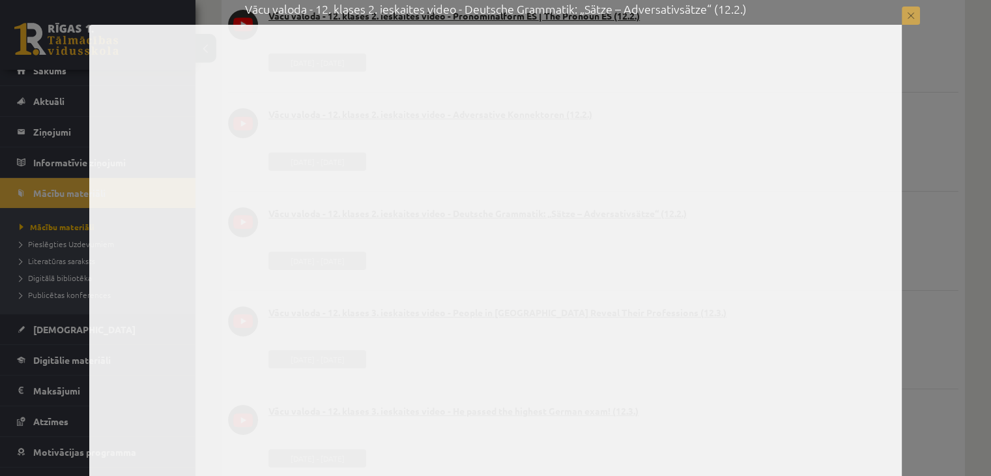
click at [918, 16] on button at bounding box center [911, 16] width 18 height 18
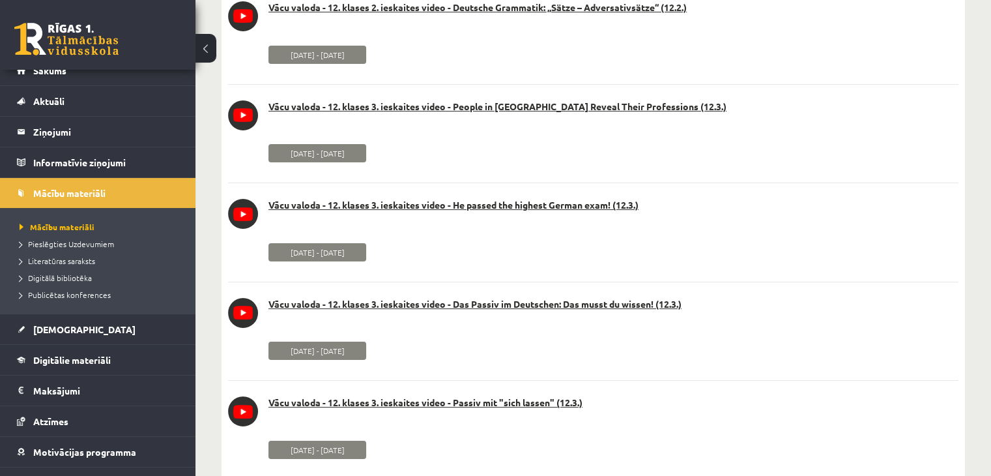
scroll to position [5149, 0]
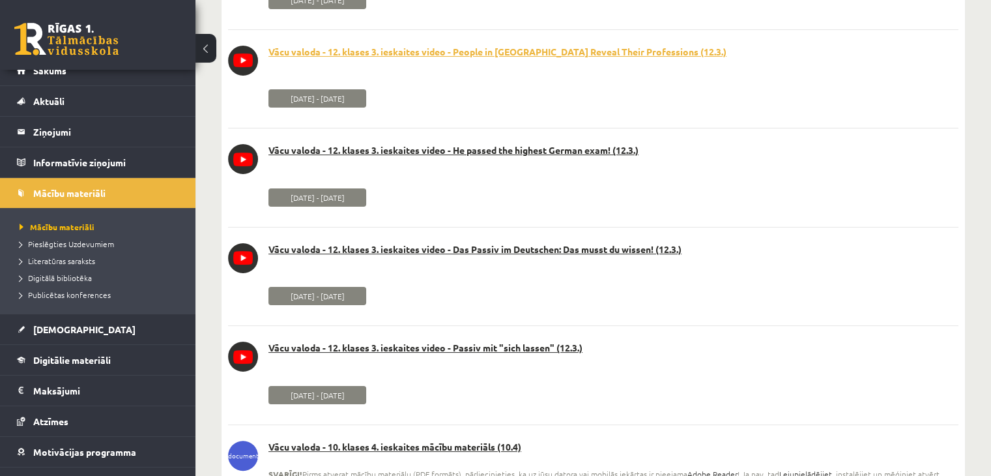
click at [409, 55] on link "Vācu valoda - 12. klases 3. ieskaites video - People in [GEOGRAPHIC_DATA] Revea…" at bounding box center [593, 52] width 731 height 13
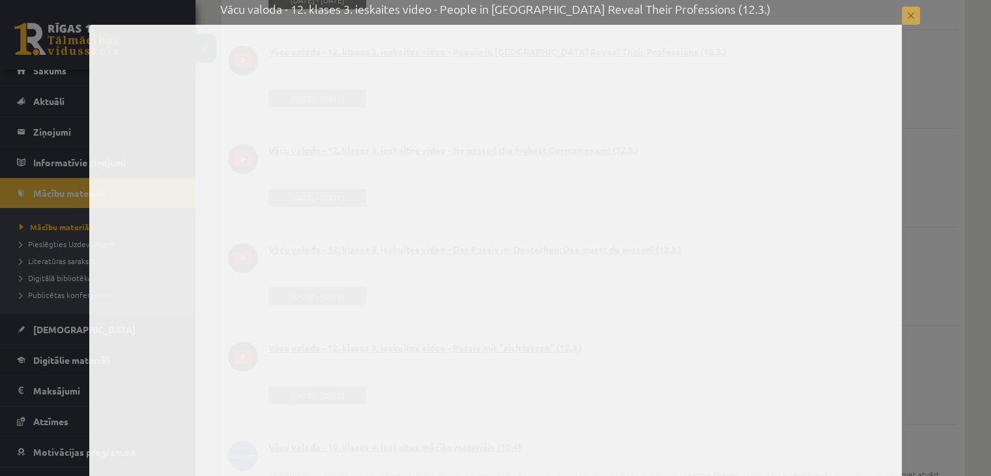
click at [918, 8] on button at bounding box center [911, 16] width 18 height 18
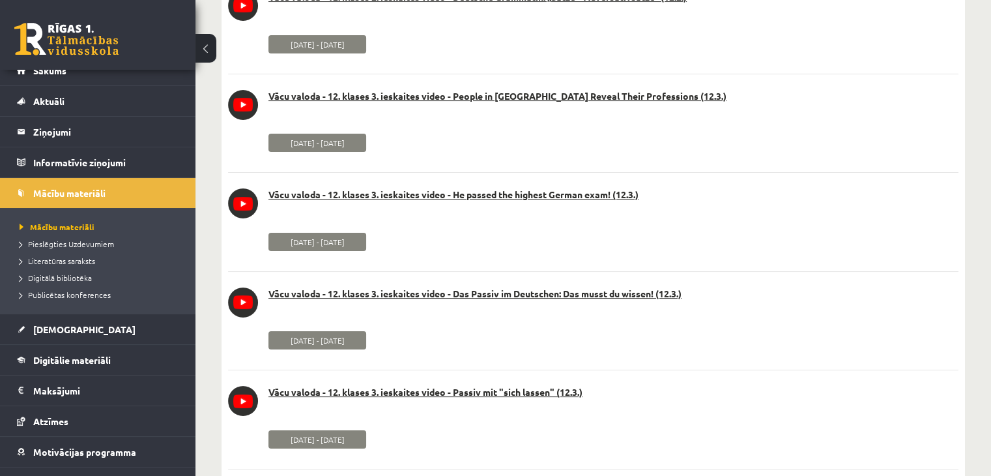
scroll to position [5084, 0]
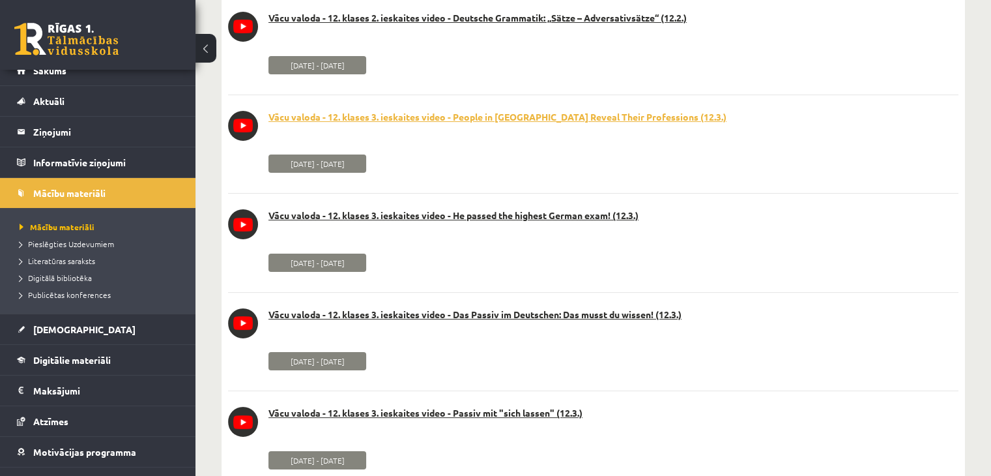
click at [446, 116] on link "Vācu valoda - 12. klases 3. ieskaites video - People in [GEOGRAPHIC_DATA] Revea…" at bounding box center [593, 117] width 731 height 13
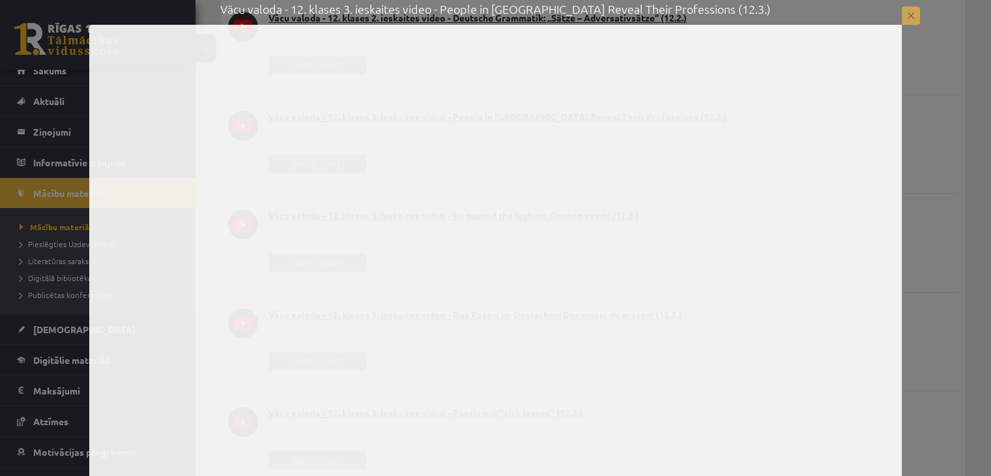
click at [906, 18] on button at bounding box center [911, 16] width 18 height 18
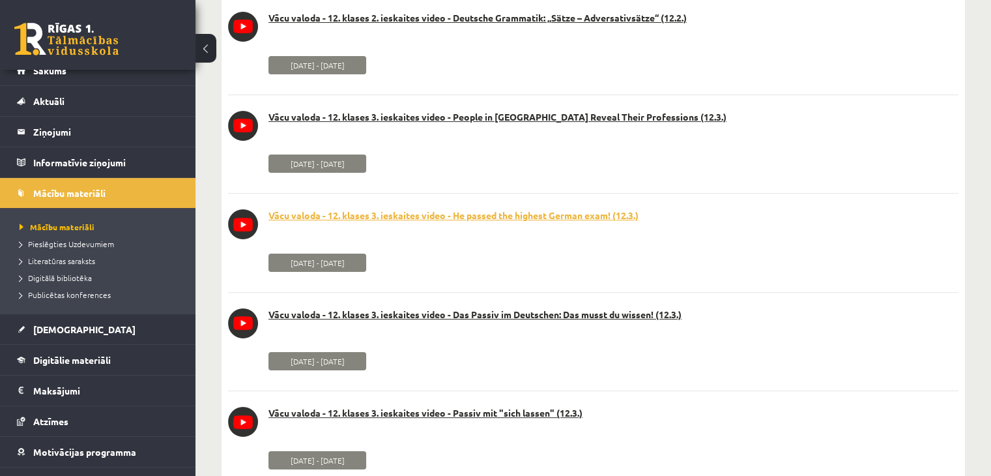
click at [569, 214] on link "Vācu valoda - 12. klases 3. ieskaites video - He passed the highest German exam…" at bounding box center [593, 215] width 731 height 13
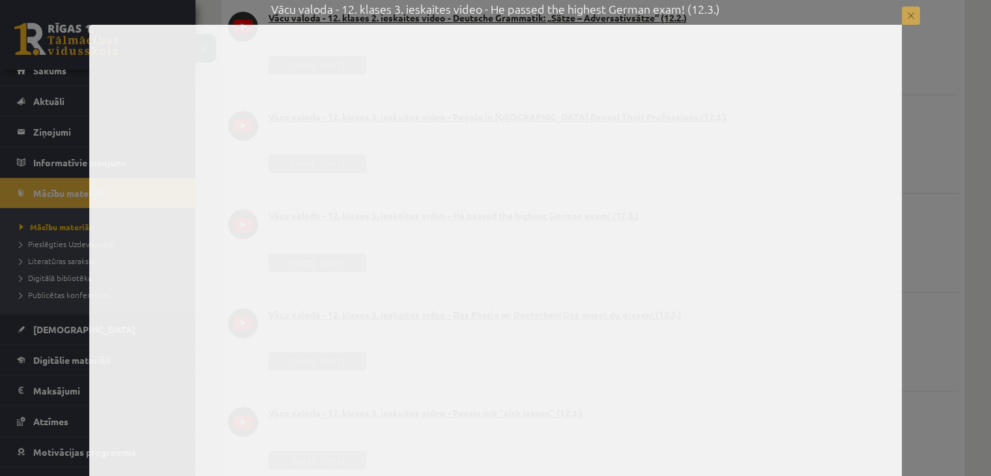
click at [916, 11] on button at bounding box center [911, 16] width 18 height 18
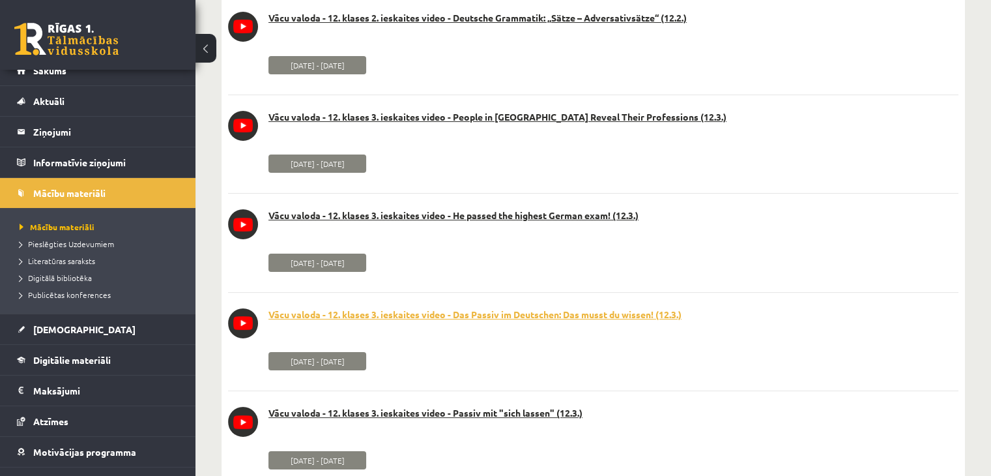
click at [555, 316] on link "Vācu valoda - 12. klases 3. ieskaites video - Das Passiv im Deutschen: Das muss…" at bounding box center [593, 314] width 731 height 13
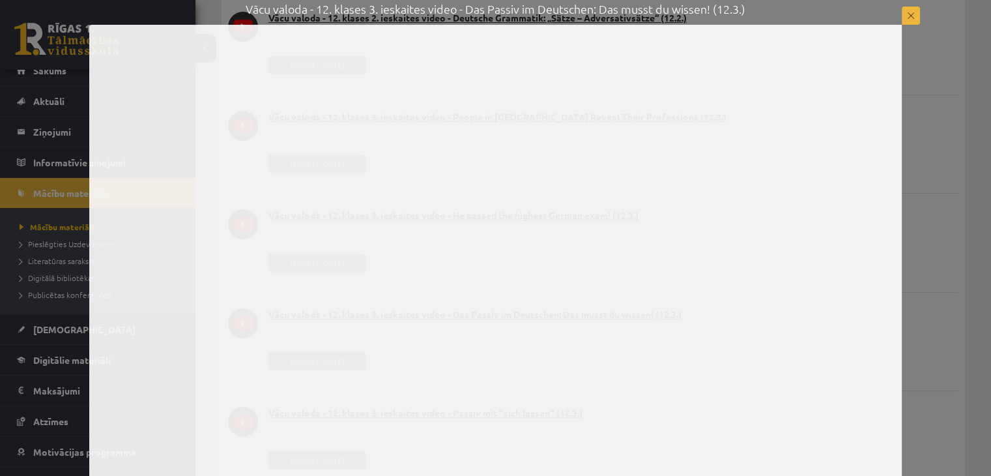
click at [909, 15] on button at bounding box center [911, 16] width 18 height 18
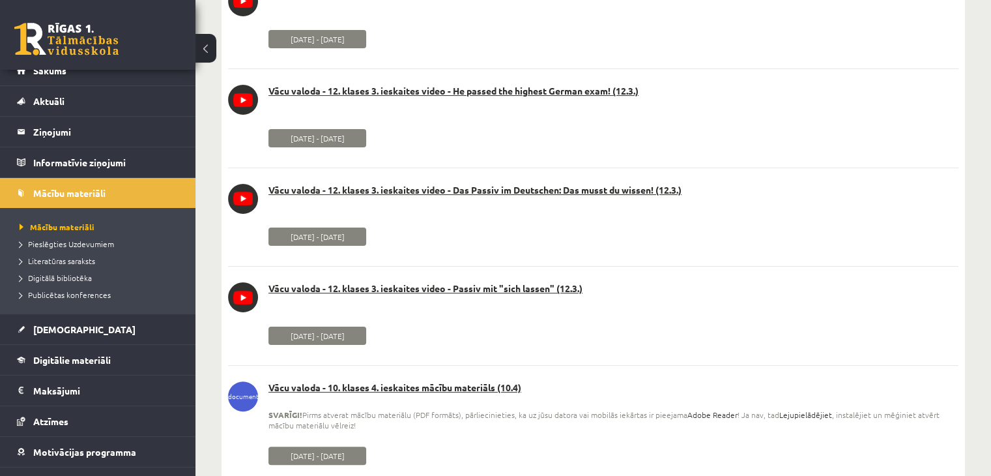
scroll to position [5214, 0]
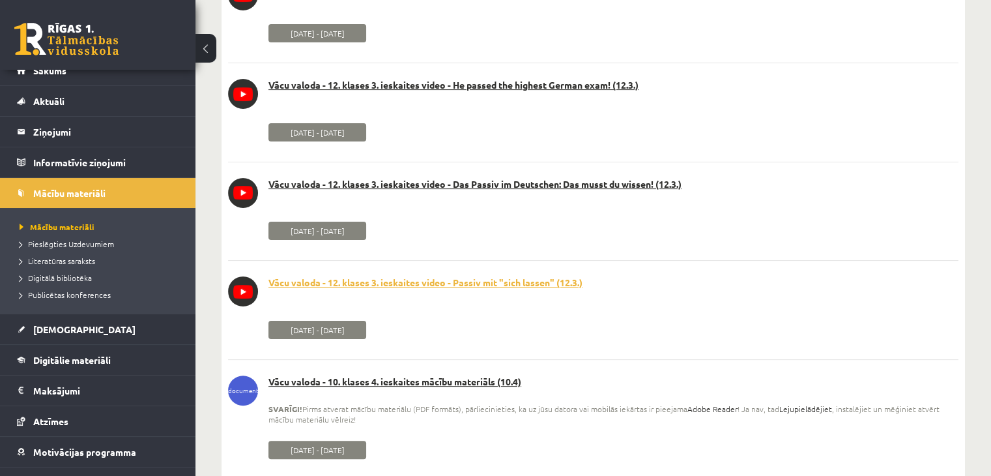
click at [542, 282] on link "Vācu valoda - 12. klases 3. ieskaites video - Passiv mit "sich lassen" (12.3.)" at bounding box center [593, 282] width 731 height 13
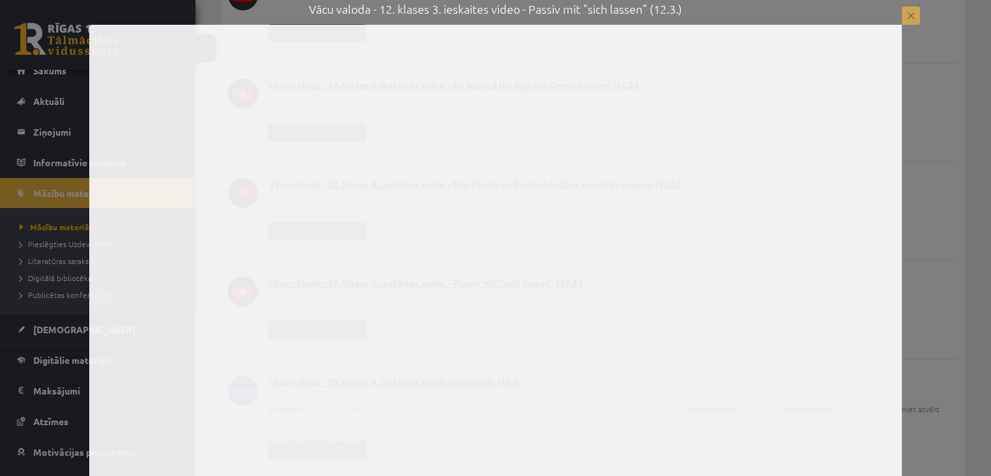
click at [914, 16] on button at bounding box center [911, 16] width 18 height 18
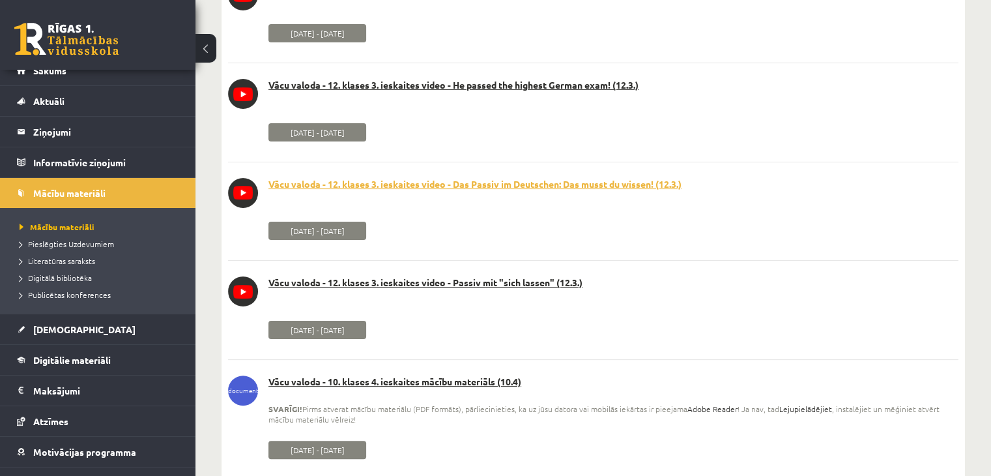
click at [463, 181] on link "Vācu valoda - 12. klases 3. ieskaites video - Das Passiv im Deutschen: Das muss…" at bounding box center [593, 184] width 731 height 13
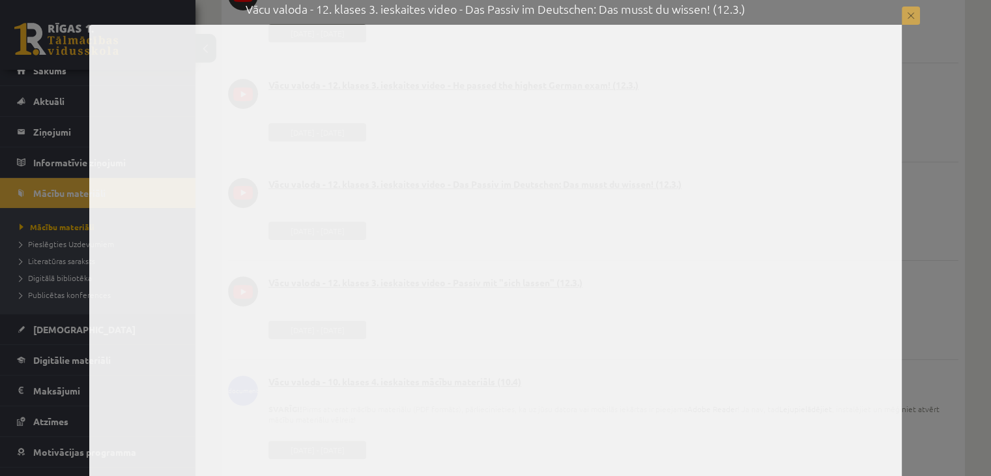
click at [903, 13] on button at bounding box center [911, 16] width 18 height 18
